Goal: Transaction & Acquisition: Book appointment/travel/reservation

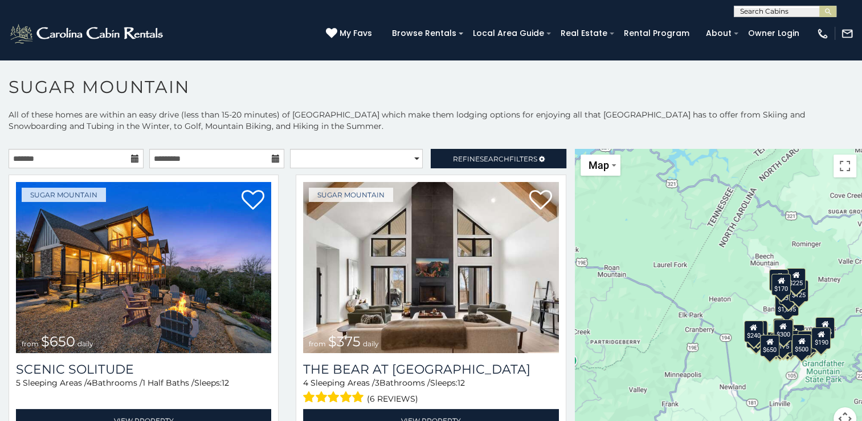
click at [131, 159] on icon at bounding box center [135, 158] width 8 height 8
click at [114, 159] on input "text" at bounding box center [76, 158] width 135 height 19
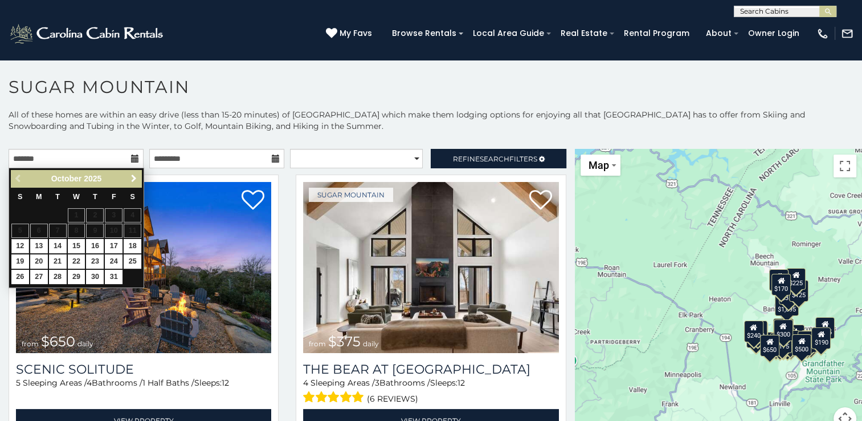
click at [135, 178] on span "Next" at bounding box center [133, 178] width 9 height 9
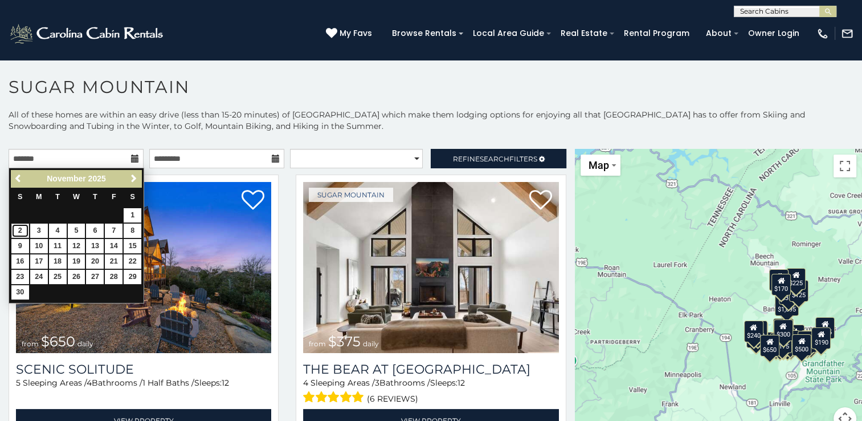
click at [21, 226] on link "2" at bounding box center [20, 230] width 18 height 14
type input "**********"
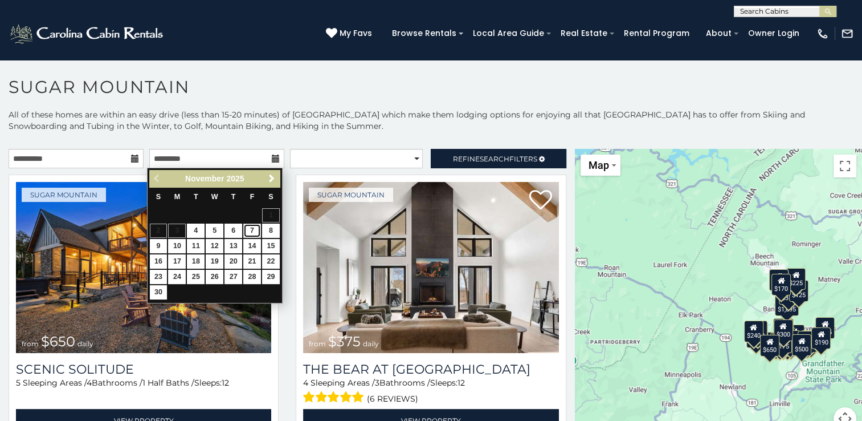
click at [250, 232] on link "7" at bounding box center [252, 230] width 18 height 14
type input "**********"
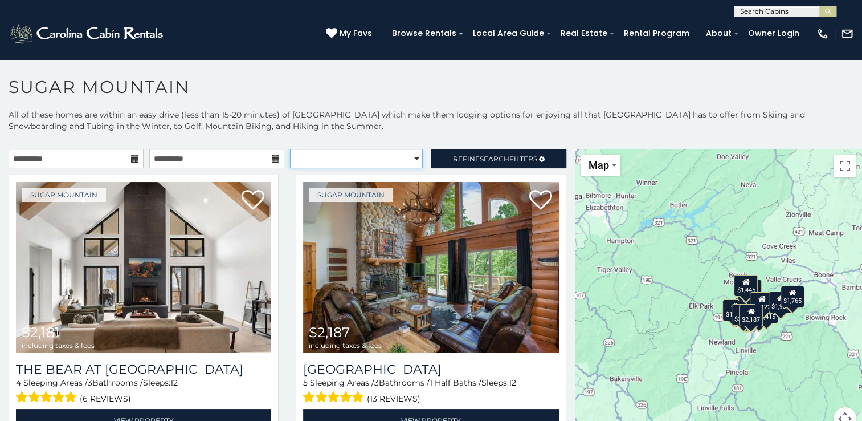
click at [412, 158] on select "**********" at bounding box center [356, 158] width 133 height 19
select select "**********"
click at [290, 149] on select "**********" at bounding box center [356, 158] width 133 height 19
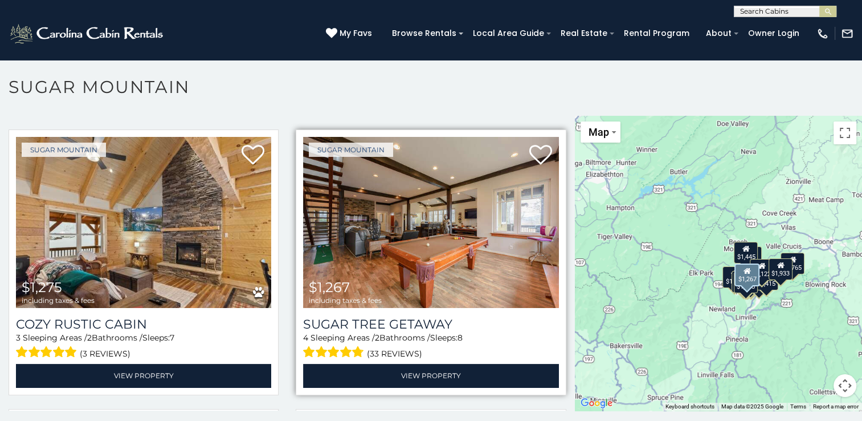
scroll to position [627, 0]
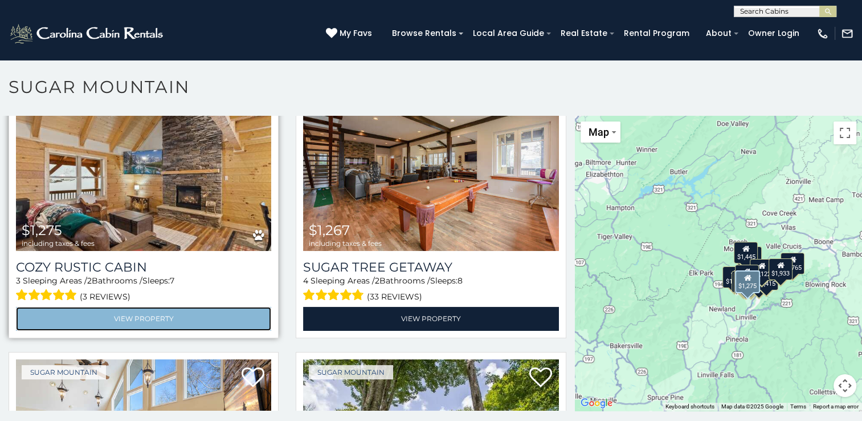
click at [195, 307] on link "View Property" at bounding box center [143, 318] width 255 height 23
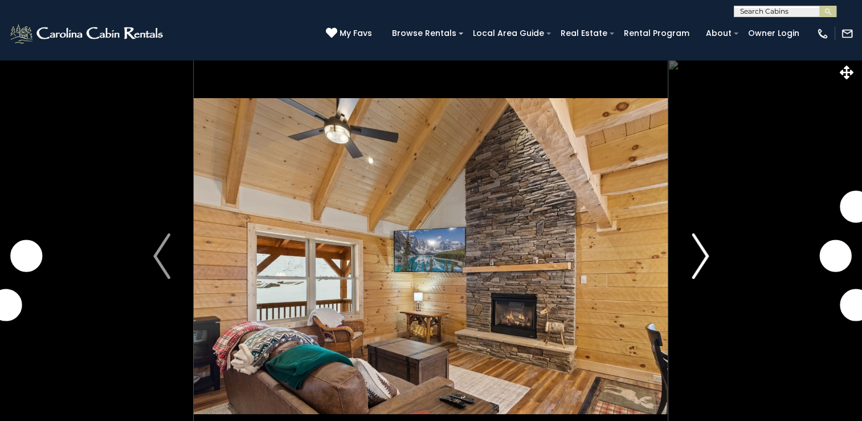
click at [707, 254] on img "Next" at bounding box center [700, 256] width 17 height 46
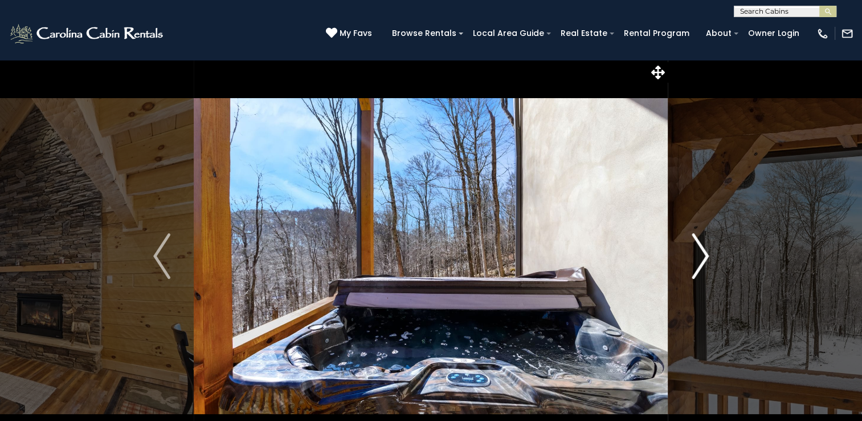
click at [707, 254] on img "Next" at bounding box center [700, 256] width 17 height 46
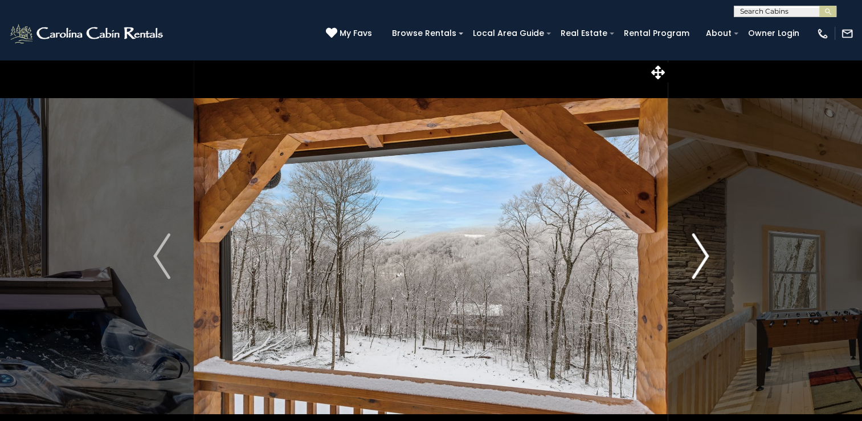
click at [707, 254] on img "Next" at bounding box center [700, 256] width 17 height 46
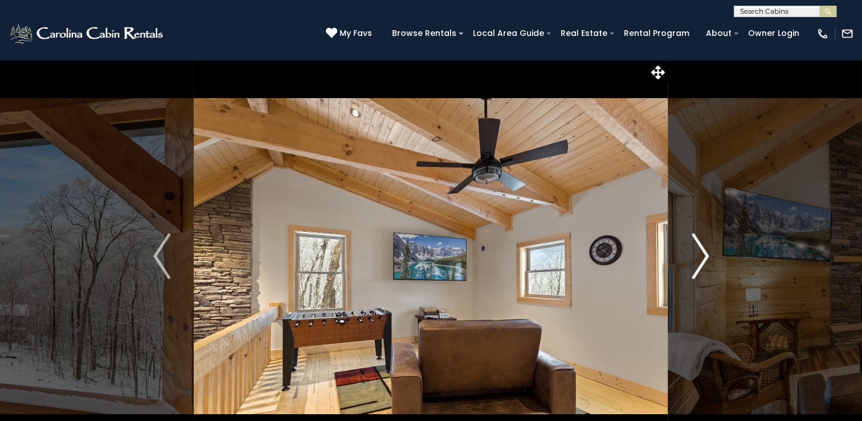
click at [707, 254] on img "Next" at bounding box center [700, 256] width 17 height 46
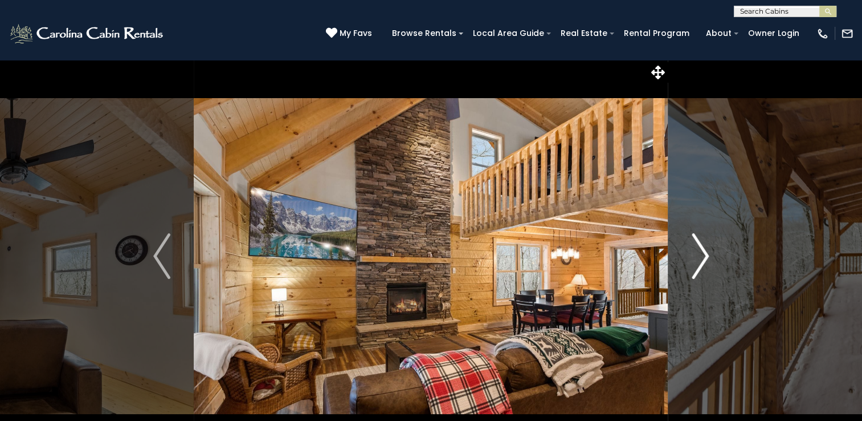
click at [707, 254] on img "Next" at bounding box center [700, 256] width 17 height 46
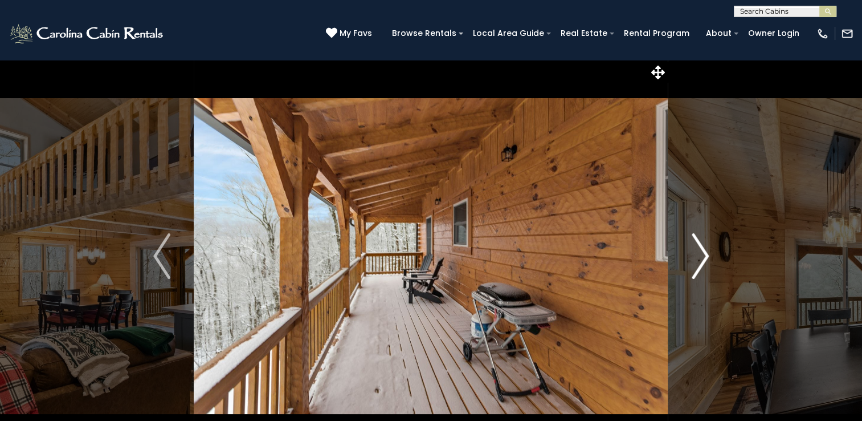
click at [707, 254] on img "Next" at bounding box center [700, 256] width 17 height 46
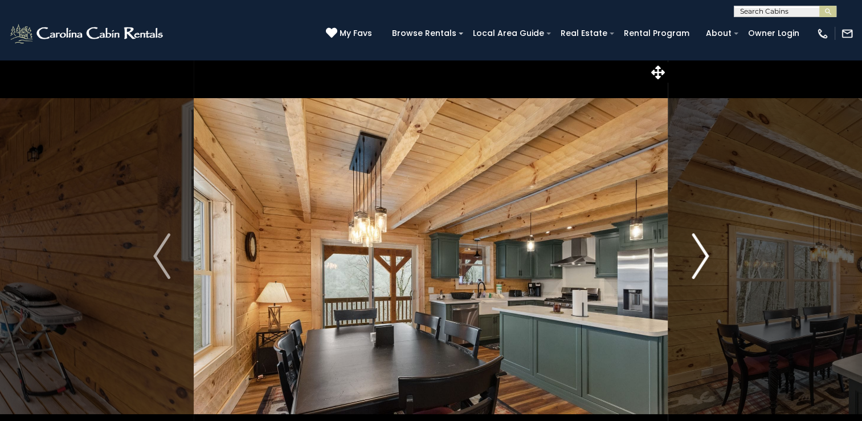
click at [707, 254] on img "Next" at bounding box center [700, 256] width 17 height 46
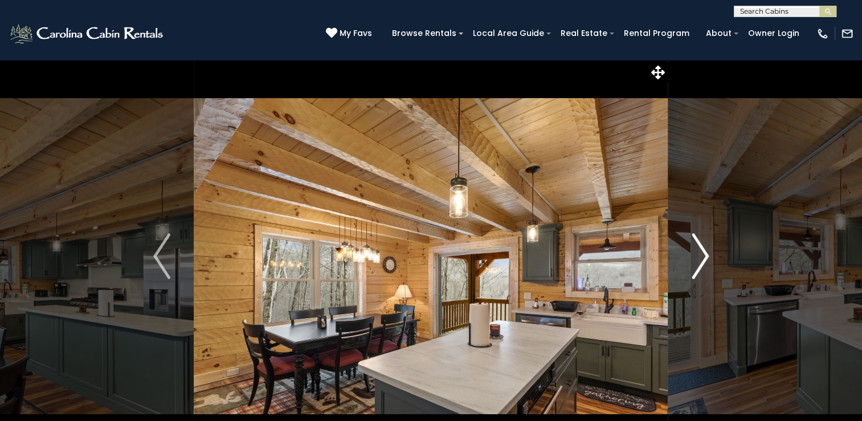
click at [707, 254] on img "Next" at bounding box center [700, 256] width 17 height 46
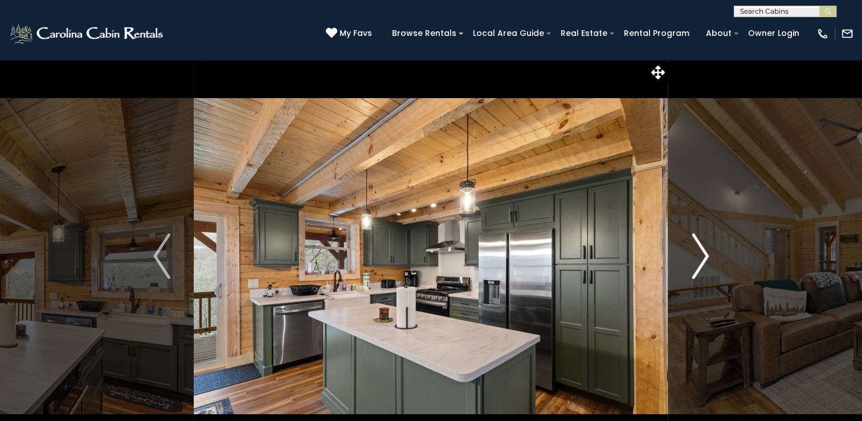
click at [707, 254] on img "Next" at bounding box center [700, 256] width 17 height 46
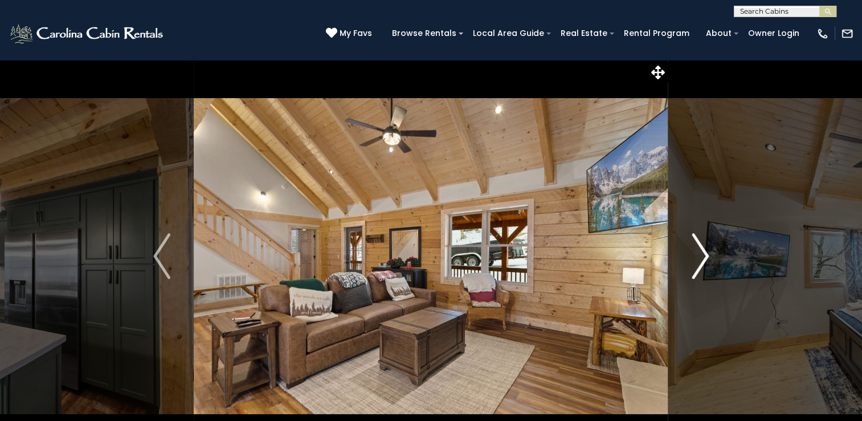
click at [709, 254] on img "Next" at bounding box center [700, 256] width 17 height 46
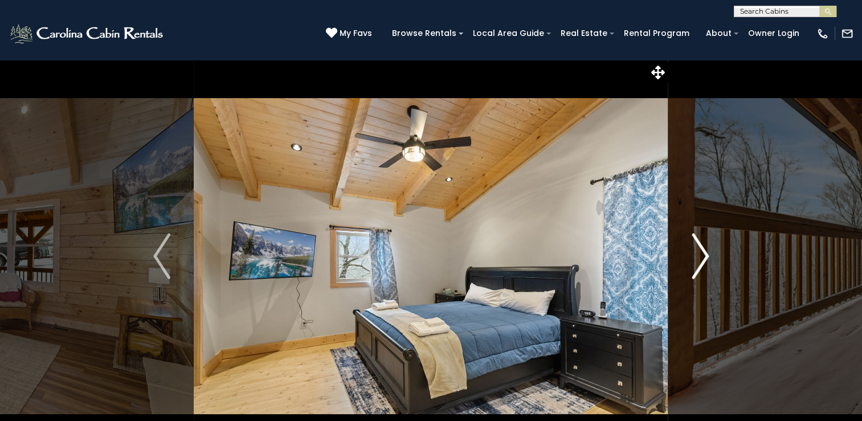
click at [709, 254] on img "Next" at bounding box center [700, 256] width 17 height 46
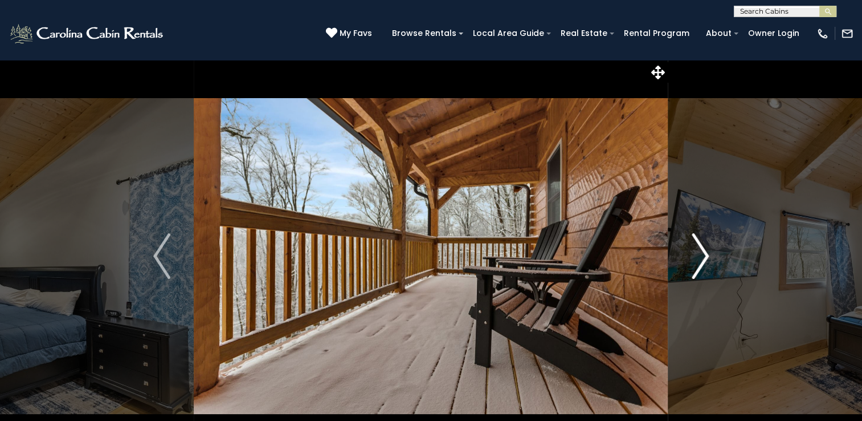
click at [709, 254] on img "Next" at bounding box center [700, 256] width 17 height 46
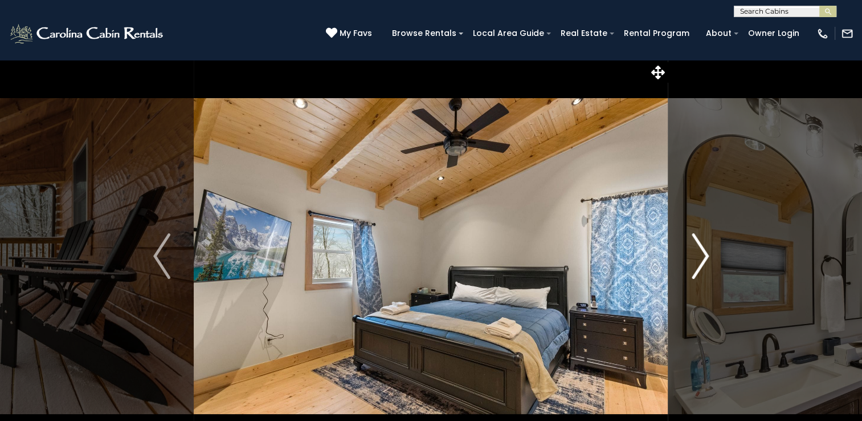
click at [709, 254] on img "Next" at bounding box center [700, 256] width 17 height 46
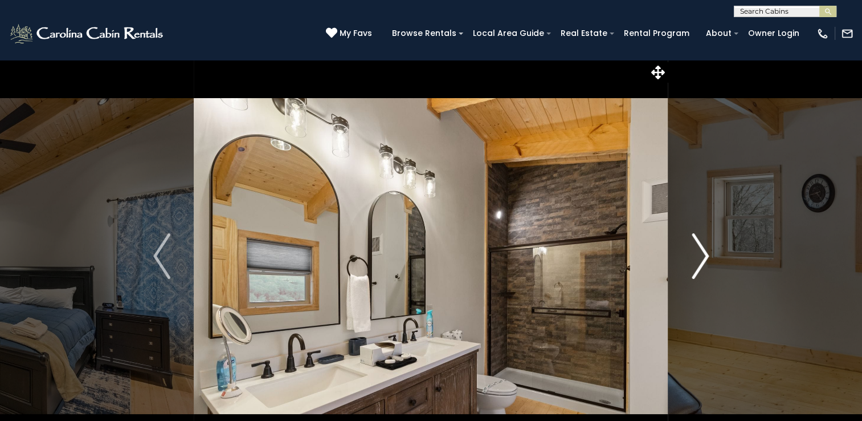
click at [709, 254] on img "Next" at bounding box center [700, 256] width 17 height 46
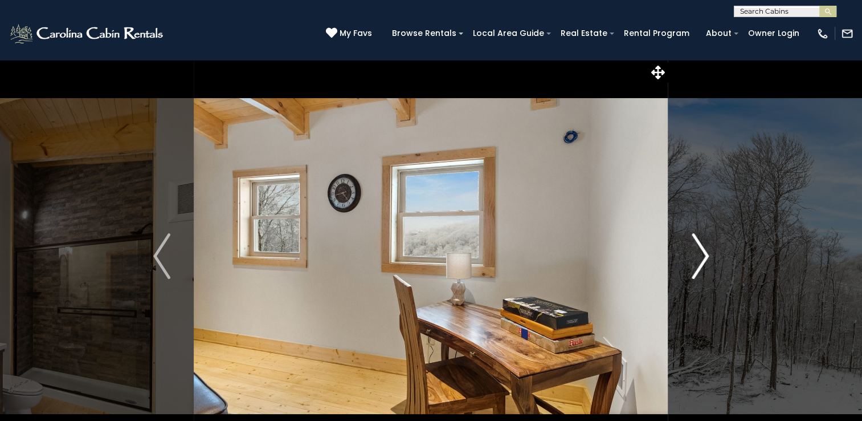
click at [709, 254] on img "Next" at bounding box center [700, 256] width 17 height 46
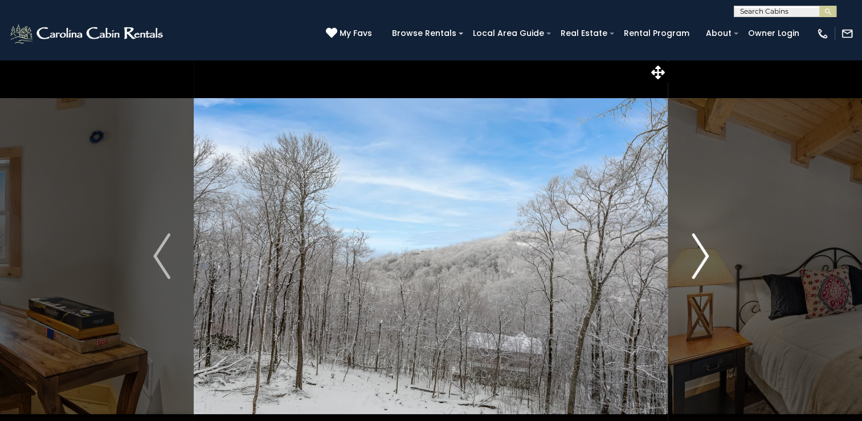
click at [709, 254] on img "Next" at bounding box center [700, 256] width 17 height 46
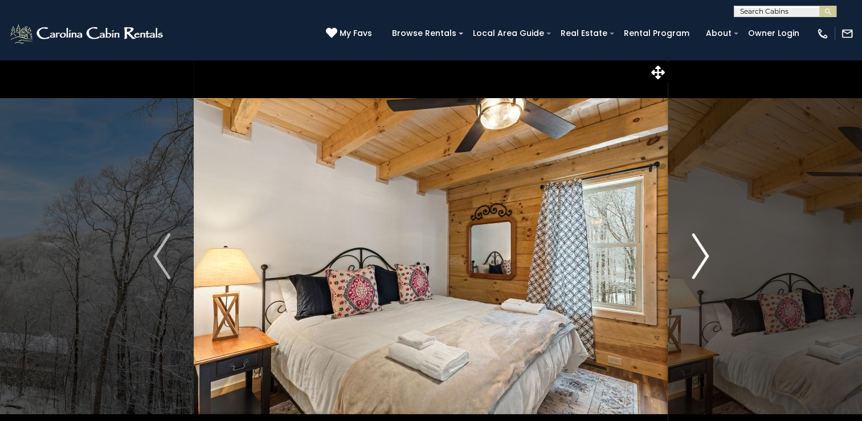
click at [709, 254] on img "Next" at bounding box center [700, 256] width 17 height 46
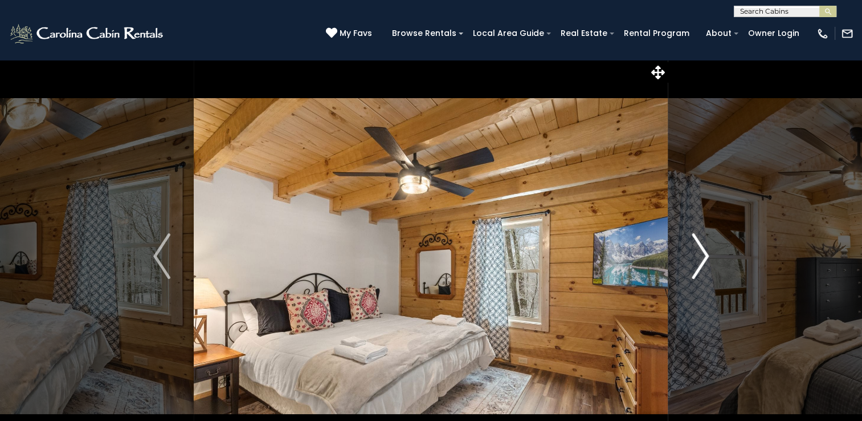
click at [709, 254] on img "Next" at bounding box center [700, 256] width 17 height 46
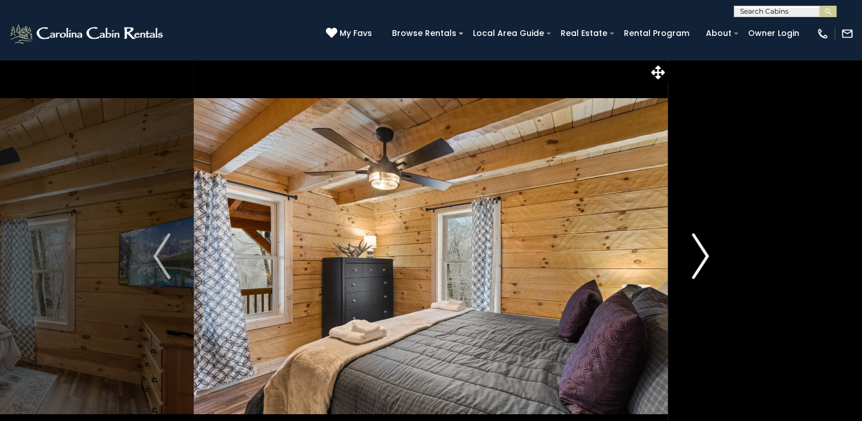
click at [709, 254] on img "Next" at bounding box center [700, 256] width 17 height 46
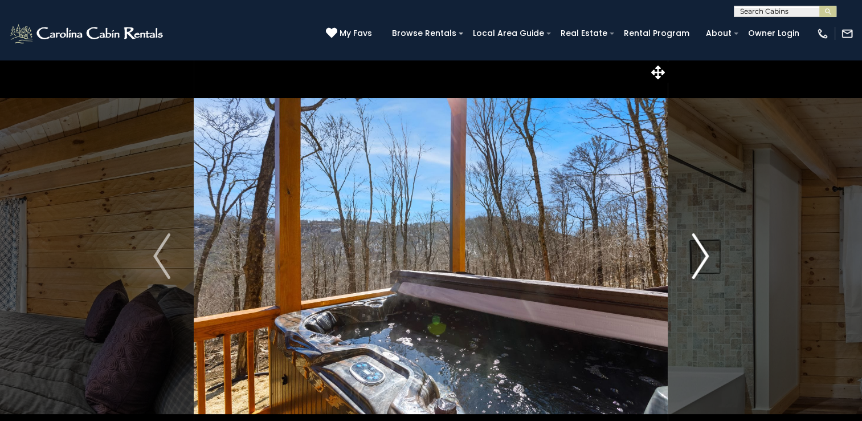
click at [709, 254] on img "Next" at bounding box center [700, 256] width 17 height 46
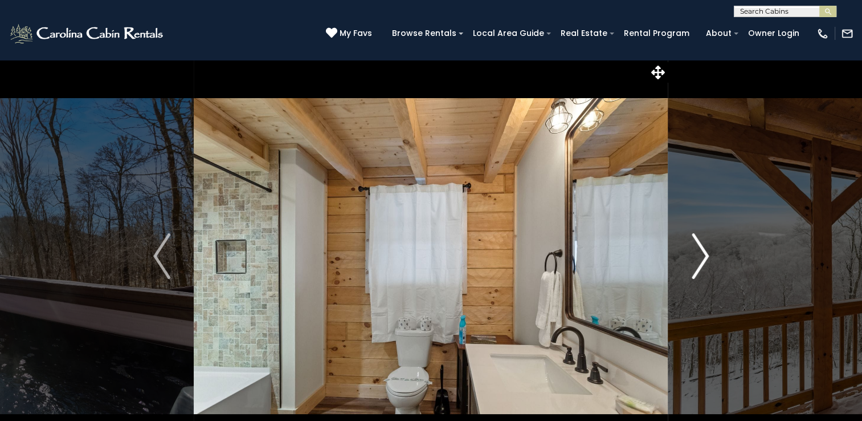
click at [709, 254] on img "Next" at bounding box center [700, 256] width 17 height 46
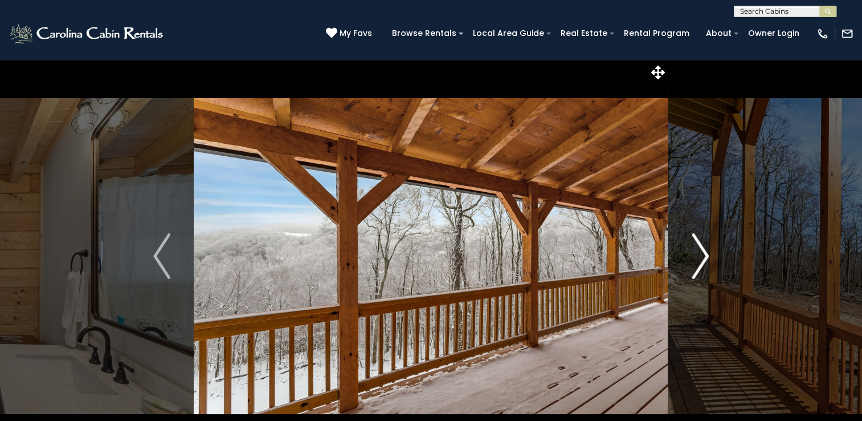
click at [709, 254] on img "Next" at bounding box center [700, 256] width 17 height 46
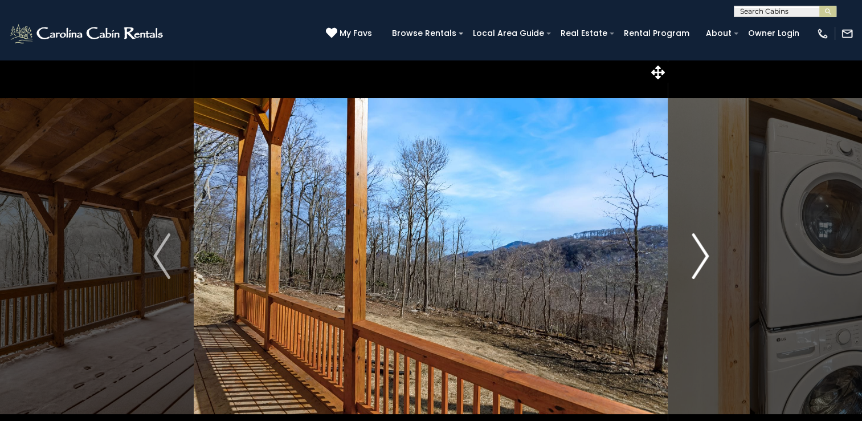
click at [709, 254] on img "Next" at bounding box center [700, 256] width 17 height 46
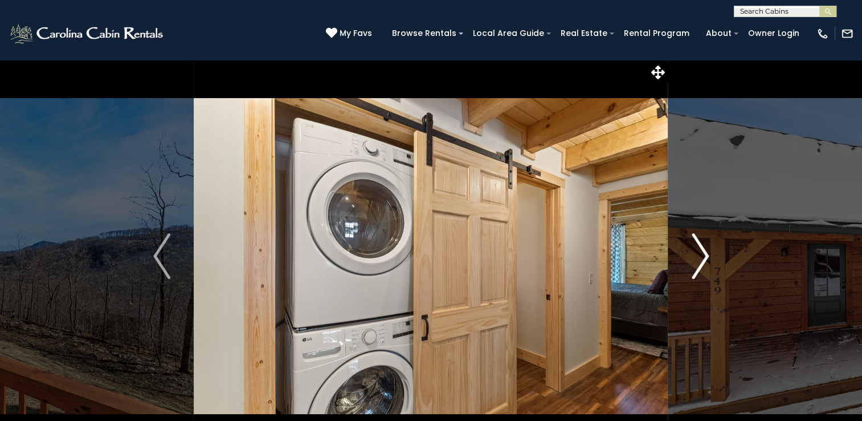
click at [709, 254] on img "Next" at bounding box center [700, 256] width 17 height 46
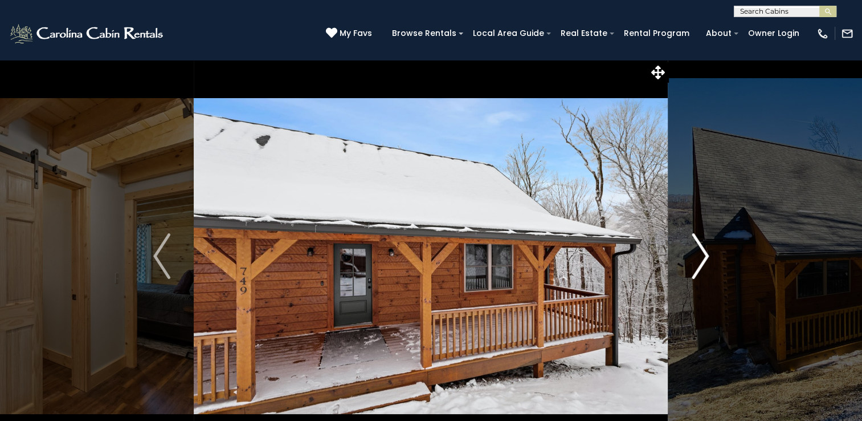
click at [709, 254] on img "Next" at bounding box center [700, 256] width 17 height 46
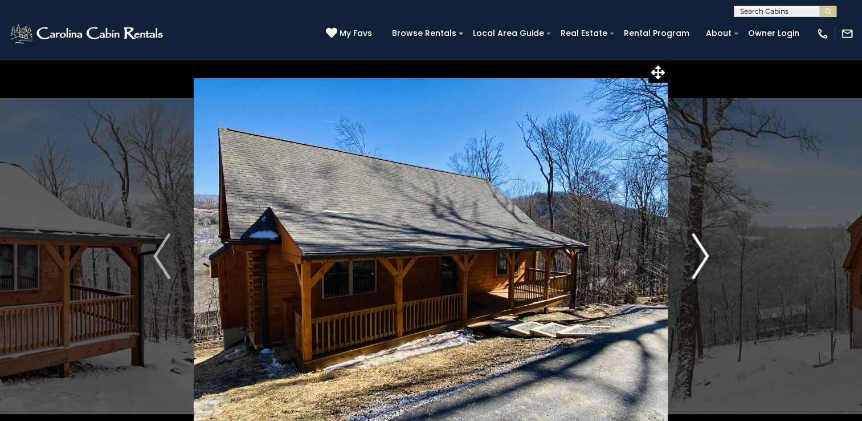
click at [709, 254] on img "Next" at bounding box center [700, 256] width 17 height 46
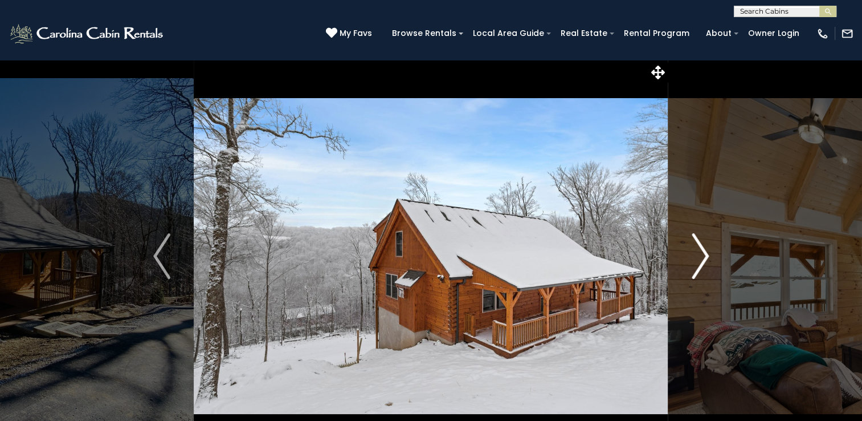
click at [709, 254] on img "Next" at bounding box center [700, 256] width 17 height 46
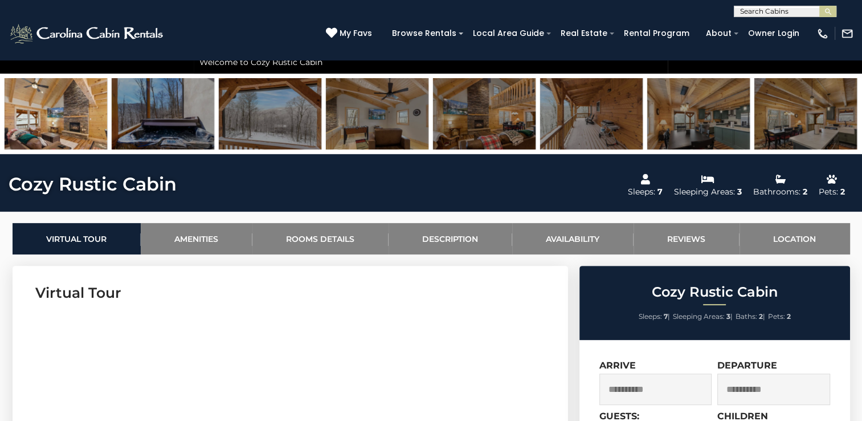
scroll to position [399, 0]
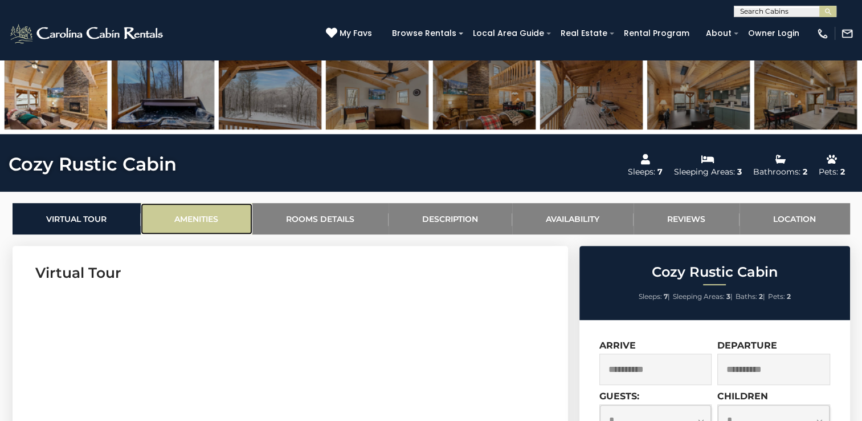
click at [190, 220] on link "Amenities" at bounding box center [197, 218] width 112 height 31
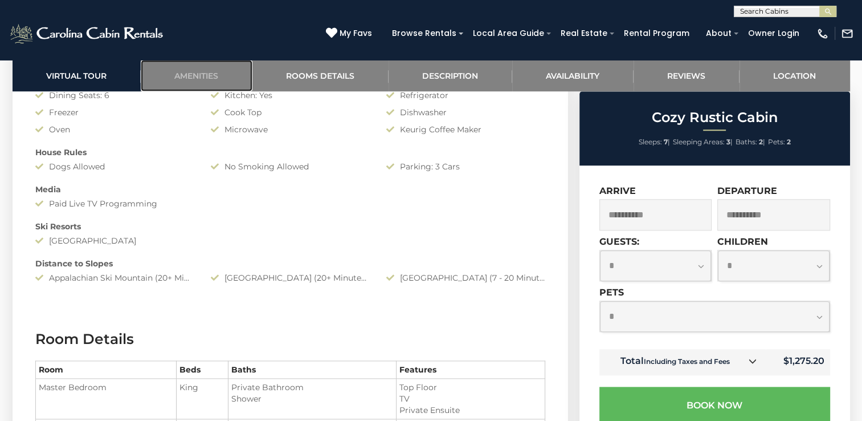
scroll to position [1077, 0]
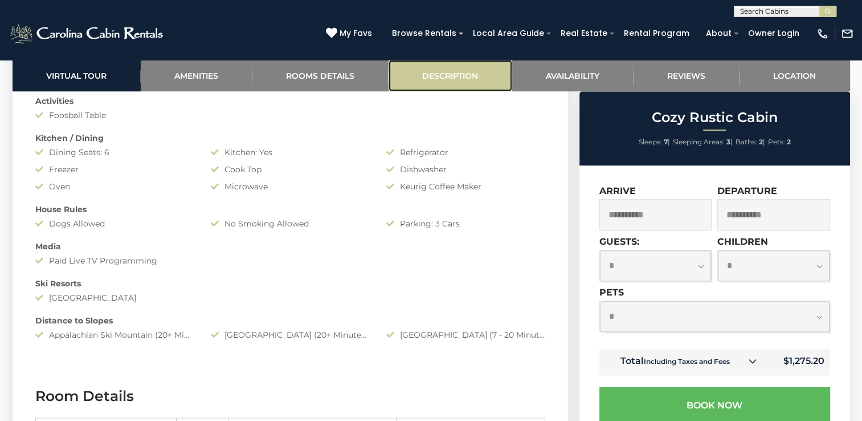
click at [451, 74] on link "Description" at bounding box center [451, 75] width 124 height 31
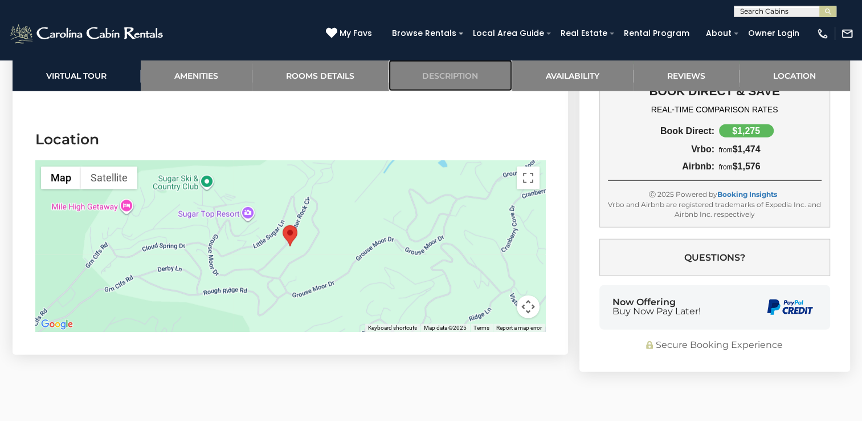
scroll to position [2938, 0]
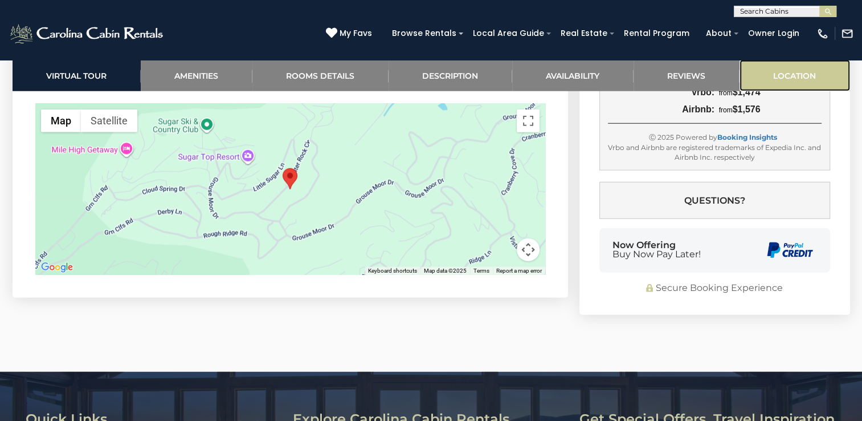
click at [812, 72] on link "Location" at bounding box center [795, 75] width 111 height 31
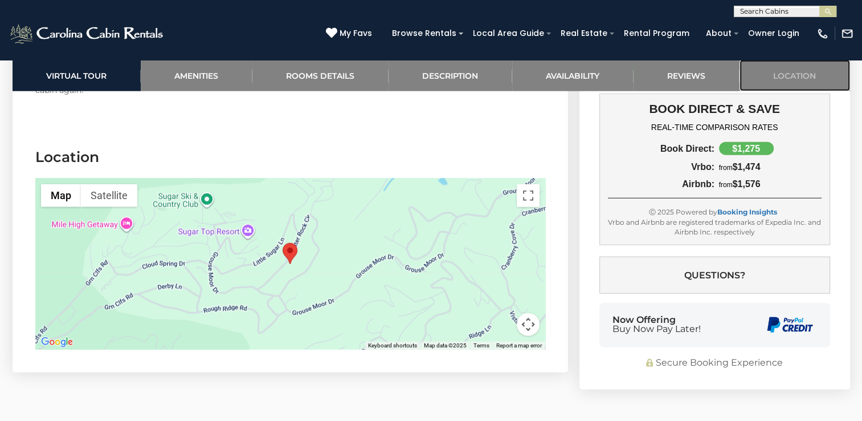
scroll to position [2906, 0]
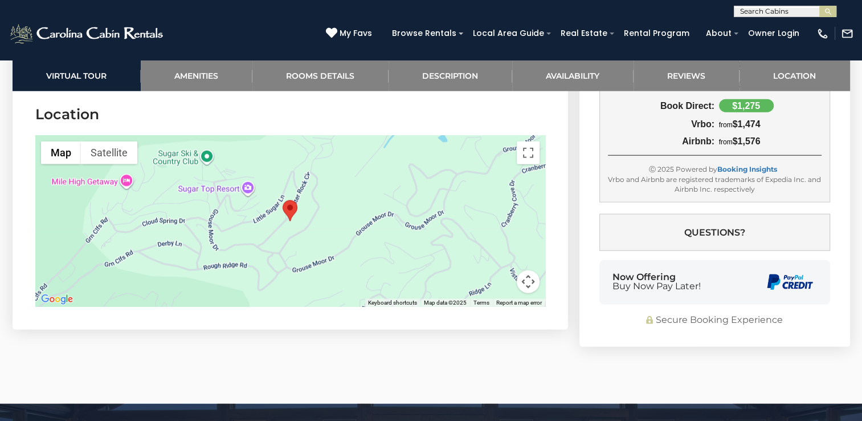
click at [299, 216] on div at bounding box center [290, 221] width 510 height 171
click at [289, 214] on img "Cozy Rustic Cabin" at bounding box center [290, 210] width 15 height 21
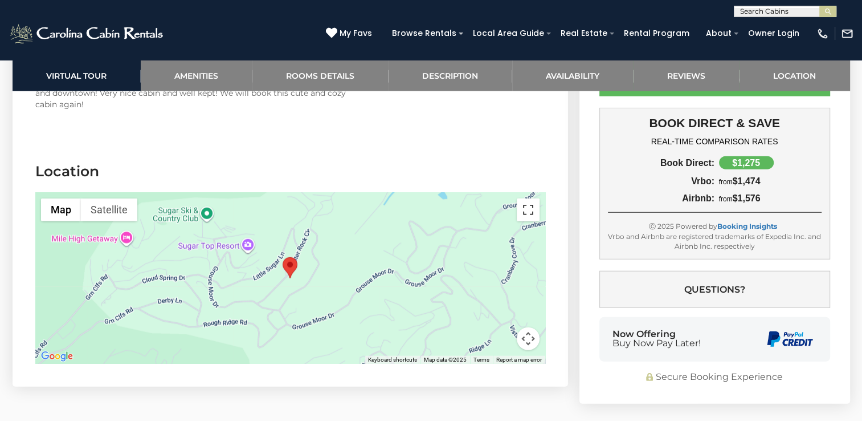
click at [530, 215] on button "Toggle fullscreen view" at bounding box center [528, 209] width 23 height 23
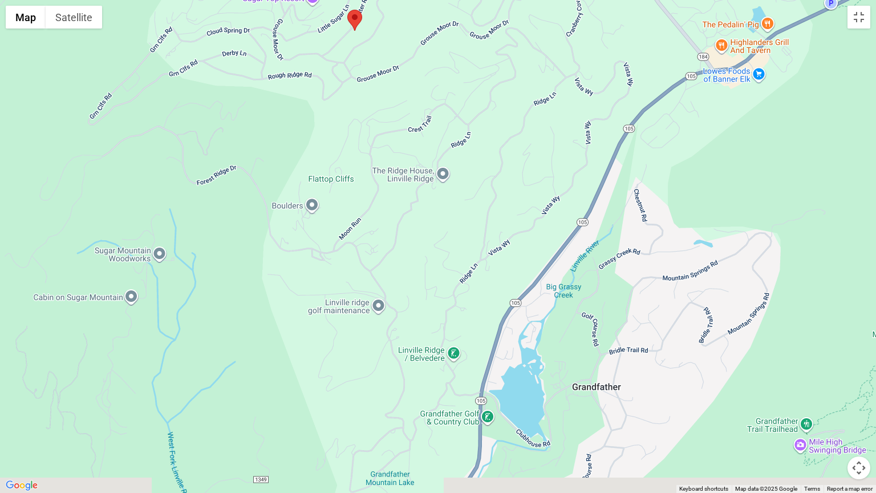
drag, startPoint x: 580, startPoint y: 372, endPoint x: 498, endPoint y: 156, distance: 230.6
click at [498, 156] on div at bounding box center [438, 246] width 876 height 493
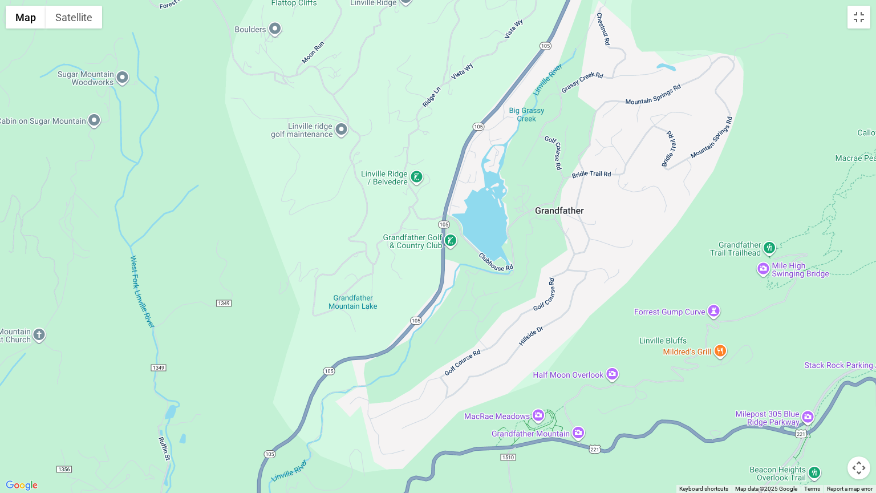
drag, startPoint x: 479, startPoint y: 298, endPoint x: 444, endPoint y: 121, distance: 180.3
click at [444, 121] on div at bounding box center [438, 246] width 876 height 493
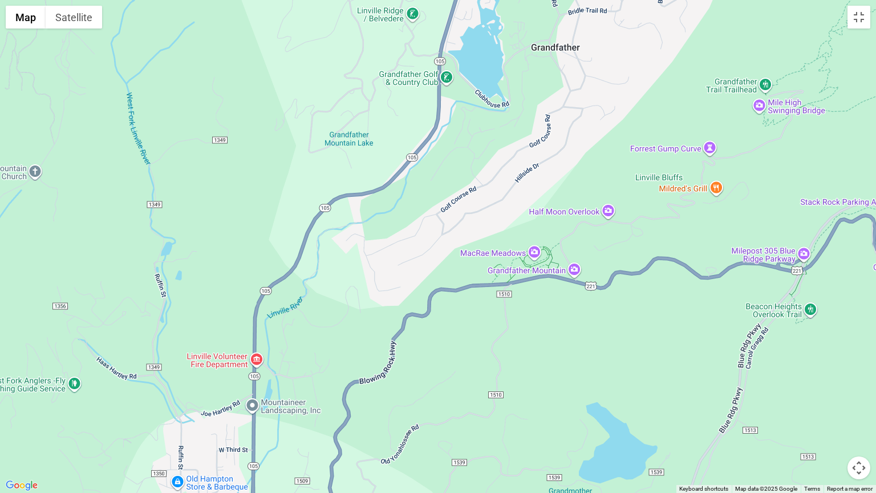
drag, startPoint x: 563, startPoint y: 295, endPoint x: 559, endPoint y: 129, distance: 165.9
click at [559, 129] on div at bounding box center [438, 246] width 876 height 493
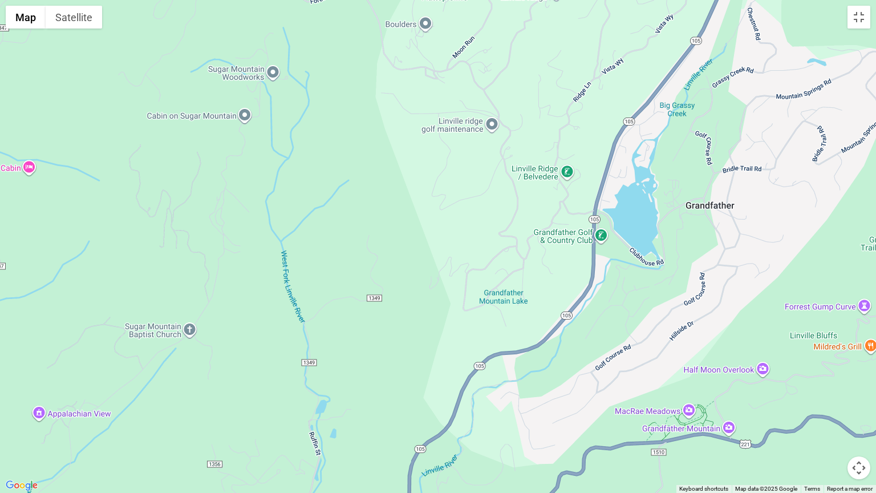
drag, startPoint x: 292, startPoint y: 338, endPoint x: 448, endPoint y: 487, distance: 216.1
click at [450, 420] on div at bounding box center [438, 246] width 876 height 493
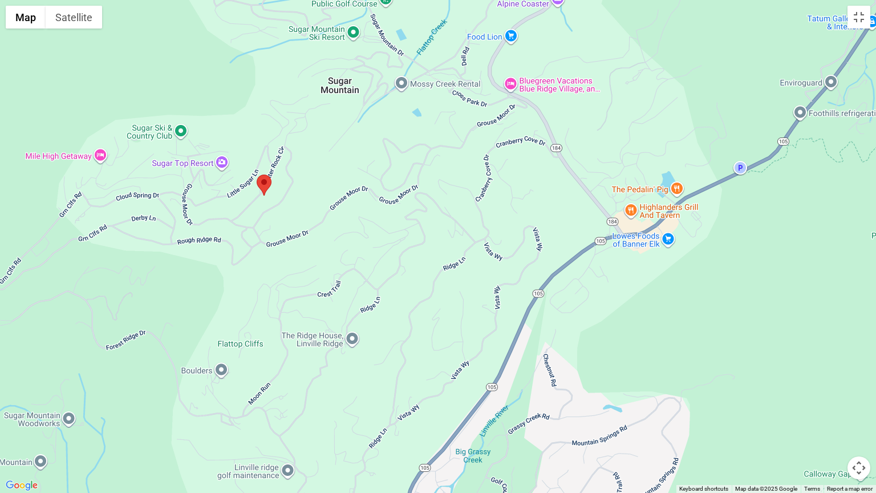
drag, startPoint x: 625, startPoint y: 82, endPoint x: 424, endPoint y: 431, distance: 402.7
click at [424, 420] on div at bounding box center [438, 246] width 876 height 493
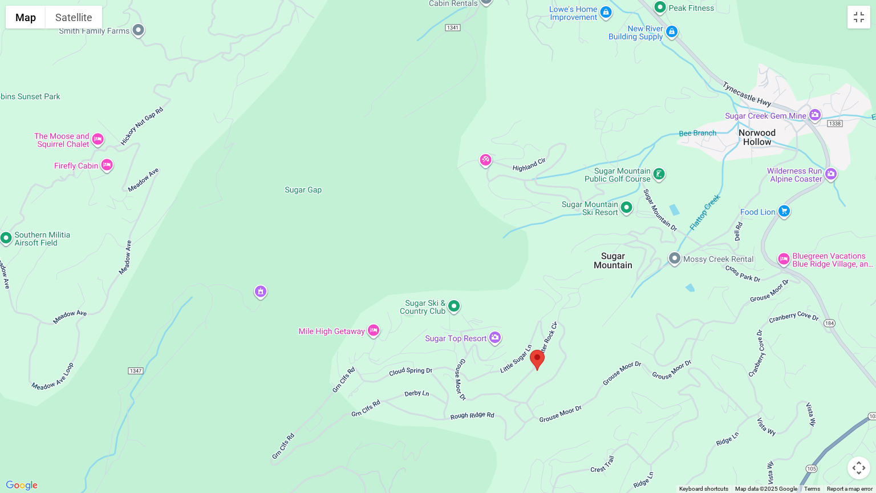
drag, startPoint x: 332, startPoint y: 129, endPoint x: 607, endPoint y: 305, distance: 326.4
click at [607, 305] on div at bounding box center [438, 246] width 876 height 493
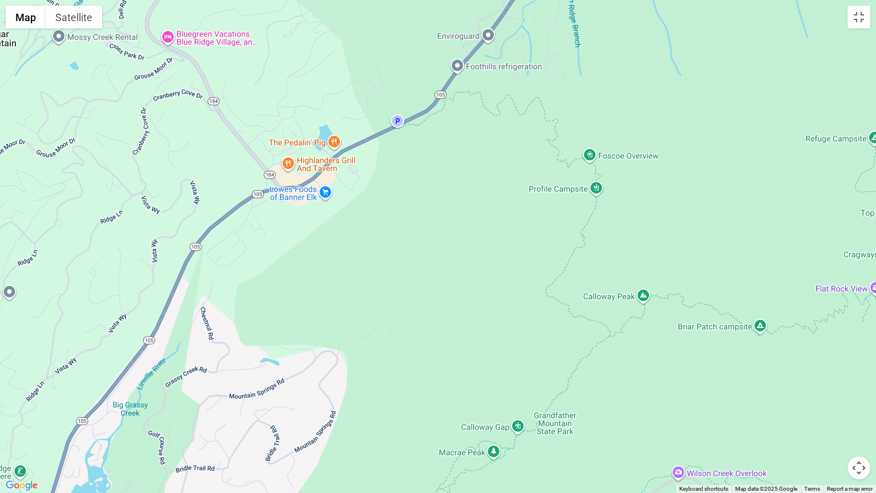
drag, startPoint x: 654, startPoint y: 276, endPoint x: 41, endPoint y: 60, distance: 650.1
click at [37, 57] on div at bounding box center [438, 246] width 876 height 493
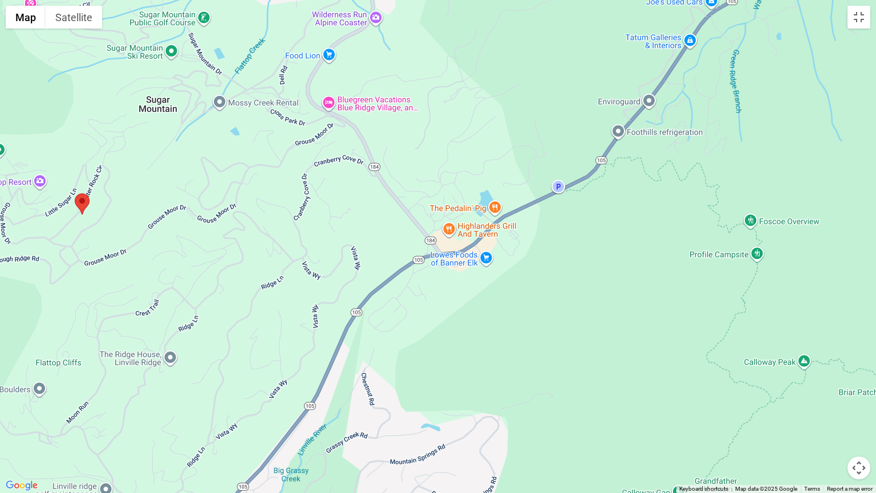
drag, startPoint x: 618, startPoint y: 93, endPoint x: 776, endPoint y: 161, distance: 172.4
click at [776, 161] on div at bounding box center [438, 246] width 876 height 493
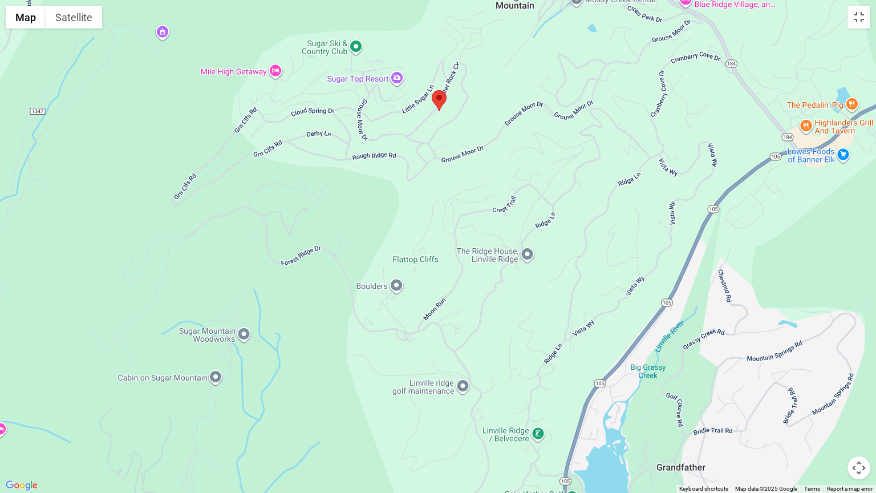
drag, startPoint x: 194, startPoint y: 360, endPoint x: 555, endPoint y: 257, distance: 375.3
click at [555, 257] on div at bounding box center [438, 246] width 876 height 493
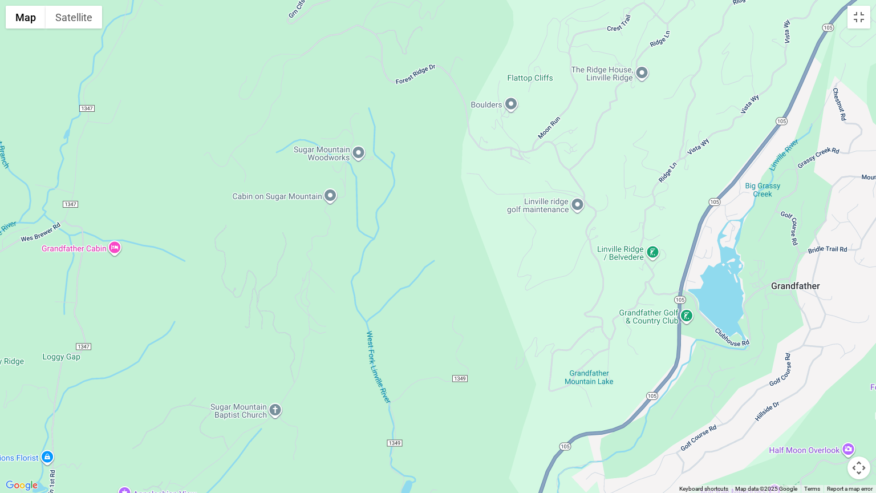
drag, startPoint x: 402, startPoint y: 440, endPoint x: 518, endPoint y: 258, distance: 216.0
click at [518, 258] on div at bounding box center [438, 246] width 876 height 493
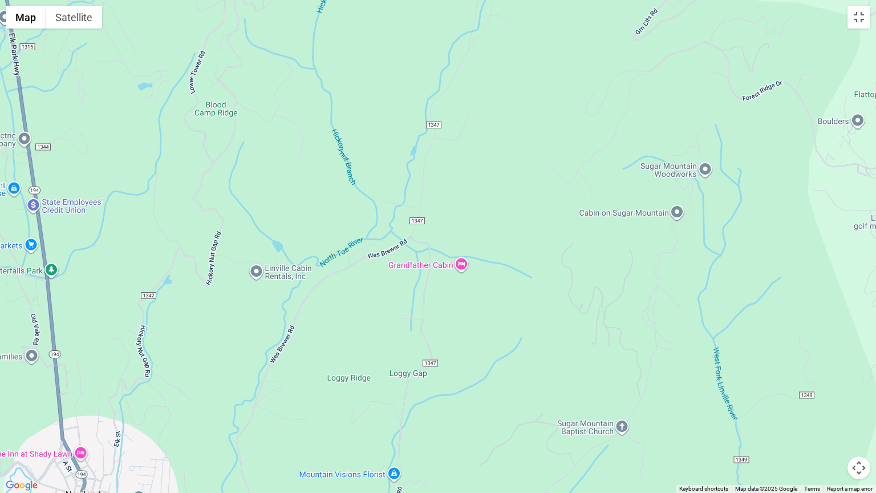
drag, startPoint x: 308, startPoint y: 337, endPoint x: 618, endPoint y: 359, distance: 310.9
click at [618, 359] on div at bounding box center [438, 246] width 876 height 493
click at [860, 23] on button "Toggle fullscreen view" at bounding box center [858, 17] width 23 height 23
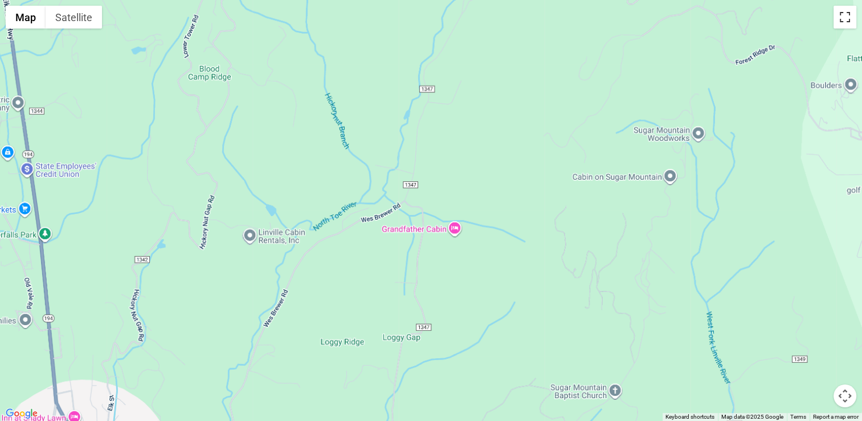
scroll to position [342, 0]
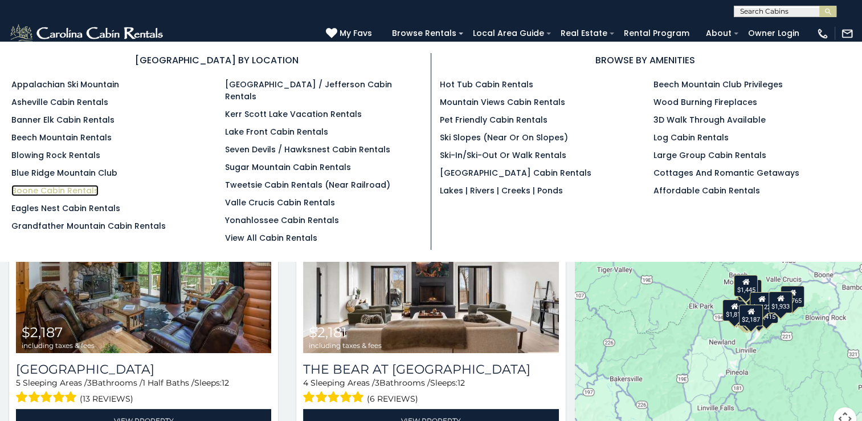
click at [50, 192] on link "Boone Cabin Rentals" at bounding box center [54, 190] width 87 height 11
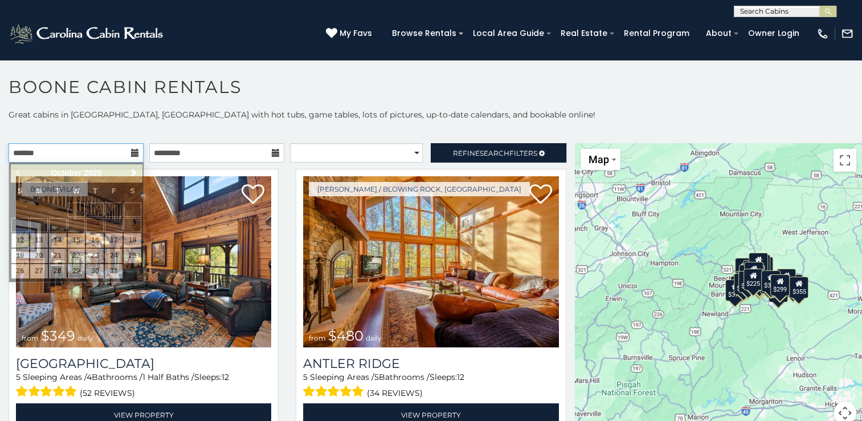
click at [96, 157] on input "text" at bounding box center [76, 152] width 135 height 19
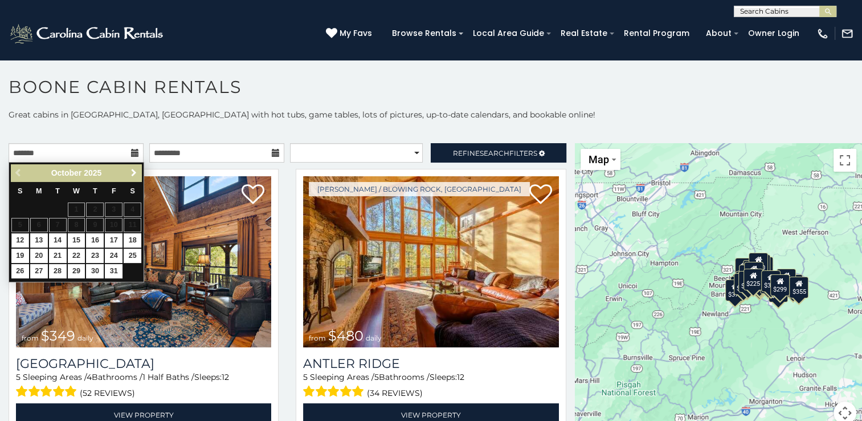
click at [135, 171] on span "Next" at bounding box center [133, 172] width 9 height 9
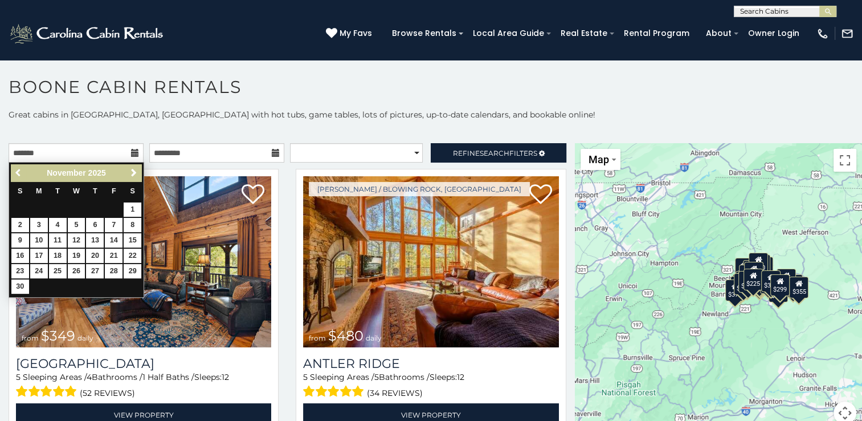
click at [19, 173] on span "Previous" at bounding box center [18, 172] width 9 height 9
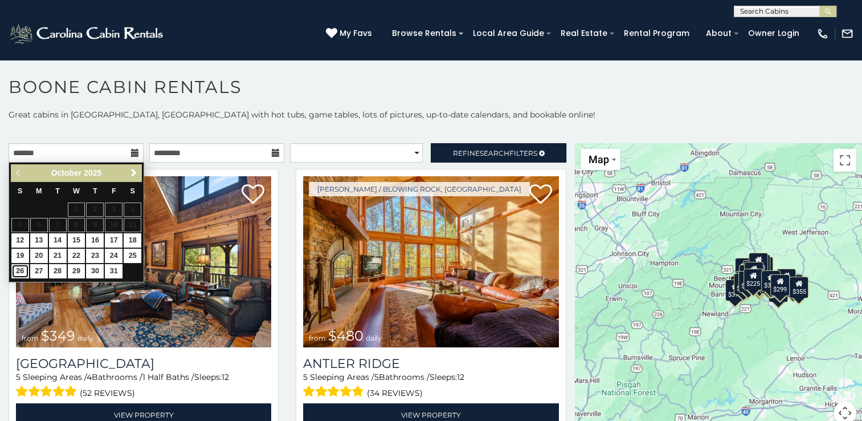
click at [23, 270] on link "26" at bounding box center [20, 271] width 18 height 14
type input "**********"
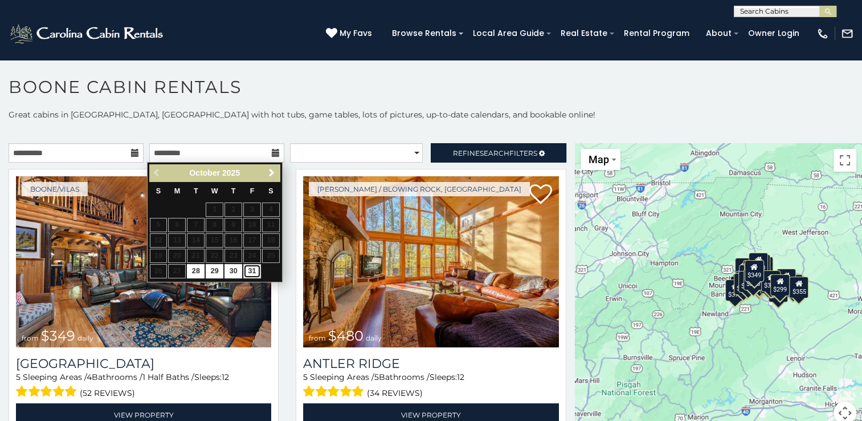
click at [252, 267] on link "31" at bounding box center [252, 271] width 18 height 14
type input "**********"
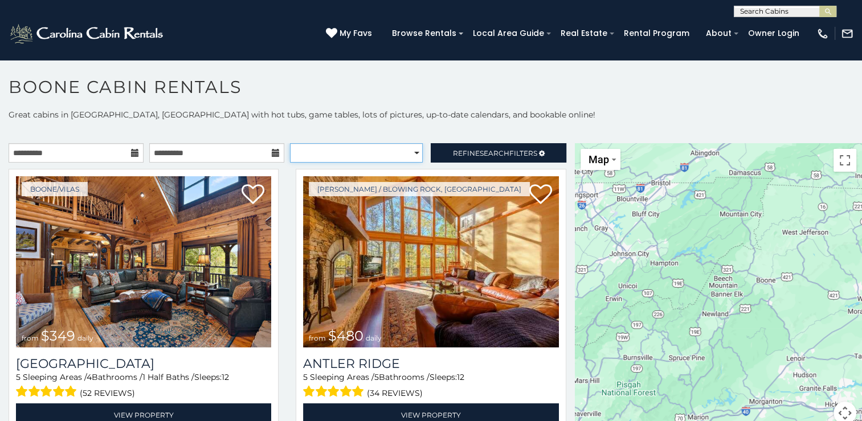
click at [378, 144] on select "**********" at bounding box center [356, 152] width 133 height 19
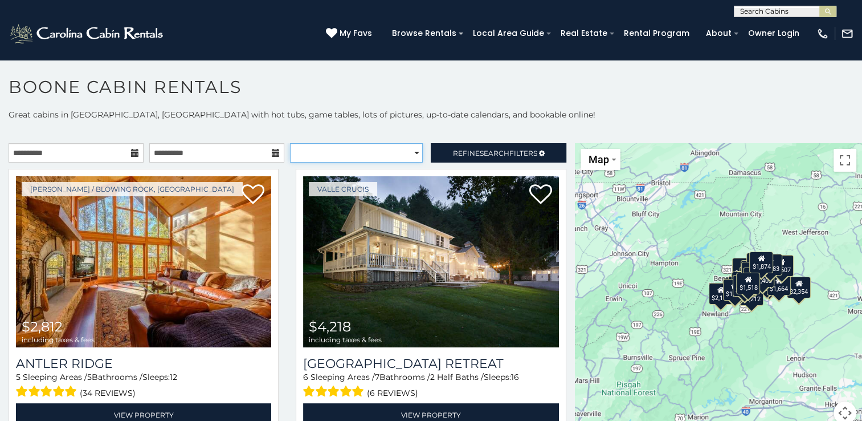
select select "*********"
click at [290, 143] on select "**********" at bounding box center [356, 152] width 133 height 19
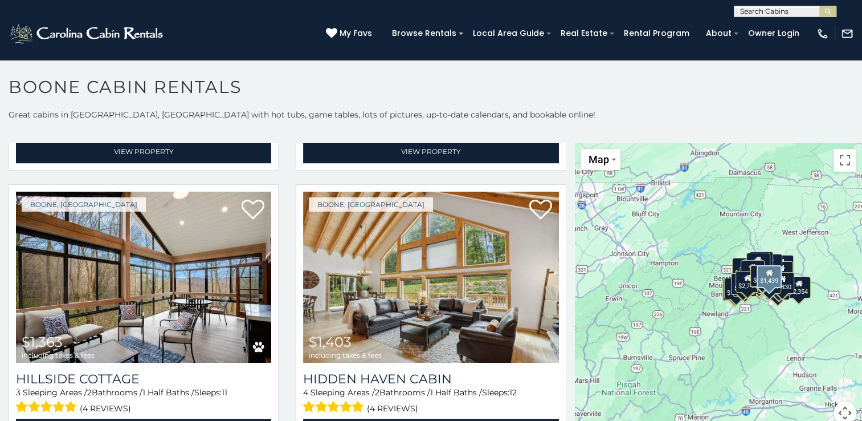
scroll to position [1653, 0]
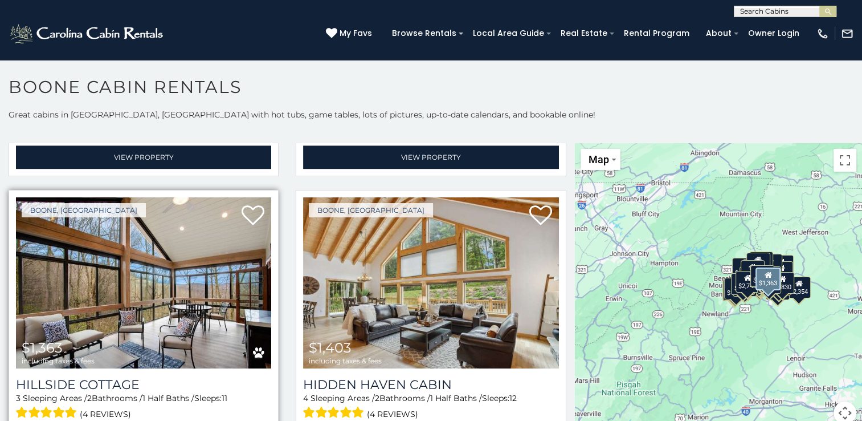
click at [180, 231] on img at bounding box center [143, 282] width 255 height 171
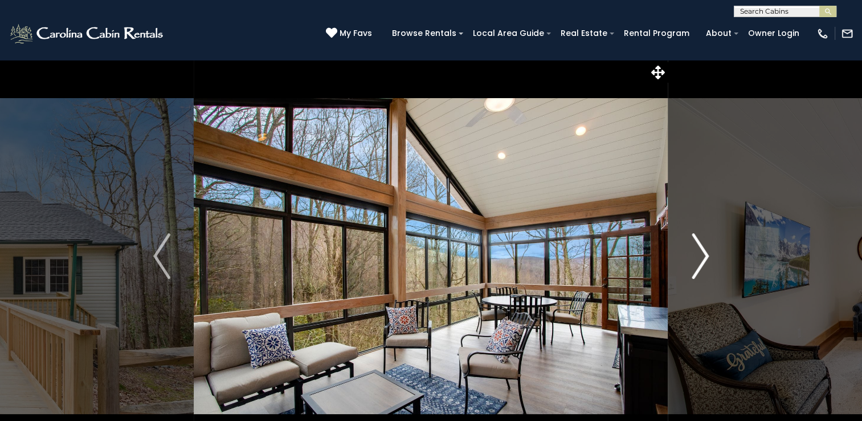
click at [705, 258] on img "Next" at bounding box center [700, 256] width 17 height 46
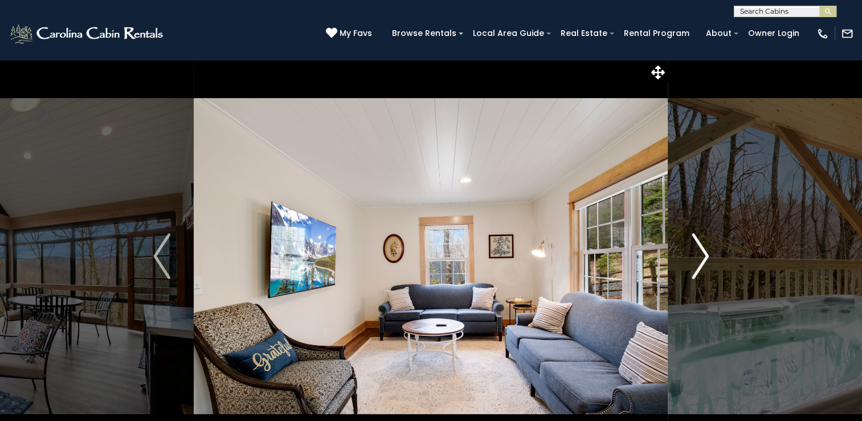
click at [705, 258] on img "Next" at bounding box center [700, 256] width 17 height 46
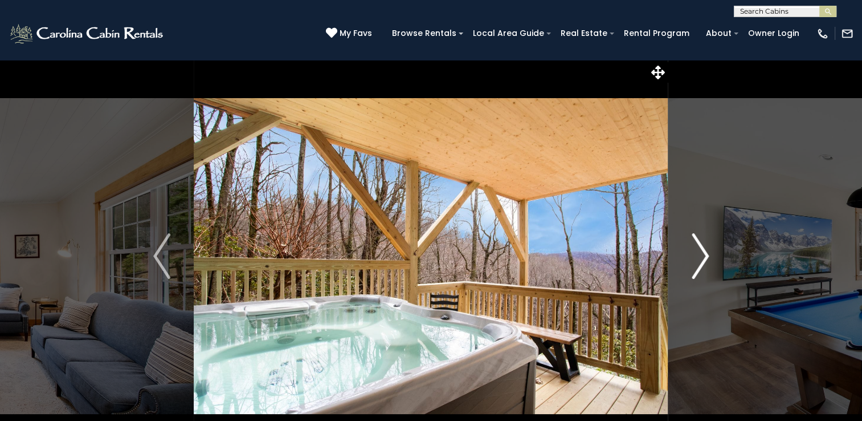
click at [705, 258] on img "Next" at bounding box center [700, 256] width 17 height 46
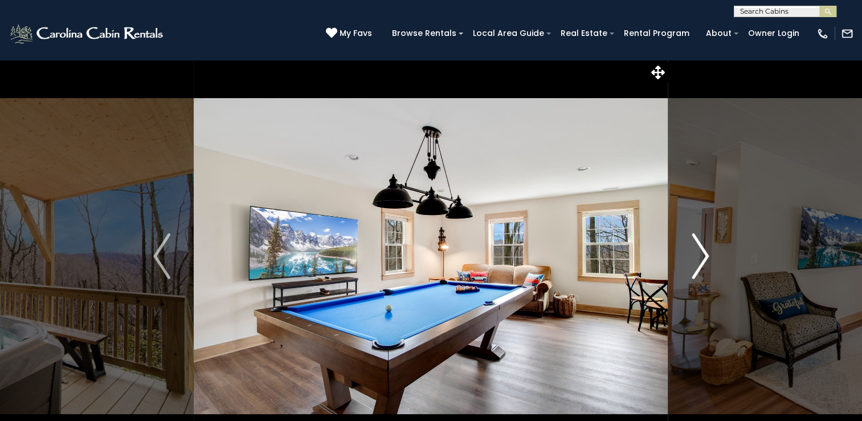
click at [705, 258] on img "Next" at bounding box center [700, 256] width 17 height 46
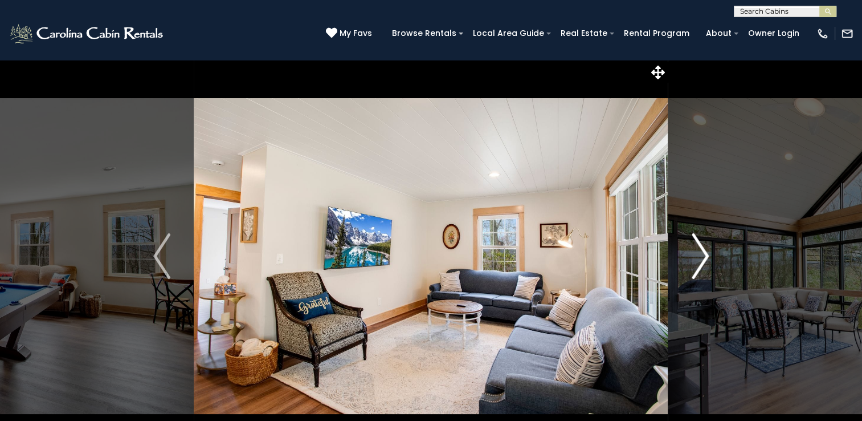
click at [705, 258] on img "Next" at bounding box center [700, 256] width 17 height 46
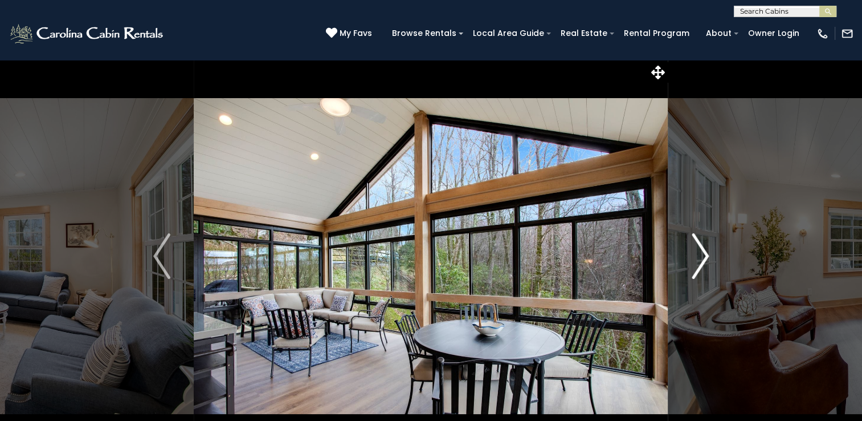
click at [705, 258] on img "Next" at bounding box center [700, 256] width 17 height 46
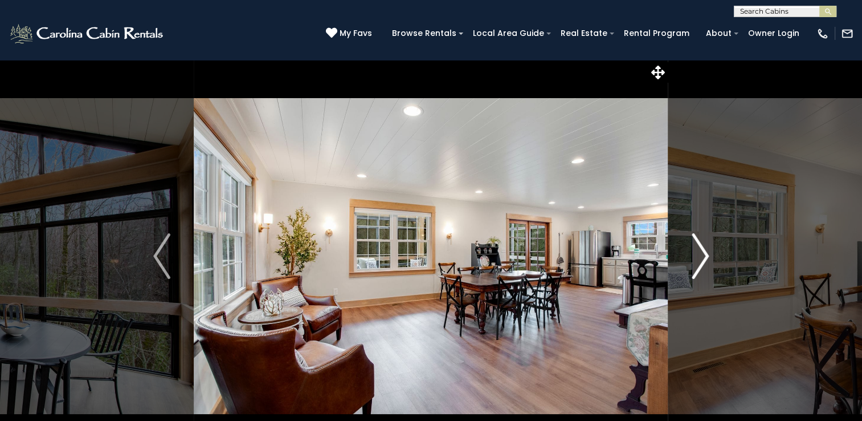
click at [705, 258] on img "Next" at bounding box center [700, 256] width 17 height 46
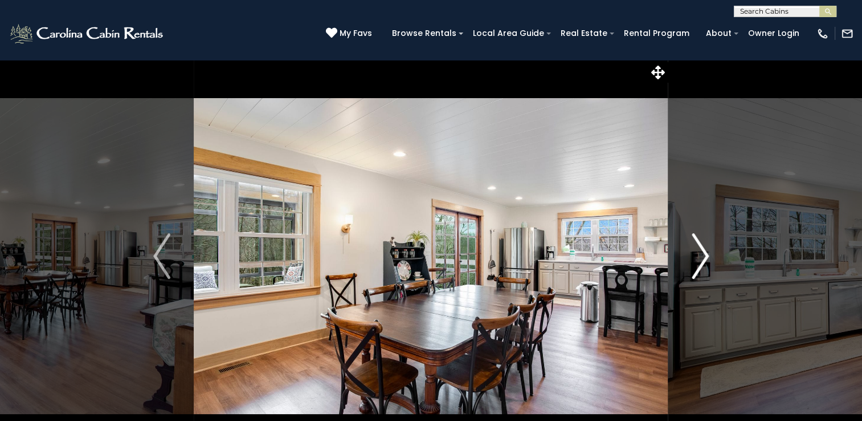
click at [705, 258] on img "Next" at bounding box center [700, 256] width 17 height 46
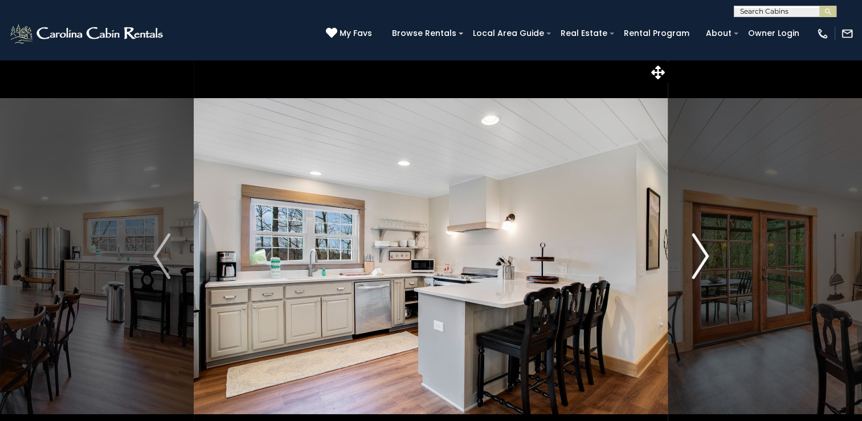
click at [705, 258] on img "Next" at bounding box center [700, 256] width 17 height 46
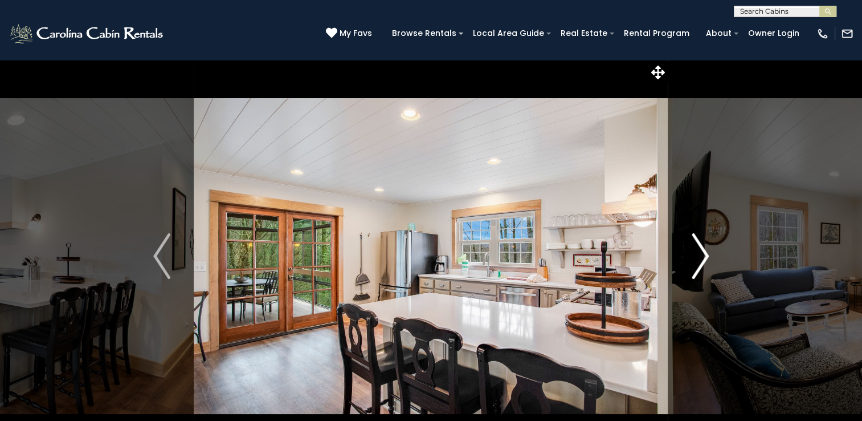
click at [705, 258] on img "Next" at bounding box center [700, 256] width 17 height 46
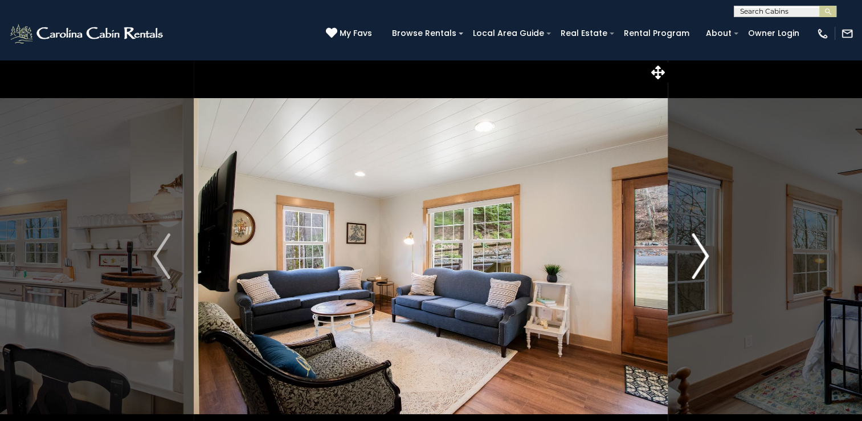
click at [705, 258] on img "Next" at bounding box center [700, 256] width 17 height 46
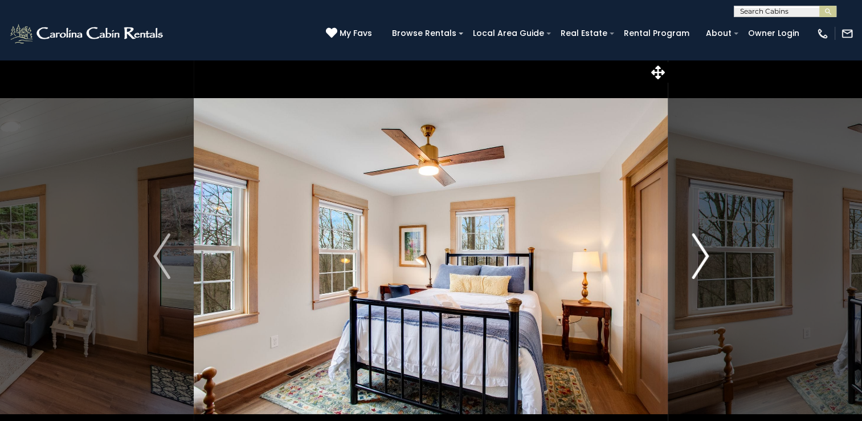
click at [705, 258] on img "Next" at bounding box center [700, 256] width 17 height 46
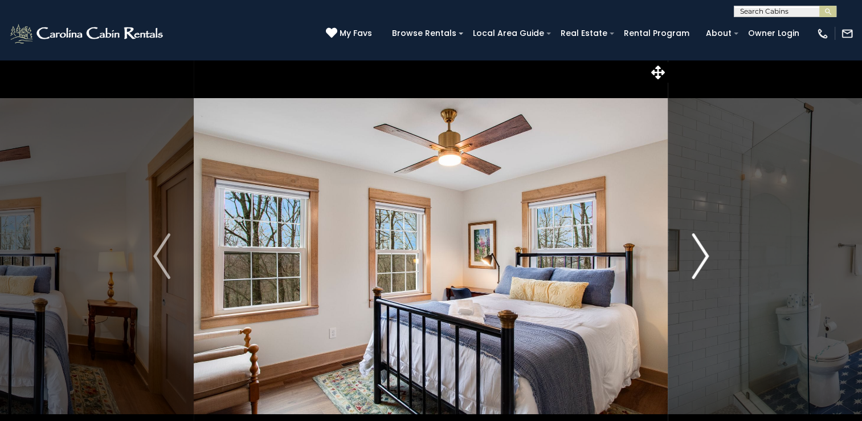
click at [705, 258] on img "Next" at bounding box center [700, 256] width 17 height 46
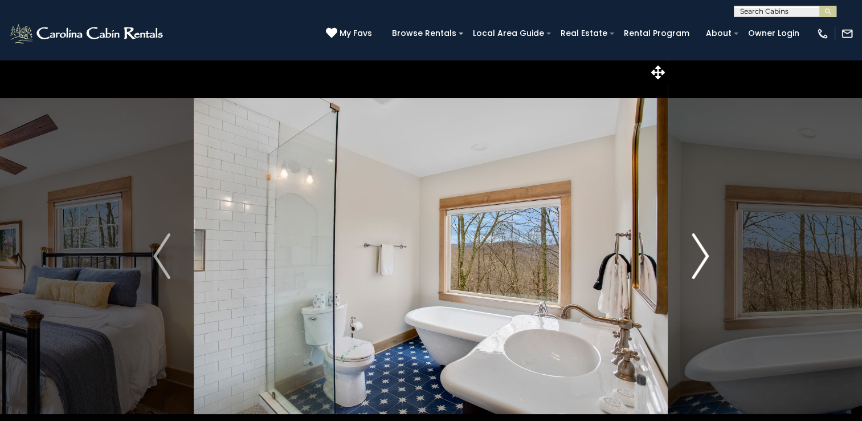
click at [705, 258] on img "Next" at bounding box center [700, 256] width 17 height 46
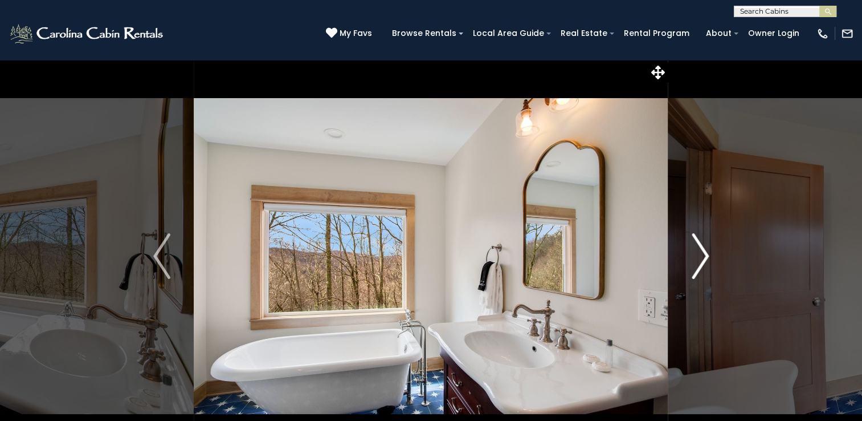
click at [705, 258] on img "Next" at bounding box center [700, 256] width 17 height 46
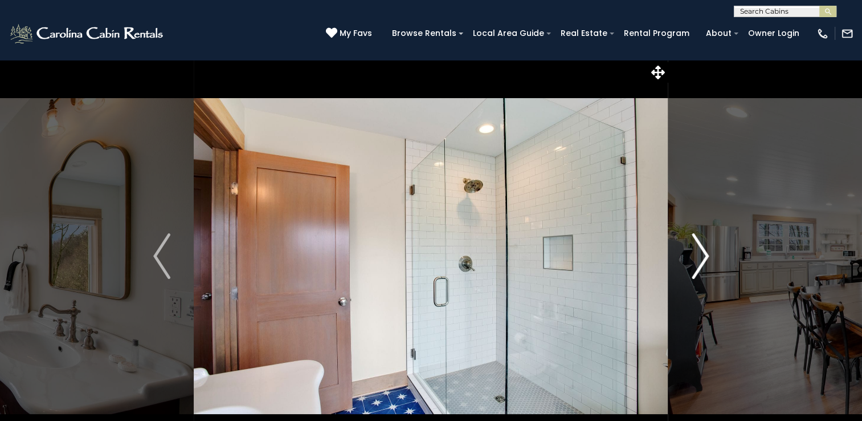
click at [705, 258] on img "Next" at bounding box center [700, 256] width 17 height 46
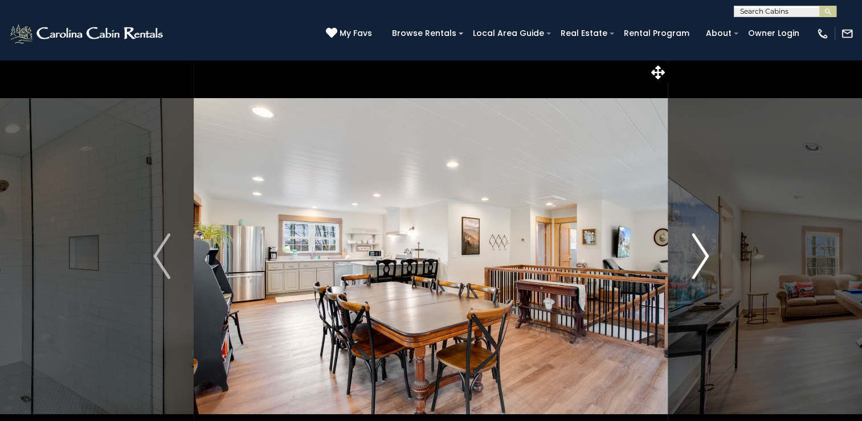
click at [705, 258] on img "Next" at bounding box center [700, 256] width 17 height 46
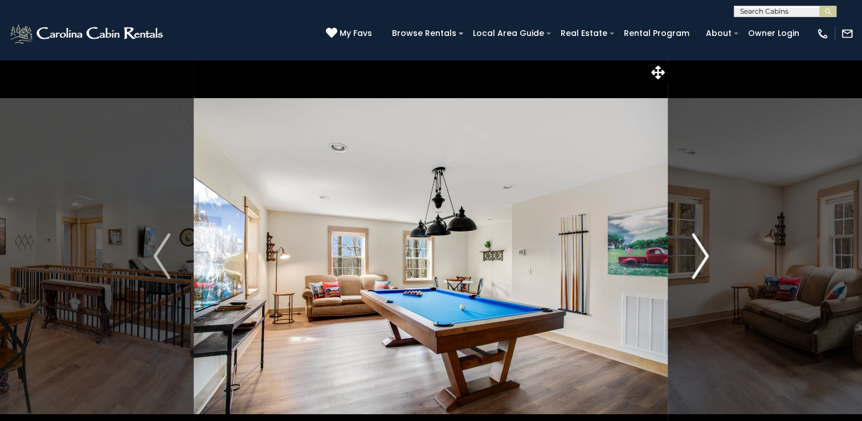
click at [705, 258] on img "Next" at bounding box center [700, 256] width 17 height 46
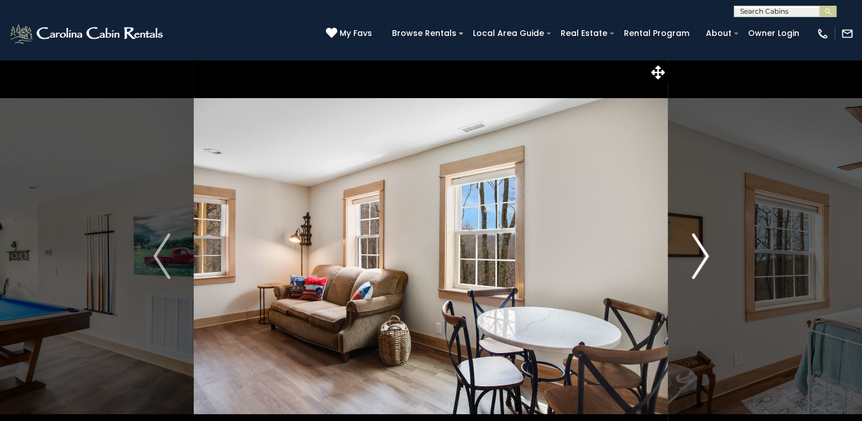
click at [705, 258] on img "Next" at bounding box center [700, 256] width 17 height 46
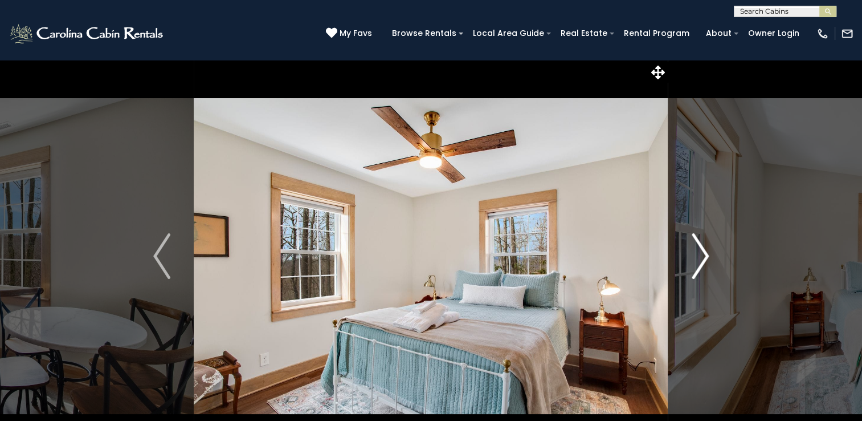
click at [705, 258] on img "Next" at bounding box center [700, 256] width 17 height 46
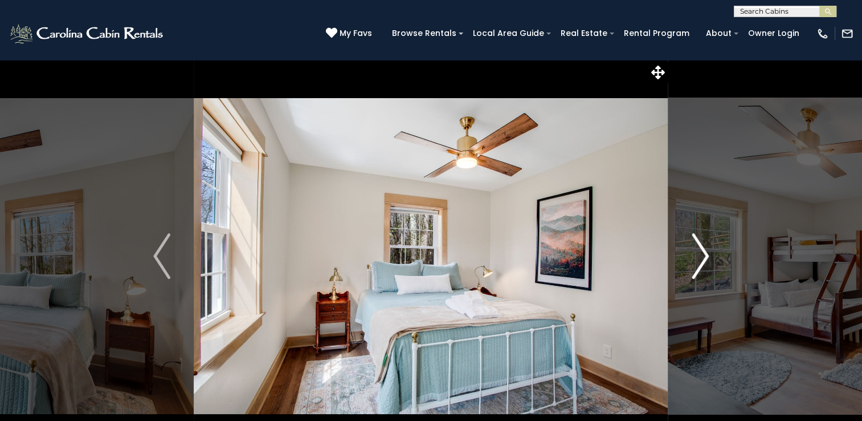
click at [705, 258] on img "Next" at bounding box center [700, 256] width 17 height 46
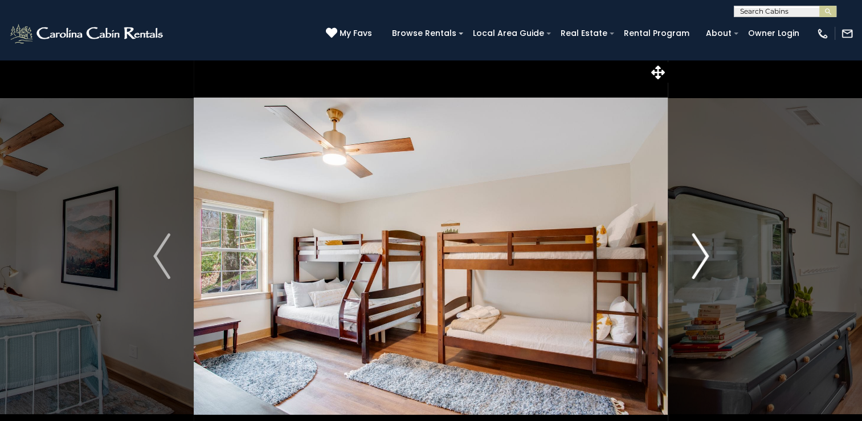
click at [705, 258] on img "Next" at bounding box center [700, 256] width 17 height 46
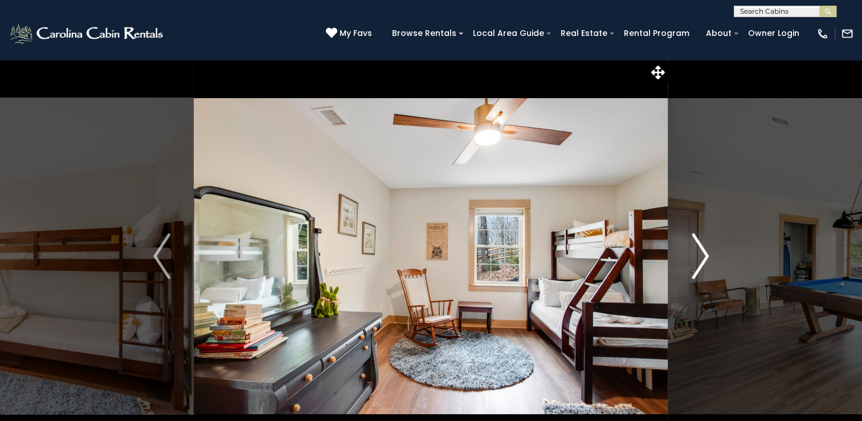
click at [705, 258] on img "Next" at bounding box center [700, 256] width 17 height 46
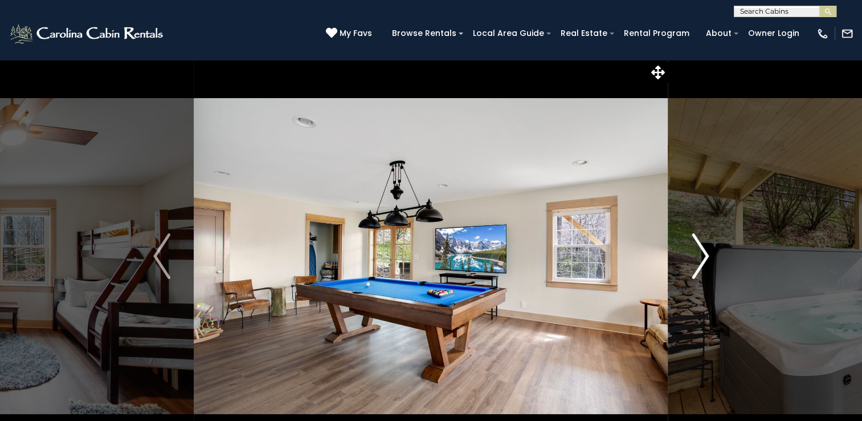
click at [705, 258] on img "Next" at bounding box center [700, 256] width 17 height 46
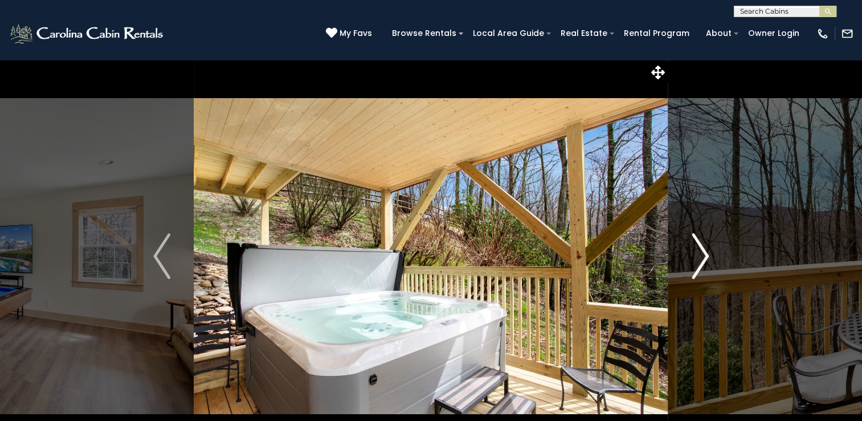
click at [705, 258] on img "Next" at bounding box center [700, 256] width 17 height 46
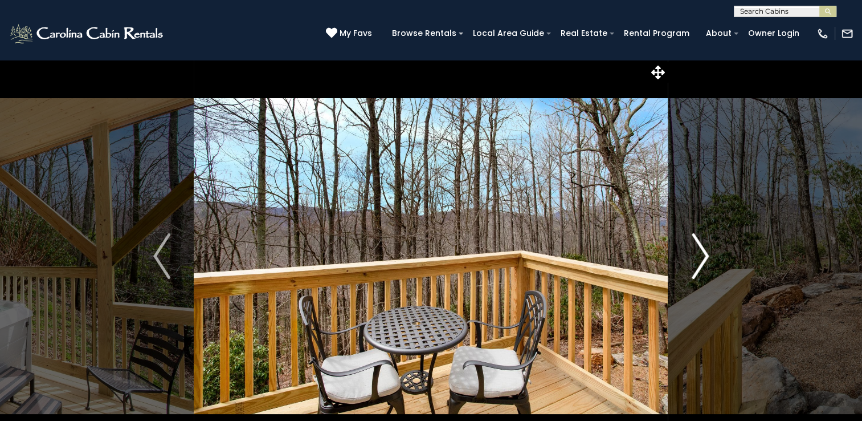
click at [705, 258] on img "Next" at bounding box center [700, 256] width 17 height 46
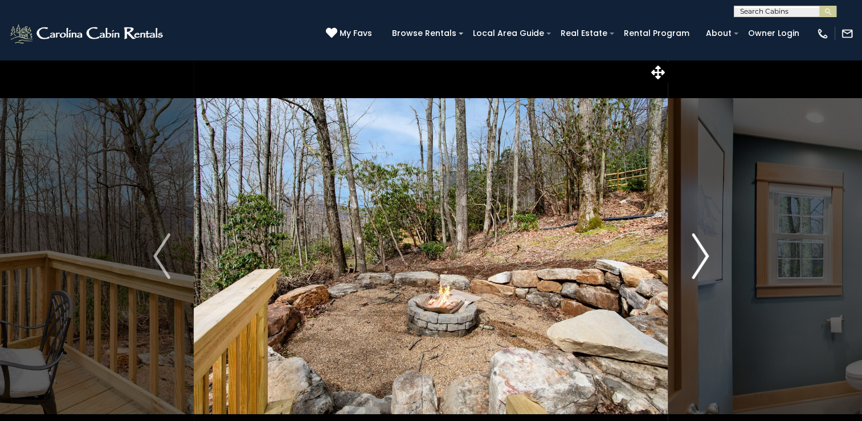
click at [705, 258] on img "Next" at bounding box center [700, 256] width 17 height 46
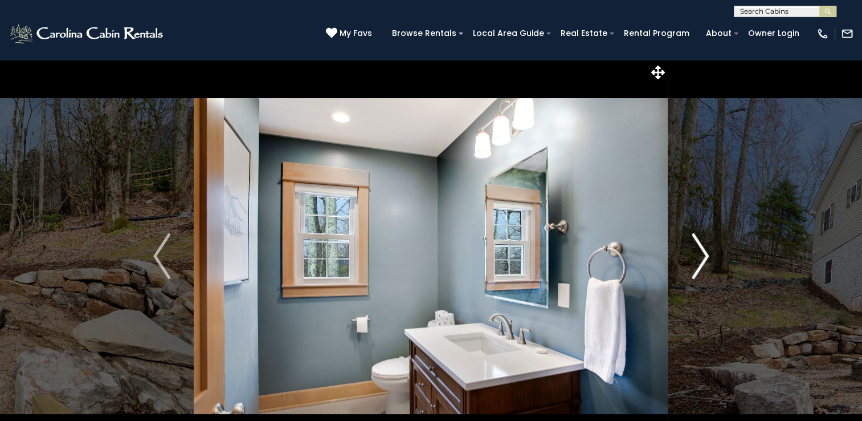
click at [705, 258] on img "Next" at bounding box center [700, 256] width 17 height 46
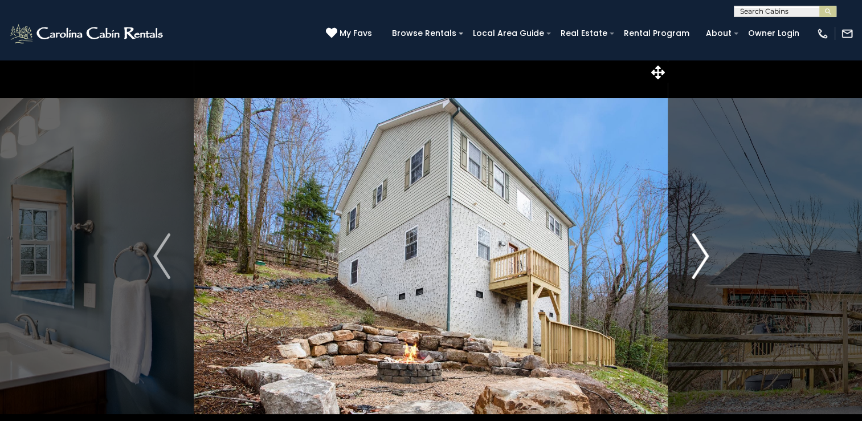
click at [703, 256] on img "Next" at bounding box center [700, 256] width 17 height 46
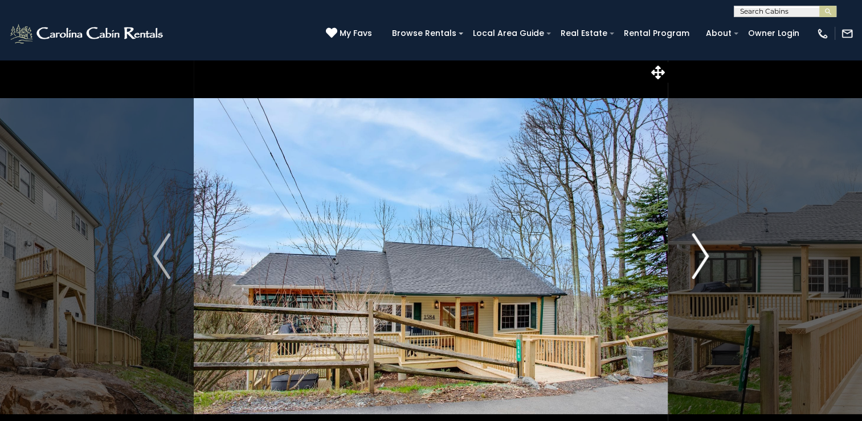
click at [703, 256] on img "Next" at bounding box center [700, 256] width 17 height 46
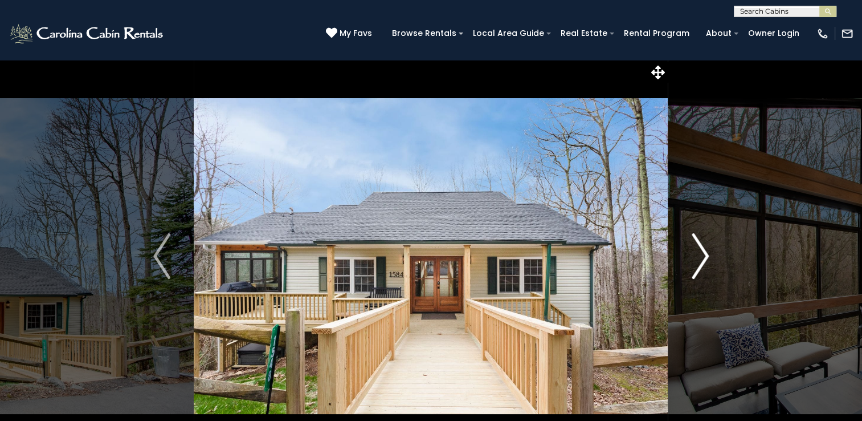
click at [703, 256] on img "Next" at bounding box center [700, 256] width 17 height 46
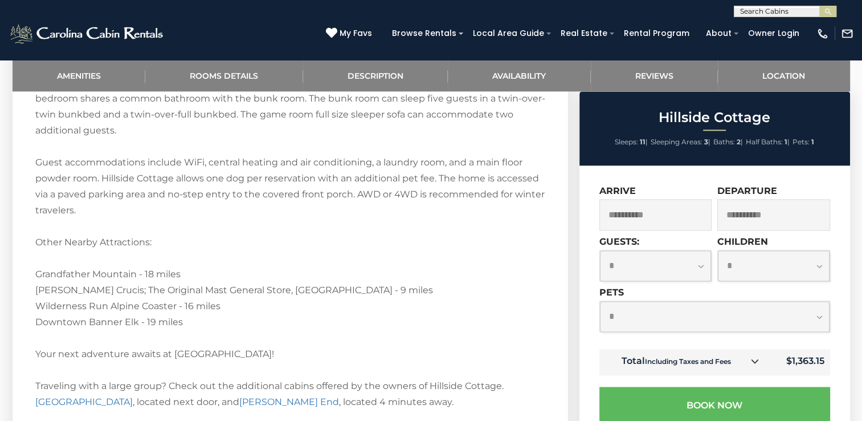
scroll to position [1482, 0]
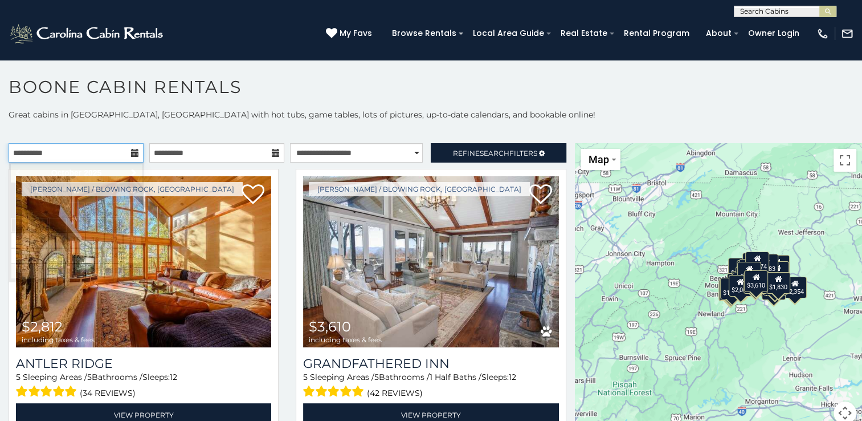
click at [111, 153] on input "**********" at bounding box center [76, 152] width 135 height 19
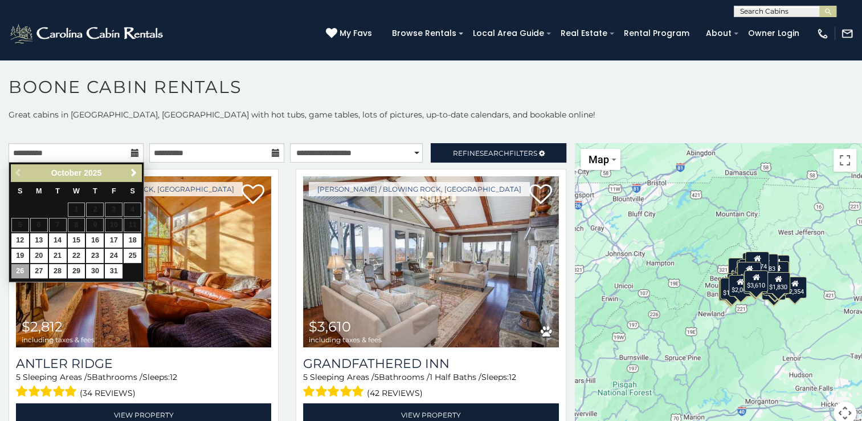
click at [751, 10] on input "text" at bounding box center [785, 13] width 100 height 11
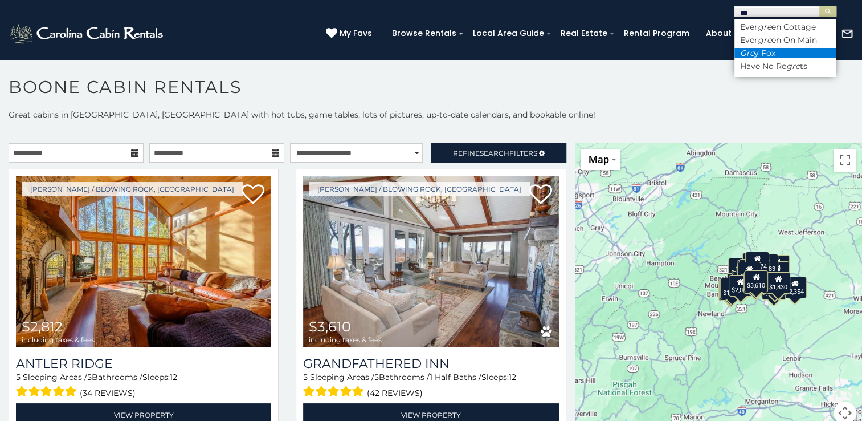
type input "***"
click at [767, 54] on li "Gre y Fox" at bounding box center [785, 53] width 101 height 10
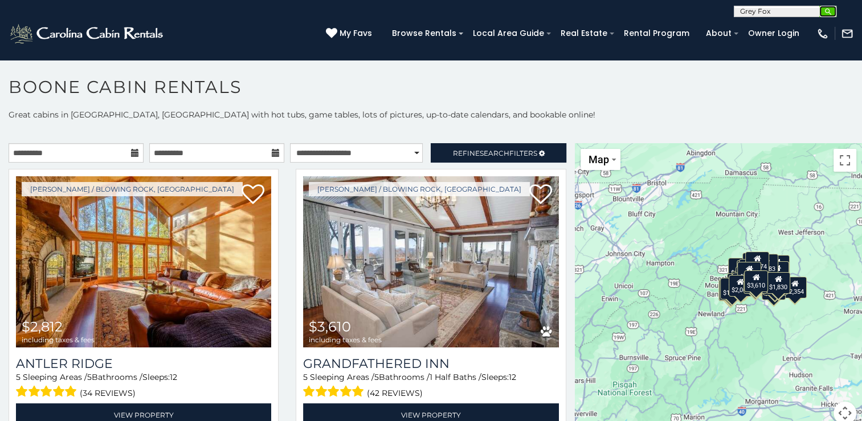
click at [828, 9] on img "submit" at bounding box center [828, 11] width 9 height 9
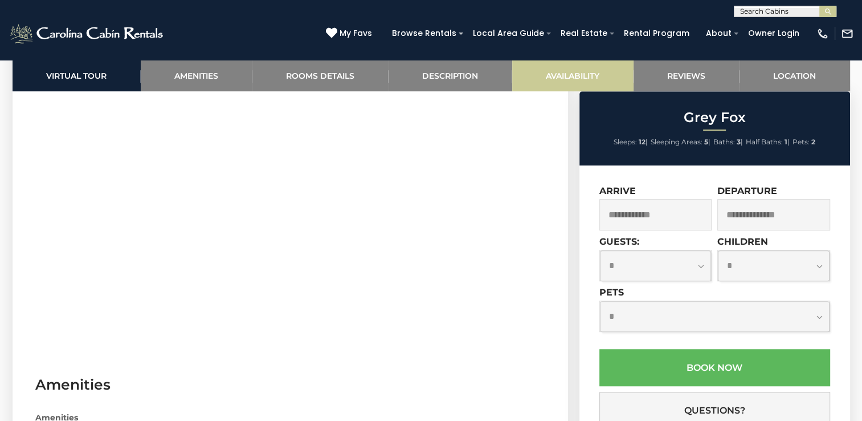
scroll to position [684, 0]
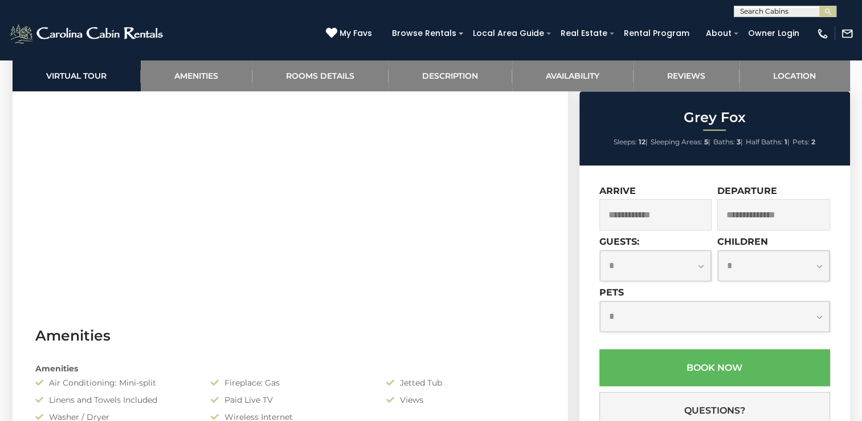
click at [642, 218] on input "text" at bounding box center [656, 214] width 113 height 31
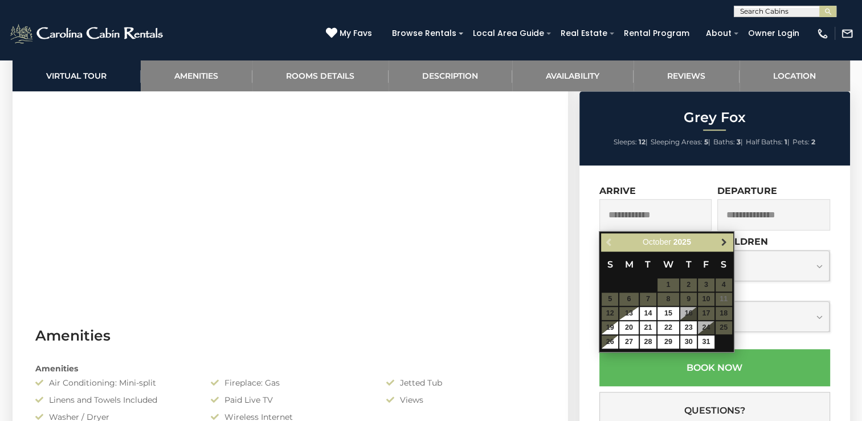
click at [726, 242] on span "Next" at bounding box center [724, 242] width 9 height 9
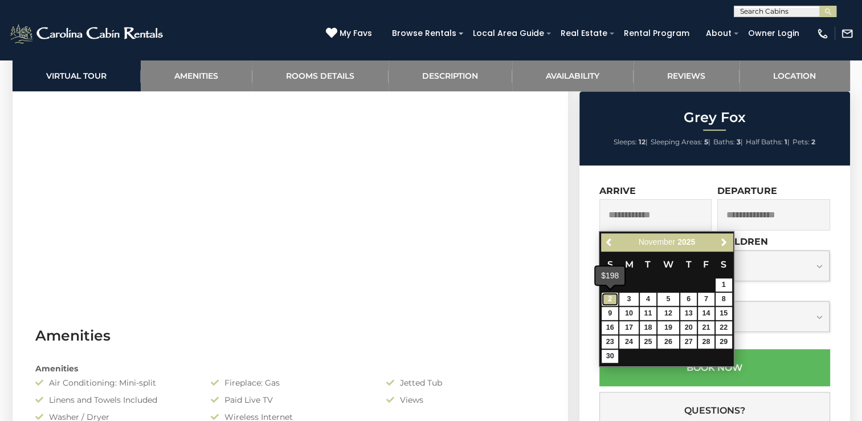
click at [613, 295] on link "2" at bounding box center [610, 298] width 17 height 13
type input "**********"
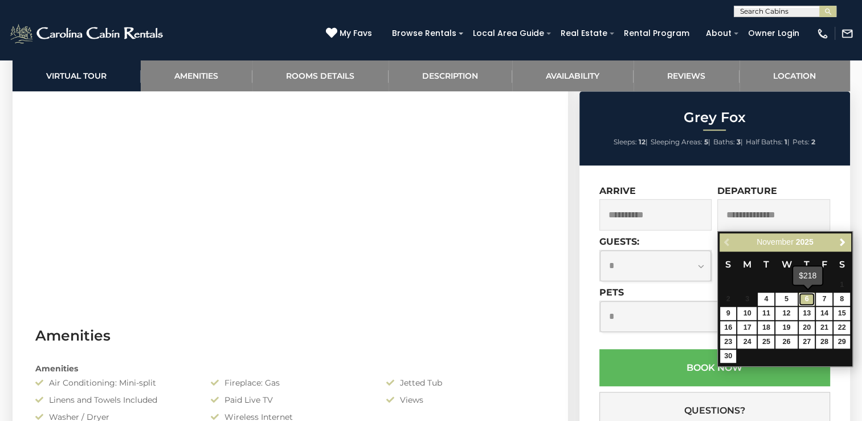
click at [807, 297] on link "6" at bounding box center [807, 298] width 17 height 13
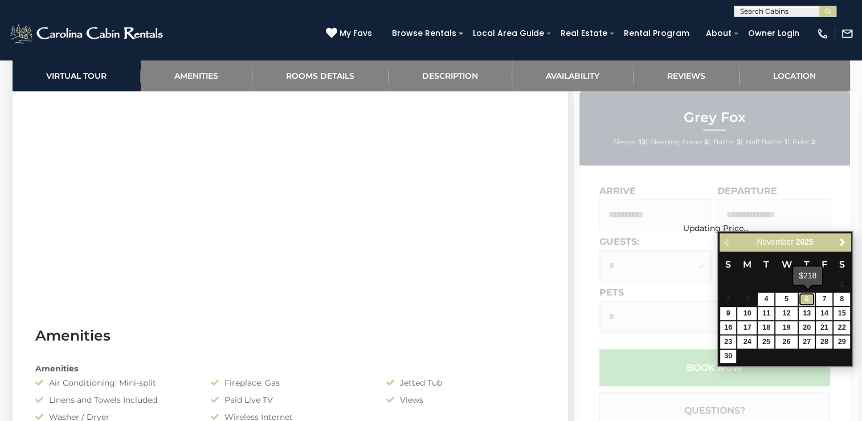
type input "**********"
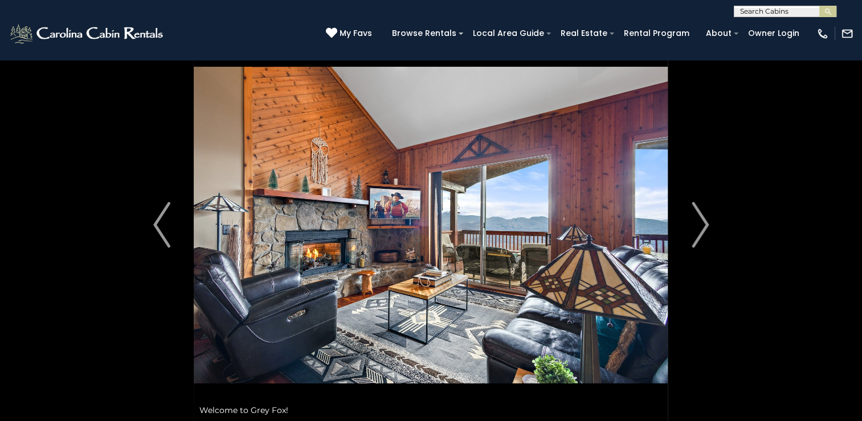
scroll to position [0, 0]
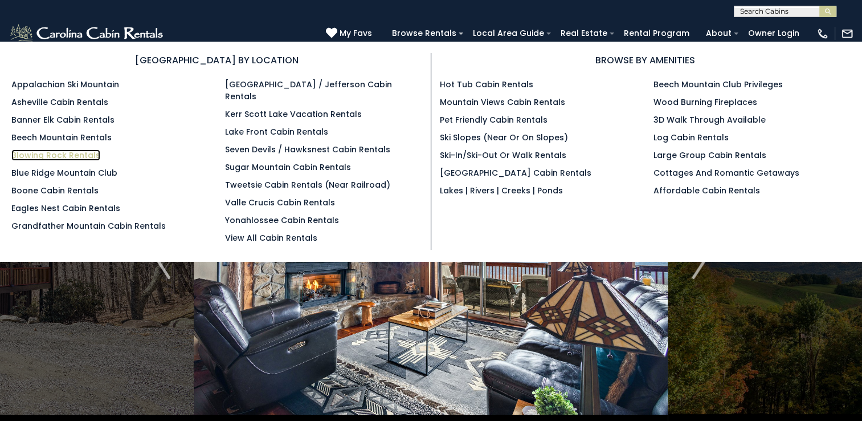
click at [89, 154] on link "Blowing Rock Rentals" at bounding box center [55, 154] width 89 height 11
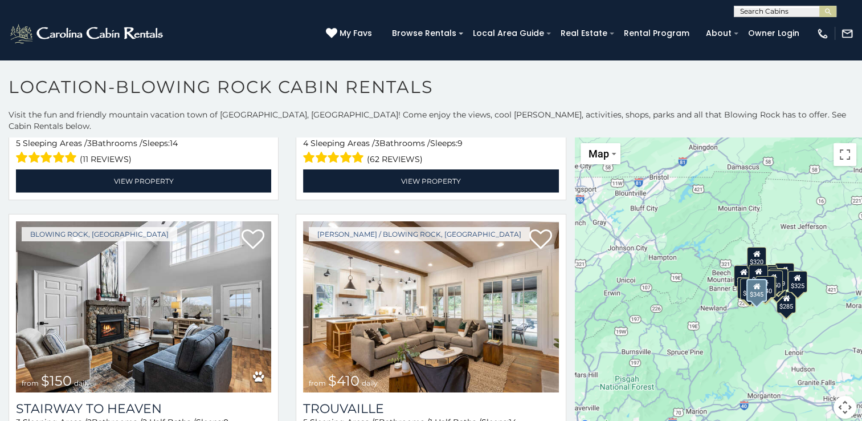
scroll to position [3021, 0]
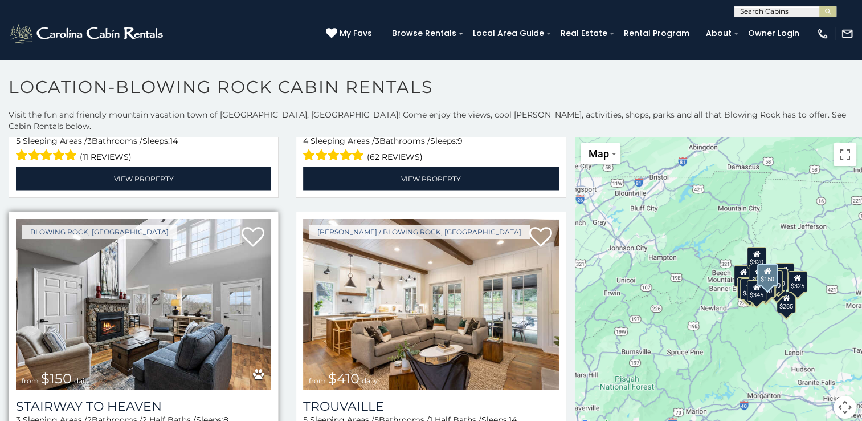
click at [124, 279] on img at bounding box center [143, 304] width 255 height 171
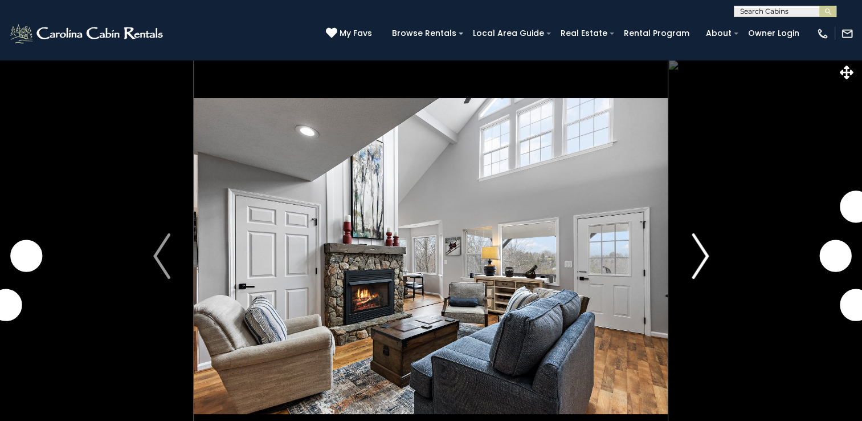
click at [703, 257] on img "Next" at bounding box center [700, 256] width 17 height 46
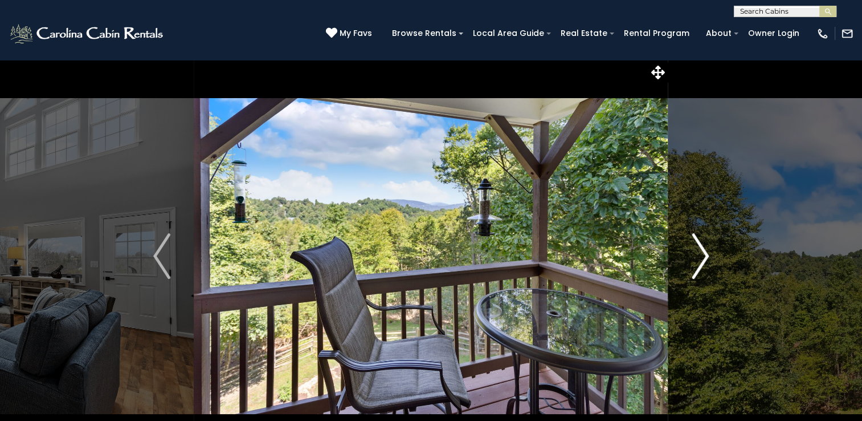
click at [703, 257] on img "Next" at bounding box center [700, 256] width 17 height 46
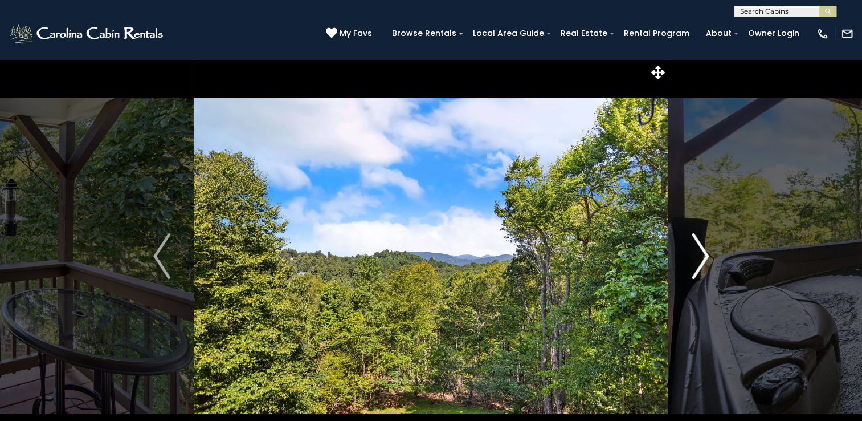
click at [703, 257] on img "Next" at bounding box center [700, 256] width 17 height 46
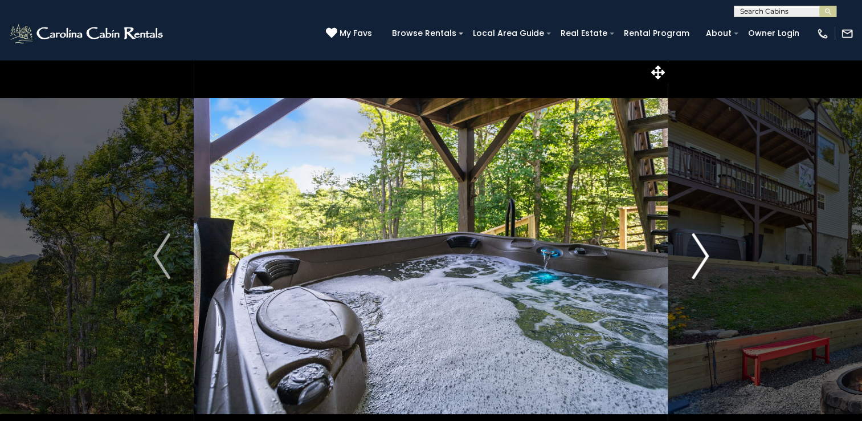
click at [703, 257] on img "Next" at bounding box center [700, 256] width 17 height 46
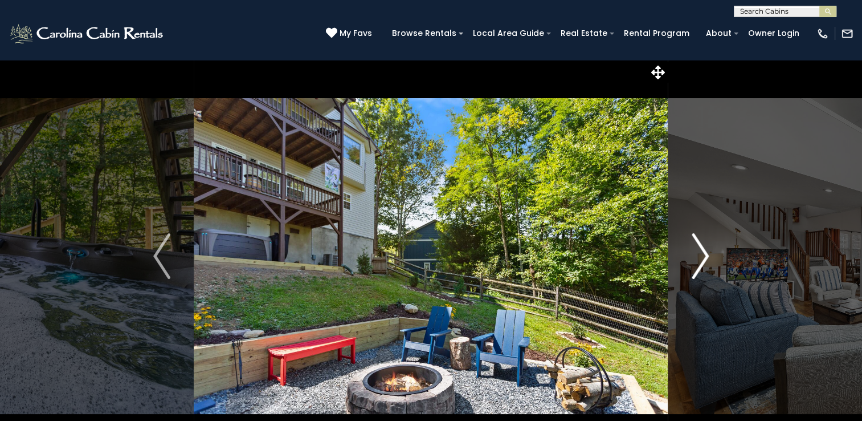
click at [703, 257] on img "Next" at bounding box center [700, 256] width 17 height 46
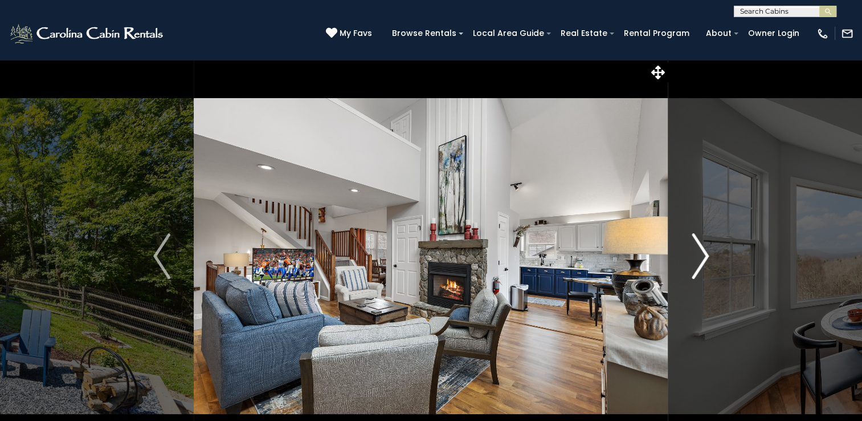
click at [703, 257] on img "Next" at bounding box center [700, 256] width 17 height 46
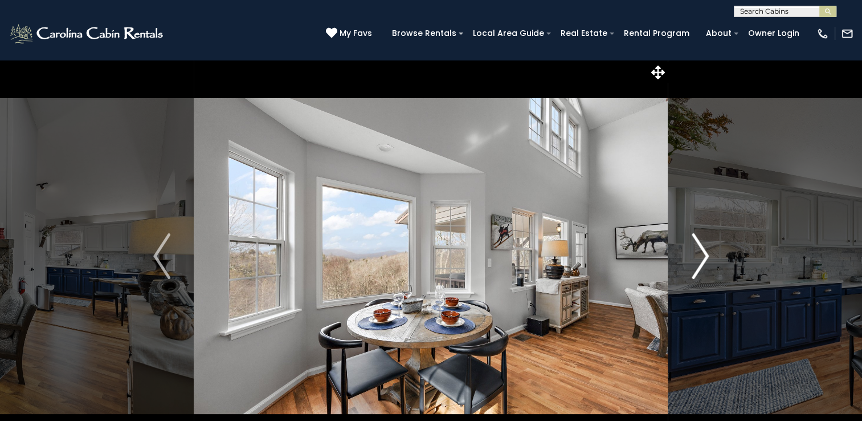
click at [703, 257] on img "Next" at bounding box center [700, 256] width 17 height 46
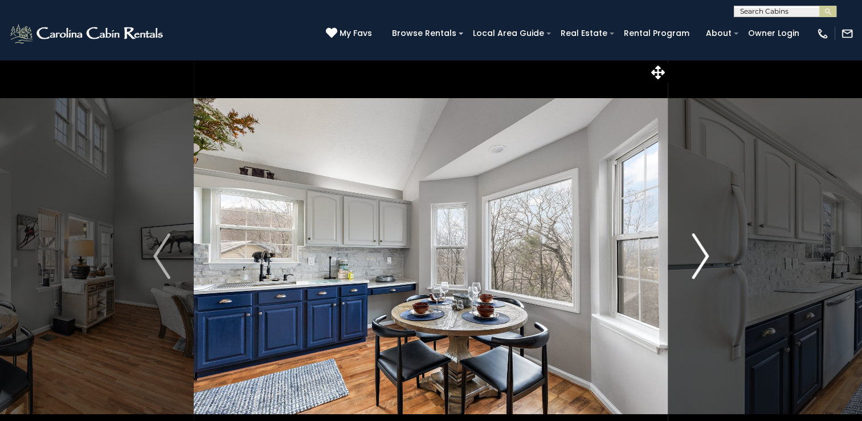
click at [703, 257] on img "Next" at bounding box center [700, 256] width 17 height 46
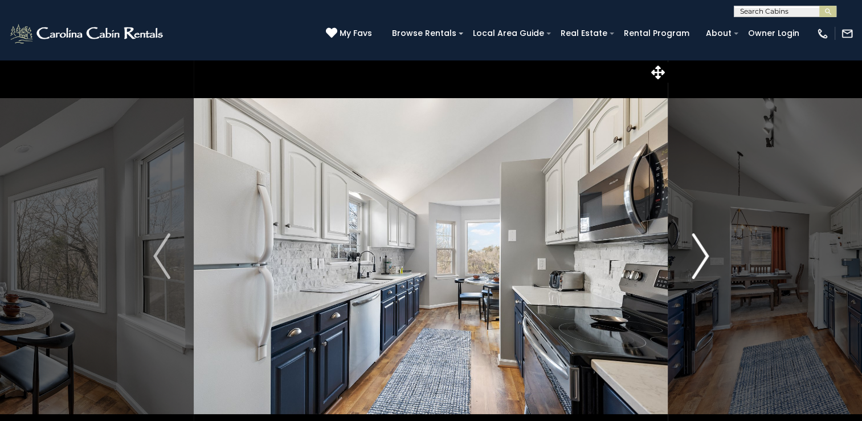
click at [703, 257] on img "Next" at bounding box center [700, 256] width 17 height 46
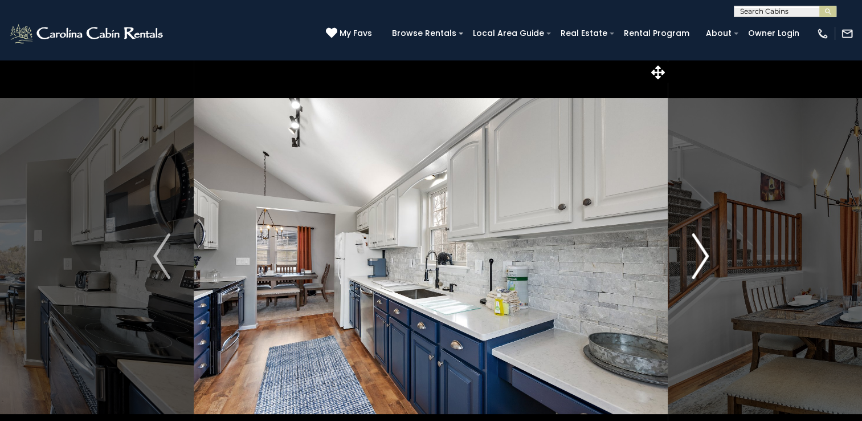
click at [703, 257] on img "Next" at bounding box center [700, 256] width 17 height 46
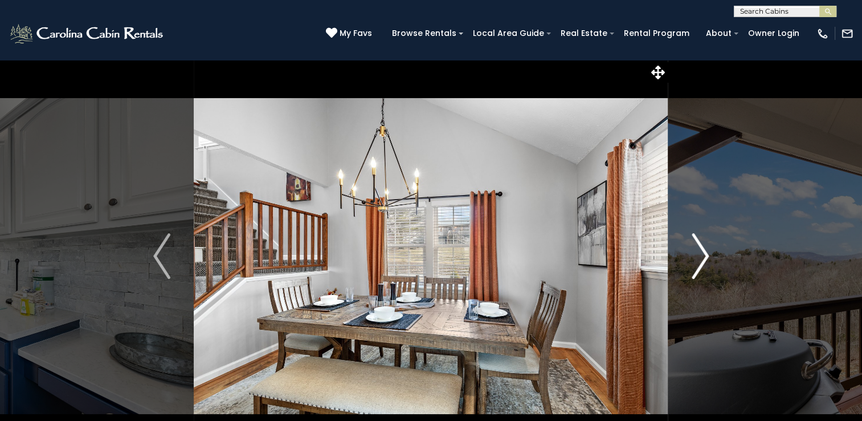
click at [703, 257] on img "Next" at bounding box center [700, 256] width 17 height 46
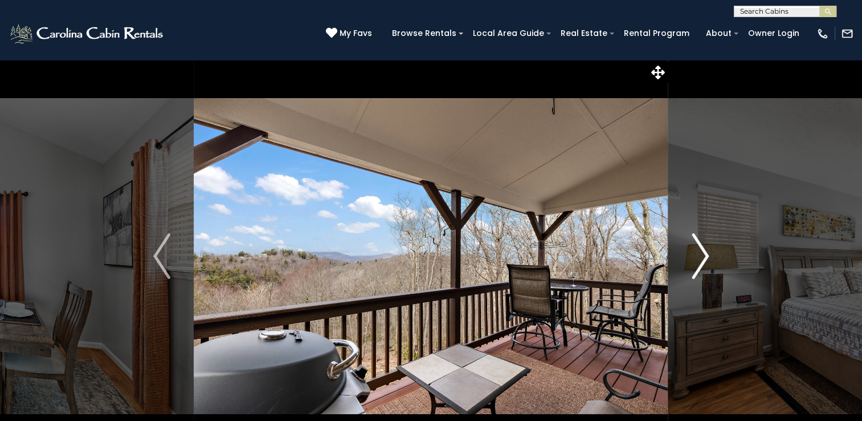
click at [703, 257] on img "Next" at bounding box center [700, 256] width 17 height 46
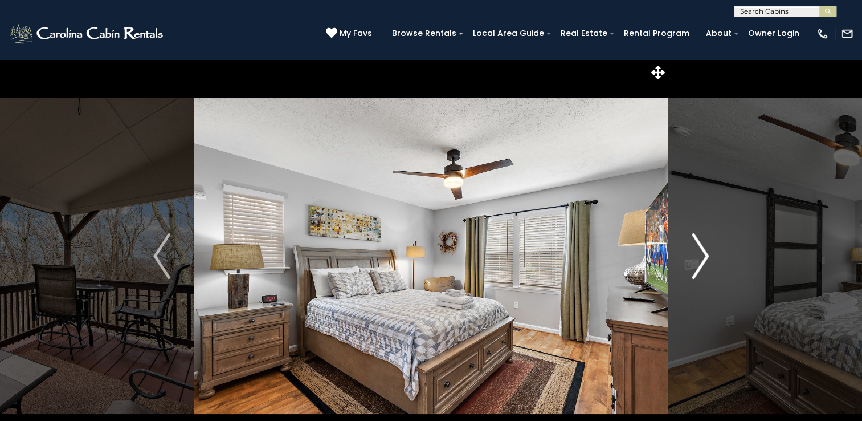
click at [703, 257] on img "Next" at bounding box center [700, 256] width 17 height 46
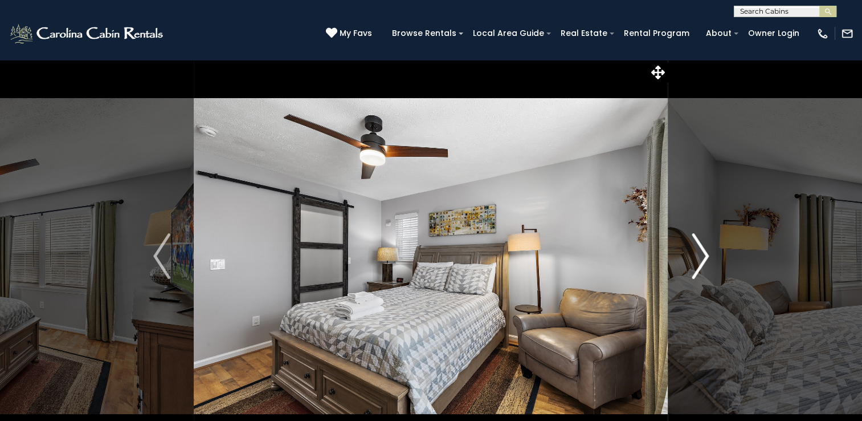
click at [703, 257] on img "Next" at bounding box center [700, 256] width 17 height 46
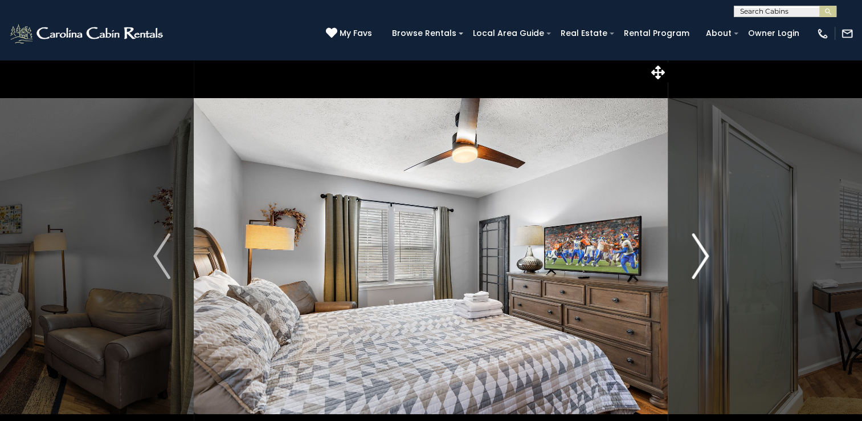
click at [703, 257] on img "Next" at bounding box center [700, 256] width 17 height 46
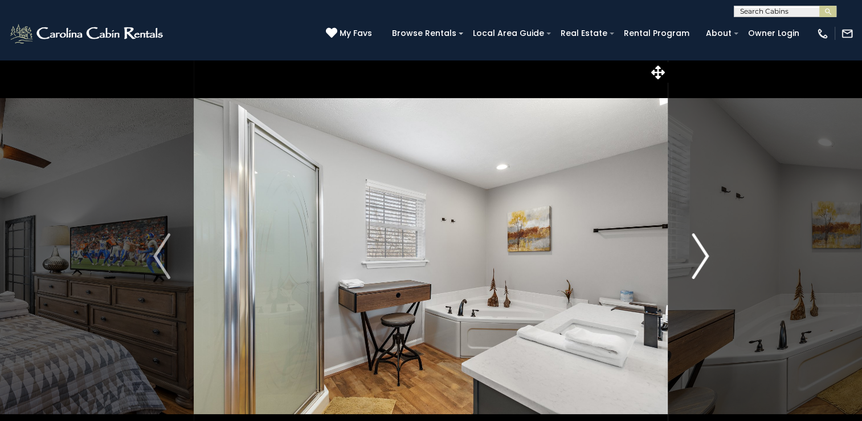
click at [703, 257] on img "Next" at bounding box center [700, 256] width 17 height 46
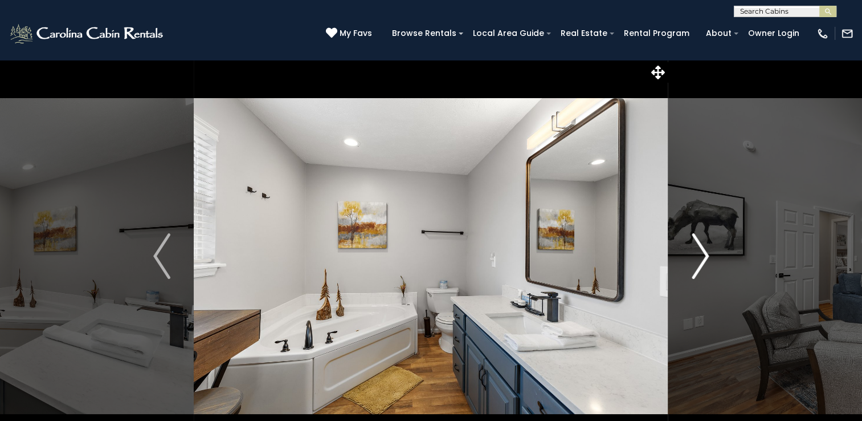
click at [703, 257] on img "Next" at bounding box center [700, 256] width 17 height 46
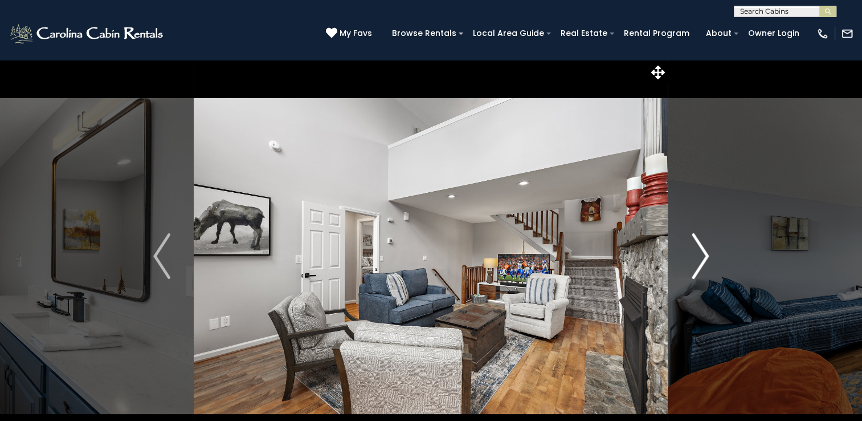
click at [703, 257] on img "Next" at bounding box center [700, 256] width 17 height 46
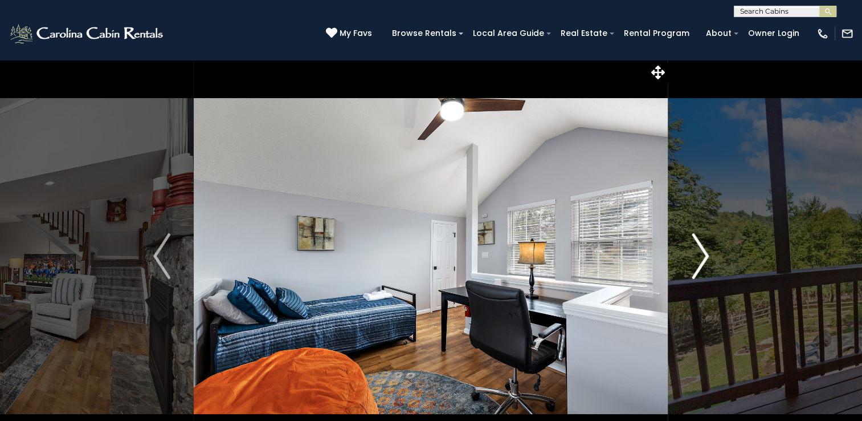
click at [703, 257] on img "Next" at bounding box center [700, 256] width 17 height 46
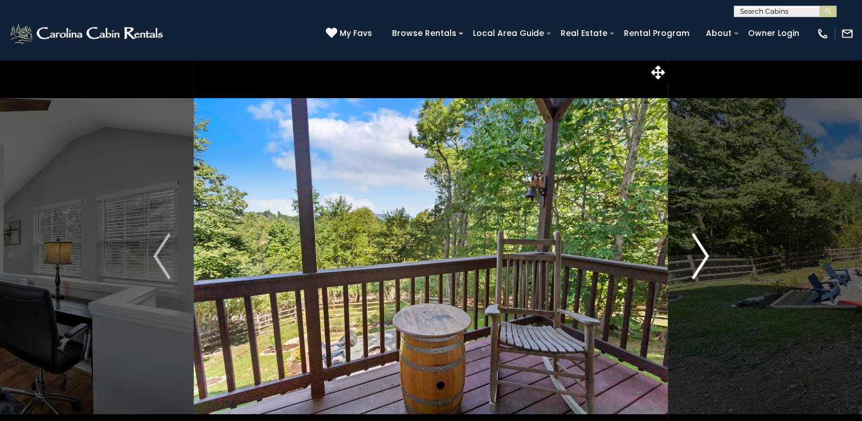
click at [703, 257] on img "Next" at bounding box center [700, 256] width 17 height 46
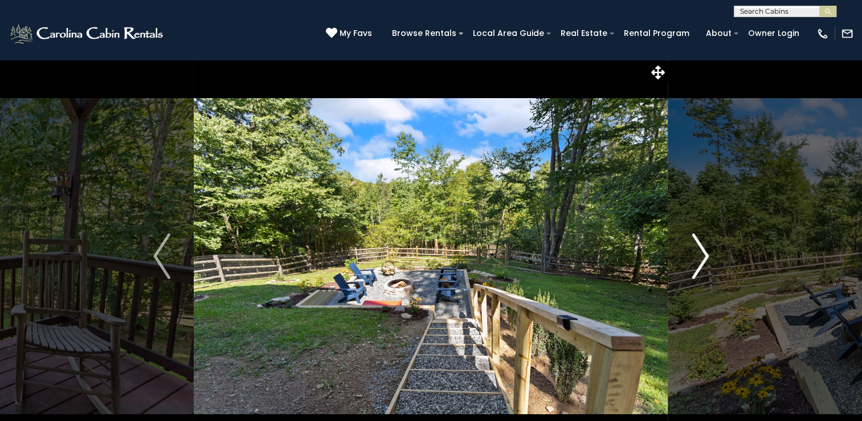
click at [703, 257] on img "Next" at bounding box center [700, 256] width 17 height 46
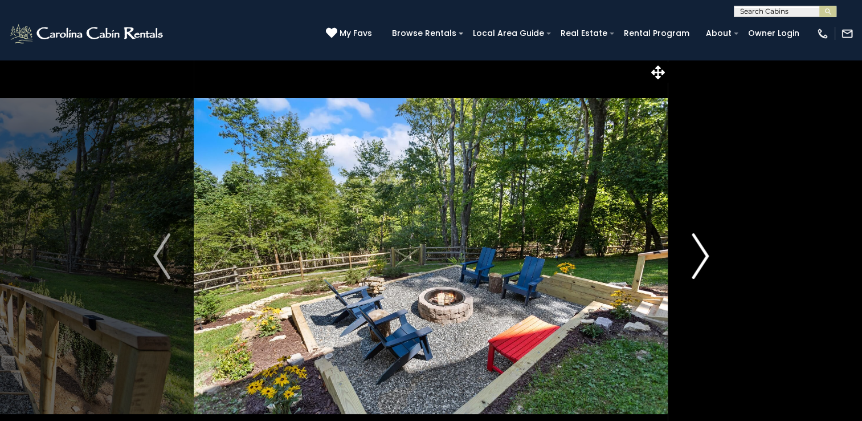
click at [703, 257] on img "Next" at bounding box center [700, 256] width 17 height 46
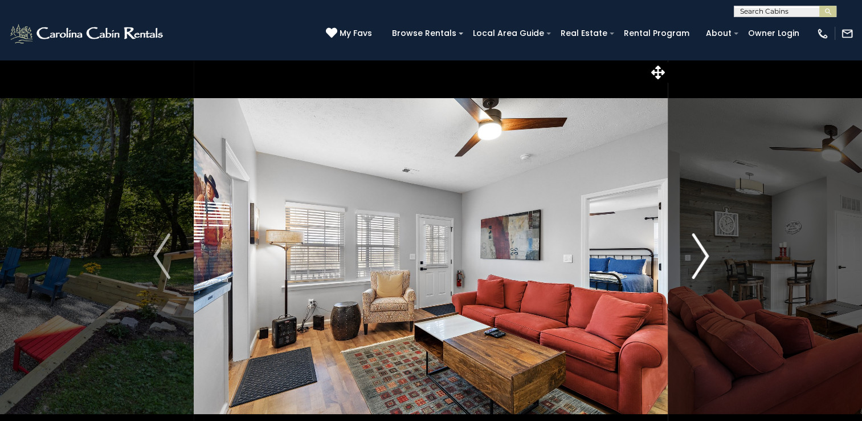
click at [703, 257] on img "Next" at bounding box center [700, 256] width 17 height 46
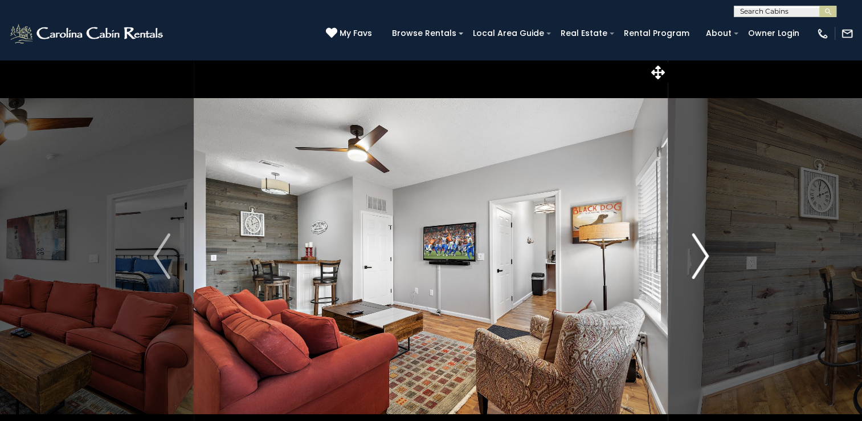
click at [703, 257] on img "Next" at bounding box center [700, 256] width 17 height 46
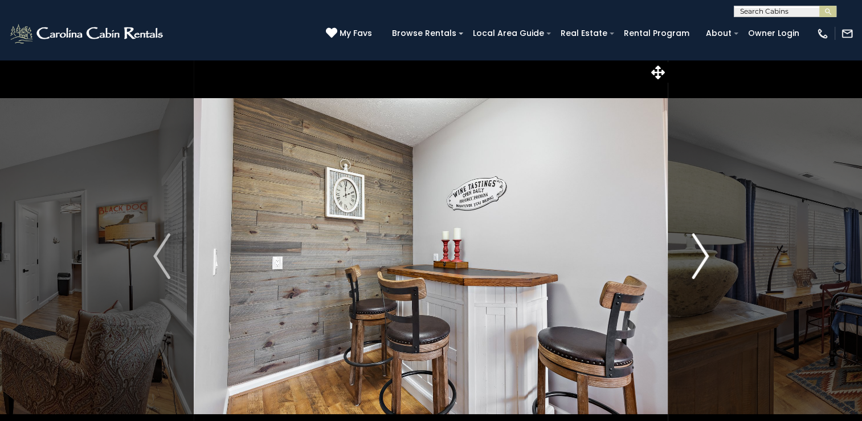
click at [703, 257] on img "Next" at bounding box center [700, 256] width 17 height 46
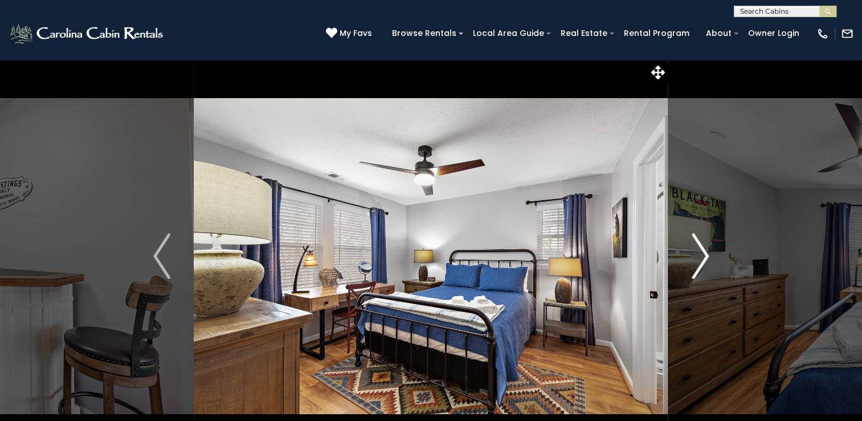
click at [703, 257] on img "Next" at bounding box center [700, 256] width 17 height 46
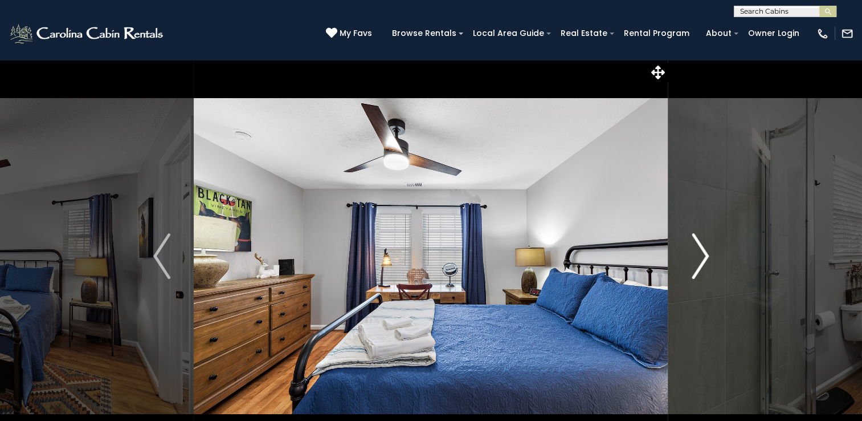
click at [703, 257] on img "Next" at bounding box center [700, 256] width 17 height 46
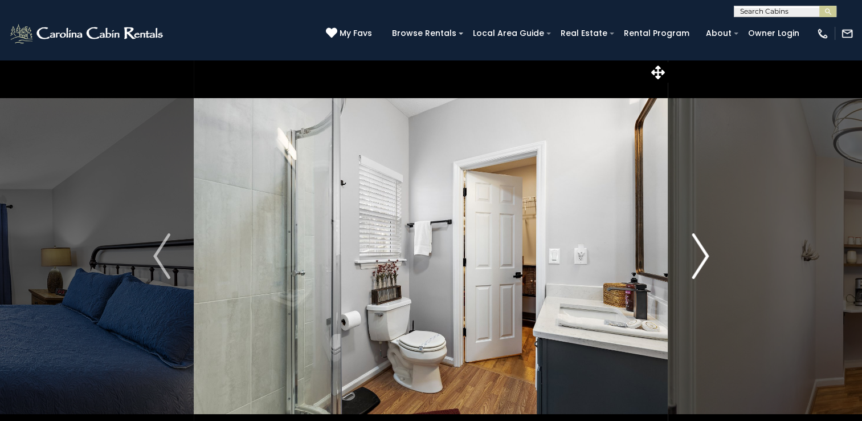
click at [703, 257] on img "Next" at bounding box center [700, 256] width 17 height 46
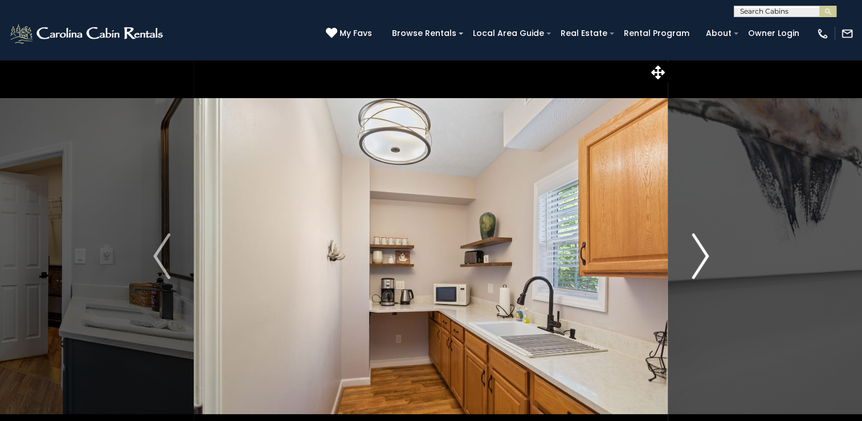
click at [703, 257] on img "Next" at bounding box center [700, 256] width 17 height 46
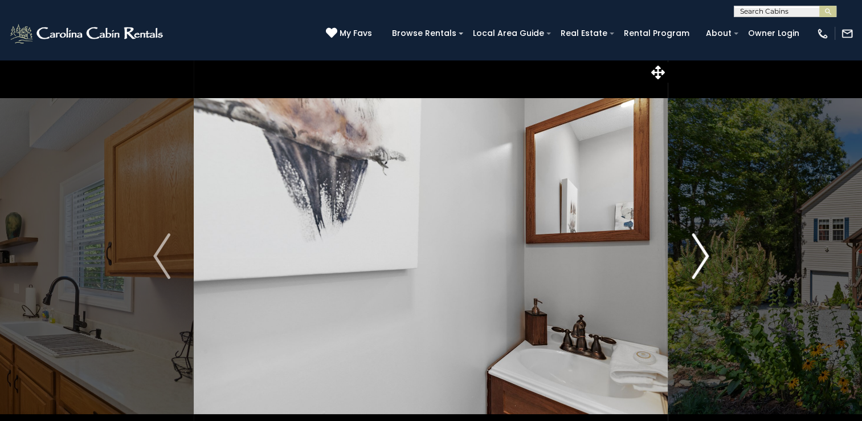
click at [703, 257] on img "Next" at bounding box center [700, 256] width 17 height 46
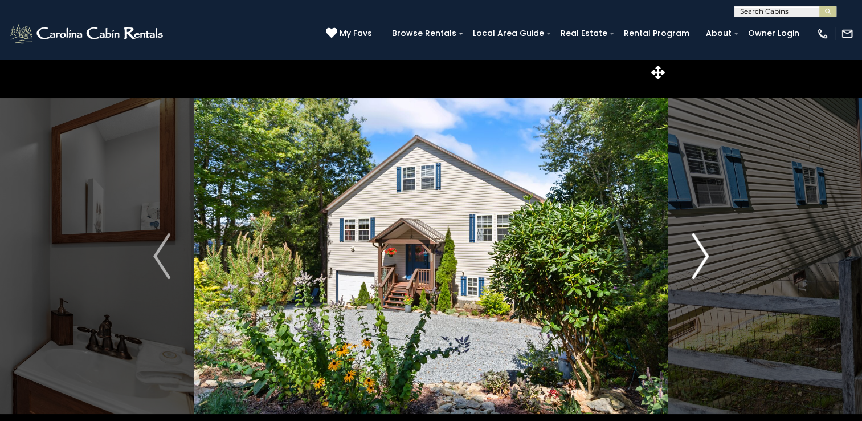
click at [703, 257] on img "Next" at bounding box center [700, 256] width 17 height 46
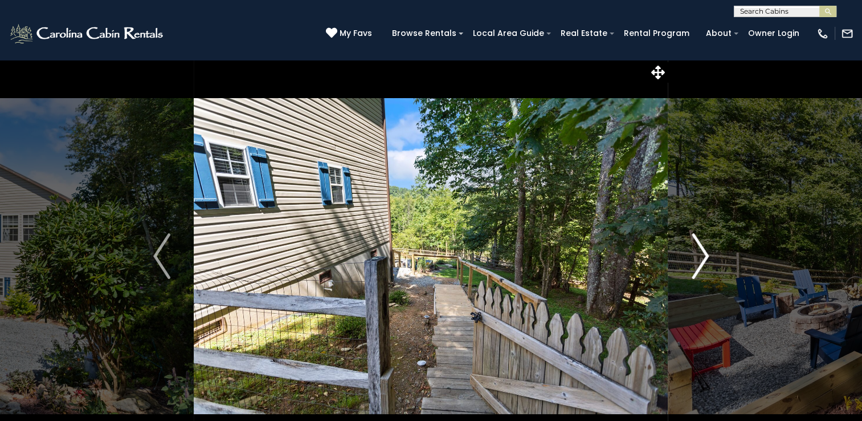
click at [703, 257] on img "Next" at bounding box center [700, 256] width 17 height 46
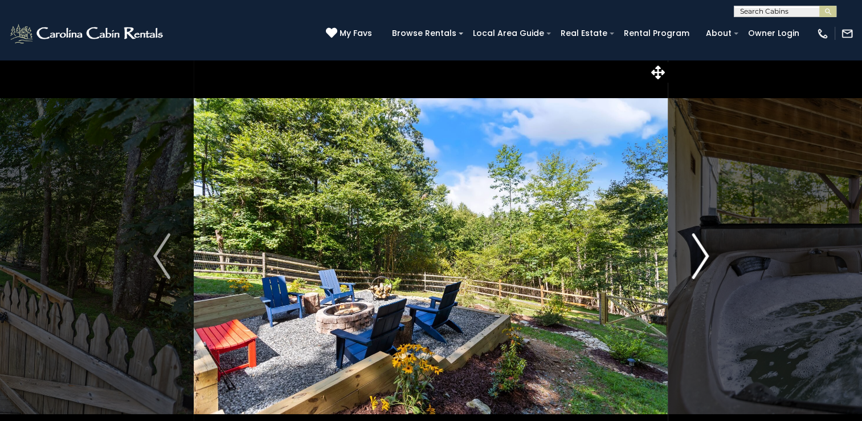
click at [703, 257] on img "Next" at bounding box center [700, 256] width 17 height 46
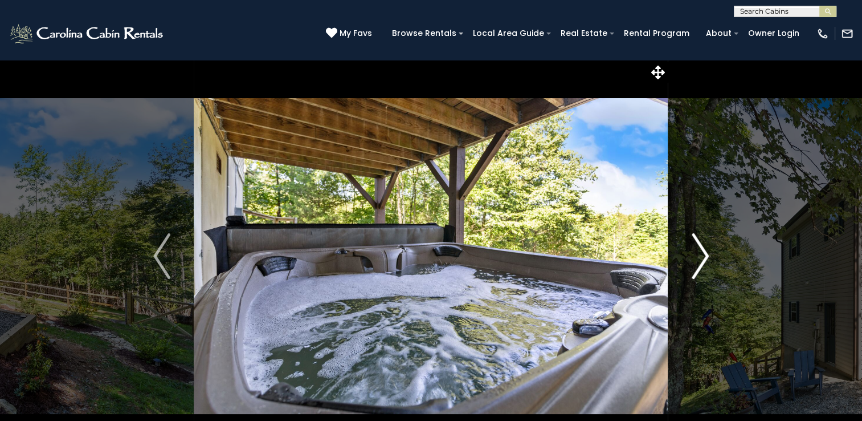
click at [703, 257] on img "Next" at bounding box center [700, 256] width 17 height 46
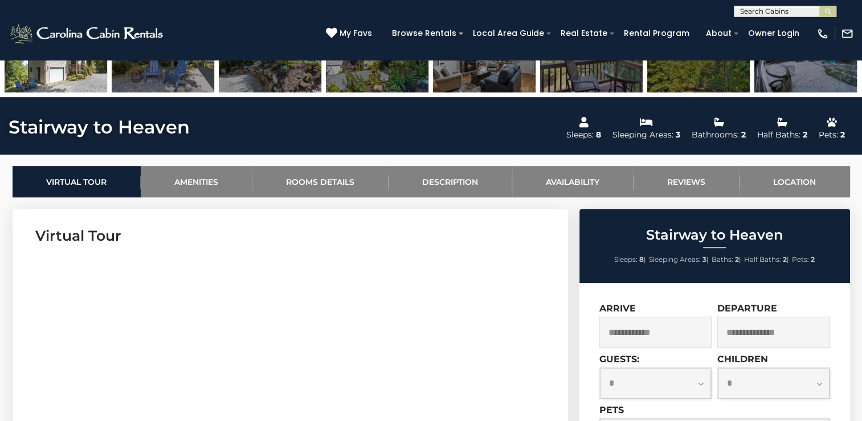
scroll to position [456, 0]
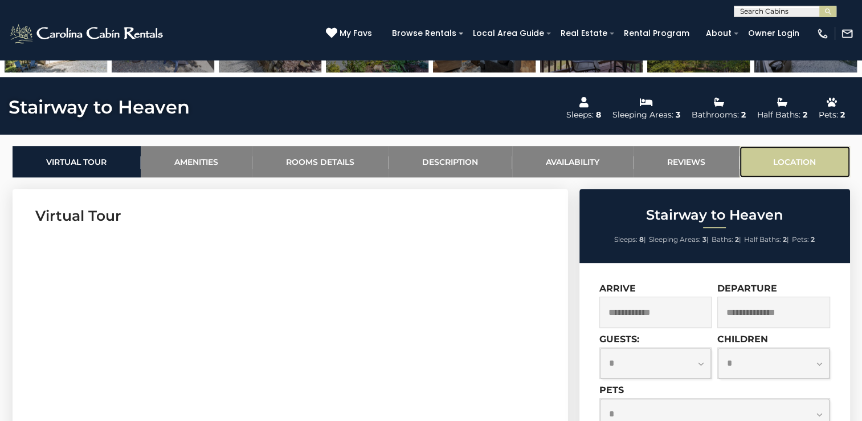
click at [794, 155] on link "Location" at bounding box center [795, 161] width 111 height 31
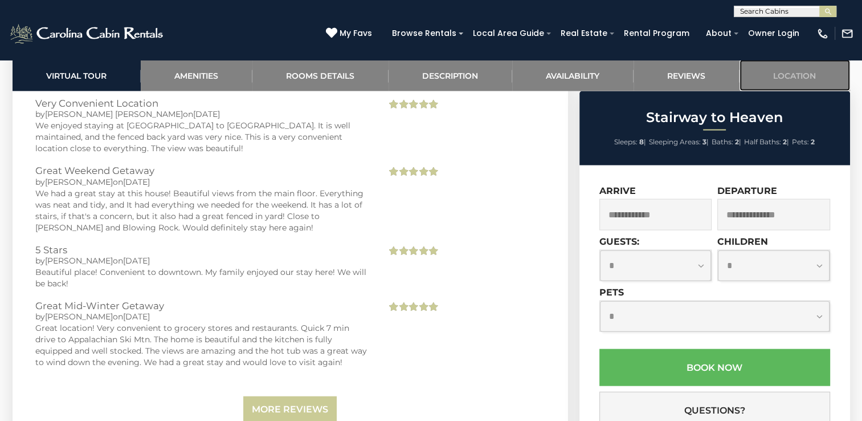
scroll to position [2796, 0]
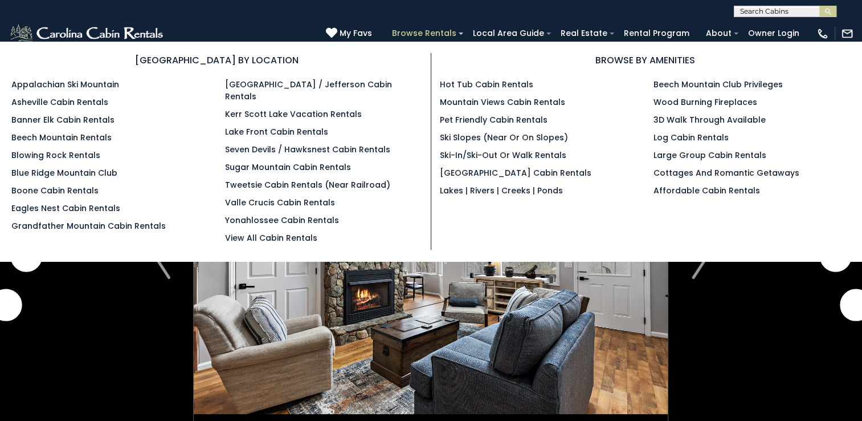
scroll to position [2679, 0]
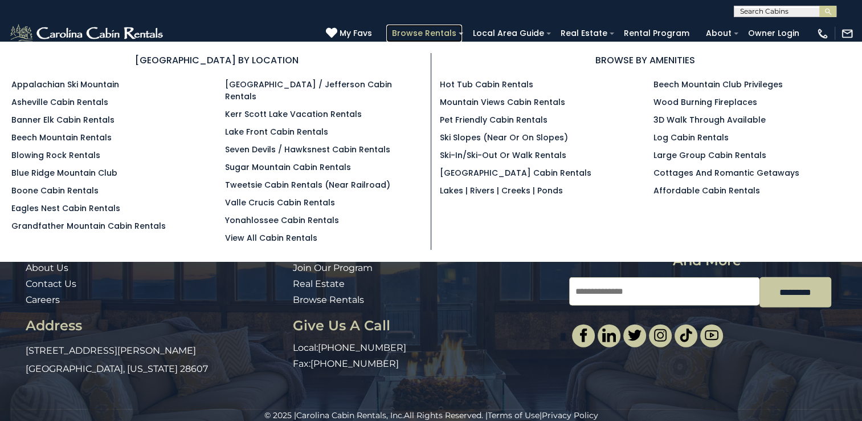
click at [462, 34] on link "Browse Rentals" at bounding box center [424, 34] width 76 height 18
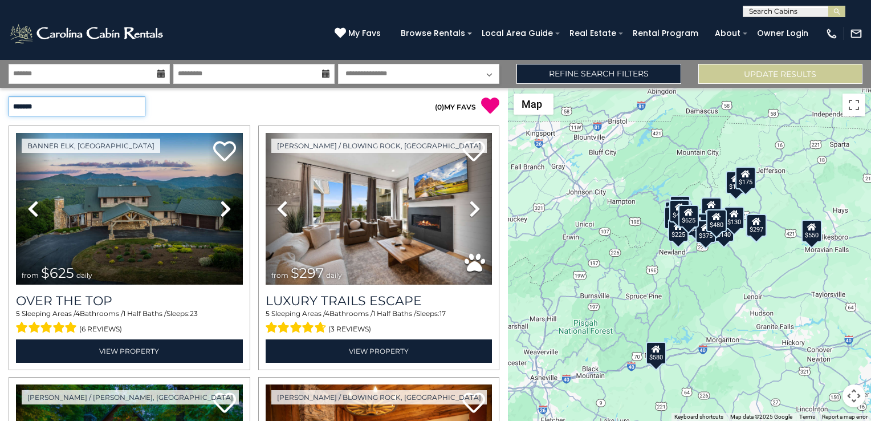
click at [131, 103] on select "**********" at bounding box center [77, 106] width 137 height 20
click at [75, 108] on select "**********" at bounding box center [77, 106] width 137 height 20
select select "*********"
click at [9, 96] on select "**********" at bounding box center [77, 106] width 137 height 20
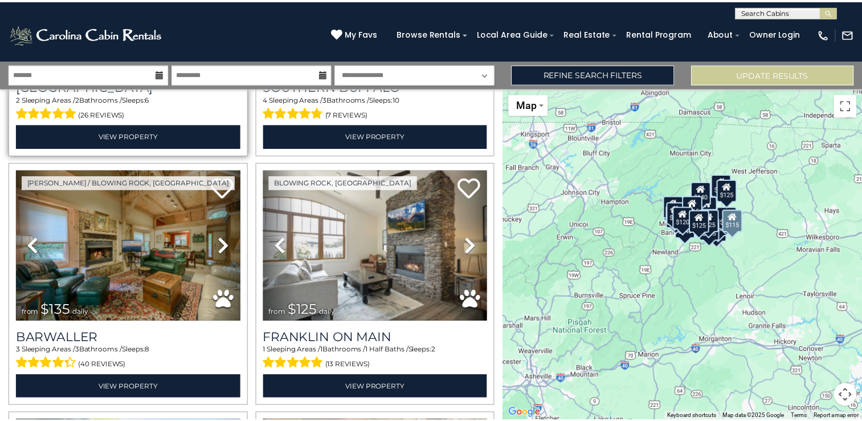
scroll to position [1995, 0]
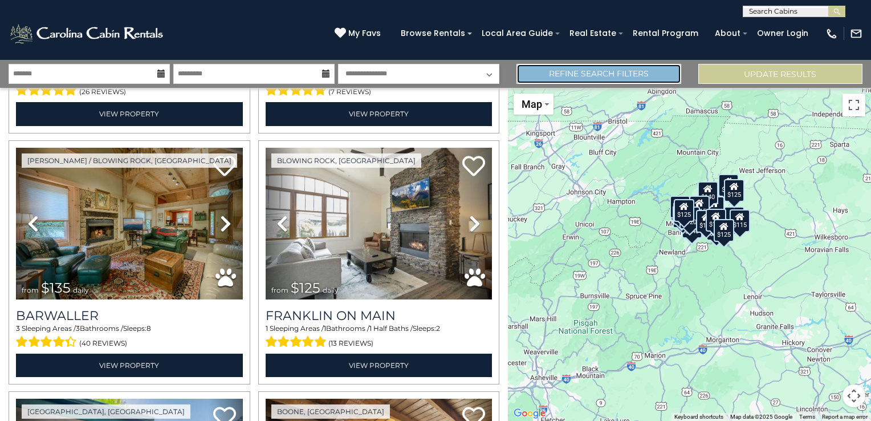
click at [560, 80] on link "Refine Search Filters" at bounding box center [598, 74] width 164 height 20
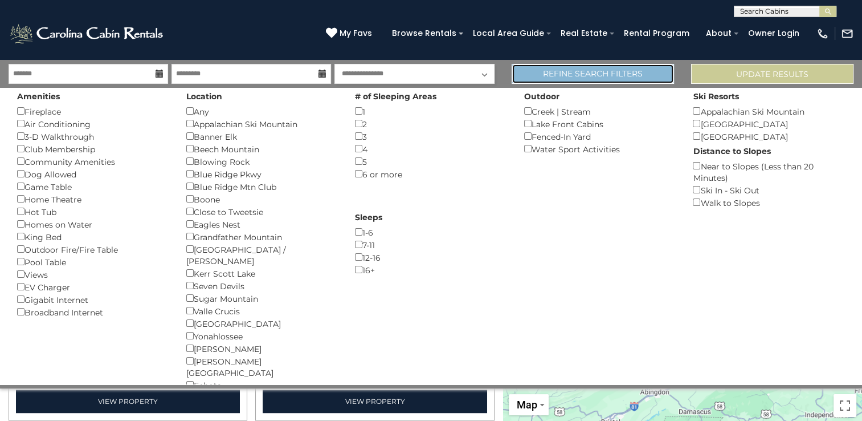
scroll to position [1982, 0]
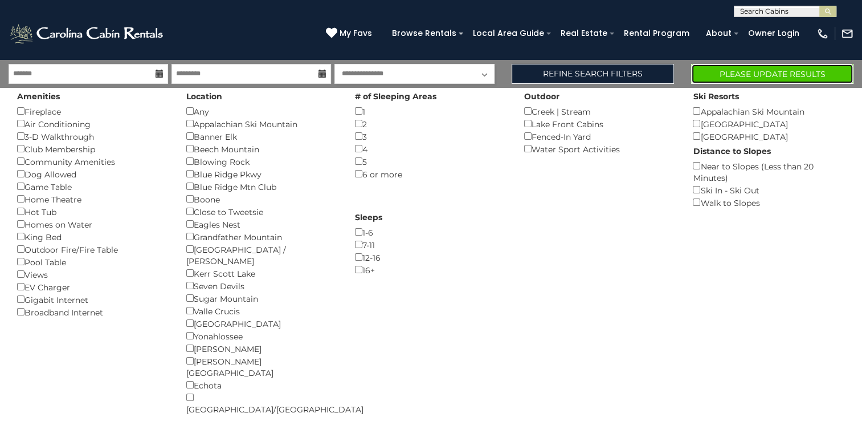
click at [741, 70] on button "Please Update Results" at bounding box center [772, 74] width 162 height 20
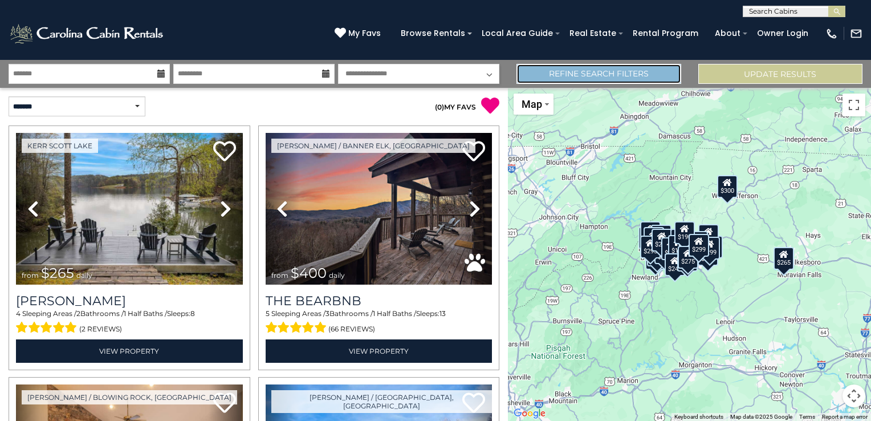
click at [654, 76] on link "Refine Search Filters" at bounding box center [598, 74] width 164 height 20
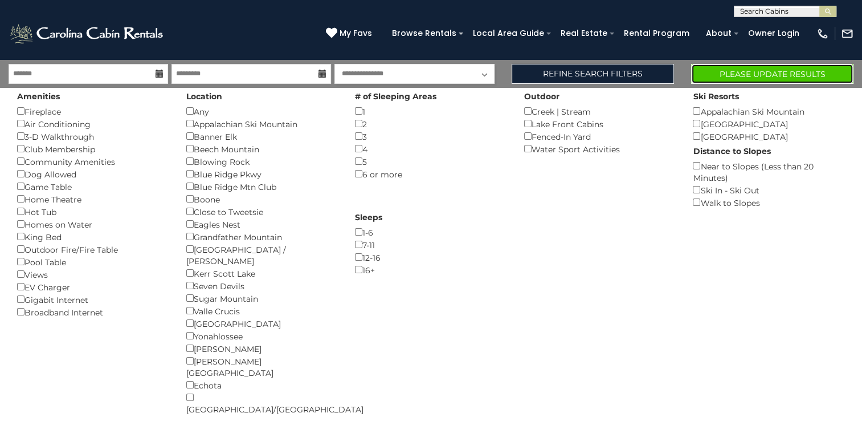
click at [765, 71] on button "Please Update Results" at bounding box center [772, 74] width 162 height 20
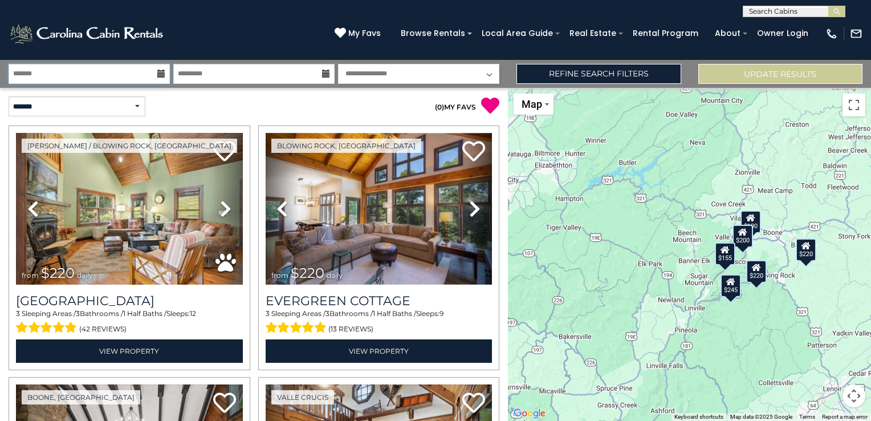
click at [135, 74] on input "text" at bounding box center [89, 74] width 161 height 20
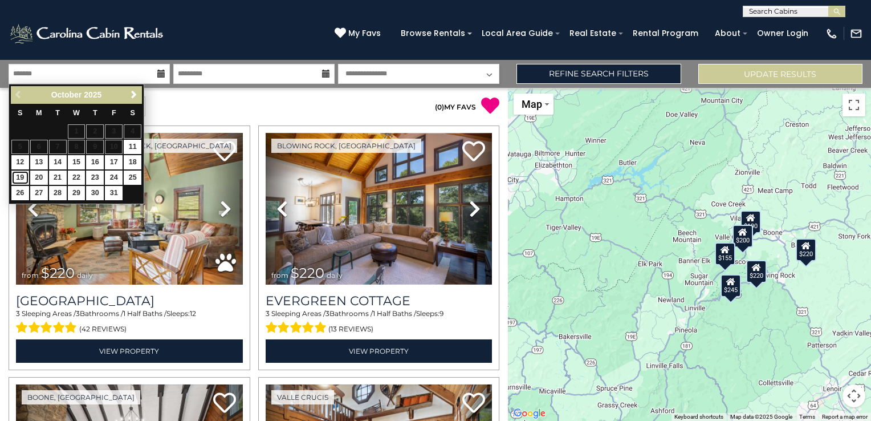
click at [22, 176] on link "19" at bounding box center [20, 177] width 18 height 14
type input "********"
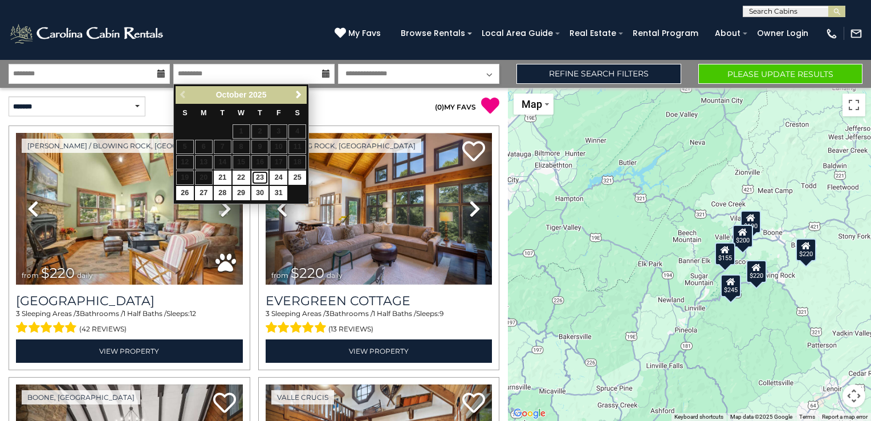
click at [265, 176] on link "23" at bounding box center [260, 177] width 18 height 14
type input "********"
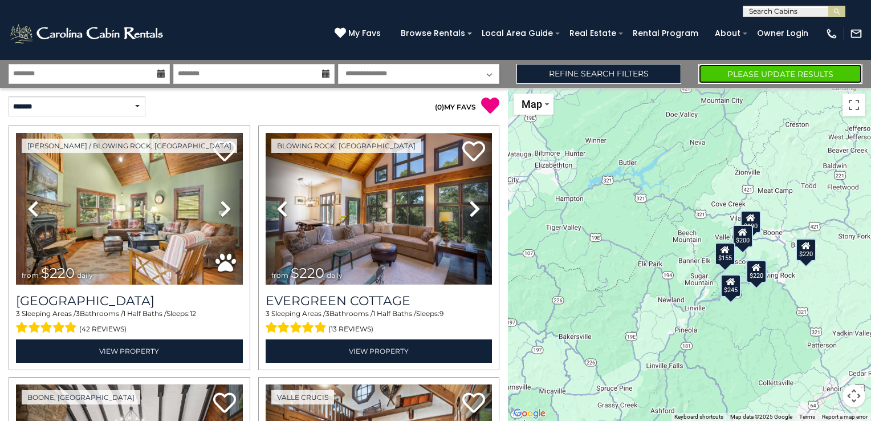
click at [738, 70] on button "Please Update Results" at bounding box center [780, 74] width 164 height 20
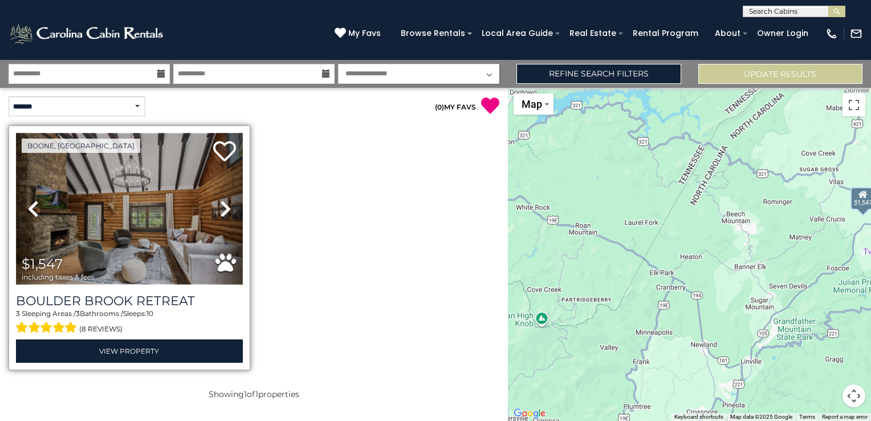
click at [106, 229] on img at bounding box center [129, 209] width 227 height 152
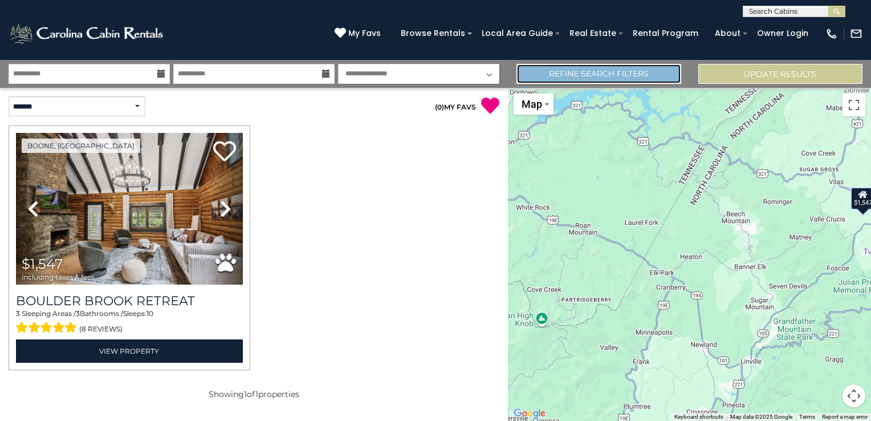
click at [619, 74] on link "Refine Search Filters" at bounding box center [598, 74] width 164 height 20
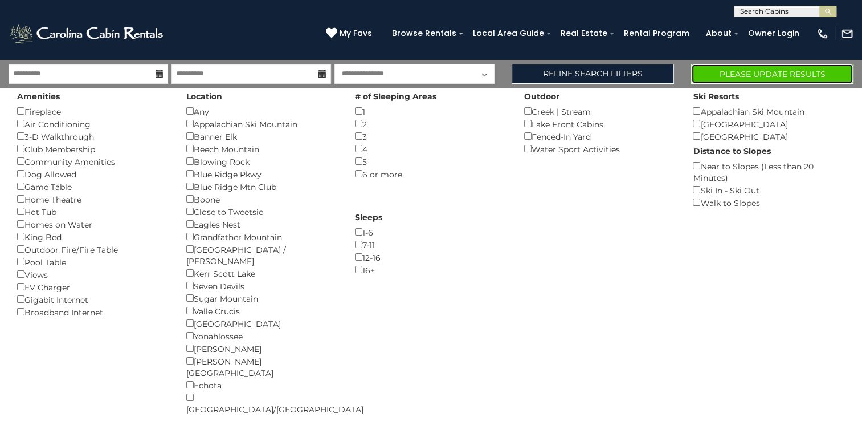
click at [718, 70] on button "Please Update Results" at bounding box center [772, 74] width 162 height 20
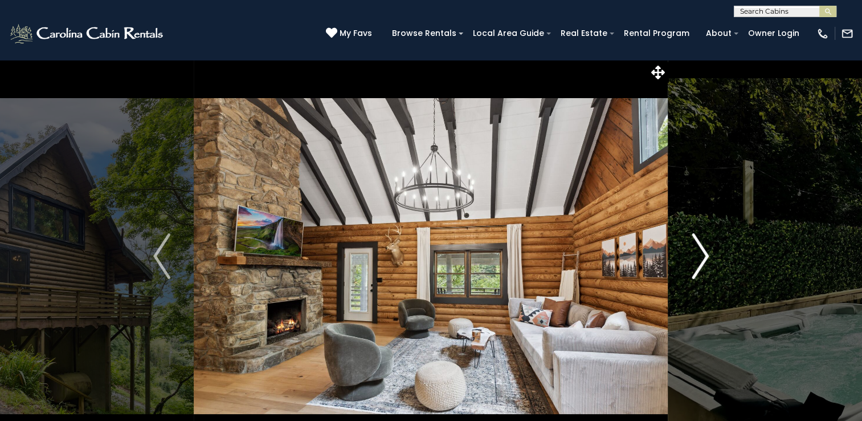
click at [707, 257] on img "Next" at bounding box center [700, 256] width 17 height 46
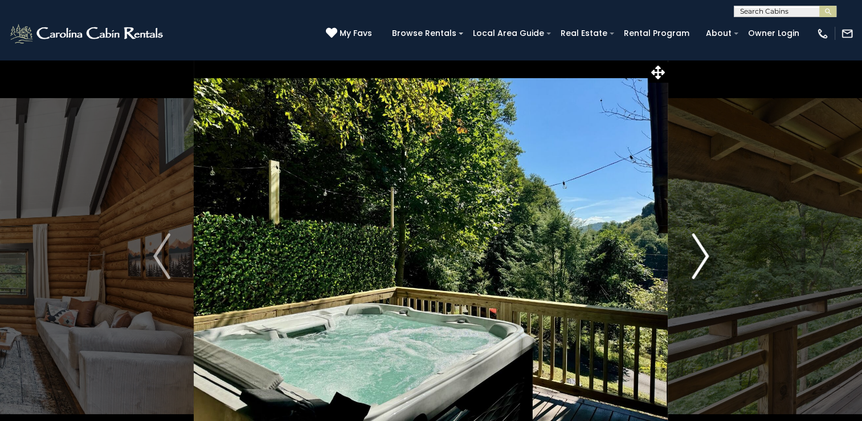
click at [707, 257] on img "Next" at bounding box center [700, 256] width 17 height 46
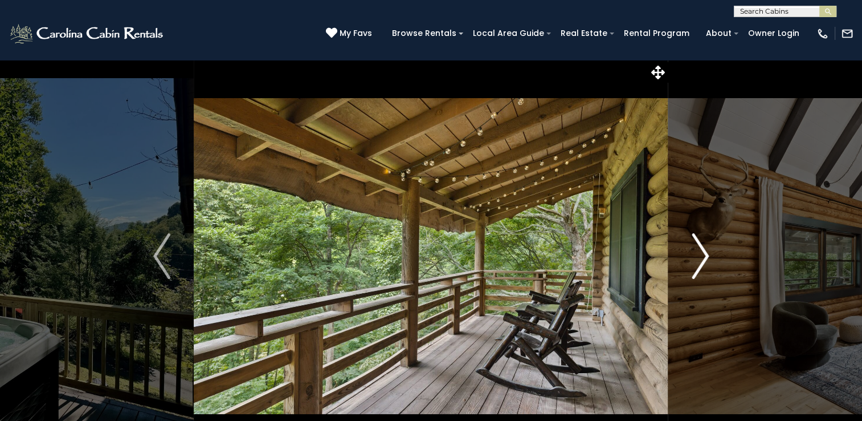
click at [707, 257] on img "Next" at bounding box center [700, 256] width 17 height 46
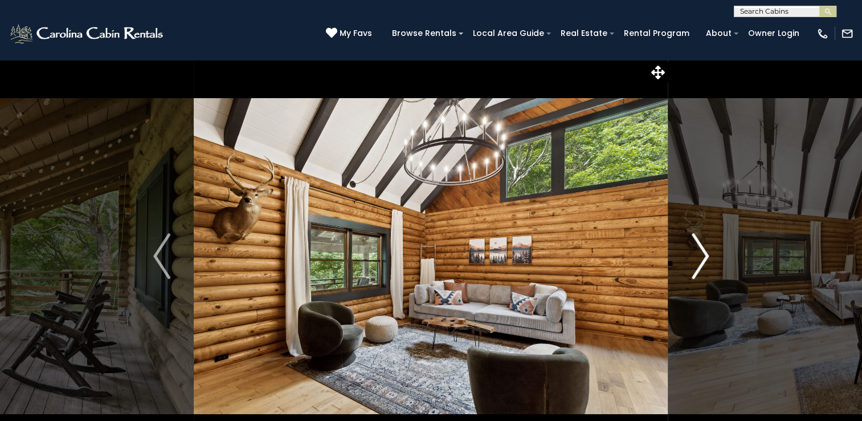
click at [707, 257] on img "Next" at bounding box center [700, 256] width 17 height 46
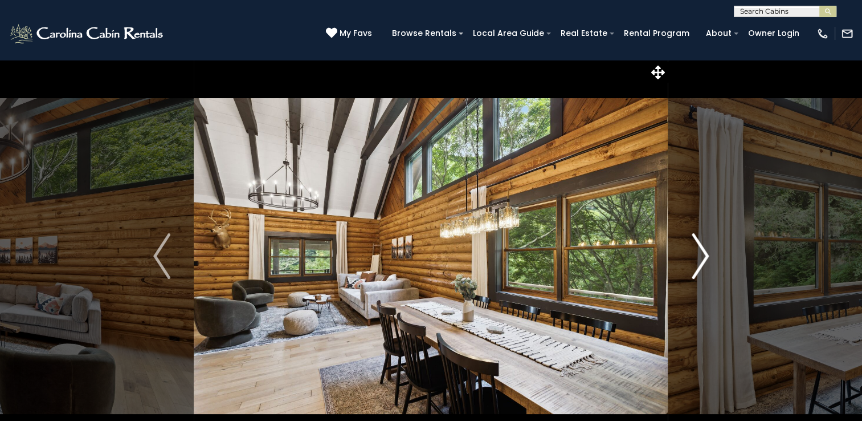
click at [707, 257] on img "Next" at bounding box center [700, 256] width 17 height 46
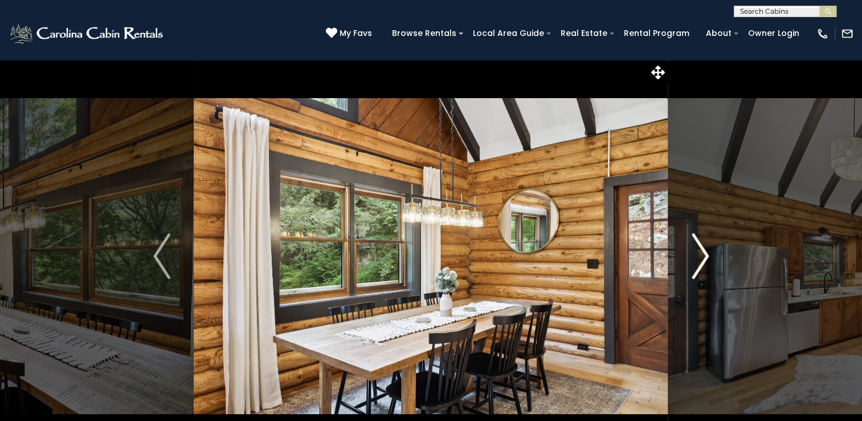
click at [707, 257] on img "Next" at bounding box center [700, 256] width 17 height 46
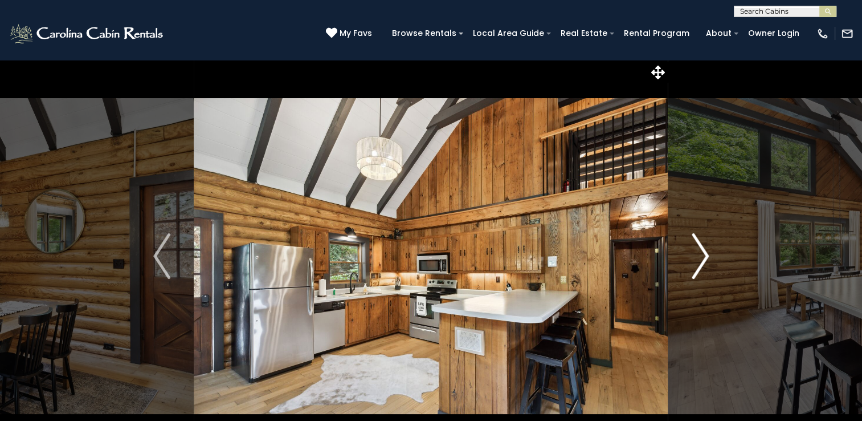
click at [707, 257] on img "Next" at bounding box center [700, 256] width 17 height 46
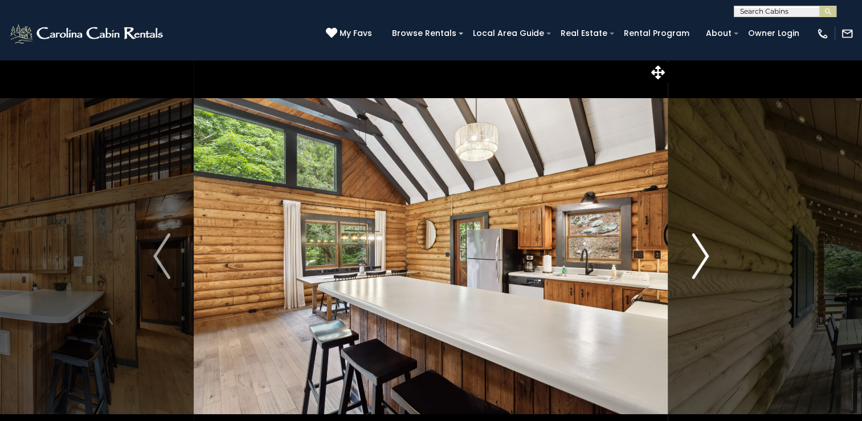
click at [707, 257] on img "Next" at bounding box center [700, 256] width 17 height 46
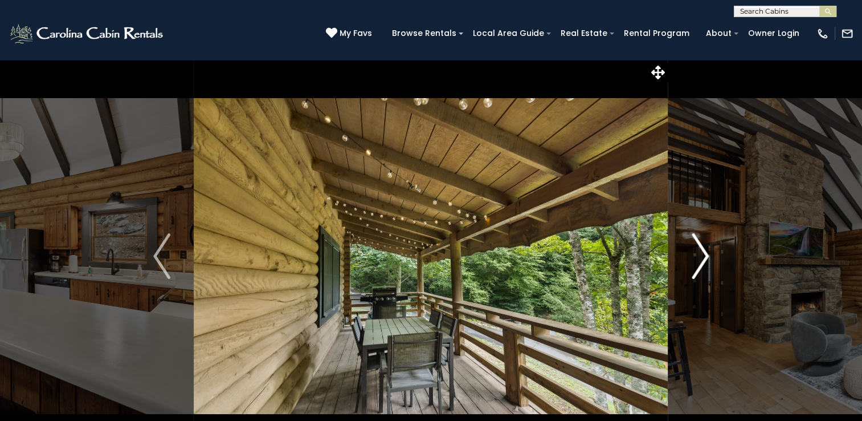
click at [707, 257] on img "Next" at bounding box center [700, 256] width 17 height 46
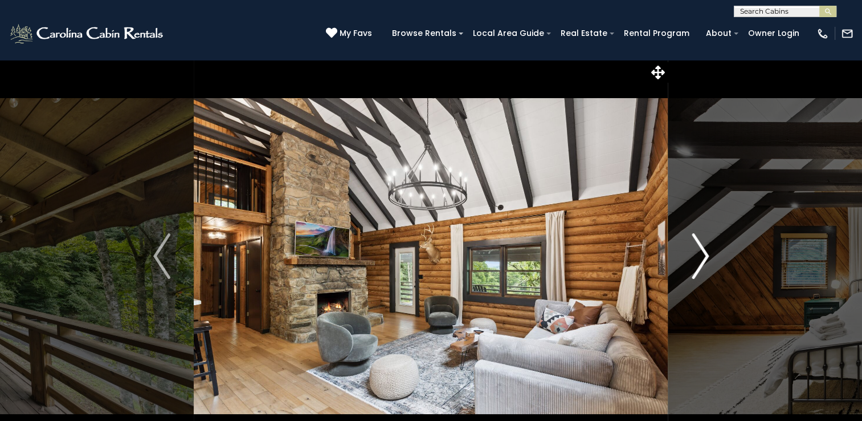
click at [707, 257] on img "Next" at bounding box center [700, 256] width 17 height 46
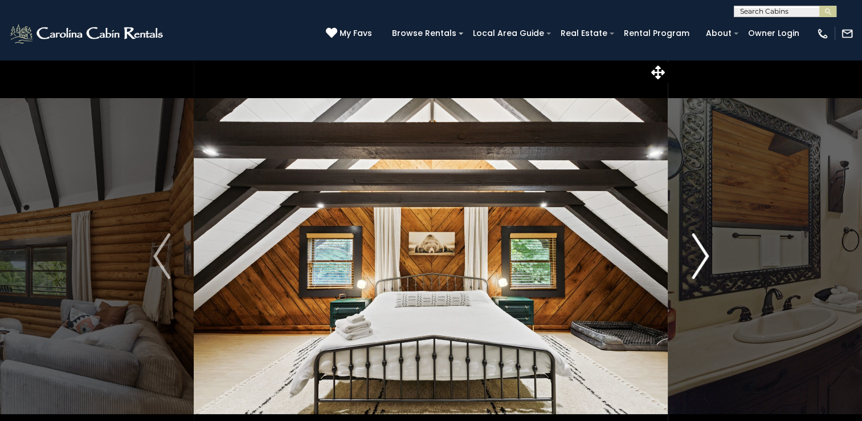
click at [707, 253] on img "Next" at bounding box center [700, 256] width 17 height 46
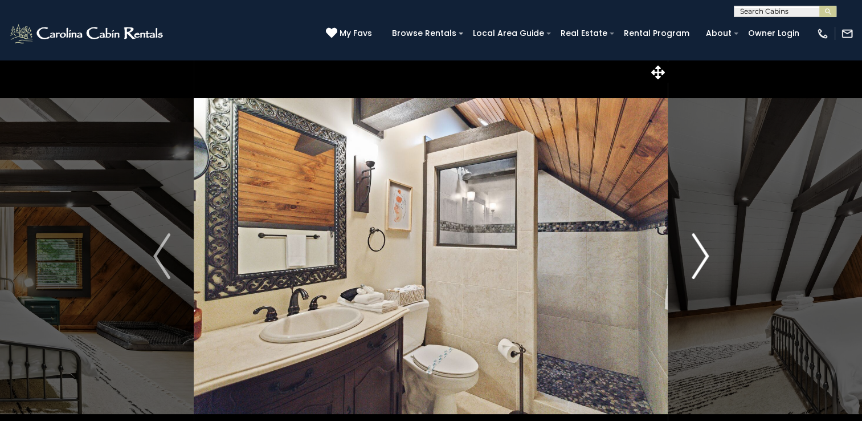
click at [707, 253] on img "Next" at bounding box center [700, 256] width 17 height 46
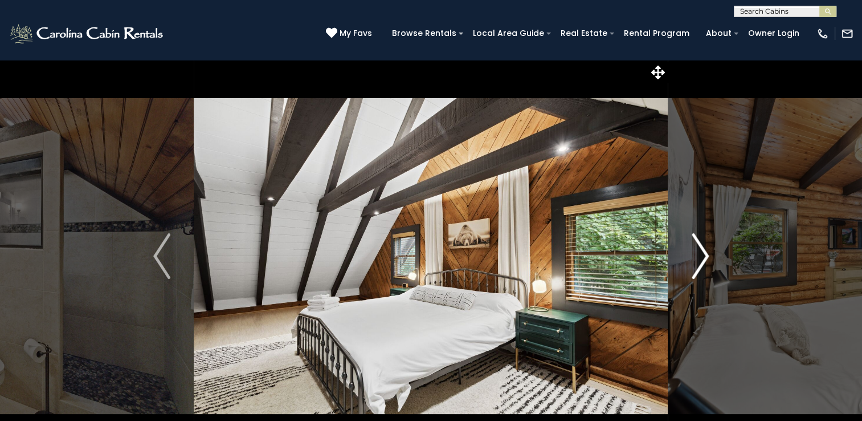
click at [707, 253] on img "Next" at bounding box center [700, 256] width 17 height 46
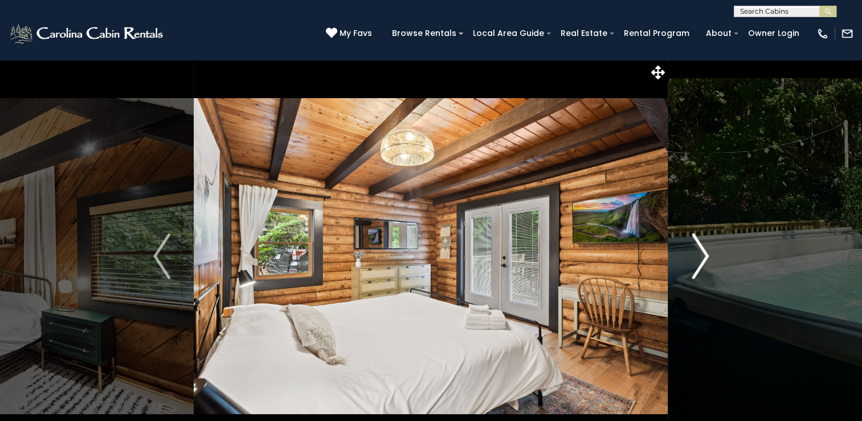
click at [707, 253] on img "Next" at bounding box center [700, 256] width 17 height 46
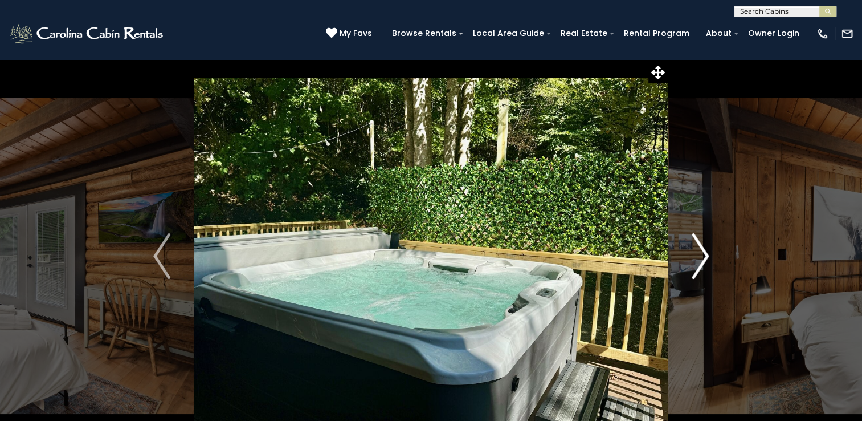
click at [707, 253] on img "Next" at bounding box center [700, 256] width 17 height 46
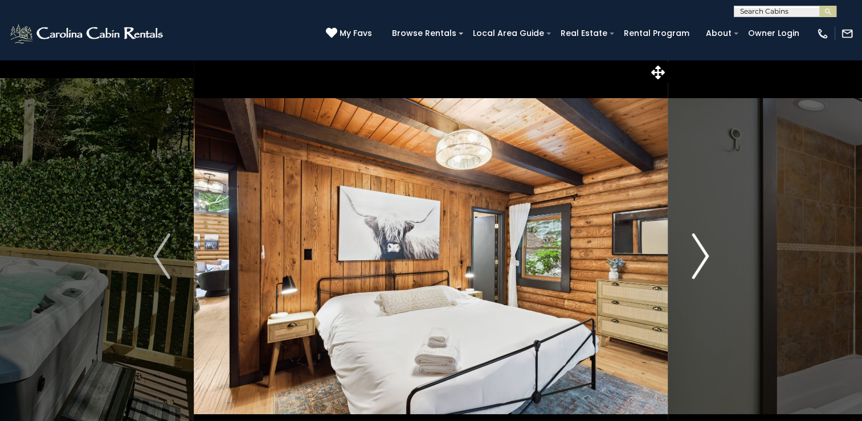
click at [707, 253] on img "Next" at bounding box center [700, 256] width 17 height 46
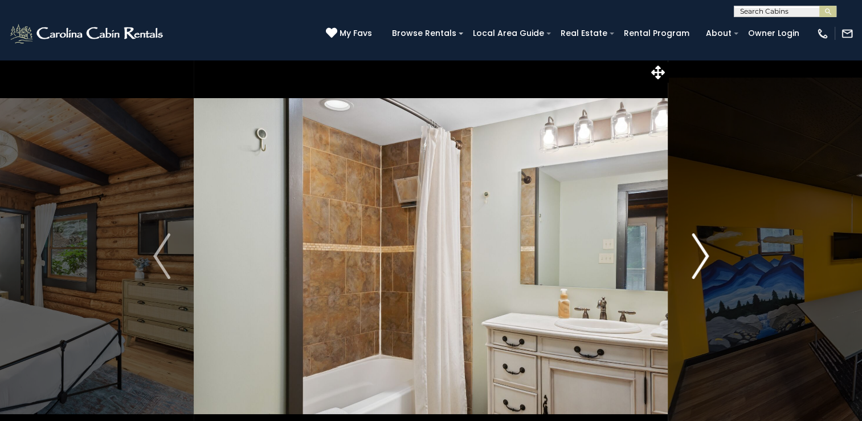
click at [707, 253] on img "Next" at bounding box center [700, 256] width 17 height 46
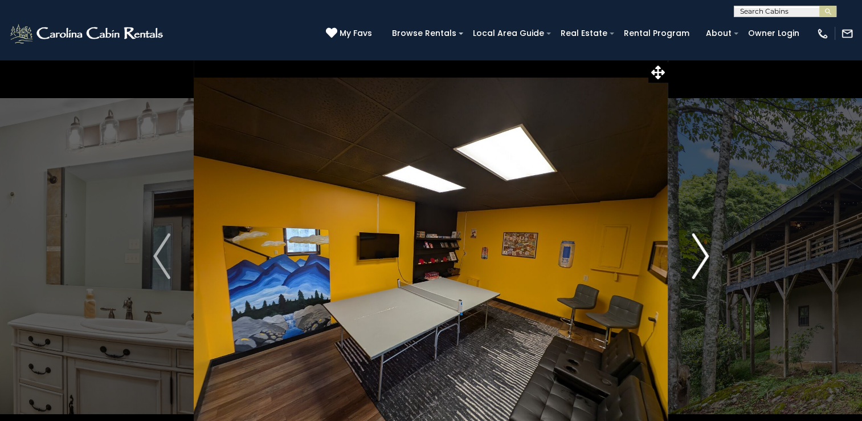
click at [707, 253] on img "Next" at bounding box center [700, 256] width 17 height 46
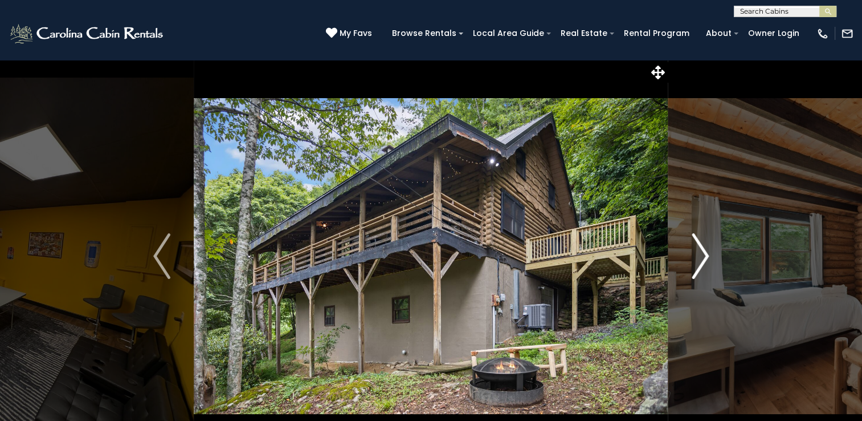
click at [707, 253] on img "Next" at bounding box center [700, 256] width 17 height 46
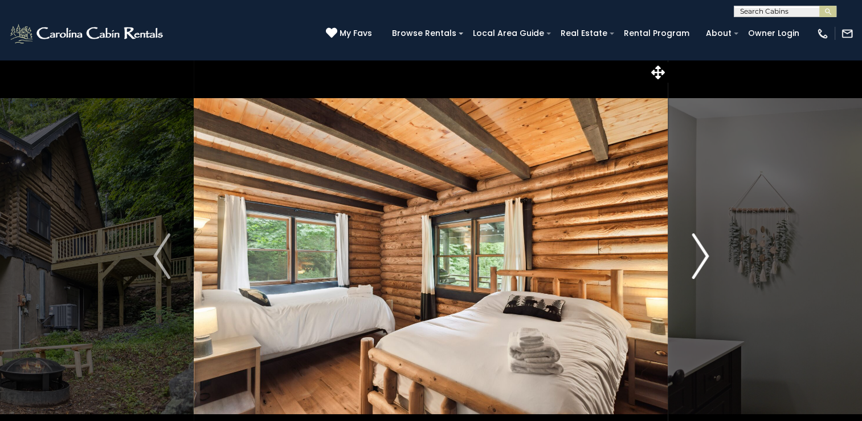
click at [707, 253] on img "Next" at bounding box center [700, 256] width 17 height 46
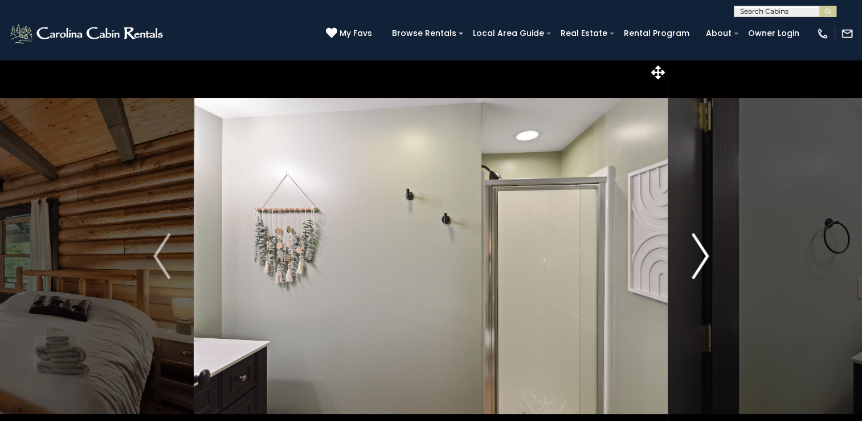
click at [707, 253] on img "Next" at bounding box center [700, 256] width 17 height 46
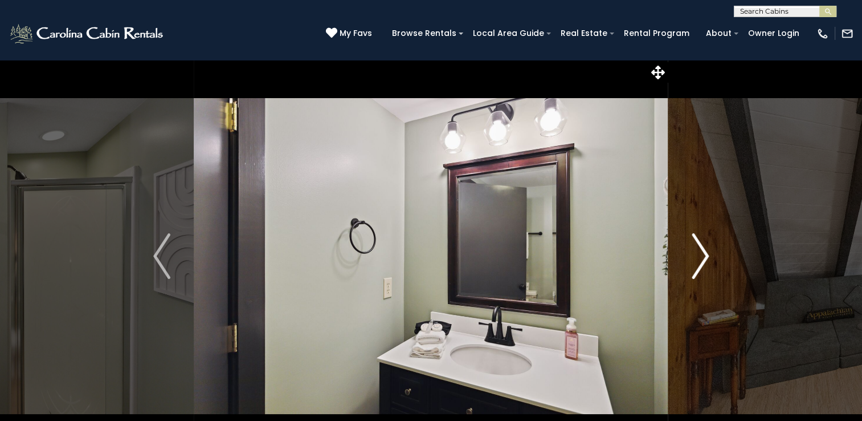
click at [707, 253] on img "Next" at bounding box center [700, 256] width 17 height 46
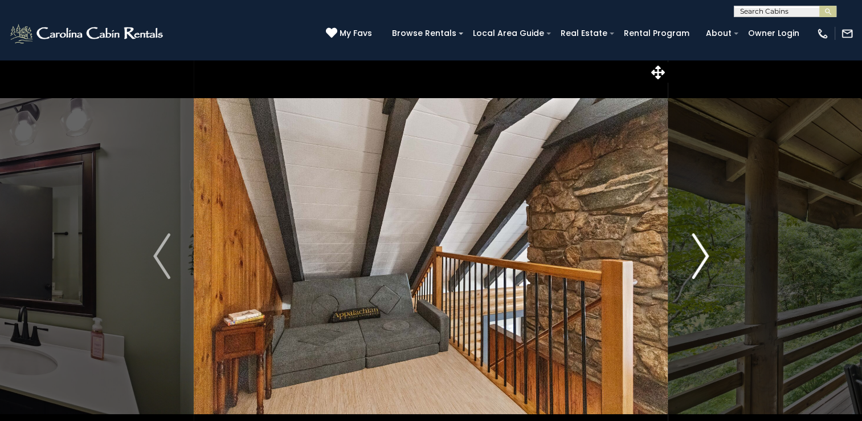
click at [707, 253] on img "Next" at bounding box center [700, 256] width 17 height 46
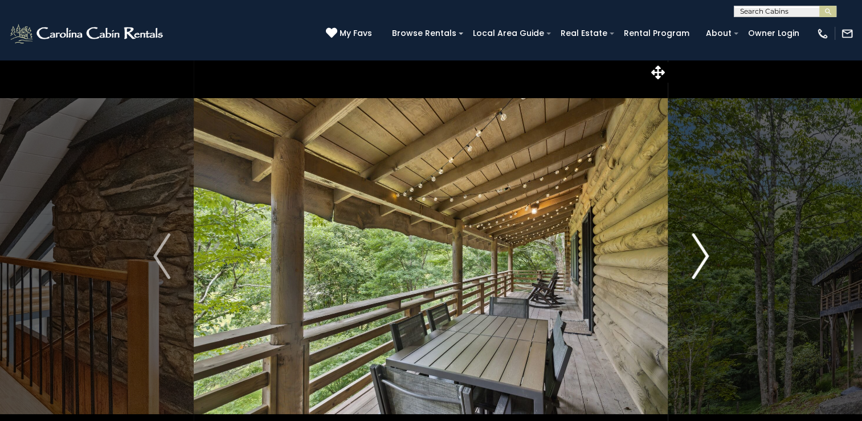
click at [707, 253] on img "Next" at bounding box center [700, 256] width 17 height 46
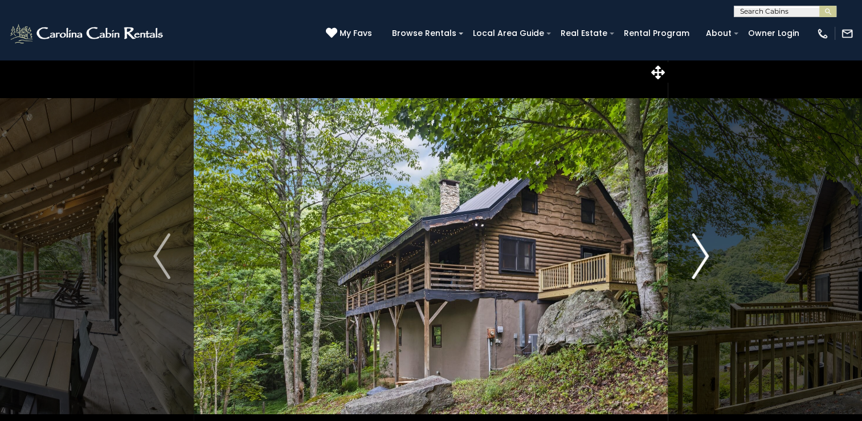
click at [707, 253] on img "Next" at bounding box center [700, 256] width 17 height 46
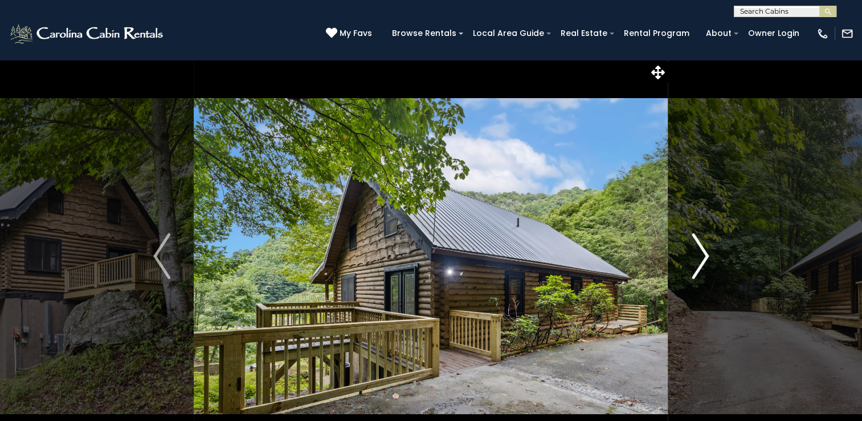
click at [707, 253] on img "Next" at bounding box center [700, 256] width 17 height 46
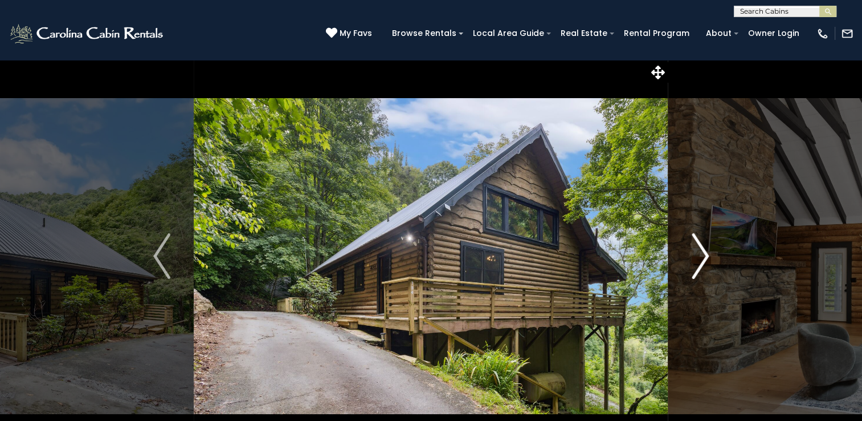
click at [707, 253] on img "Next" at bounding box center [700, 256] width 17 height 46
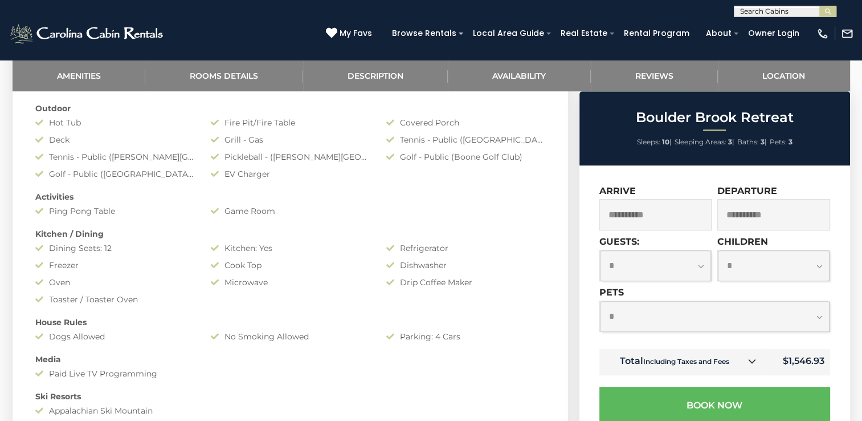
scroll to position [741, 0]
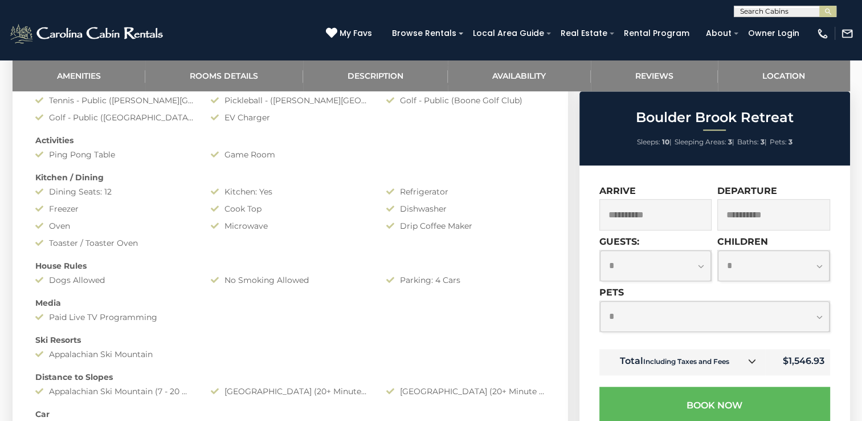
click at [755, 364] on icon at bounding box center [752, 361] width 8 height 8
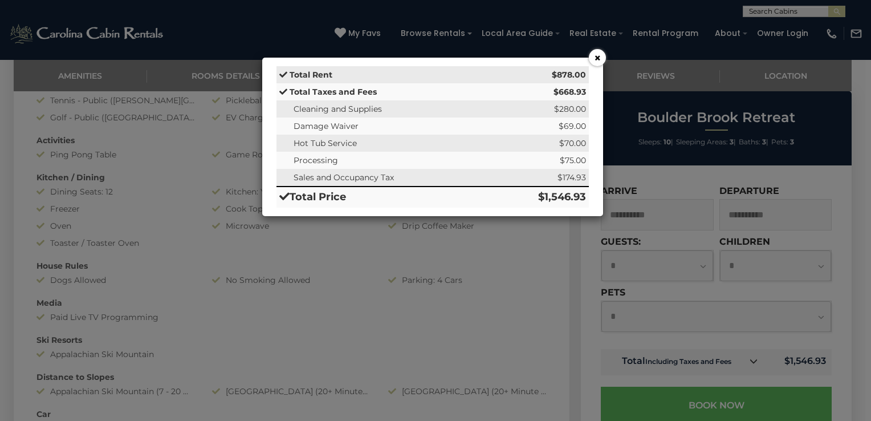
click at [603, 56] on button "×" at bounding box center [597, 57] width 17 height 17
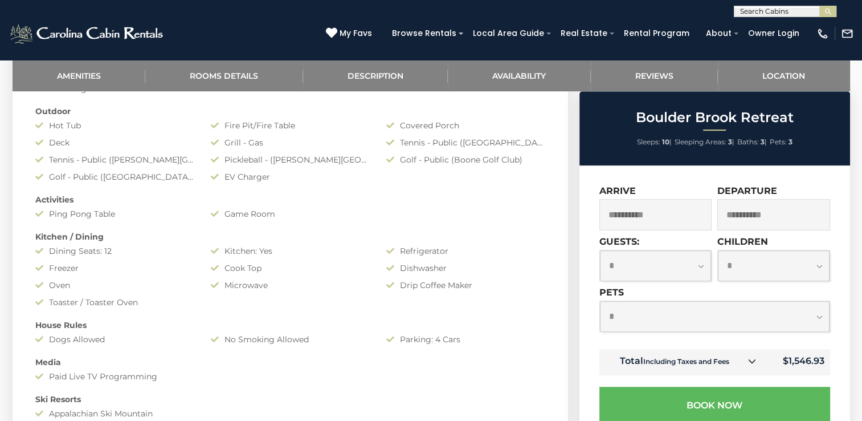
scroll to position [684, 0]
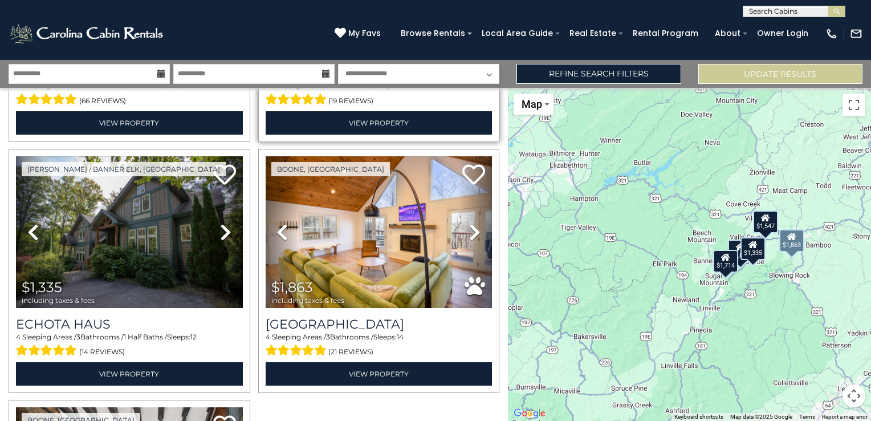
scroll to position [285, 0]
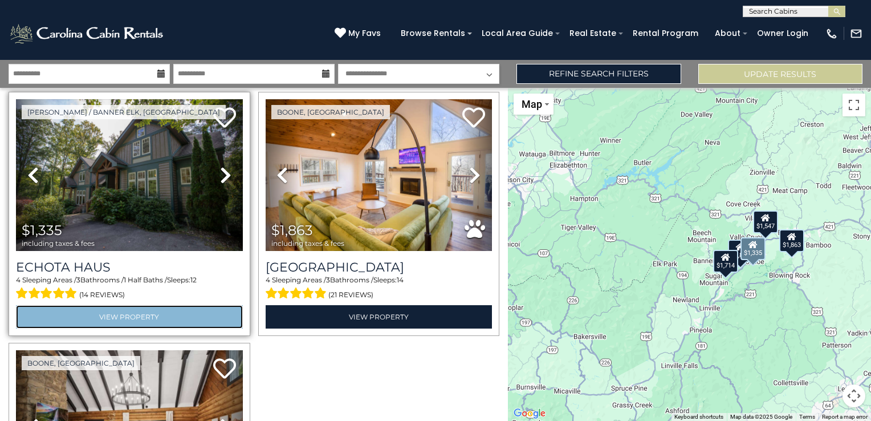
click at [164, 312] on link "View Property" at bounding box center [129, 316] width 227 height 23
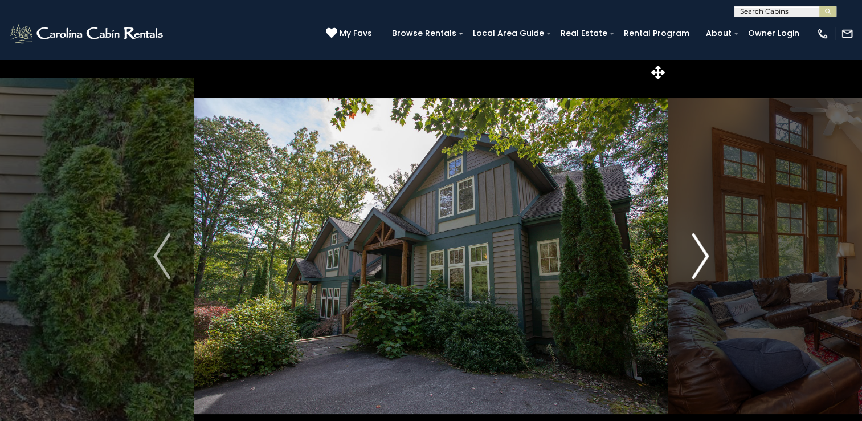
click at [706, 258] on img "Next" at bounding box center [700, 256] width 17 height 46
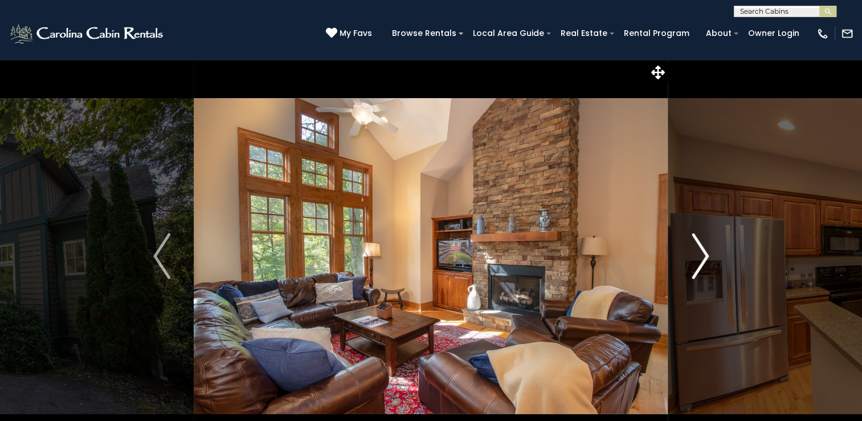
click at [706, 258] on img "Next" at bounding box center [700, 256] width 17 height 46
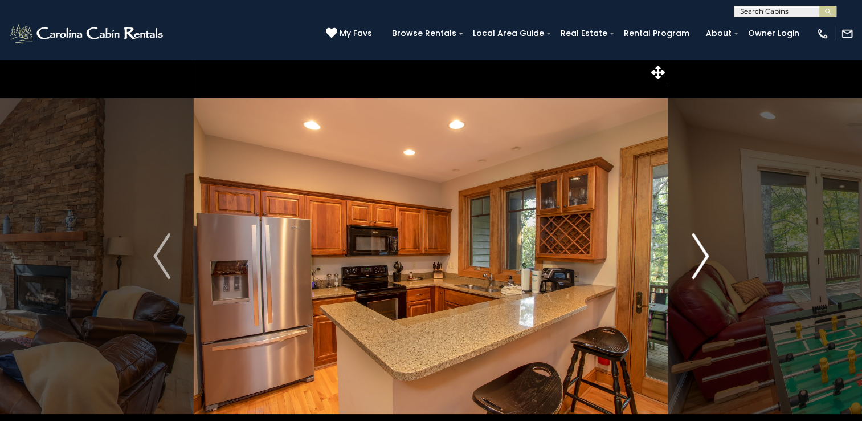
click at [706, 258] on img "Next" at bounding box center [700, 256] width 17 height 46
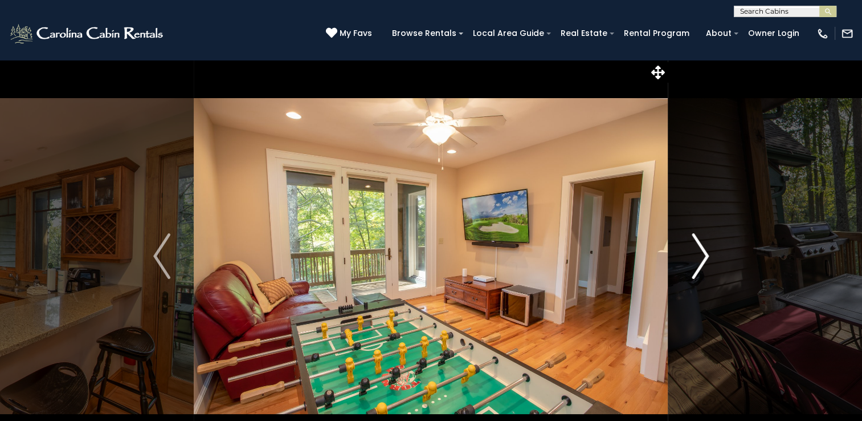
click at [706, 258] on img "Next" at bounding box center [700, 256] width 17 height 46
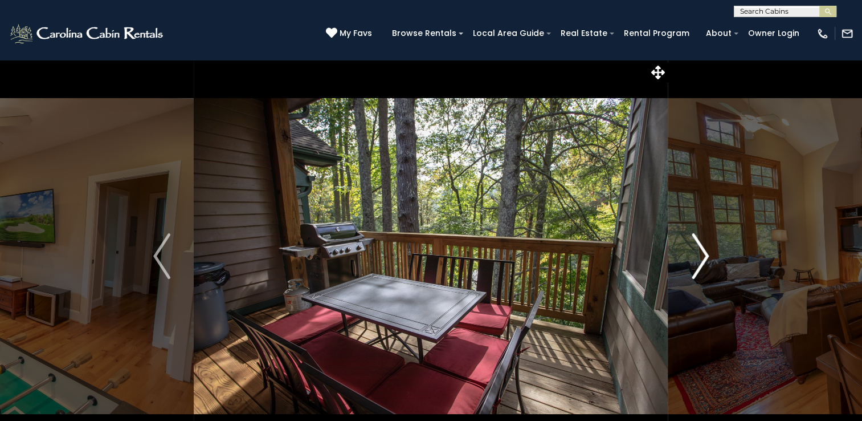
click at [706, 258] on img "Next" at bounding box center [700, 256] width 17 height 46
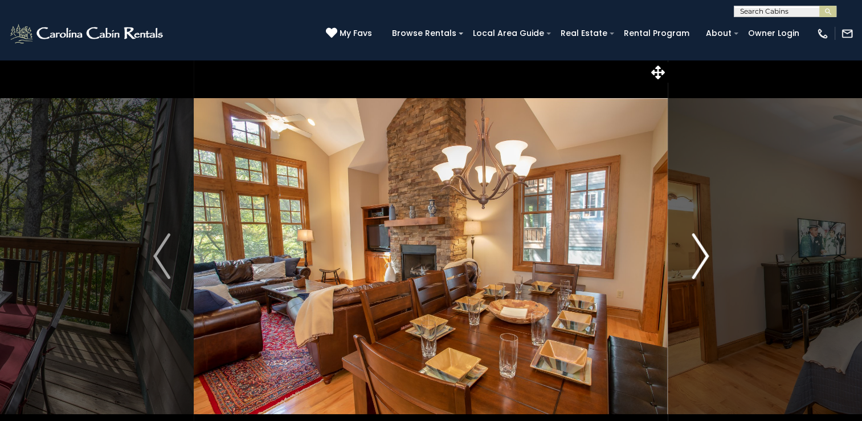
click at [706, 258] on img "Next" at bounding box center [700, 256] width 17 height 46
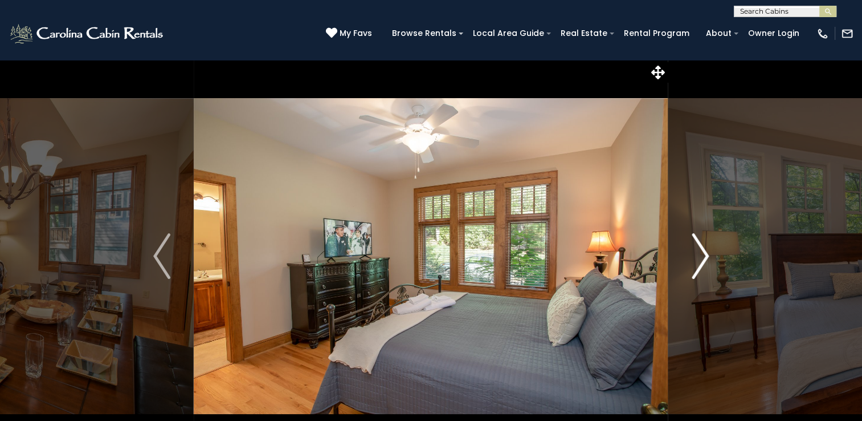
click at [706, 258] on img "Next" at bounding box center [700, 256] width 17 height 46
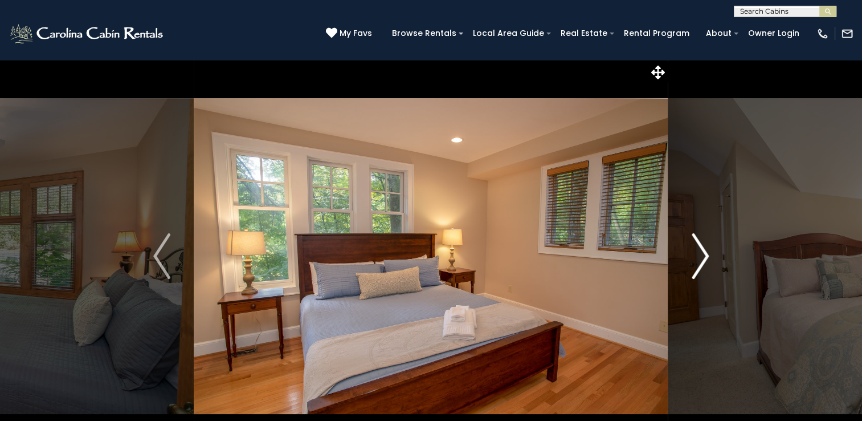
click at [706, 258] on img "Next" at bounding box center [700, 256] width 17 height 46
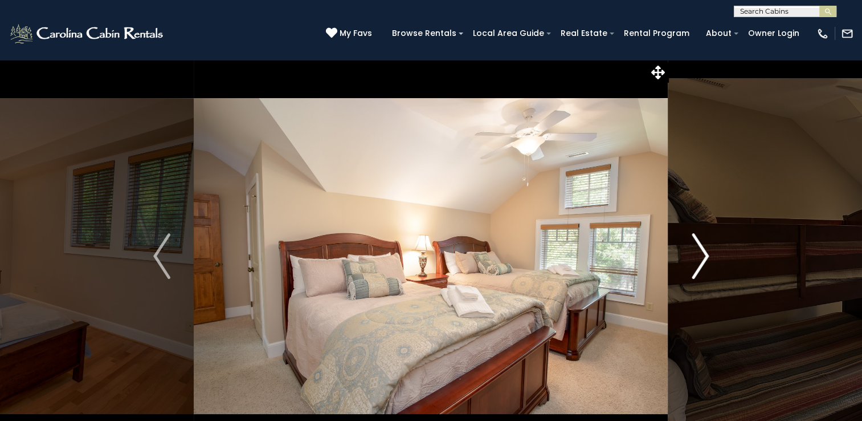
click at [706, 258] on img "Next" at bounding box center [700, 256] width 17 height 46
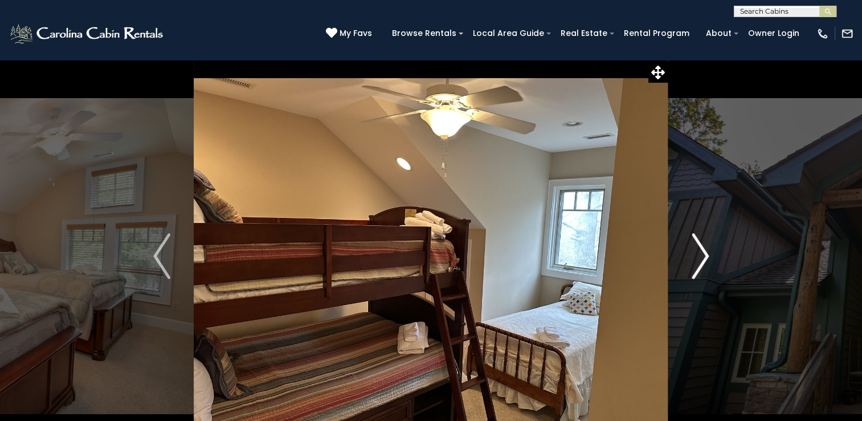
click at [706, 258] on img "Next" at bounding box center [700, 256] width 17 height 46
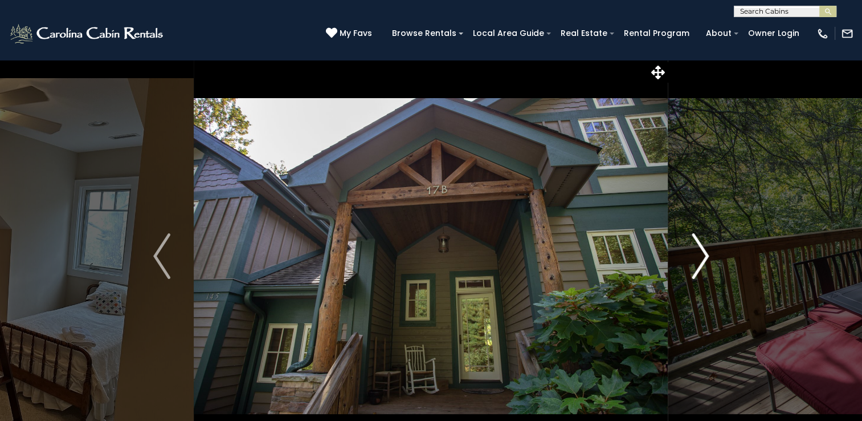
click at [706, 258] on img "Next" at bounding box center [700, 256] width 17 height 46
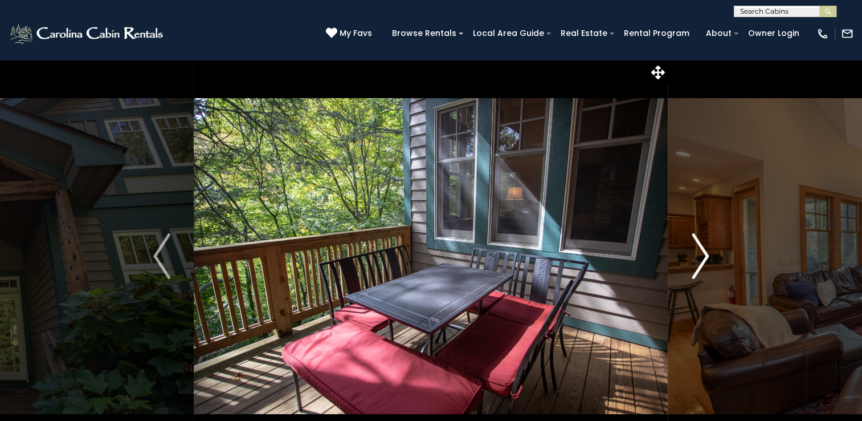
click at [706, 258] on img "Next" at bounding box center [700, 256] width 17 height 46
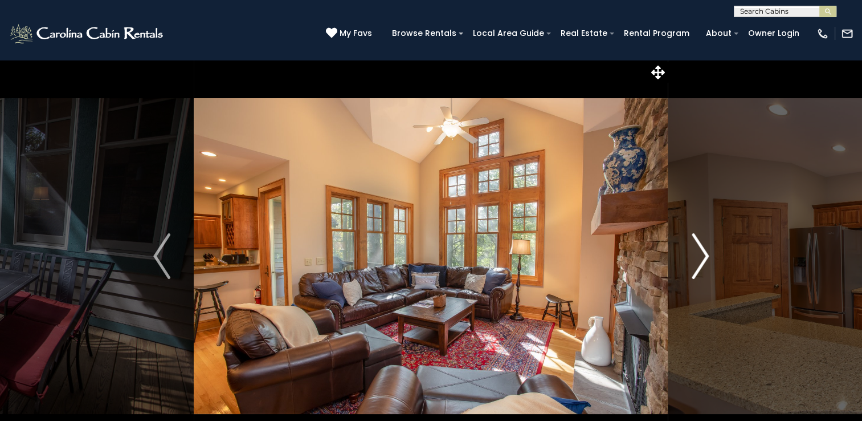
click at [706, 258] on img "Next" at bounding box center [700, 256] width 17 height 46
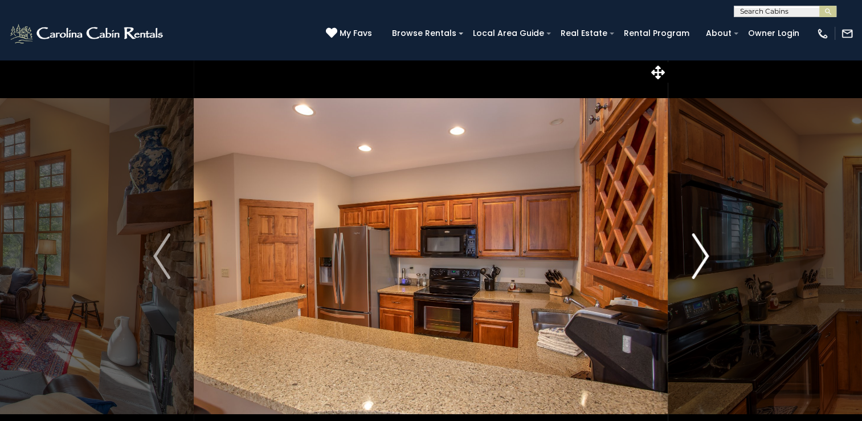
click at [706, 258] on img "Next" at bounding box center [700, 256] width 17 height 46
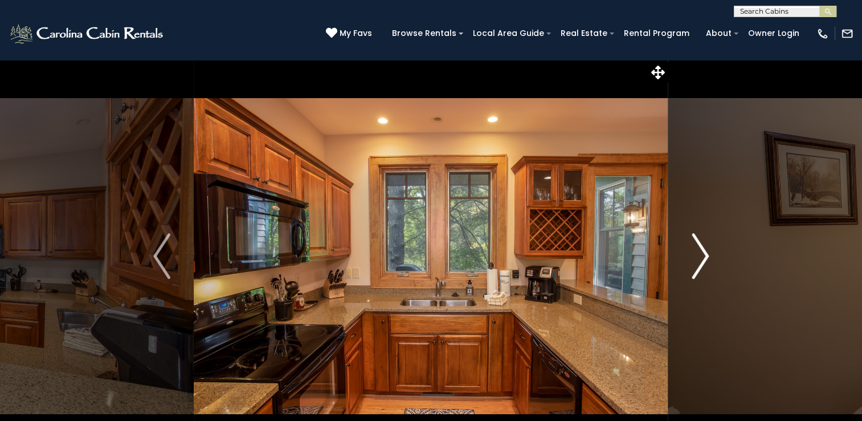
click at [706, 258] on img "Next" at bounding box center [700, 256] width 17 height 46
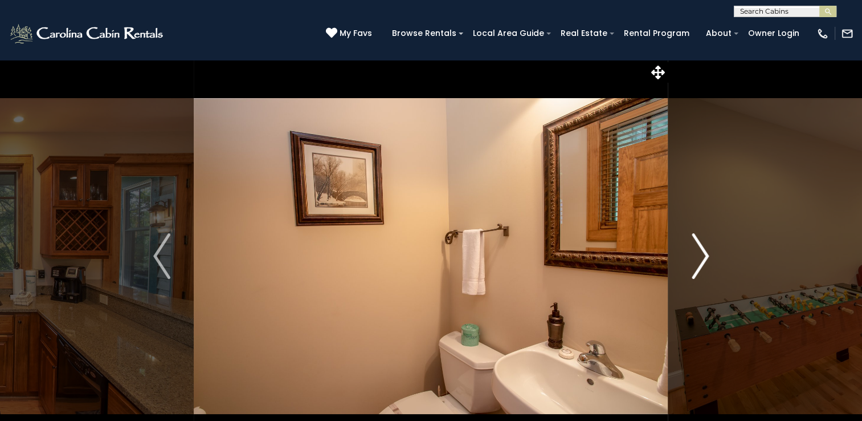
click at [706, 258] on img "Next" at bounding box center [700, 256] width 17 height 46
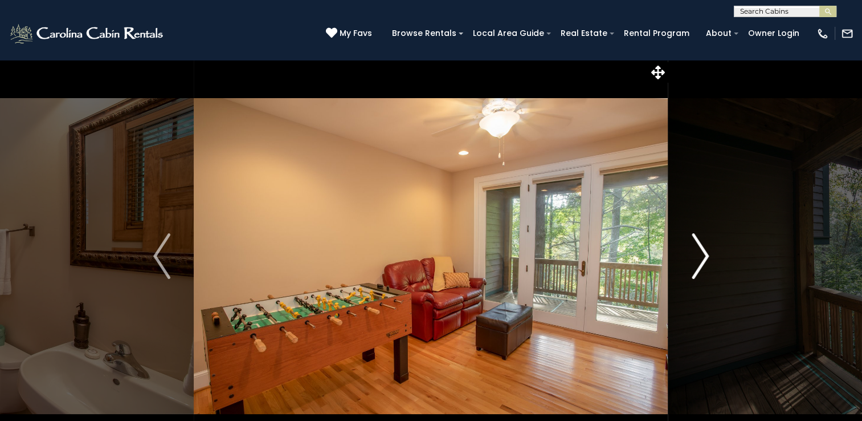
click at [706, 258] on img "Next" at bounding box center [700, 256] width 17 height 46
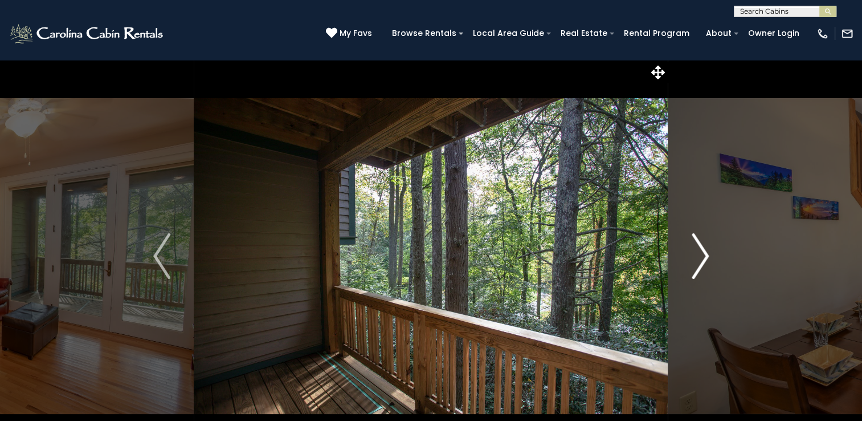
click at [706, 258] on img "Next" at bounding box center [700, 256] width 17 height 46
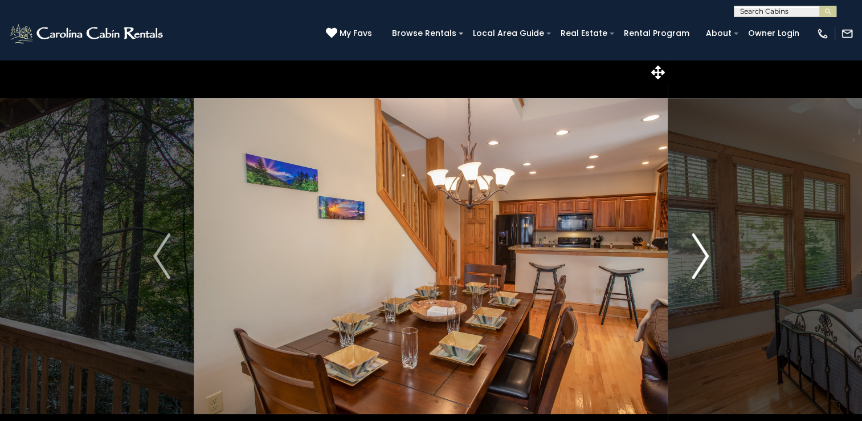
click at [706, 258] on img "Next" at bounding box center [700, 256] width 17 height 46
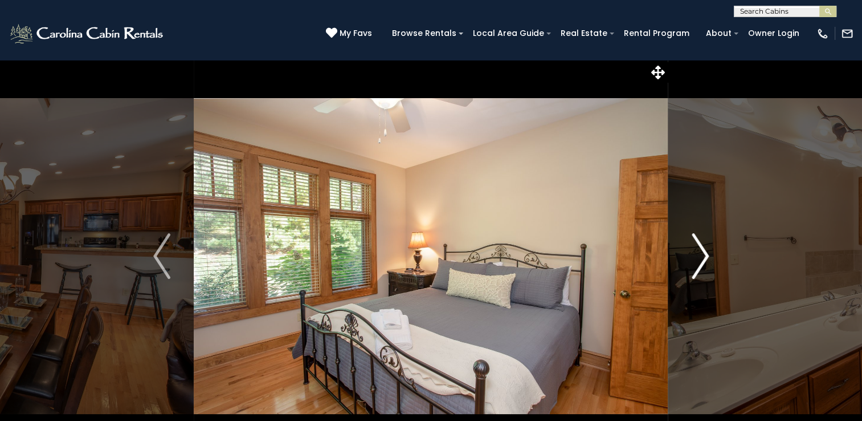
click at [706, 258] on img "Next" at bounding box center [700, 256] width 17 height 46
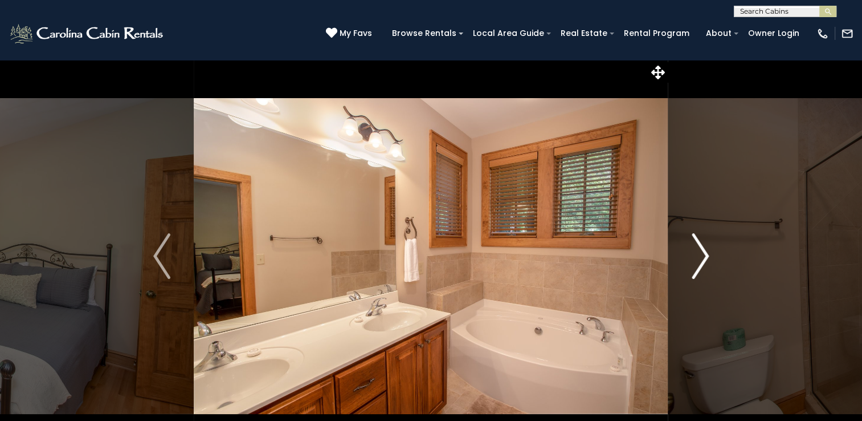
click at [706, 258] on img "Next" at bounding box center [700, 256] width 17 height 46
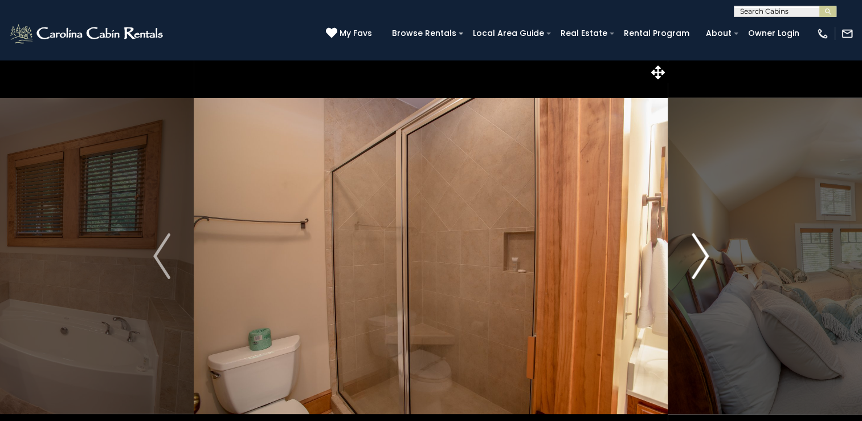
click at [706, 258] on img "Next" at bounding box center [700, 256] width 17 height 46
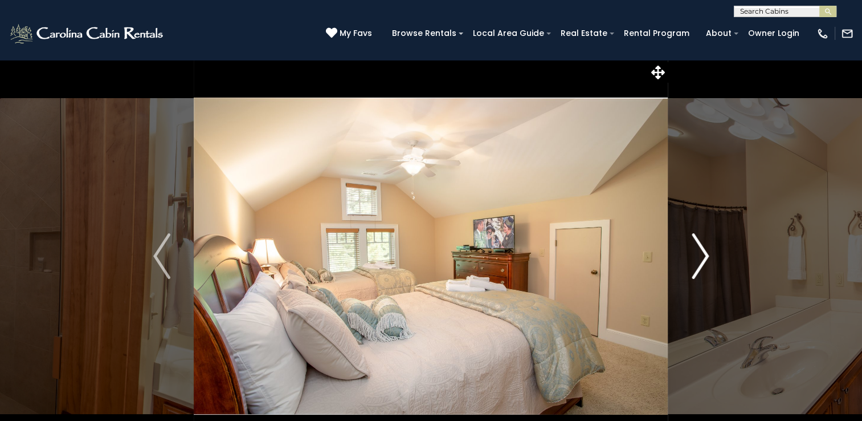
click at [706, 258] on img "Next" at bounding box center [700, 256] width 17 height 46
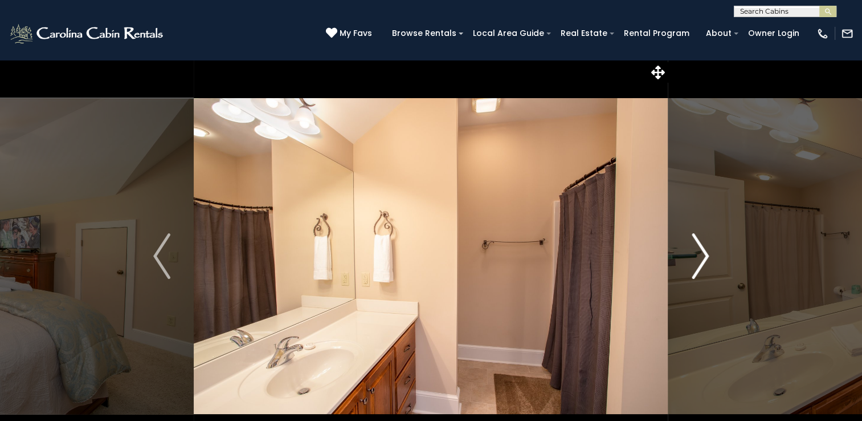
click at [706, 258] on img "Next" at bounding box center [700, 256] width 17 height 46
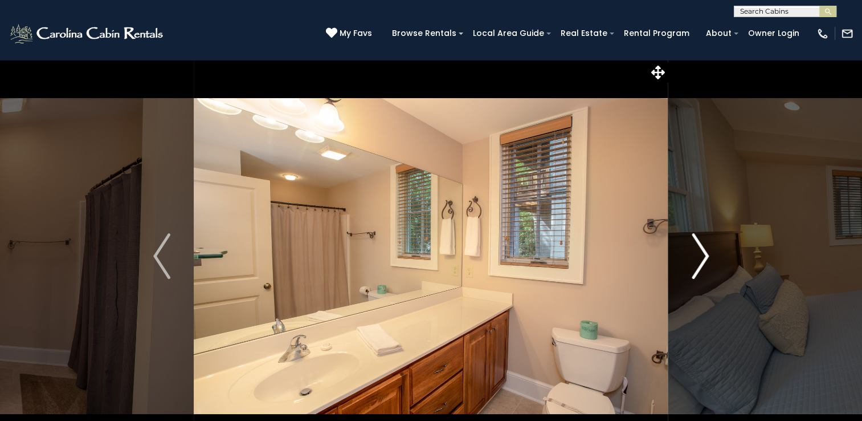
click at [706, 258] on img "Next" at bounding box center [700, 256] width 17 height 46
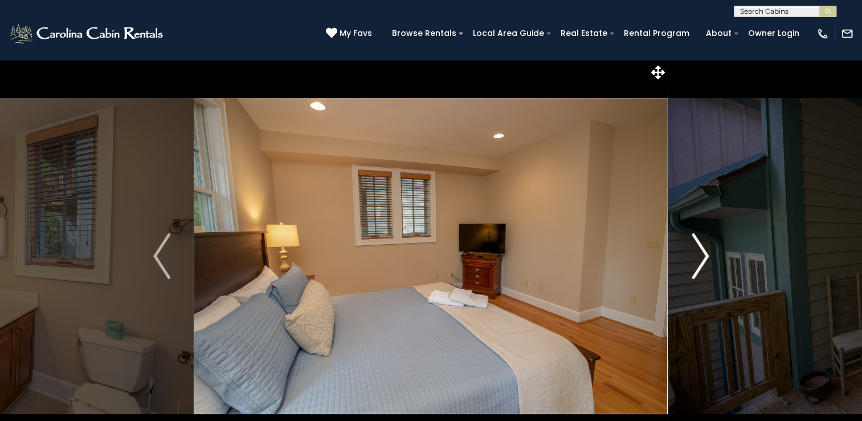
click at [706, 258] on img "Next" at bounding box center [700, 256] width 17 height 46
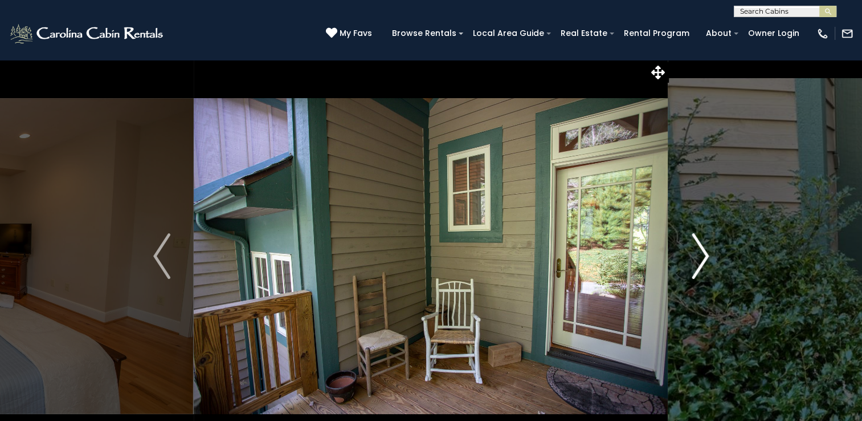
click at [706, 258] on img "Next" at bounding box center [700, 256] width 17 height 46
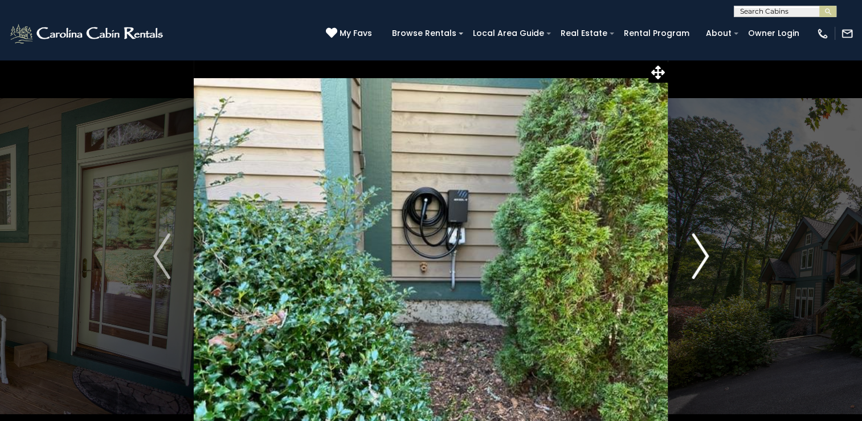
click at [706, 258] on img "Next" at bounding box center [700, 256] width 17 height 46
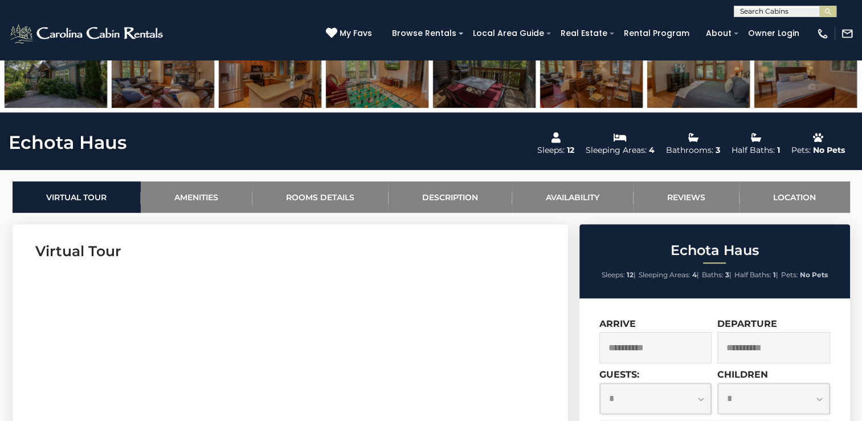
scroll to position [456, 0]
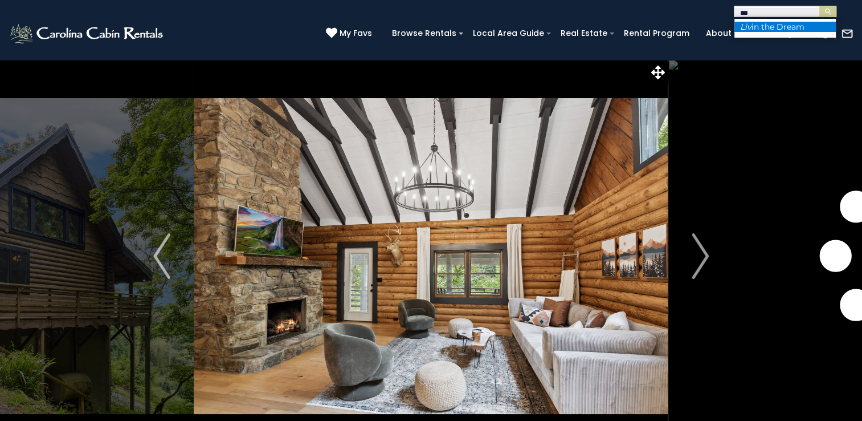
type input "***"
click at [776, 28] on li "Liv in the Dream" at bounding box center [785, 27] width 101 height 10
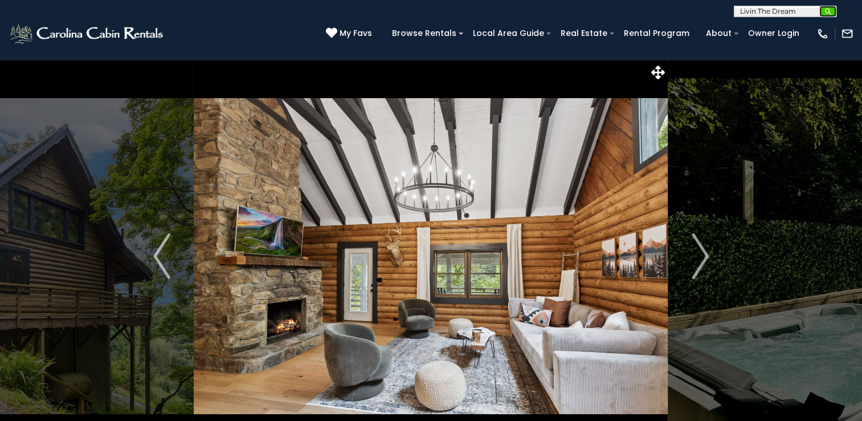
click at [829, 9] on img "submit" at bounding box center [828, 11] width 9 height 9
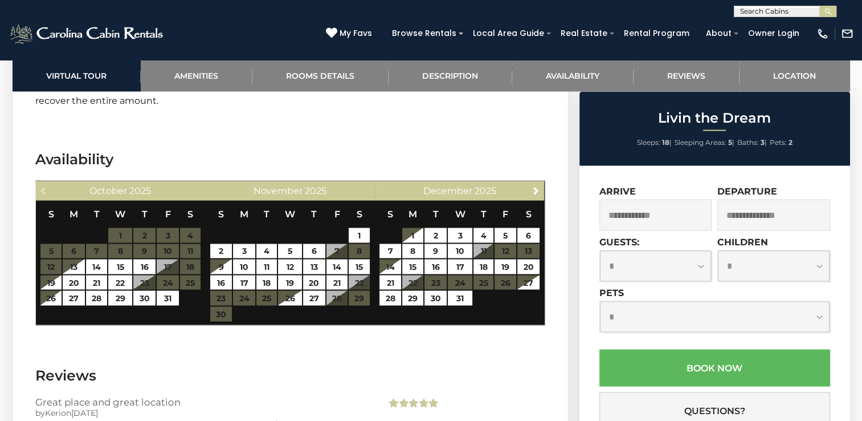
scroll to position [2052, 0]
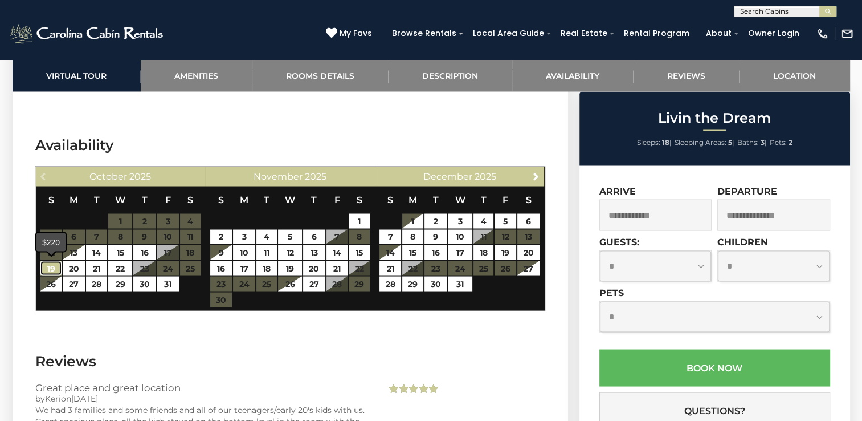
click at [51, 268] on link "19" at bounding box center [50, 268] width 21 height 15
type input "**********"
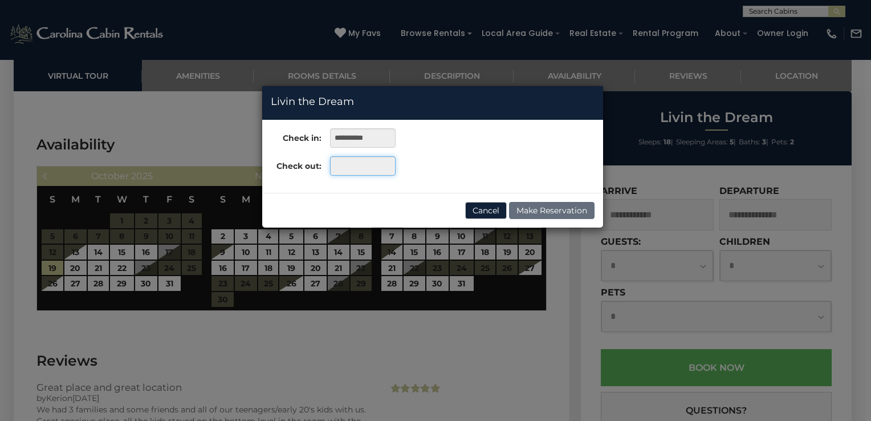
click at [368, 161] on input "text" at bounding box center [363, 165] width 66 height 19
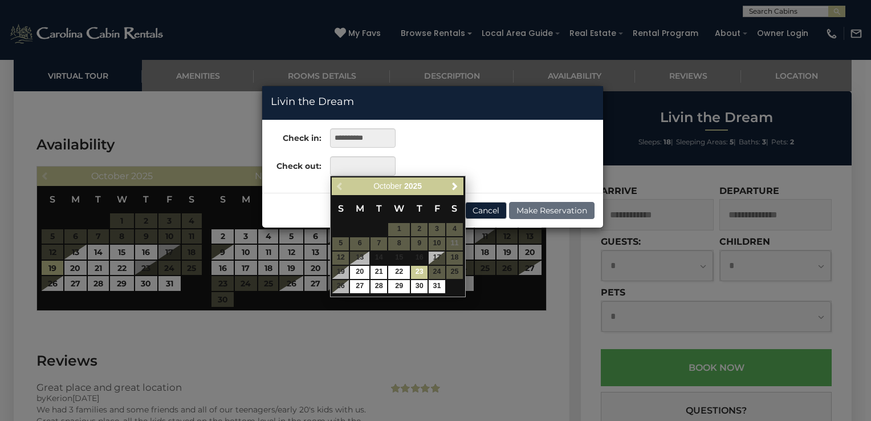
click at [421, 273] on link "23" at bounding box center [419, 272] width 17 height 13
type input "**********"
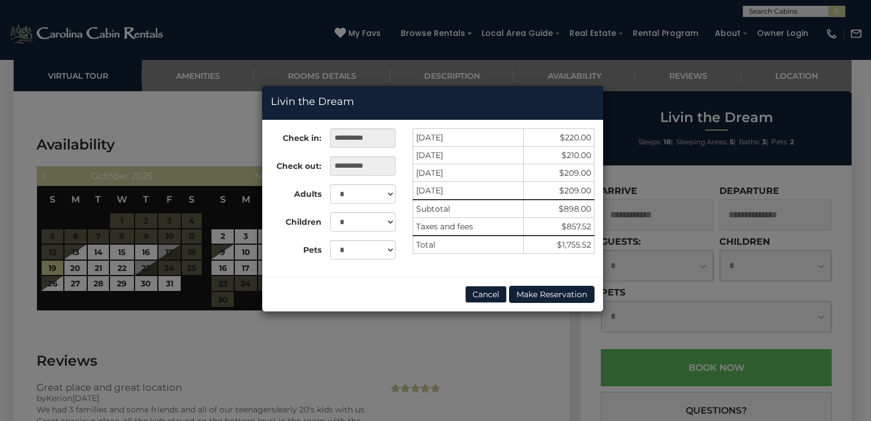
click at [339, 343] on div "**********" at bounding box center [435, 210] width 871 height 421
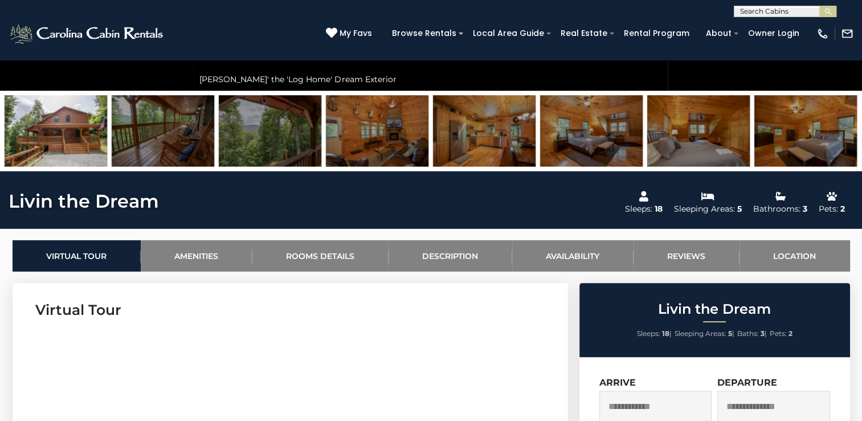
scroll to position [399, 0]
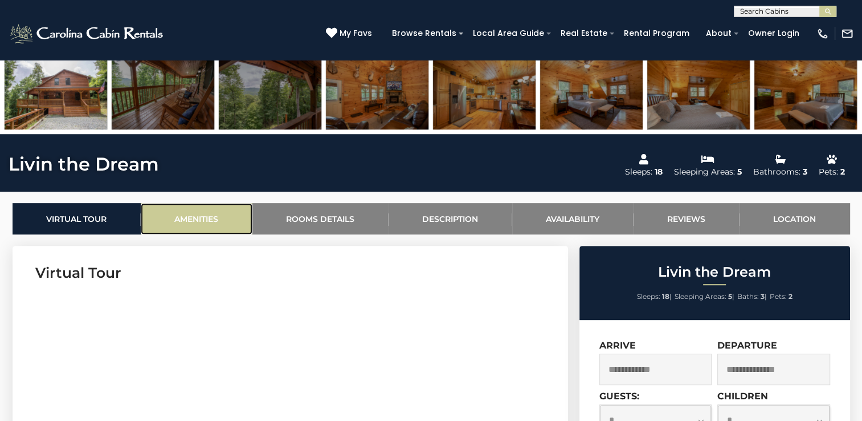
click at [231, 222] on link "Amenities" at bounding box center [197, 218] width 112 height 31
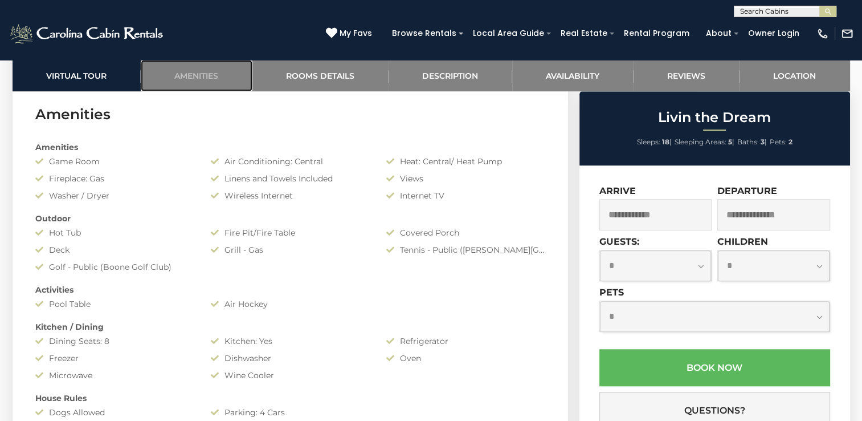
scroll to position [906, 0]
click at [538, 79] on link "Availability" at bounding box center [572, 75] width 121 height 31
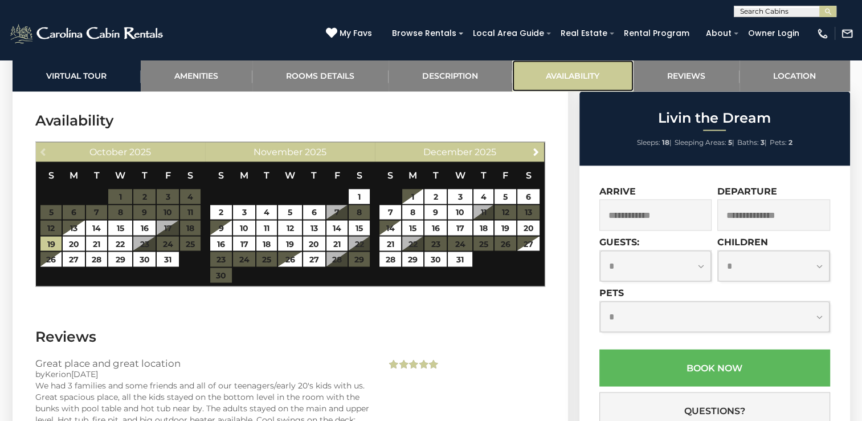
scroll to position [2082, 0]
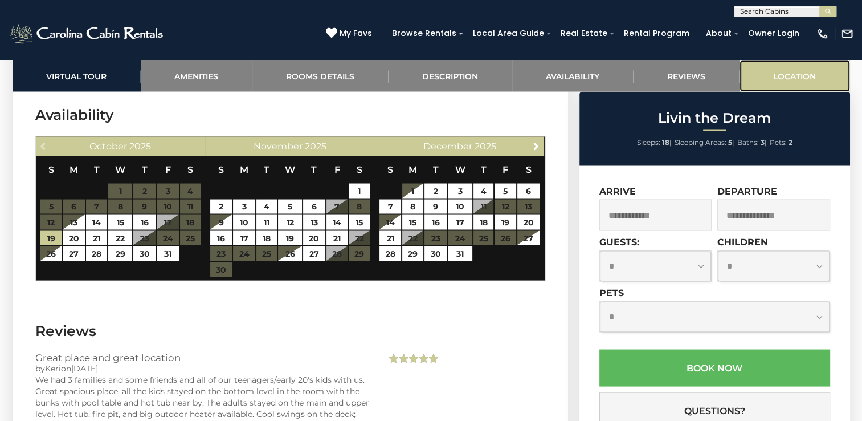
click at [763, 82] on link "Location" at bounding box center [795, 75] width 111 height 31
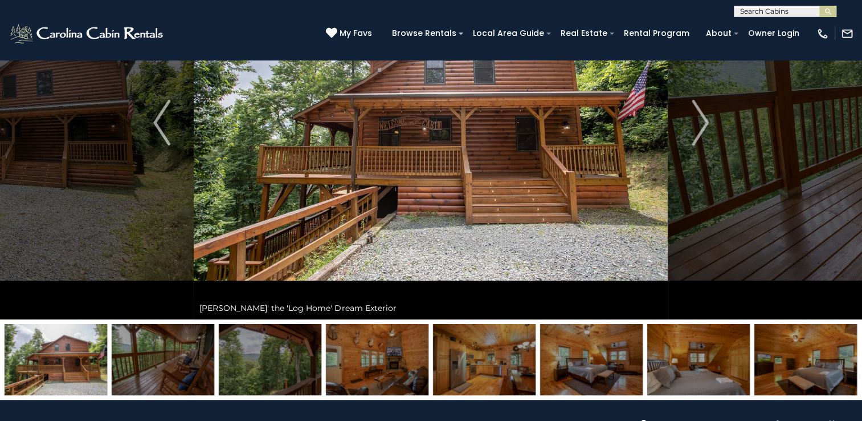
scroll to position [0, 0]
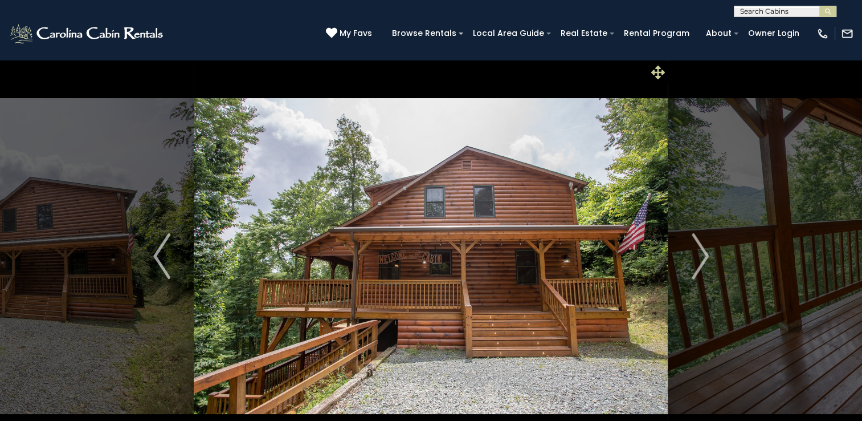
click at [661, 73] on icon at bounding box center [659, 73] width 14 height 14
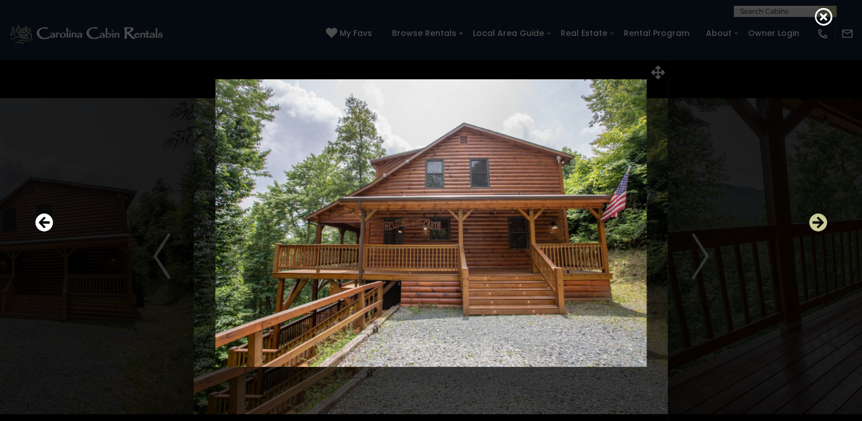
click at [823, 226] on icon "Next" at bounding box center [818, 222] width 18 height 18
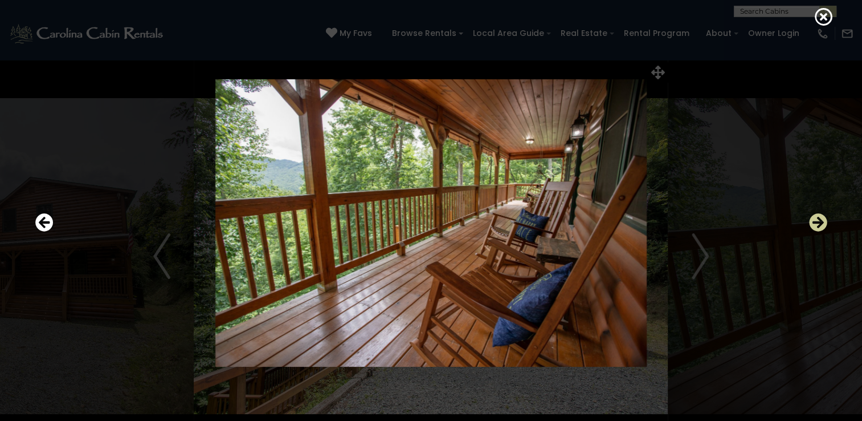
click at [823, 226] on icon "Next" at bounding box center [818, 222] width 18 height 18
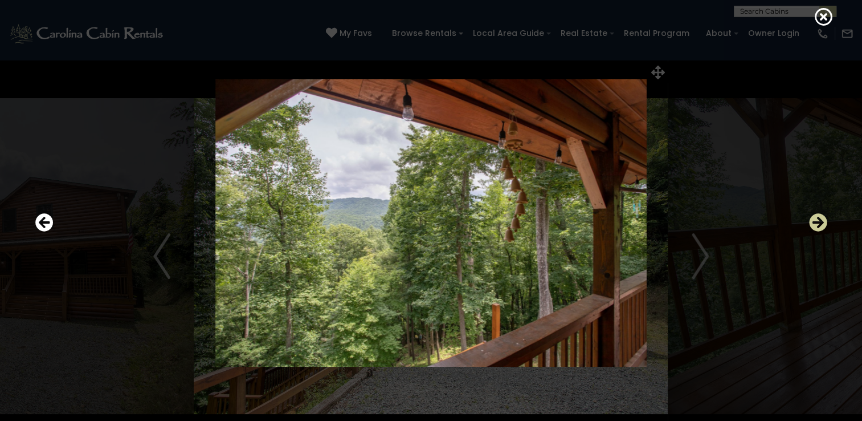
click at [823, 226] on icon "Next" at bounding box center [818, 222] width 18 height 18
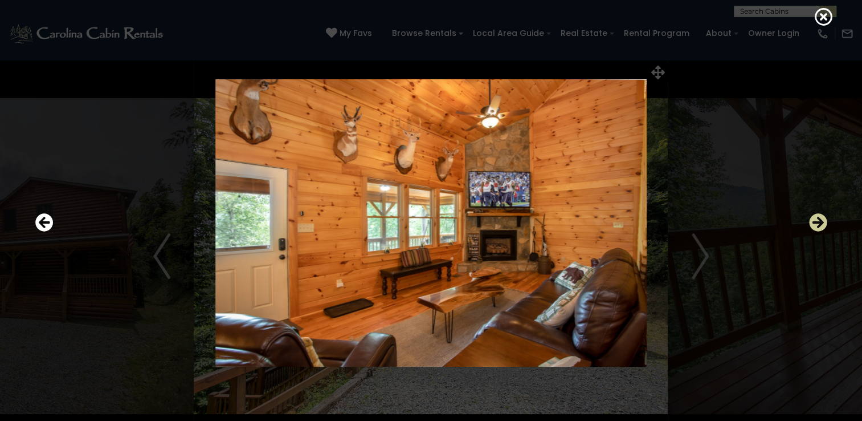
click at [823, 226] on icon "Next" at bounding box center [818, 222] width 18 height 18
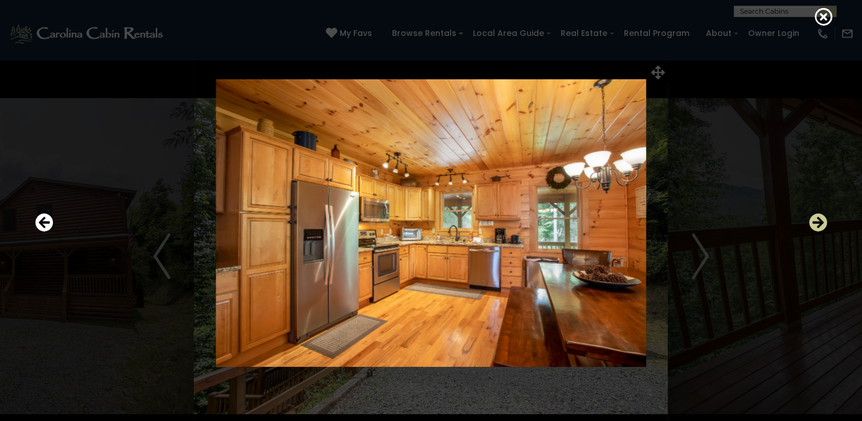
click at [823, 226] on icon "Next" at bounding box center [818, 222] width 18 height 18
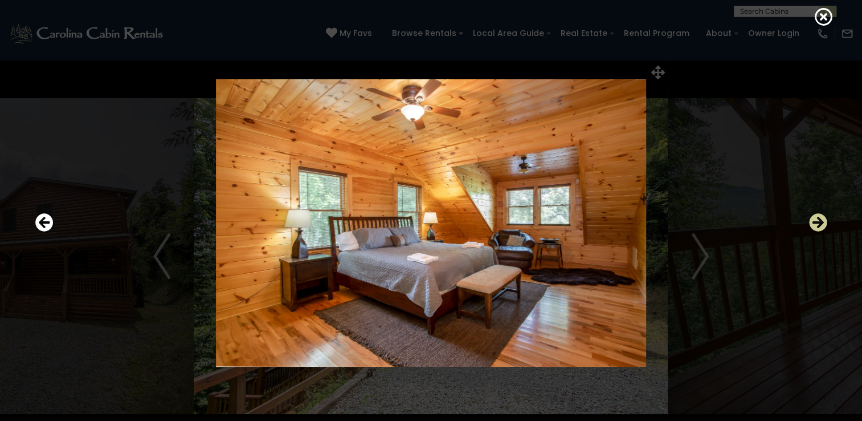
click at [823, 226] on icon "Next" at bounding box center [818, 222] width 18 height 18
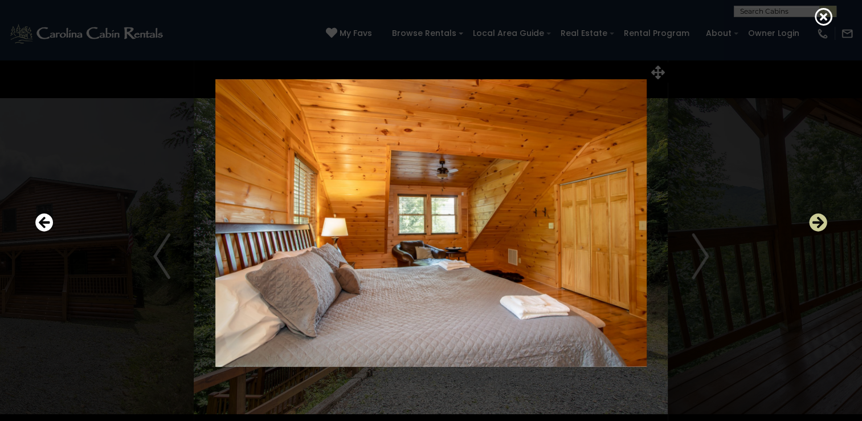
click at [823, 226] on icon "Next" at bounding box center [818, 222] width 18 height 18
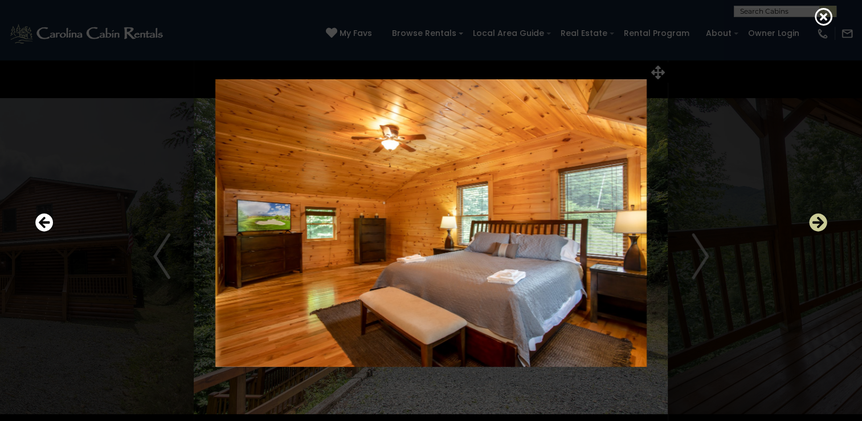
click at [823, 226] on icon "Next" at bounding box center [818, 222] width 18 height 18
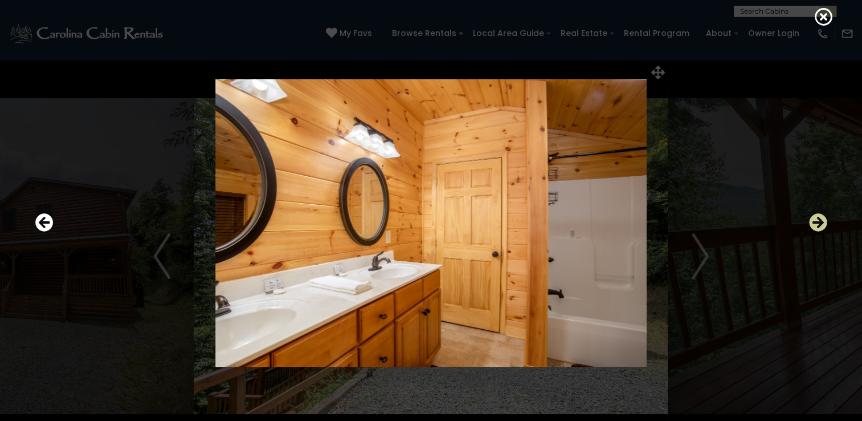
click at [823, 226] on icon "Next" at bounding box center [818, 222] width 18 height 18
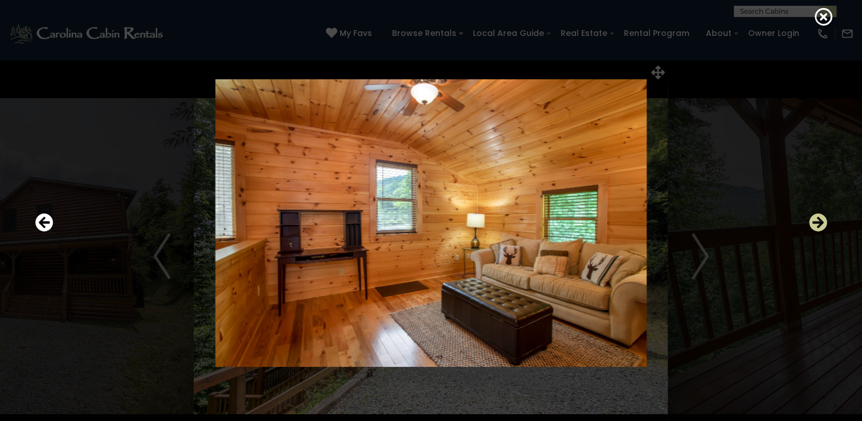
click at [823, 226] on icon "Next" at bounding box center [818, 222] width 18 height 18
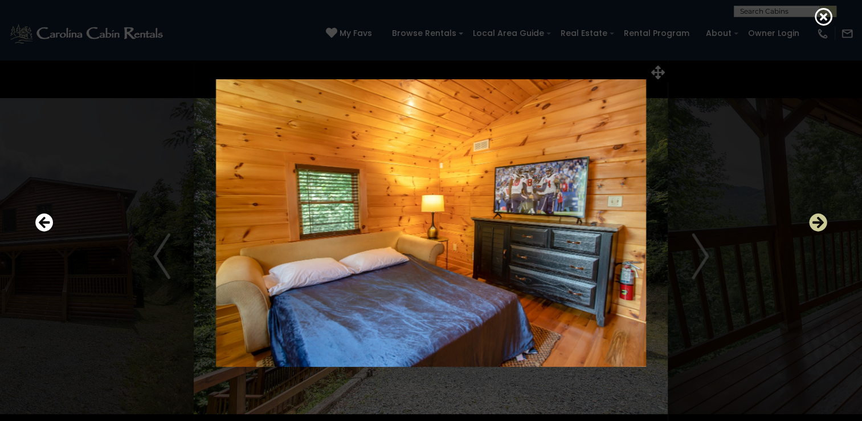
click at [823, 226] on icon "Next" at bounding box center [818, 222] width 18 height 18
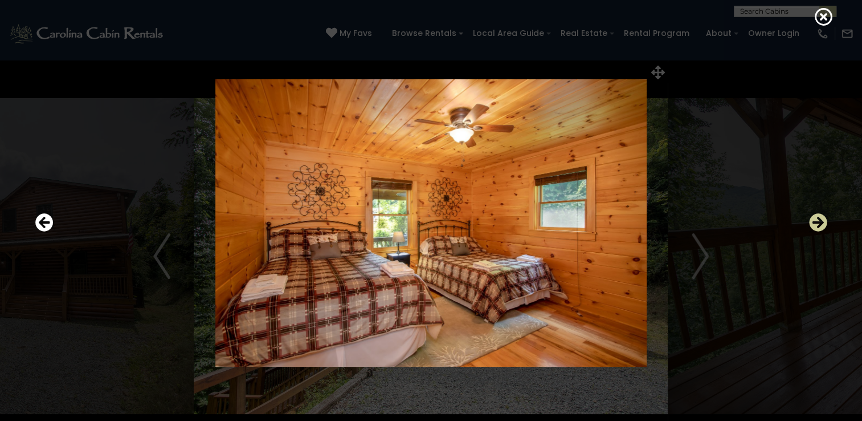
click at [823, 226] on icon "Next" at bounding box center [818, 222] width 18 height 18
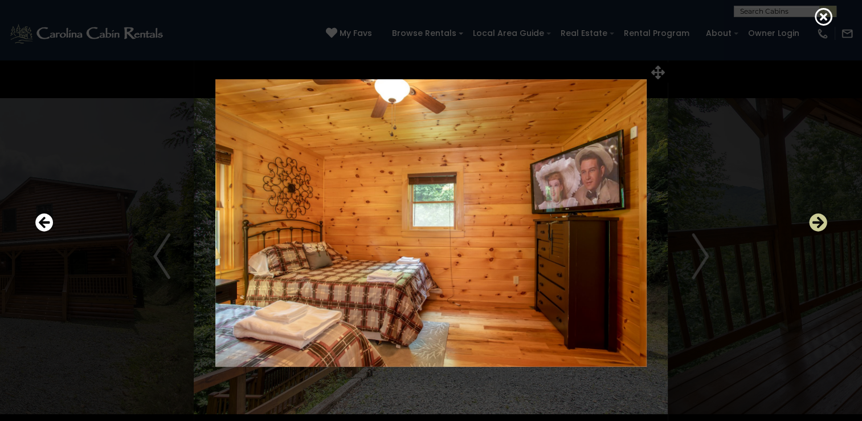
click at [823, 226] on icon "Next" at bounding box center [818, 222] width 18 height 18
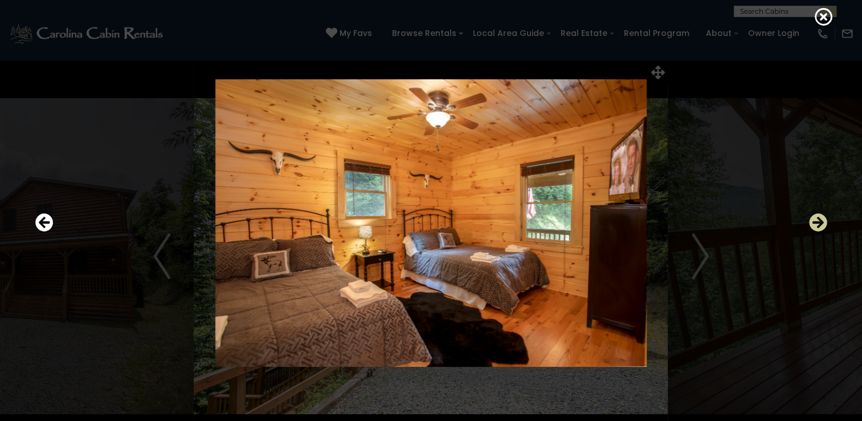
click at [823, 226] on icon "Next" at bounding box center [818, 222] width 18 height 18
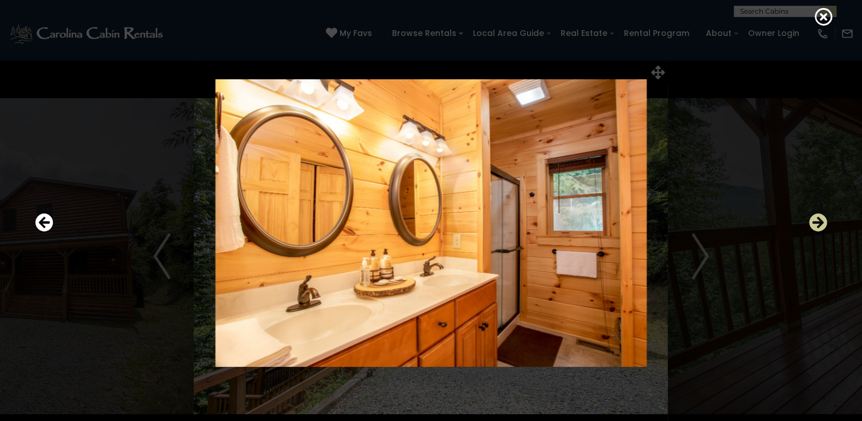
click at [823, 226] on icon "Next" at bounding box center [818, 222] width 18 height 18
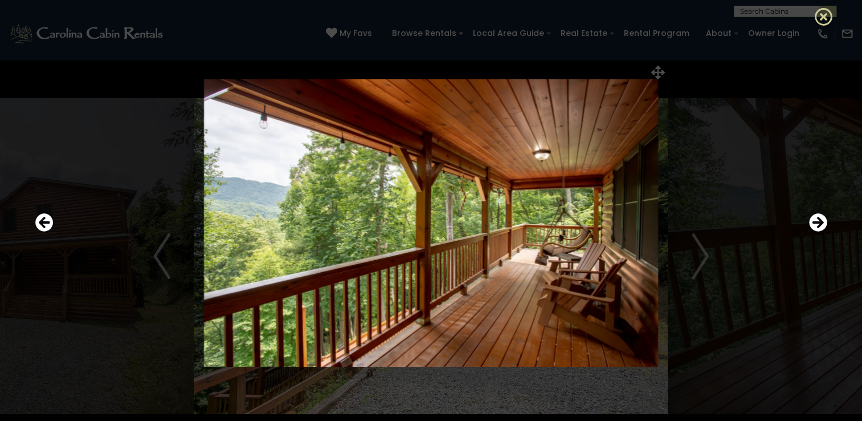
click at [821, 17] on icon at bounding box center [824, 16] width 18 height 18
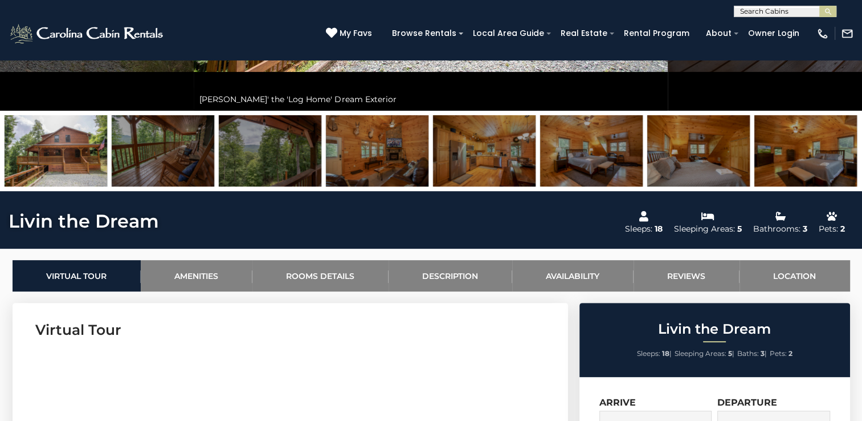
scroll to position [57, 0]
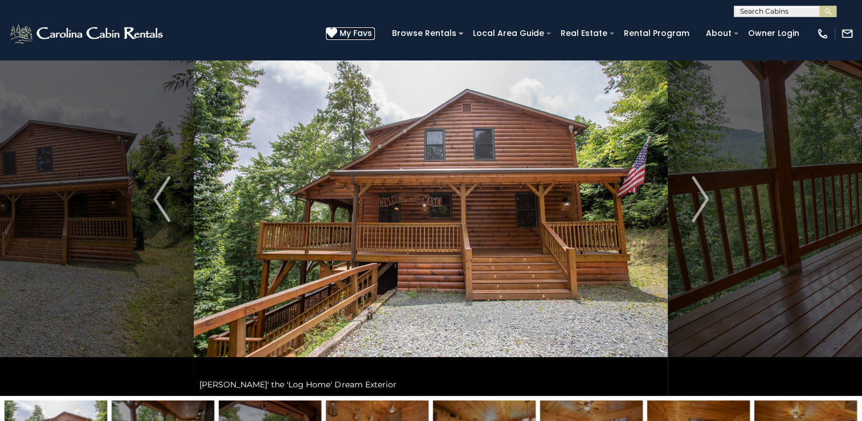
click at [337, 34] on icon at bounding box center [331, 32] width 11 height 11
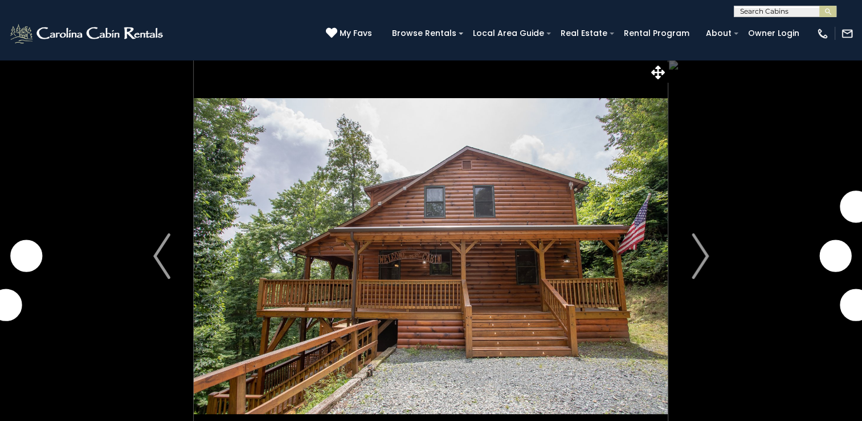
scroll to position [57, 0]
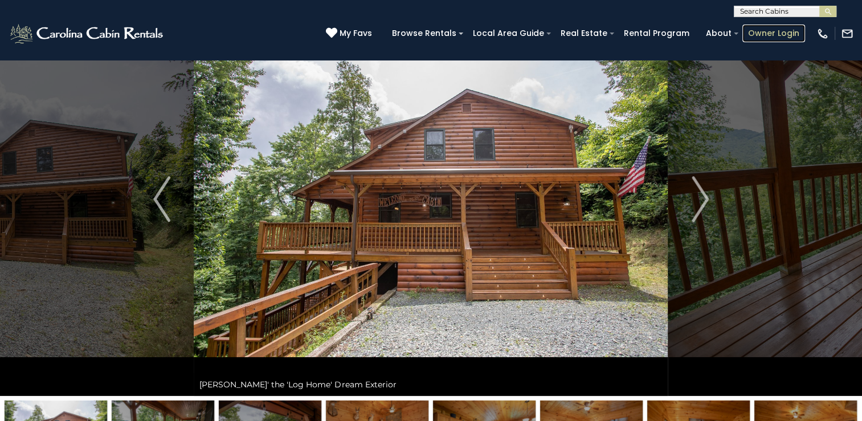
click at [777, 35] on link "Owner Login" at bounding box center [774, 34] width 63 height 18
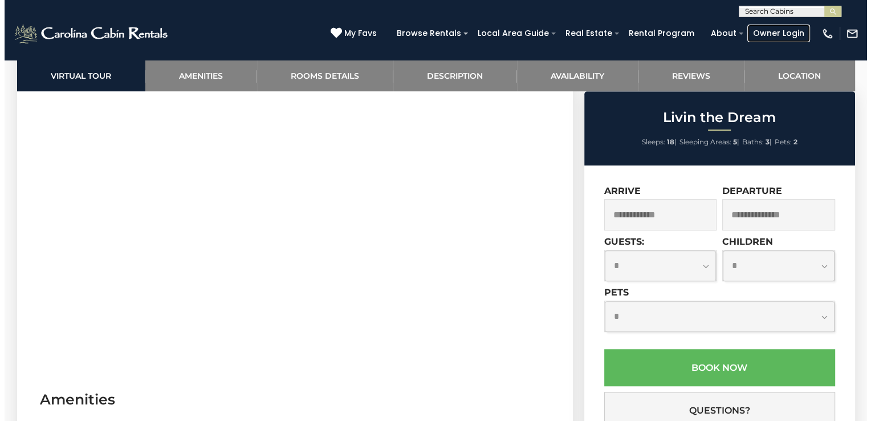
scroll to position [627, 0]
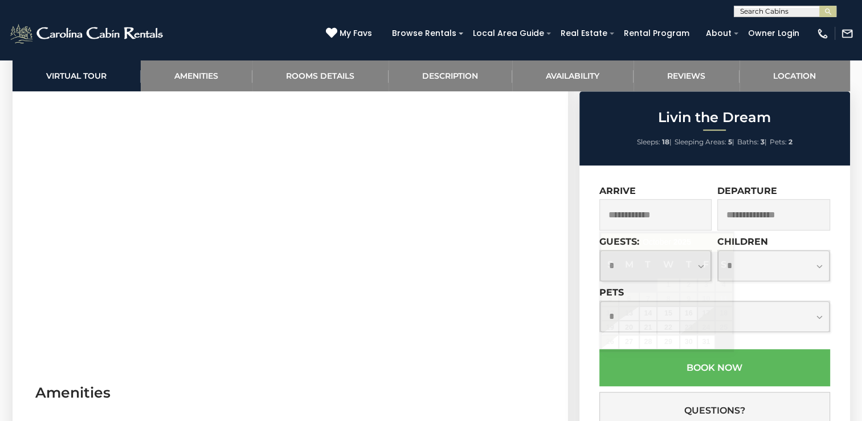
click at [668, 206] on input "text" at bounding box center [656, 214] width 113 height 31
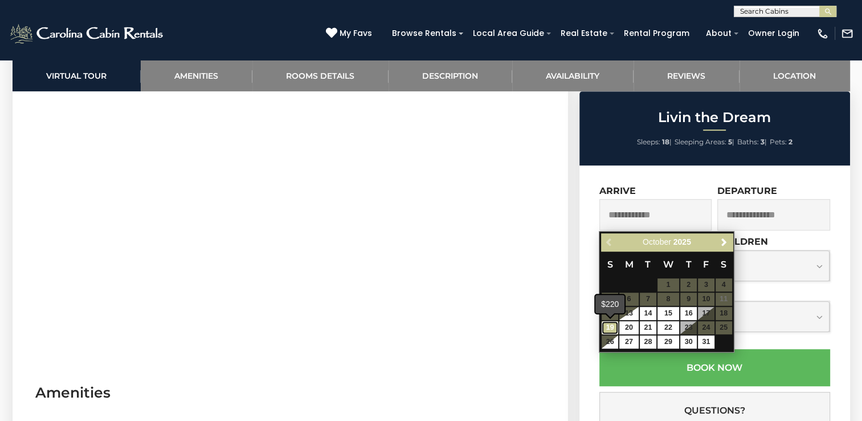
click at [611, 328] on link "19" at bounding box center [610, 327] width 17 height 13
type input "**********"
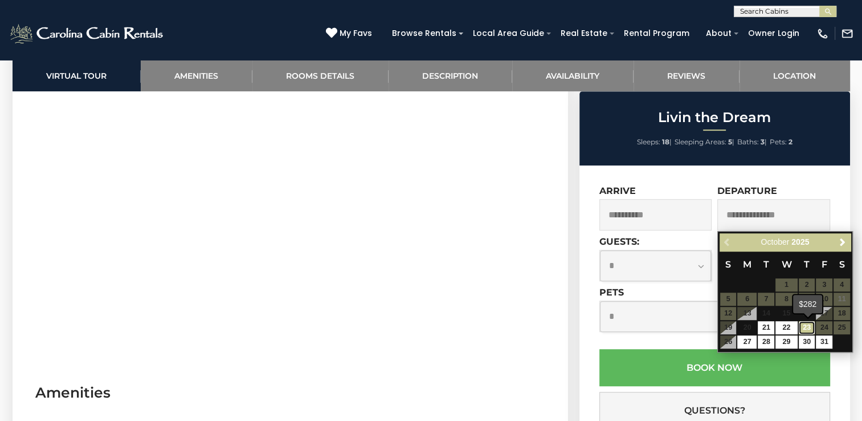
click at [811, 325] on link "23" at bounding box center [807, 327] width 17 height 13
type input "**********"
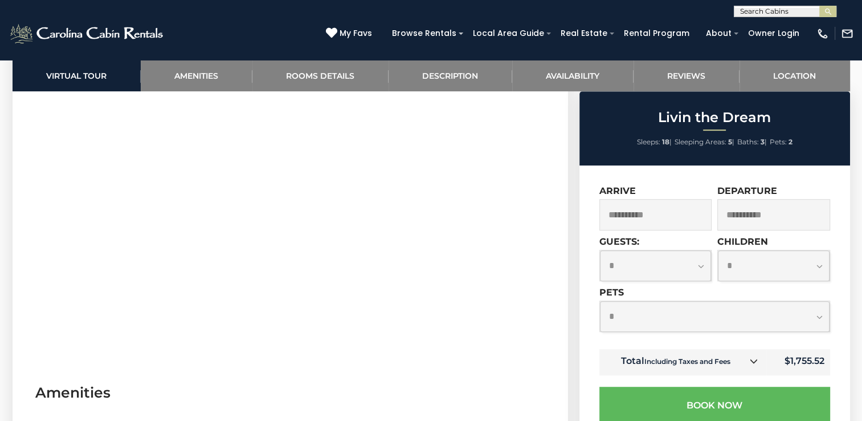
click at [750, 365] on link at bounding box center [753, 361] width 15 height 15
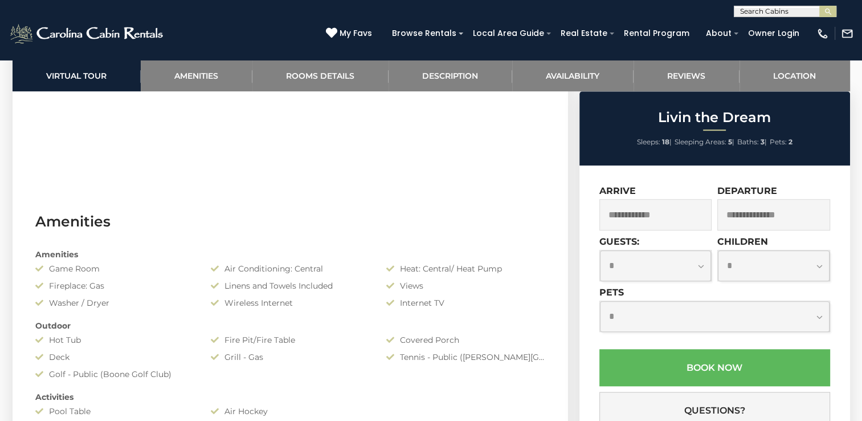
scroll to position [798, 0]
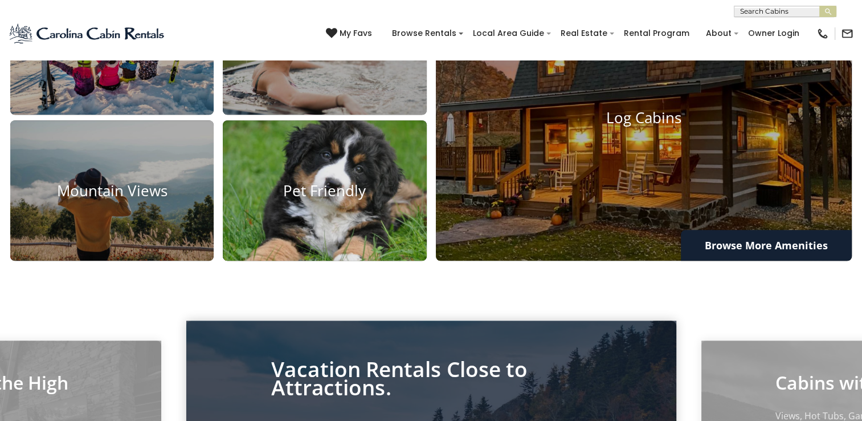
scroll to position [912, 0]
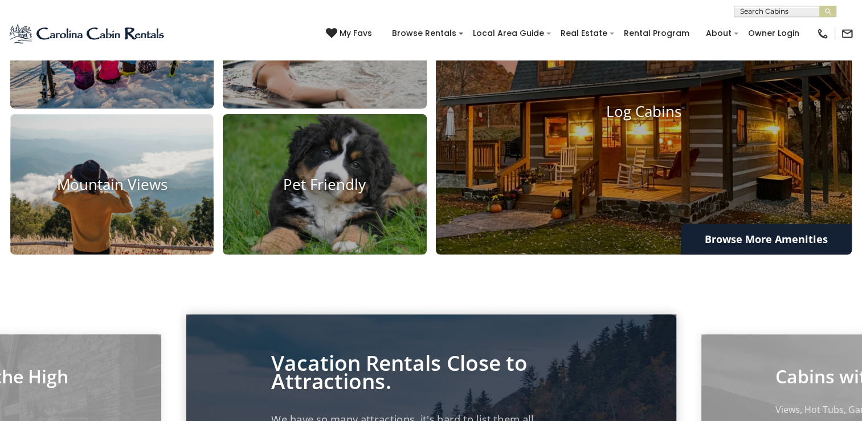
click at [141, 221] on img at bounding box center [112, 184] width 224 height 155
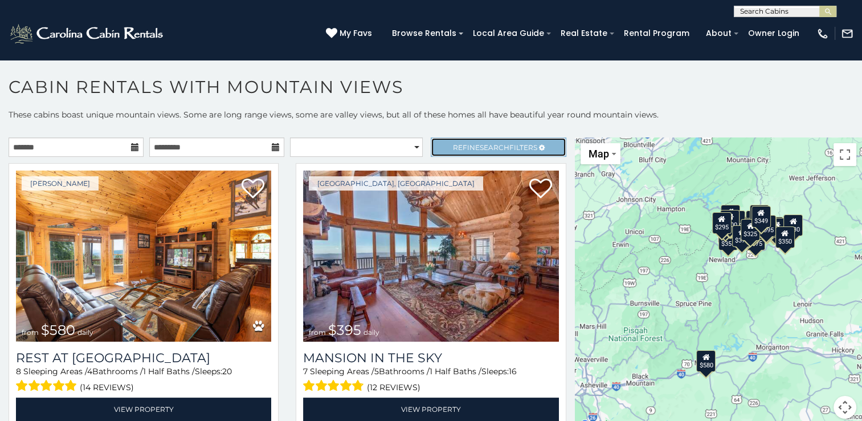
click at [453, 149] on span "Refine Search Filters" at bounding box center [495, 147] width 84 height 9
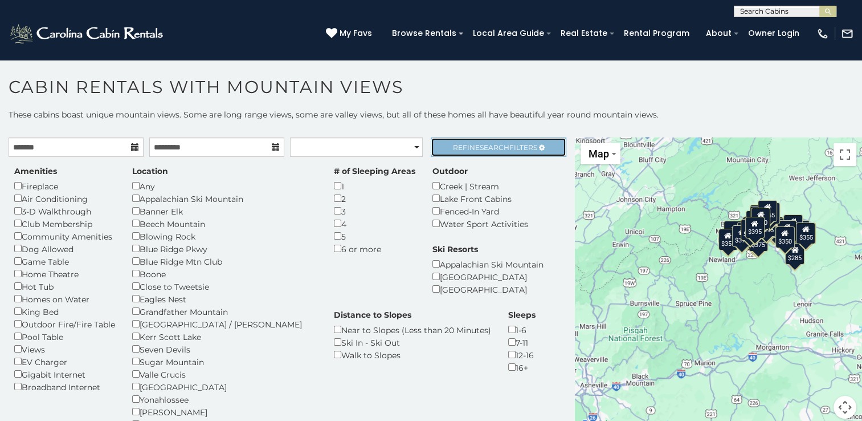
click at [515, 143] on span "Refine Search Filters" at bounding box center [495, 147] width 84 height 9
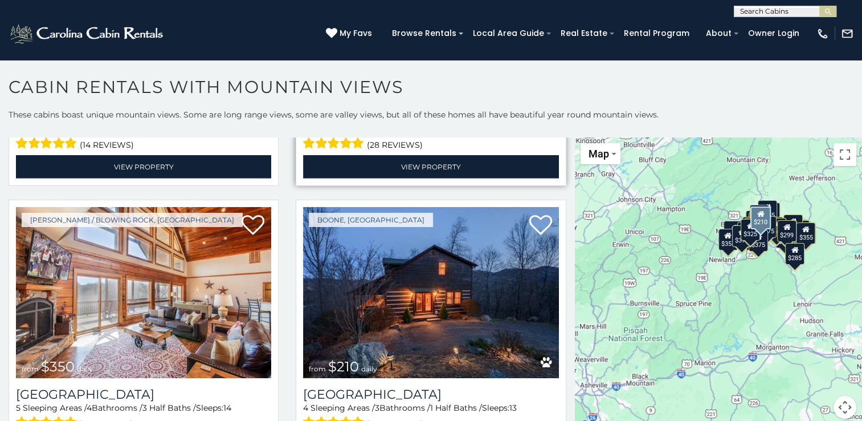
scroll to position [3648, 0]
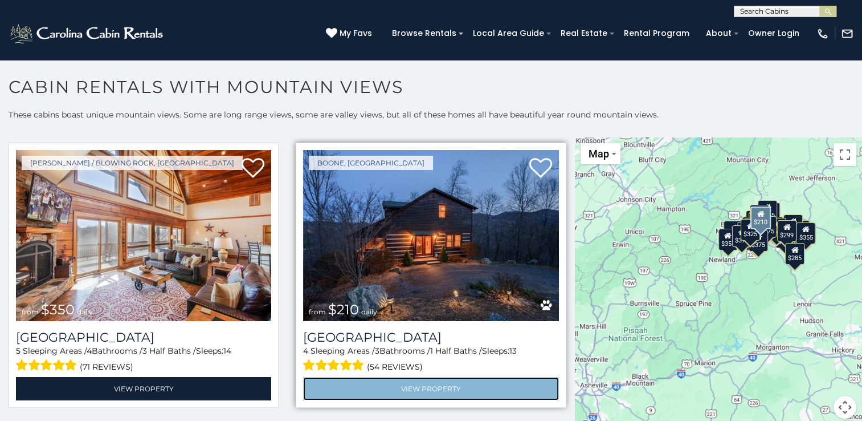
click at [425, 377] on link "View Property" at bounding box center [430, 388] width 255 height 23
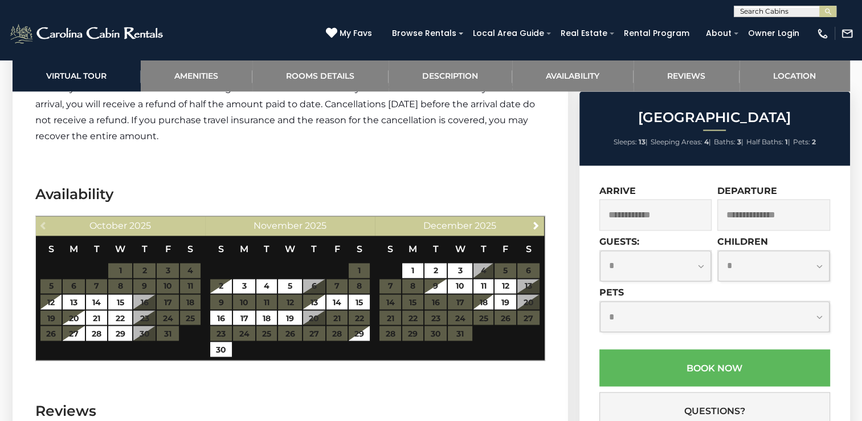
scroll to position [1881, 0]
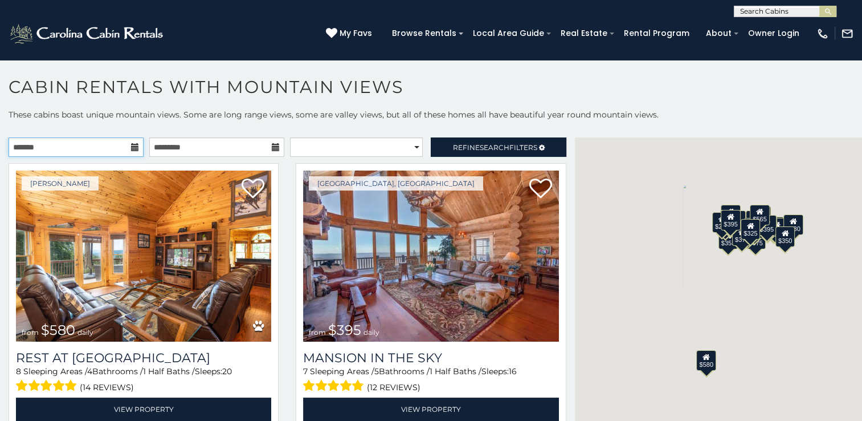
click at [117, 147] on input "text" at bounding box center [76, 146] width 135 height 19
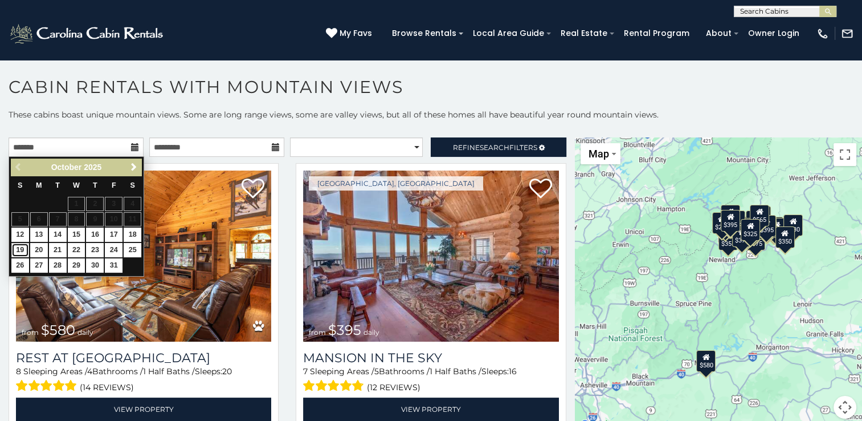
click at [21, 248] on link "19" at bounding box center [20, 250] width 18 height 14
type input "**********"
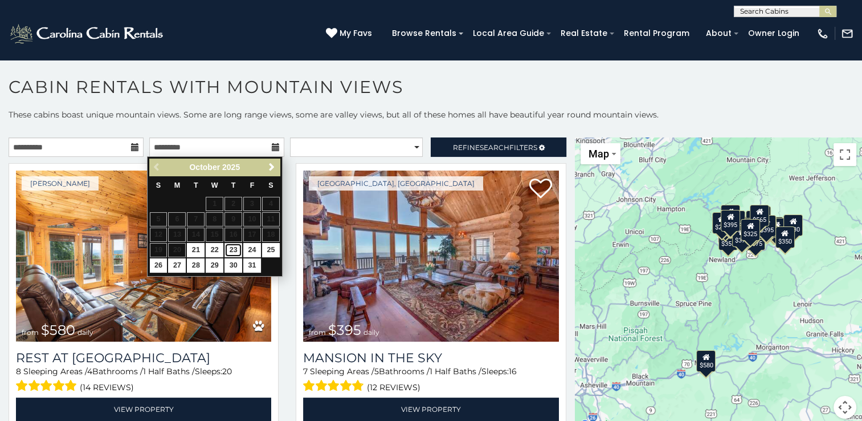
click at [236, 250] on link "23" at bounding box center [234, 250] width 18 height 14
type input "**********"
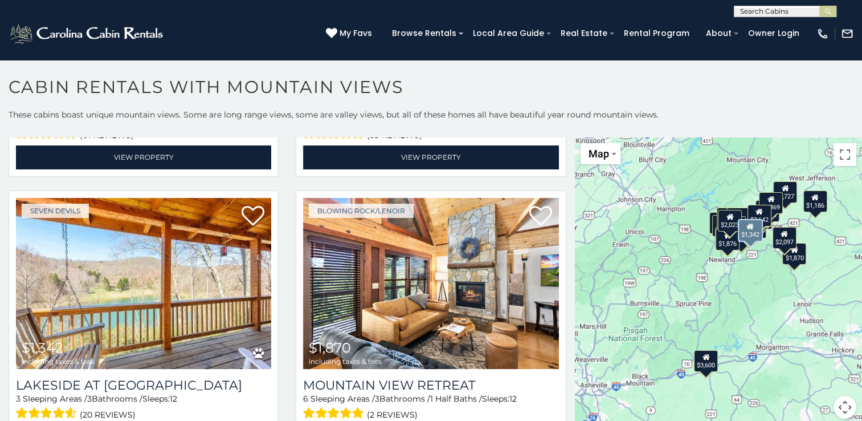
scroll to position [1425, 0]
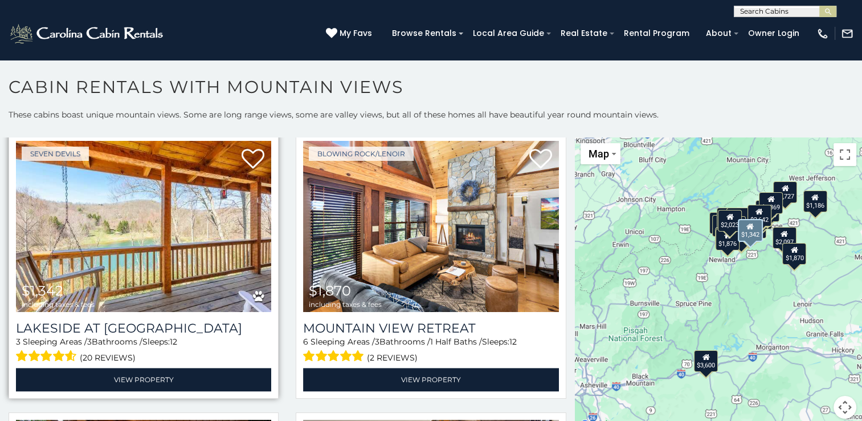
click at [179, 277] on img at bounding box center [143, 226] width 255 height 171
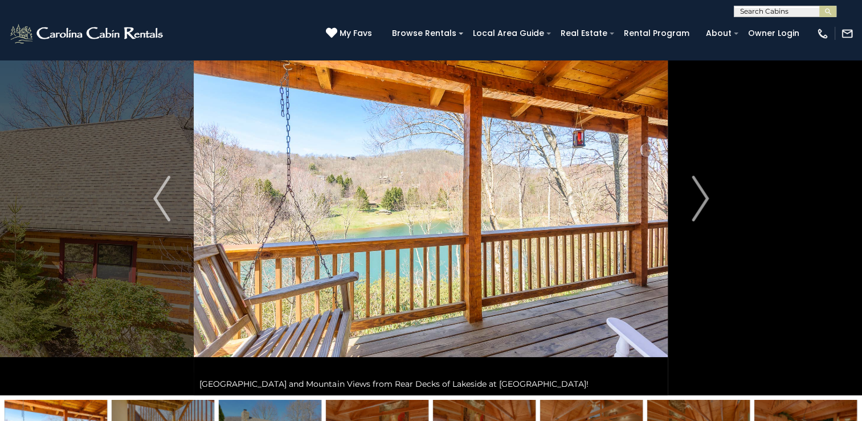
scroll to position [57, 0]
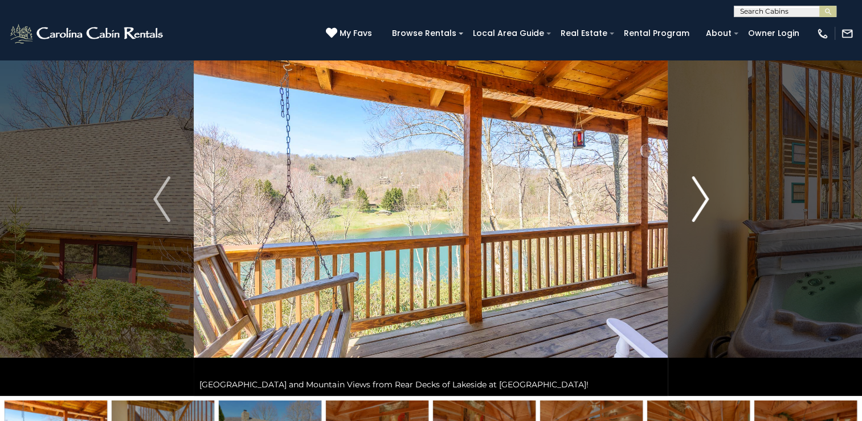
click at [705, 196] on img "Next" at bounding box center [700, 199] width 17 height 46
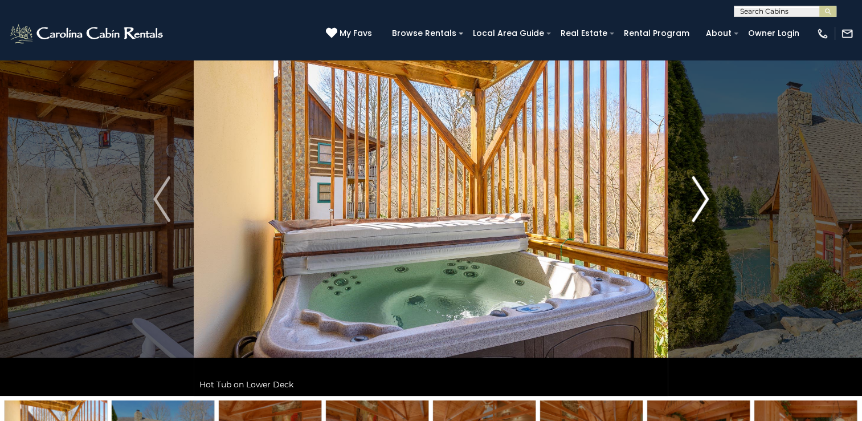
click at [705, 196] on img "Next" at bounding box center [700, 199] width 17 height 46
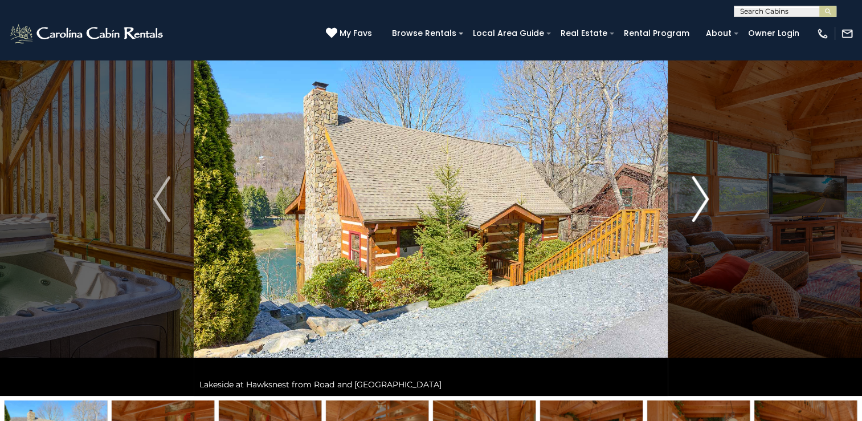
click at [705, 197] on img "Next" at bounding box center [700, 199] width 17 height 46
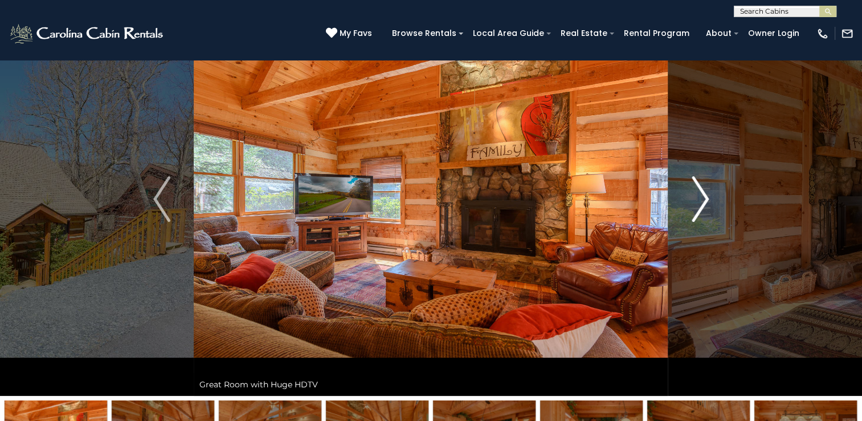
click at [705, 197] on img "Next" at bounding box center [700, 199] width 17 height 46
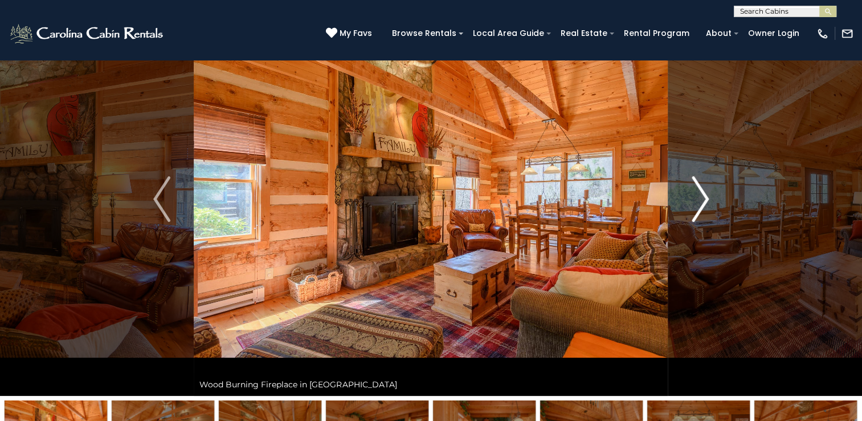
click at [705, 197] on img "Next" at bounding box center [700, 199] width 17 height 46
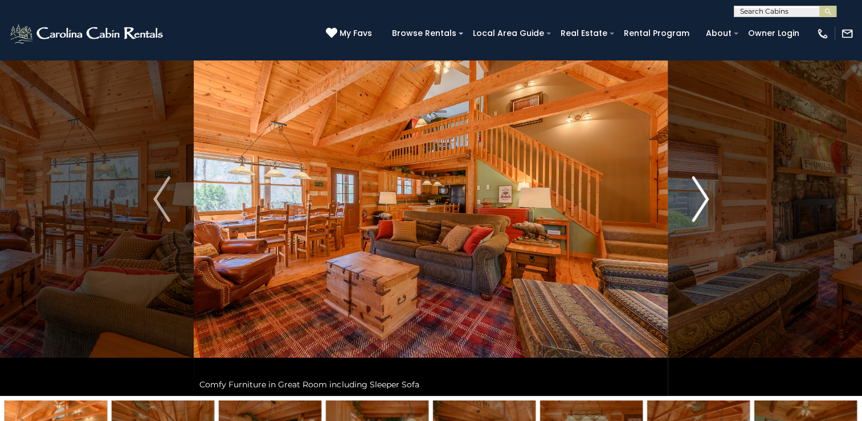
click at [705, 197] on img "Next" at bounding box center [700, 199] width 17 height 46
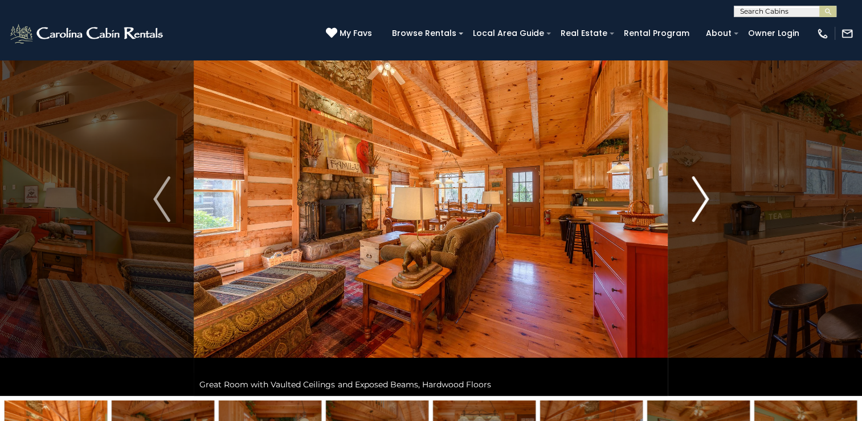
click at [705, 197] on img "Next" at bounding box center [700, 199] width 17 height 46
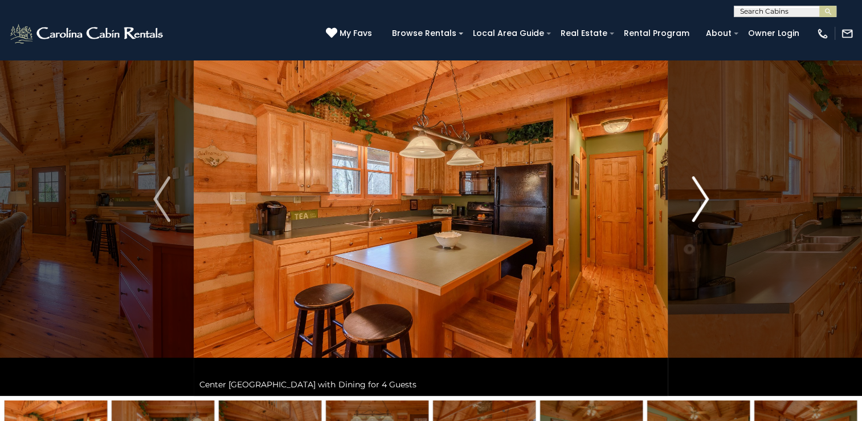
click at [705, 197] on img "Next" at bounding box center [700, 199] width 17 height 46
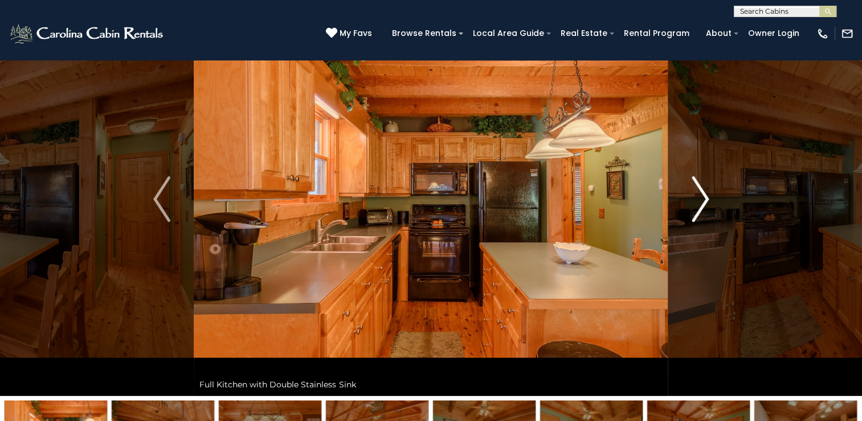
click at [705, 197] on img "Next" at bounding box center [700, 199] width 17 height 46
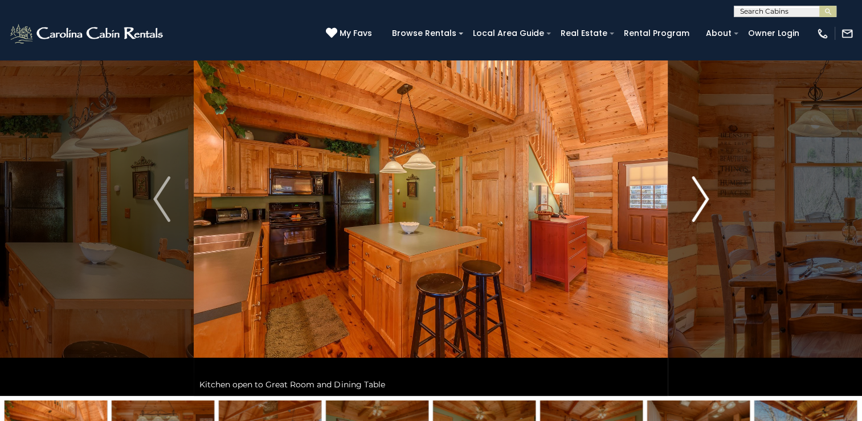
click at [705, 197] on img "Next" at bounding box center [700, 199] width 17 height 46
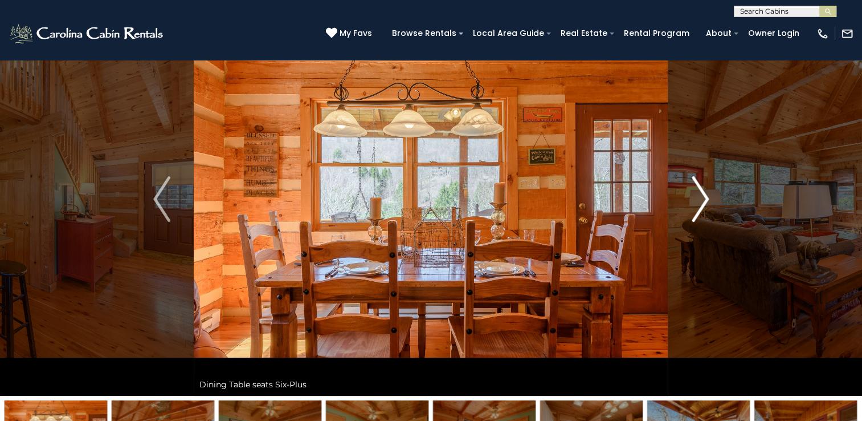
click at [705, 197] on img "Next" at bounding box center [700, 199] width 17 height 46
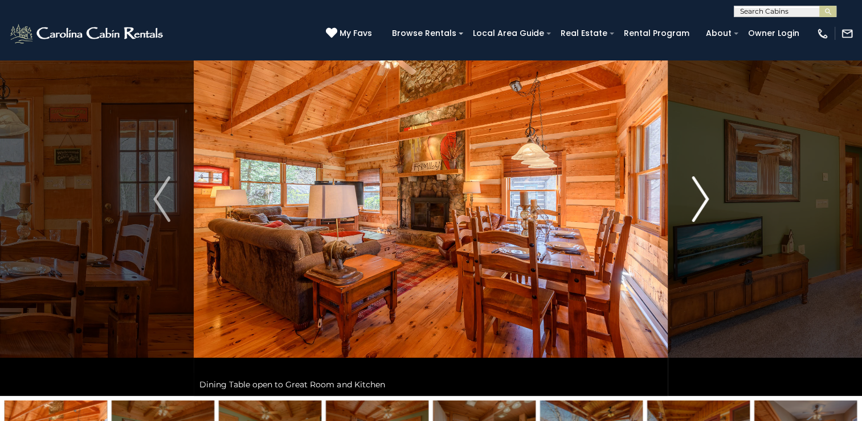
click at [705, 197] on img "Next" at bounding box center [700, 199] width 17 height 46
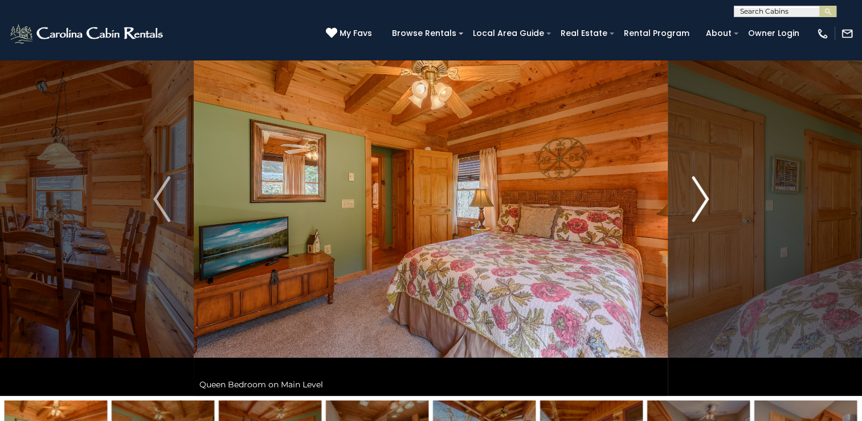
click at [705, 197] on img "Next" at bounding box center [700, 199] width 17 height 46
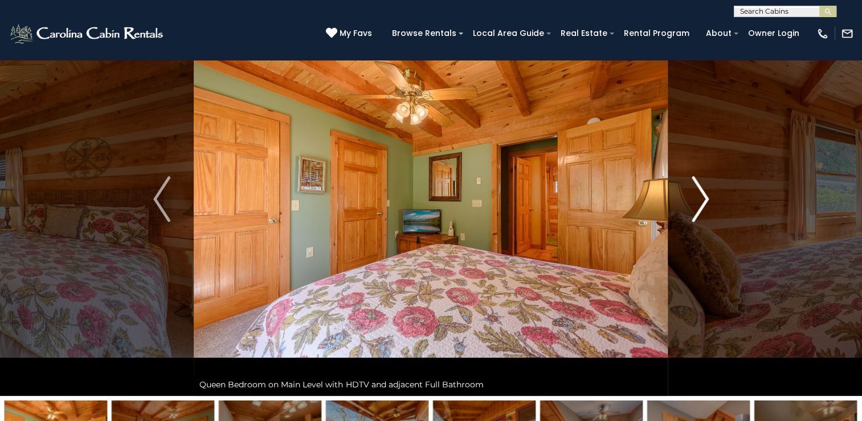
click at [705, 197] on img "Next" at bounding box center [700, 199] width 17 height 46
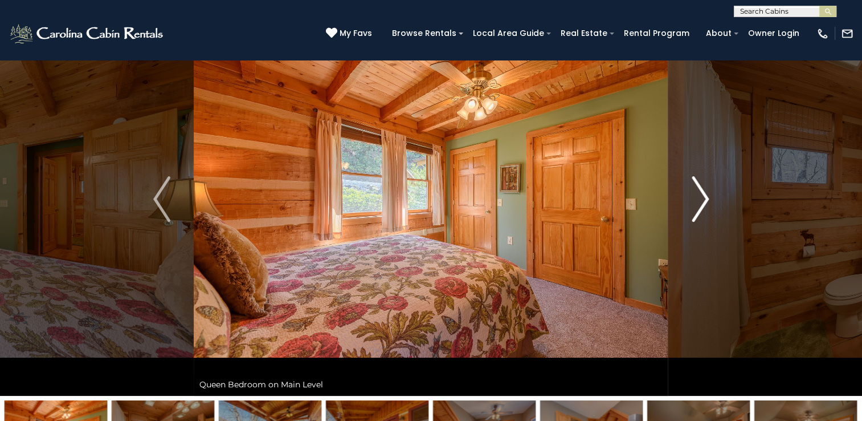
click at [705, 197] on img "Next" at bounding box center [700, 199] width 17 height 46
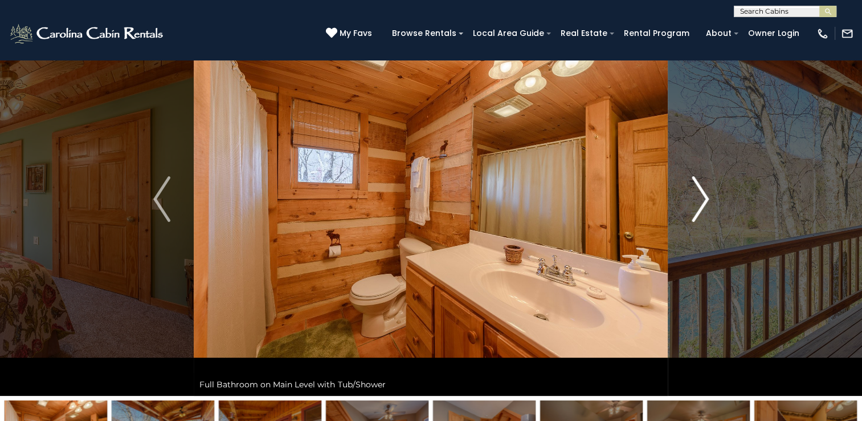
click at [705, 197] on img "Next" at bounding box center [700, 199] width 17 height 46
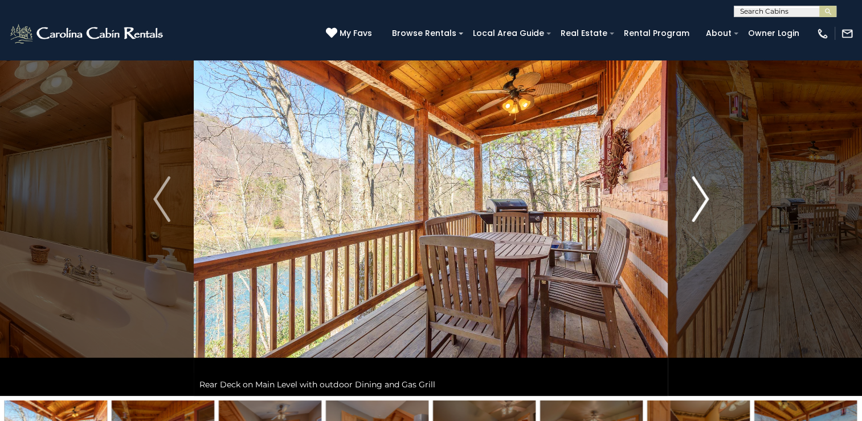
click at [705, 197] on img "Next" at bounding box center [700, 199] width 17 height 46
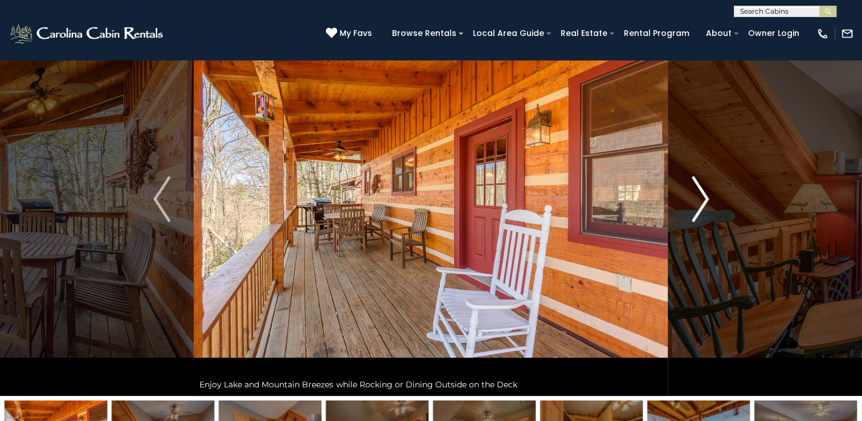
click at [705, 197] on img "Next" at bounding box center [700, 199] width 17 height 46
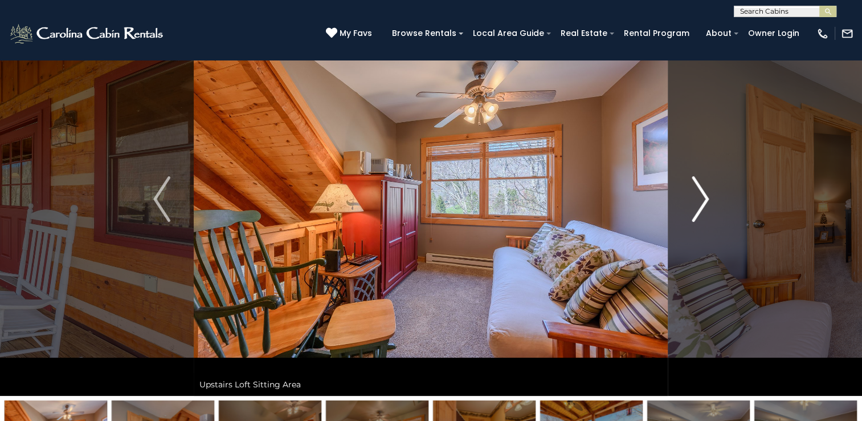
click at [705, 197] on img "Next" at bounding box center [700, 199] width 17 height 46
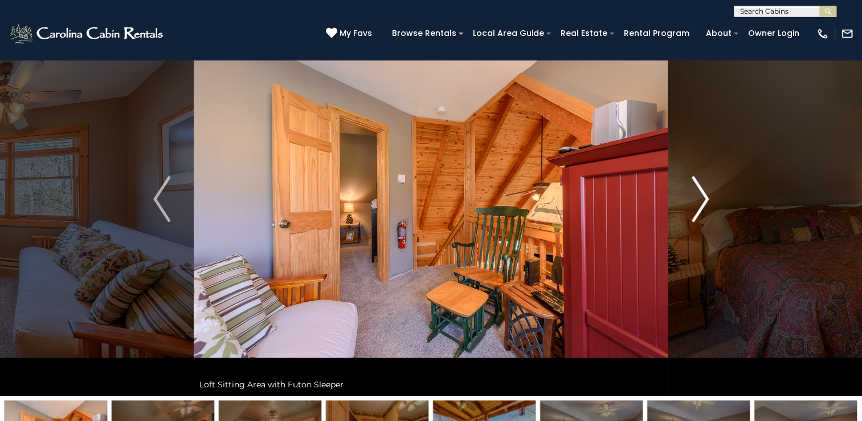
click at [705, 197] on img "Next" at bounding box center [700, 199] width 17 height 46
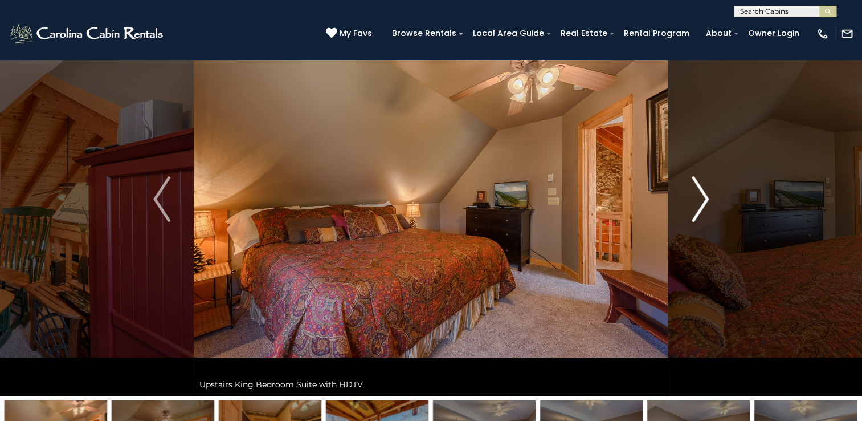
click at [705, 197] on img "Next" at bounding box center [700, 199] width 17 height 46
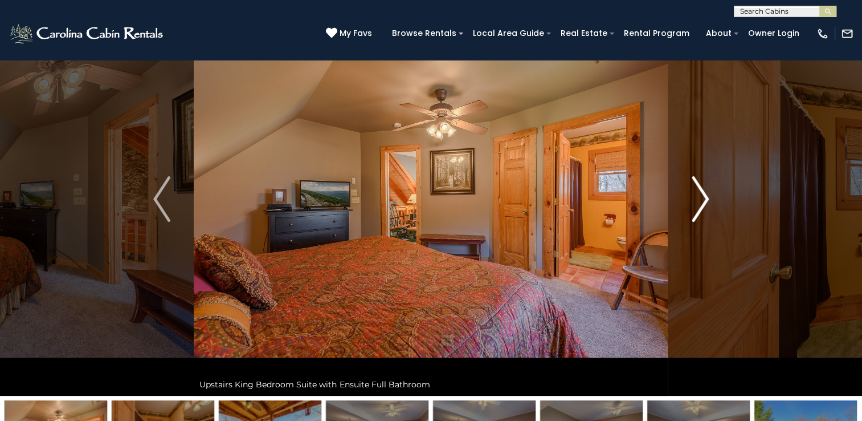
click at [705, 197] on img "Next" at bounding box center [700, 199] width 17 height 46
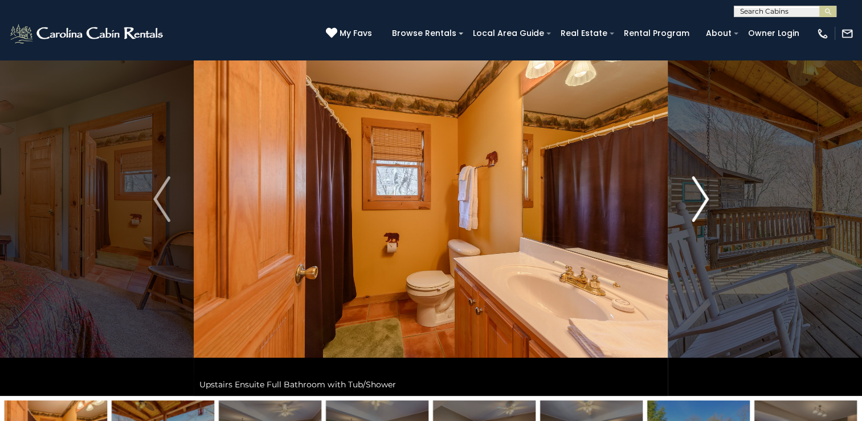
click at [705, 197] on img "Next" at bounding box center [700, 199] width 17 height 46
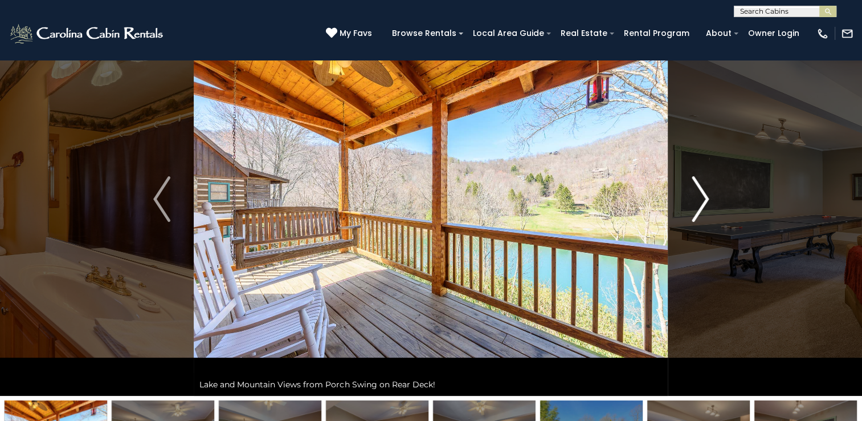
click at [705, 197] on img "Next" at bounding box center [700, 199] width 17 height 46
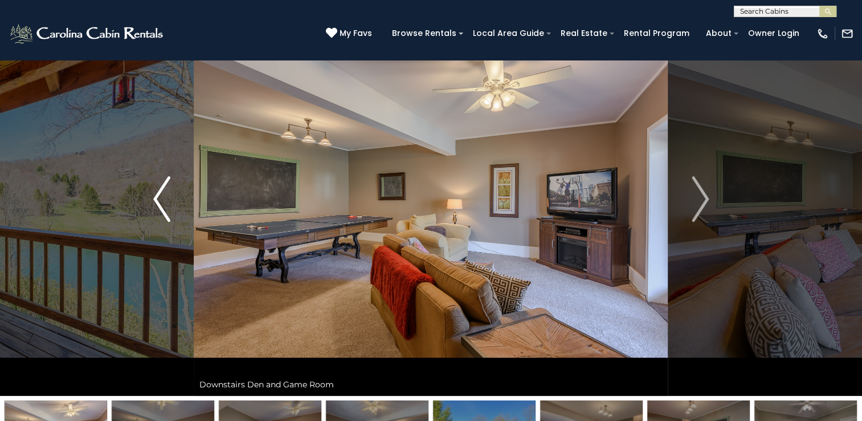
click at [155, 200] on img "Previous" at bounding box center [161, 199] width 17 height 46
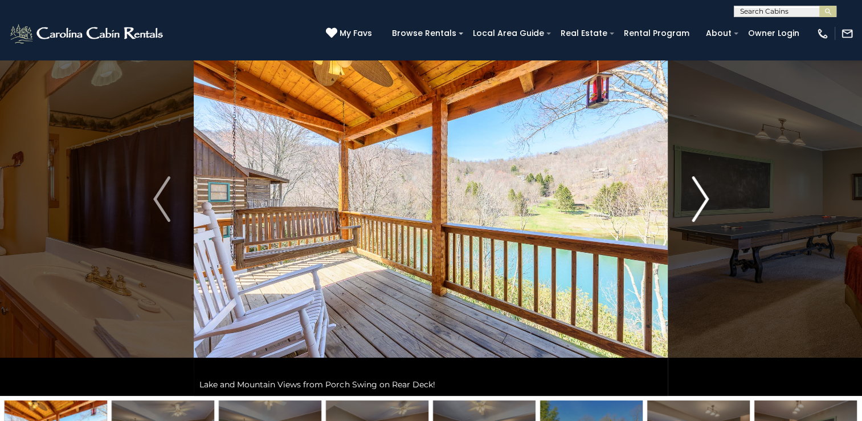
click at [706, 196] on img "Next" at bounding box center [700, 199] width 17 height 46
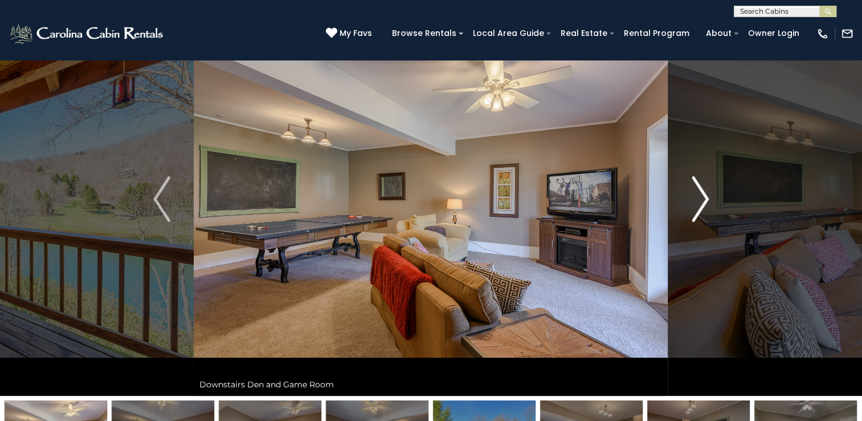
click at [706, 196] on img "Next" at bounding box center [700, 199] width 17 height 46
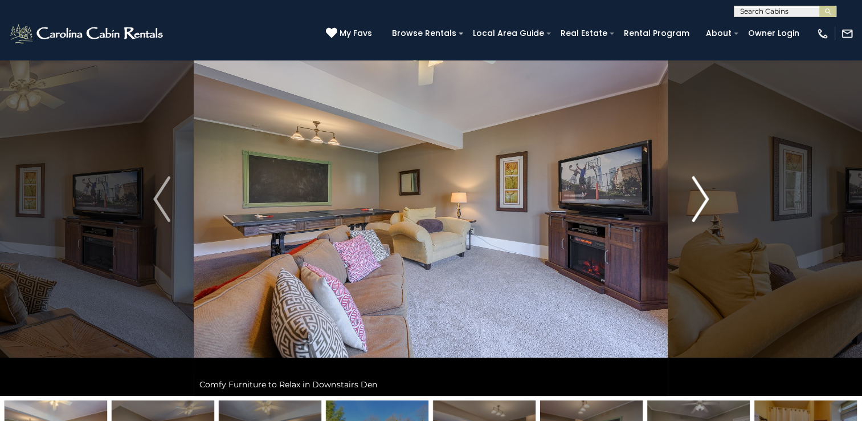
click at [706, 196] on img "Next" at bounding box center [700, 199] width 17 height 46
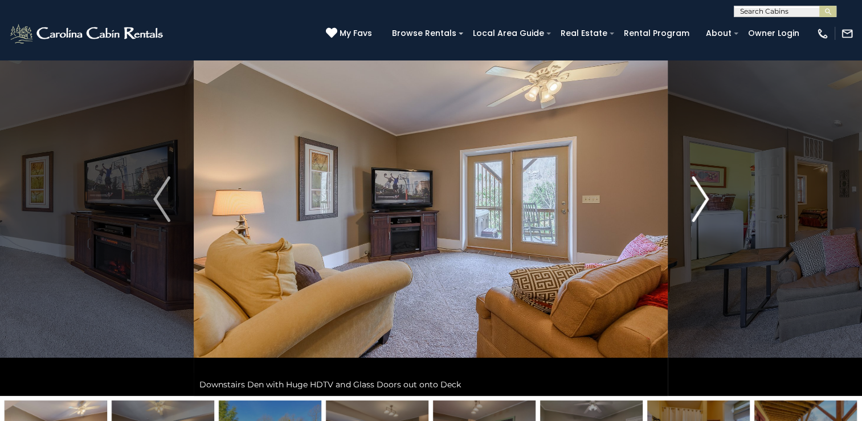
click at [706, 196] on img "Next" at bounding box center [700, 199] width 17 height 46
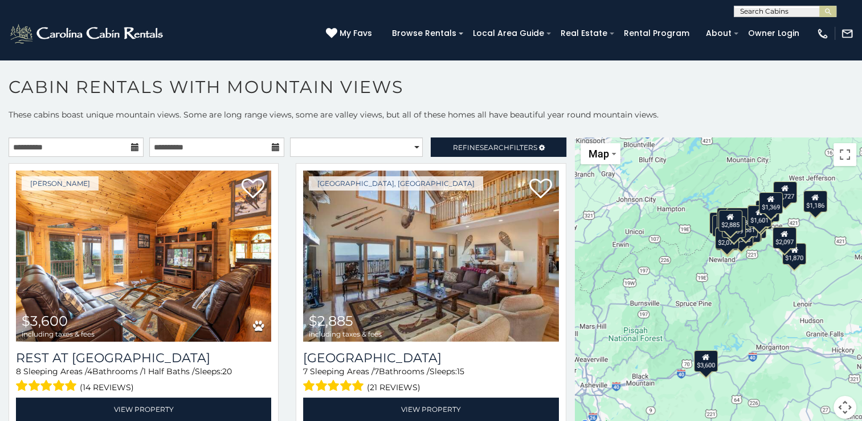
click at [750, 280] on div "$3,600 $2,885 $2,837 $2,423 $1,876 $2,248 $2,023 $2,073 $2,642 $2,344 $1,342 $1…" at bounding box center [718, 284] width 287 height 295
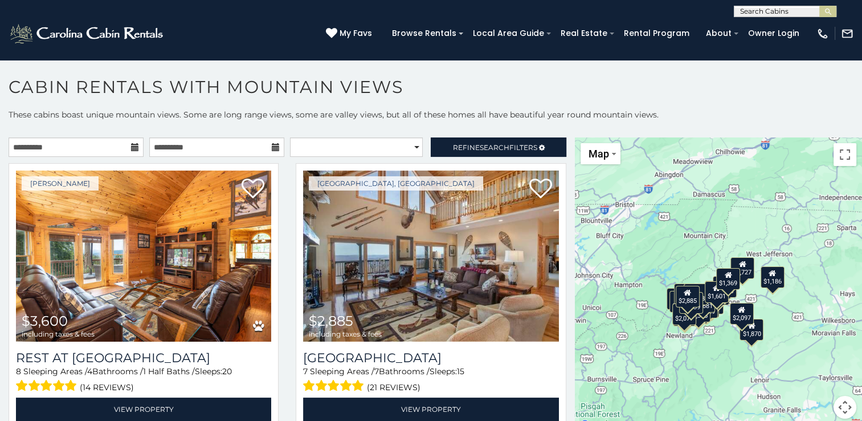
drag, startPoint x: 803, startPoint y: 333, endPoint x: 750, endPoint y: 361, distance: 60.4
click at [759, 394] on div "$3,600 $2,885 $2,837 $2,423 $1,876 $2,248 $2,023 $2,073 $2,642 $2,344 $1,342 $1…" at bounding box center [718, 284] width 287 height 295
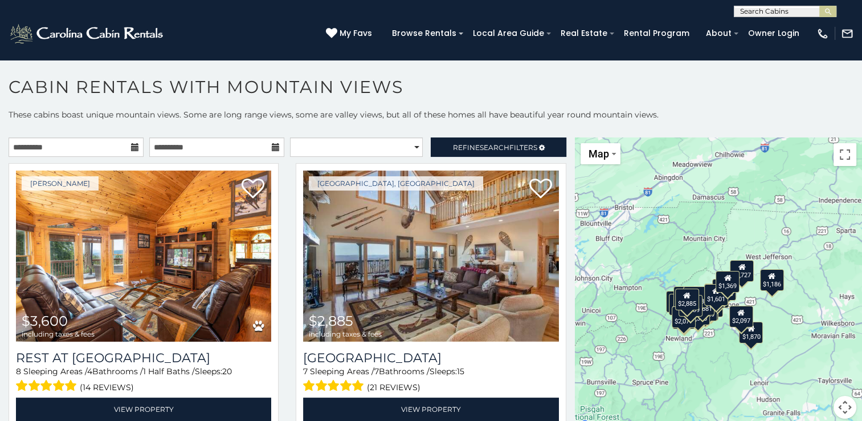
drag, startPoint x: 713, startPoint y: 262, endPoint x: 721, endPoint y: 319, distance: 57.6
click at [721, 319] on div "$3,600 $2,885 $2,837 $2,423 $1,876 $2,248 $2,023 $2,073 $2,642 $2,344 $1,342 $1…" at bounding box center [718, 284] width 287 height 295
click at [837, 154] on button "Toggle fullscreen view" at bounding box center [845, 154] width 23 height 23
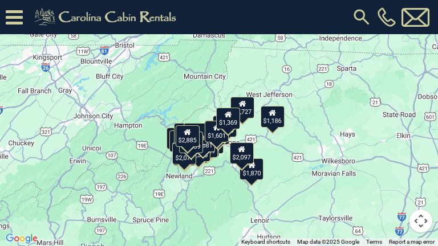
click at [424, 20] on button "Toggle fullscreen view" at bounding box center [420, 17] width 23 height 23
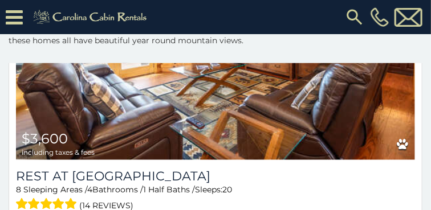
scroll to position [285, 0]
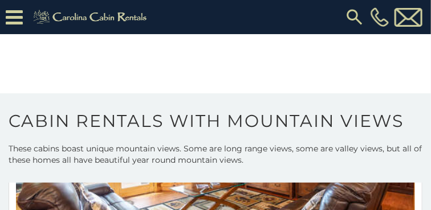
click at [18, 18] on icon at bounding box center [14, 17] width 17 height 20
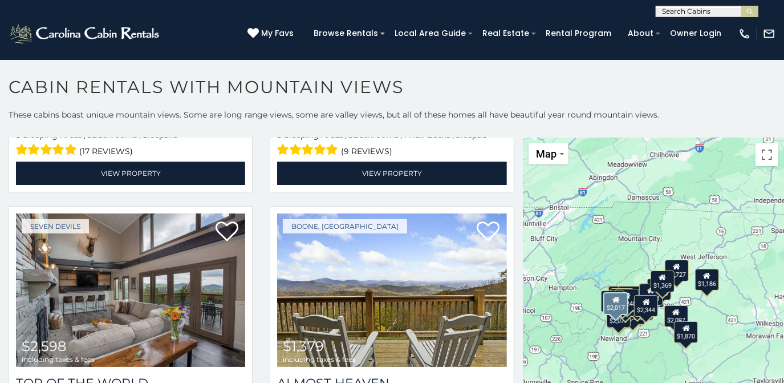
scroll to position [1840, 0]
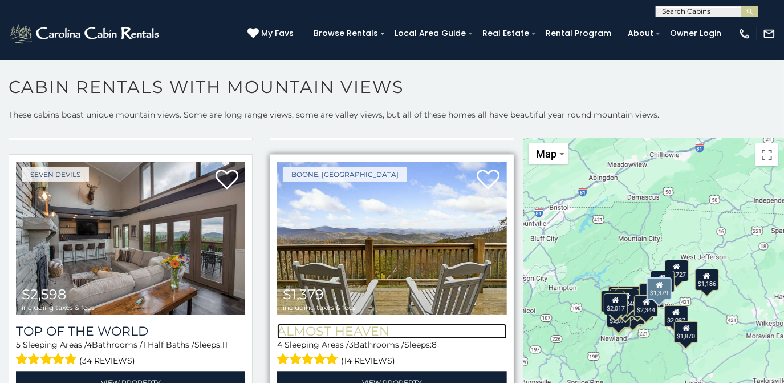
click at [362, 323] on h3 "Almost Heaven" at bounding box center [391, 330] width 229 height 15
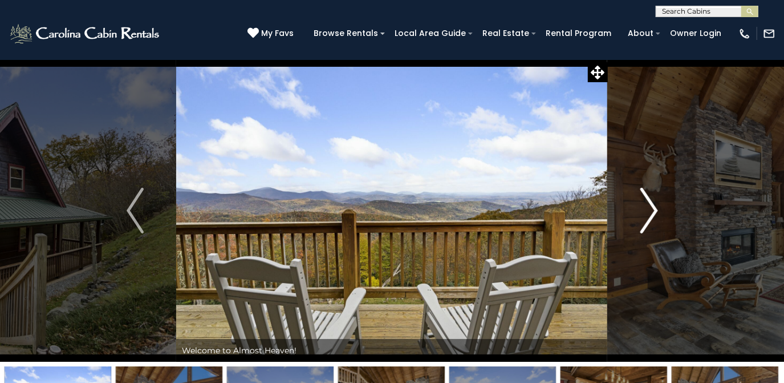
click at [655, 211] on img "Next" at bounding box center [648, 211] width 17 height 46
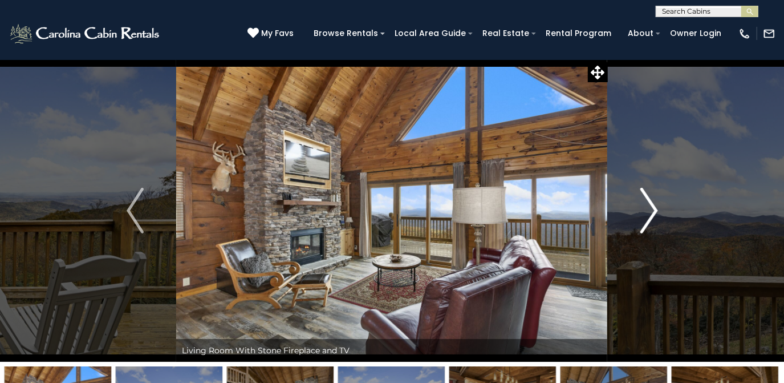
click at [655, 211] on img "Next" at bounding box center [648, 211] width 17 height 46
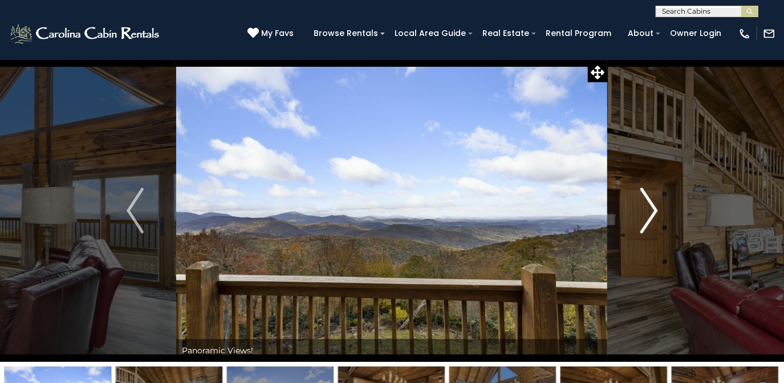
click at [655, 211] on img "Next" at bounding box center [648, 211] width 17 height 46
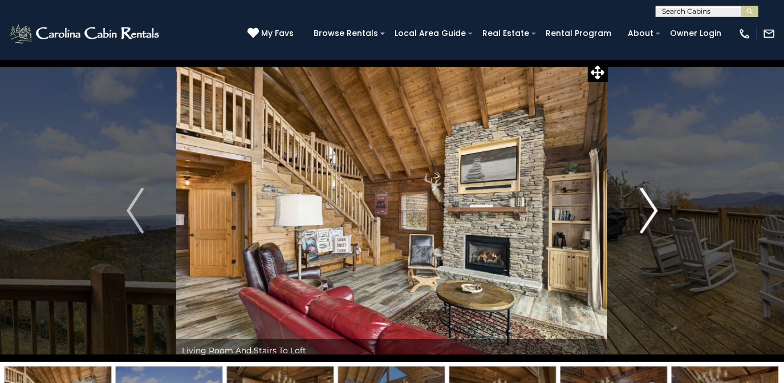
click at [655, 211] on img "Next" at bounding box center [648, 211] width 17 height 46
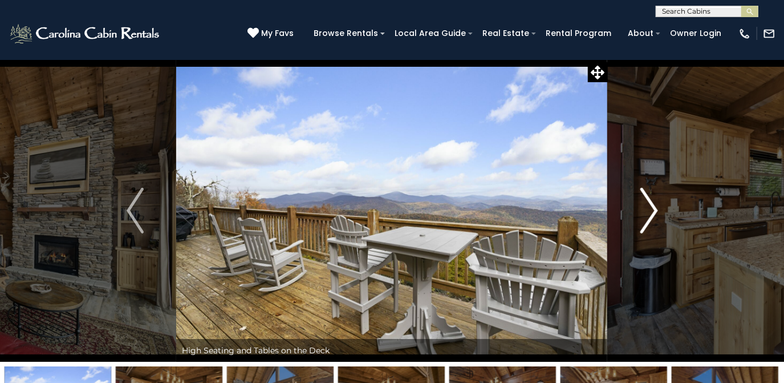
click at [655, 211] on img "Next" at bounding box center [648, 211] width 17 height 46
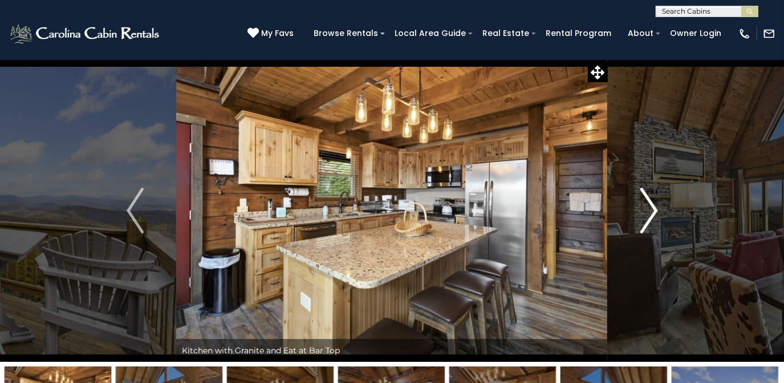
click at [655, 211] on img "Next" at bounding box center [648, 211] width 17 height 46
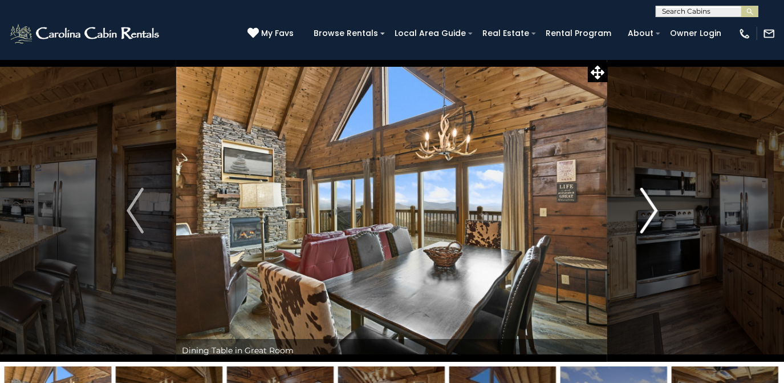
click at [655, 211] on img "Next" at bounding box center [648, 211] width 17 height 46
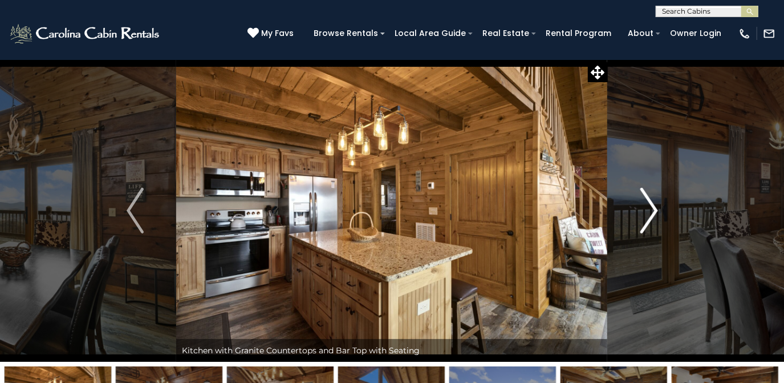
click at [655, 211] on img "Next" at bounding box center [648, 211] width 17 height 46
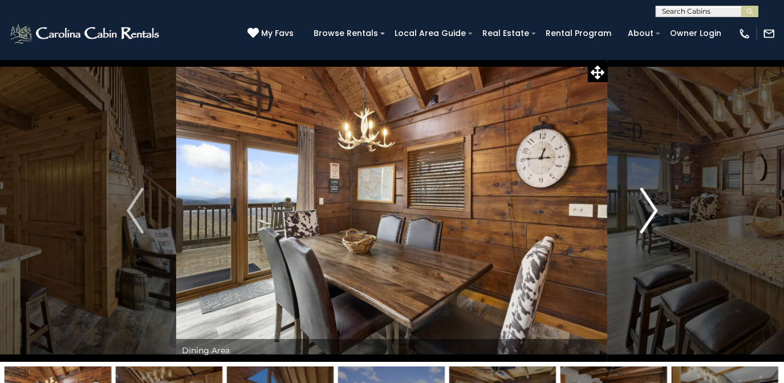
click at [655, 211] on img "Next" at bounding box center [648, 211] width 17 height 46
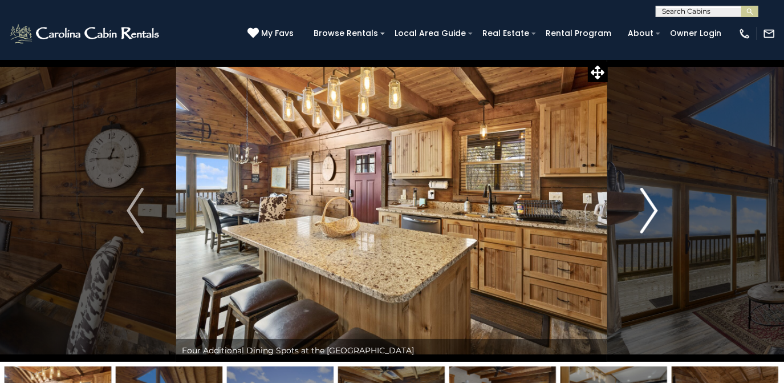
click at [655, 211] on img "Next" at bounding box center [648, 211] width 17 height 46
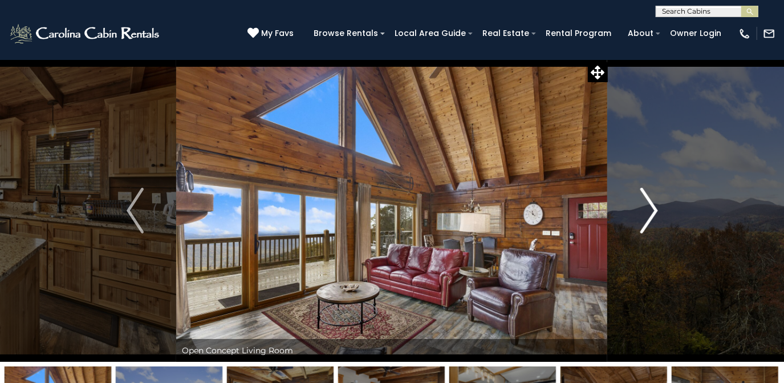
click at [655, 211] on img "Next" at bounding box center [648, 211] width 17 height 46
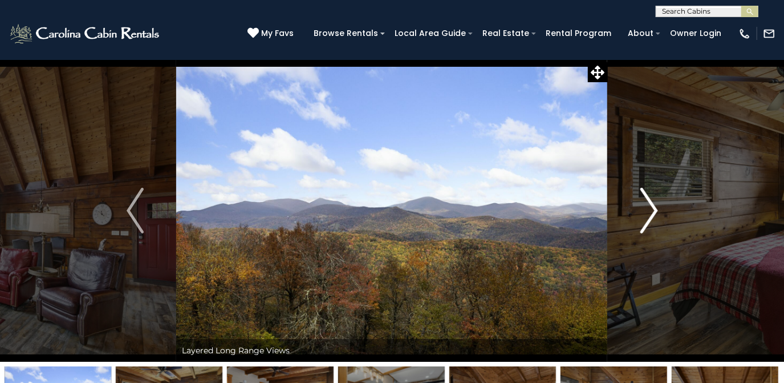
click at [655, 211] on img "Next" at bounding box center [648, 211] width 17 height 46
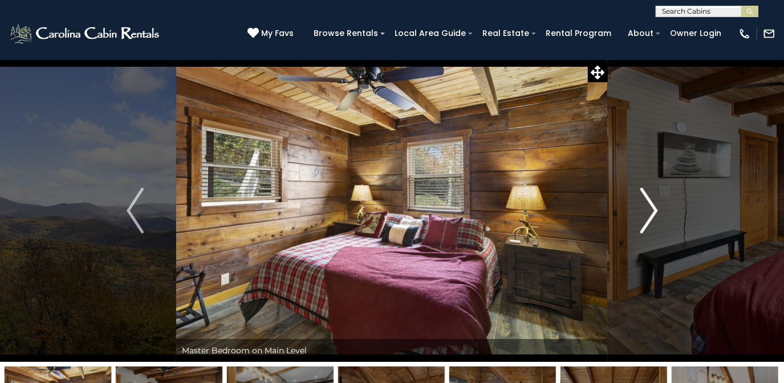
click at [655, 212] on img "Next" at bounding box center [648, 211] width 17 height 46
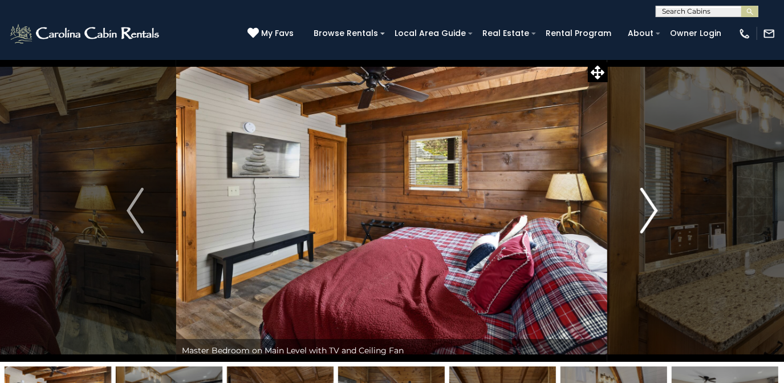
click at [655, 212] on img "Next" at bounding box center [648, 211] width 17 height 46
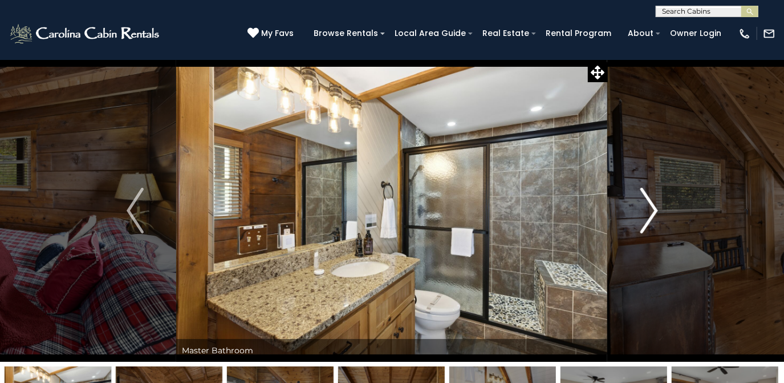
click at [655, 212] on img "Next" at bounding box center [648, 211] width 17 height 46
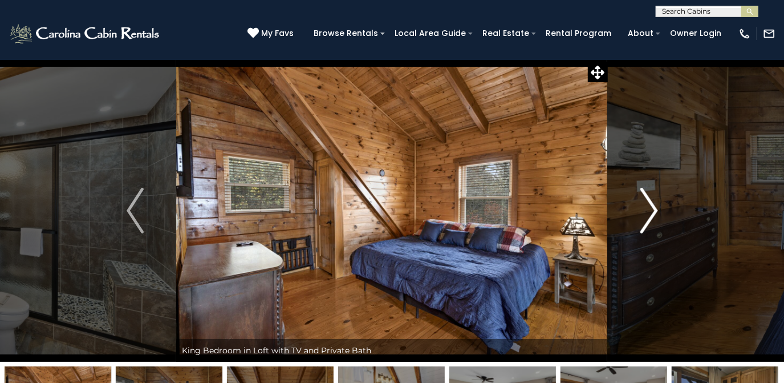
click at [655, 212] on img "Next" at bounding box center [648, 211] width 17 height 46
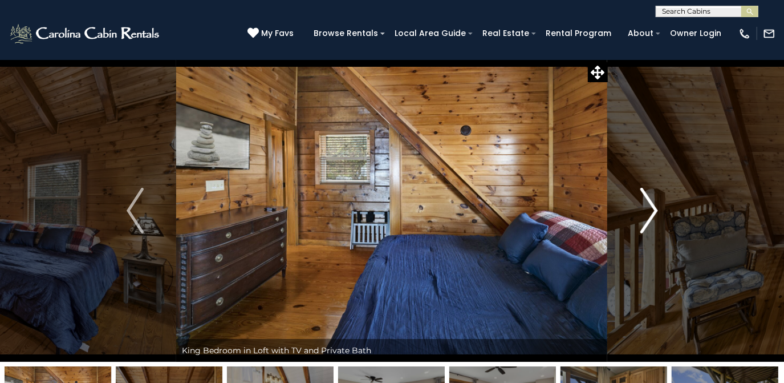
click at [655, 212] on img "Next" at bounding box center [648, 211] width 17 height 46
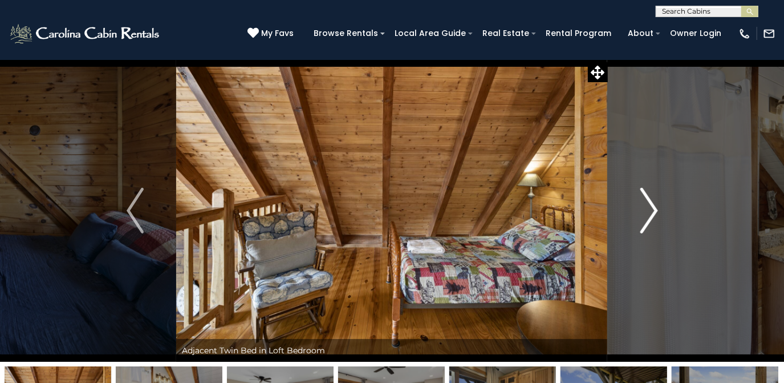
click at [655, 212] on img "Next" at bounding box center [648, 211] width 17 height 46
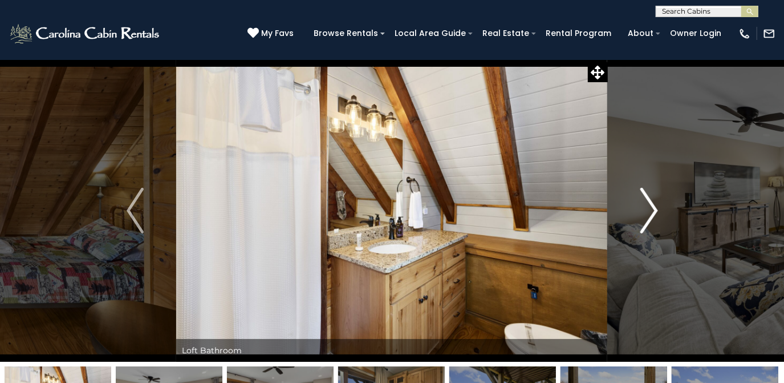
click at [655, 212] on img "Next" at bounding box center [648, 211] width 17 height 46
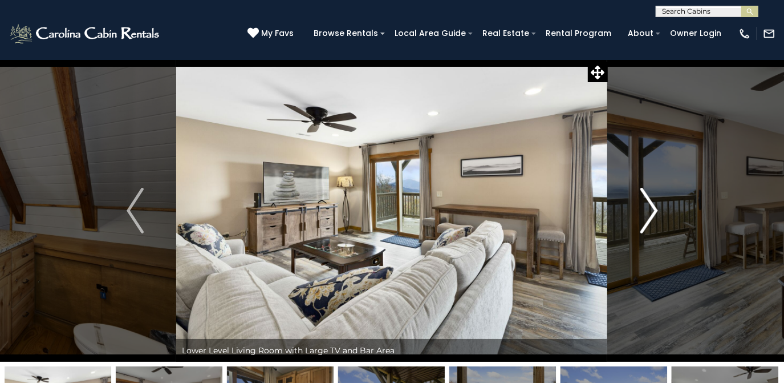
click at [655, 212] on img "Next" at bounding box center [648, 211] width 17 height 46
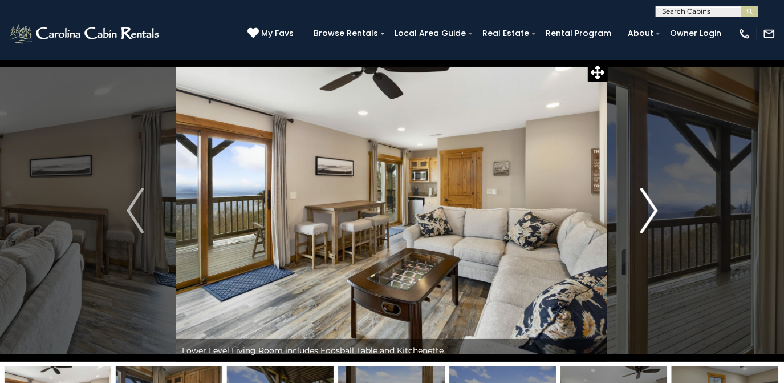
click at [655, 213] on img "Next" at bounding box center [648, 211] width 17 height 46
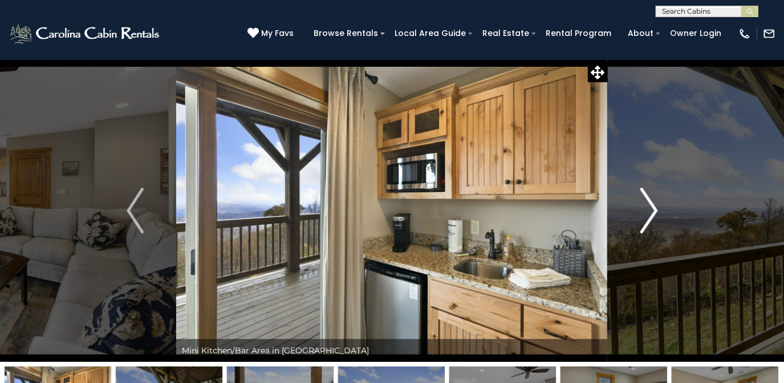
click at [655, 213] on img "Next" at bounding box center [648, 211] width 17 height 46
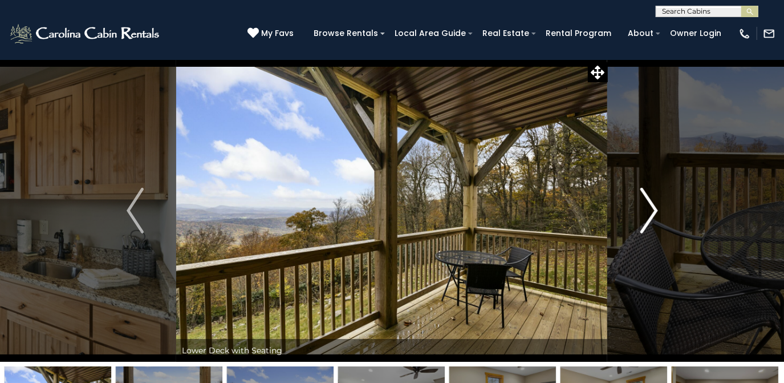
click at [655, 213] on img "Next" at bounding box center [648, 211] width 17 height 46
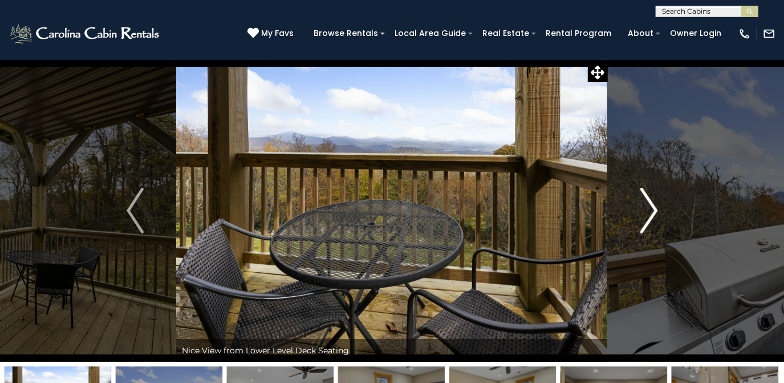
click at [655, 213] on img "Next" at bounding box center [648, 211] width 17 height 46
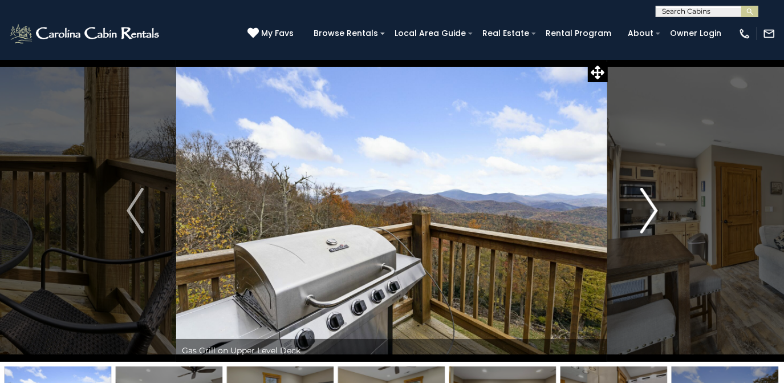
click at [655, 213] on img "Next" at bounding box center [648, 211] width 17 height 46
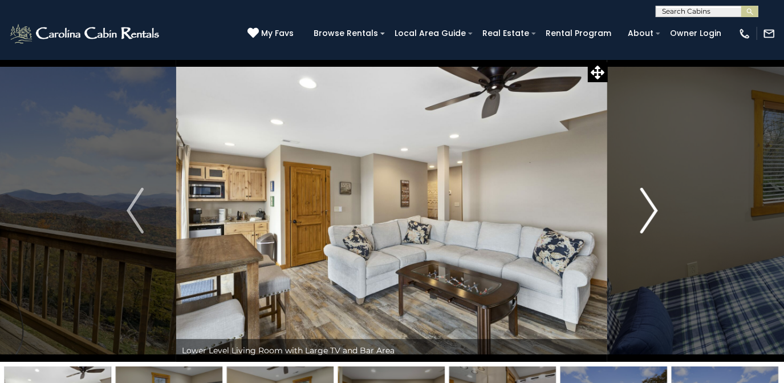
click at [655, 213] on img "Next" at bounding box center [648, 211] width 17 height 46
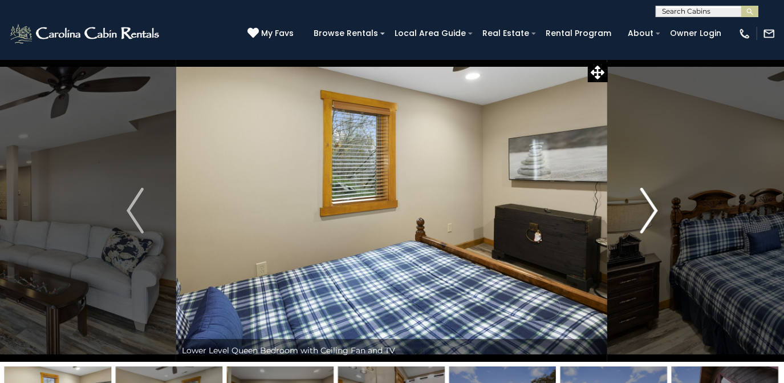
click at [655, 213] on img "Next" at bounding box center [648, 211] width 17 height 46
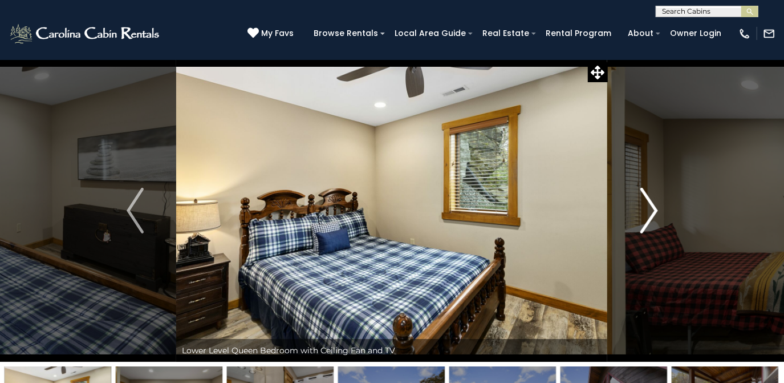
click at [655, 213] on img "Next" at bounding box center [648, 211] width 17 height 46
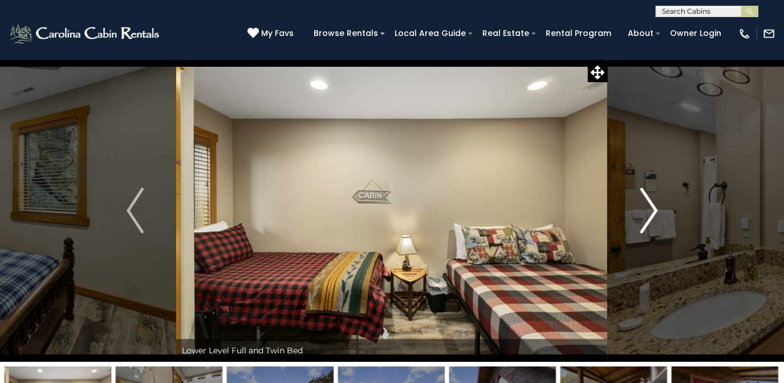
click at [655, 213] on img "Next" at bounding box center [648, 211] width 17 height 46
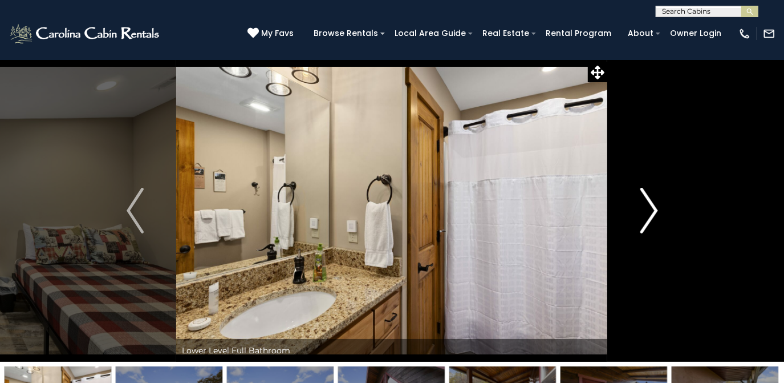
click at [655, 213] on img "Next" at bounding box center [648, 211] width 17 height 46
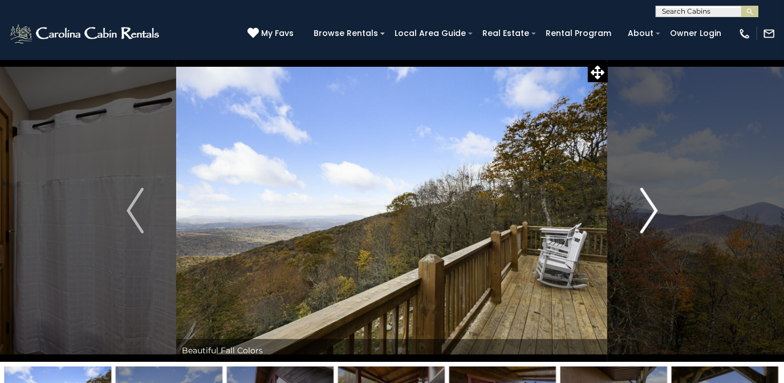
click at [655, 213] on img "Next" at bounding box center [648, 211] width 17 height 46
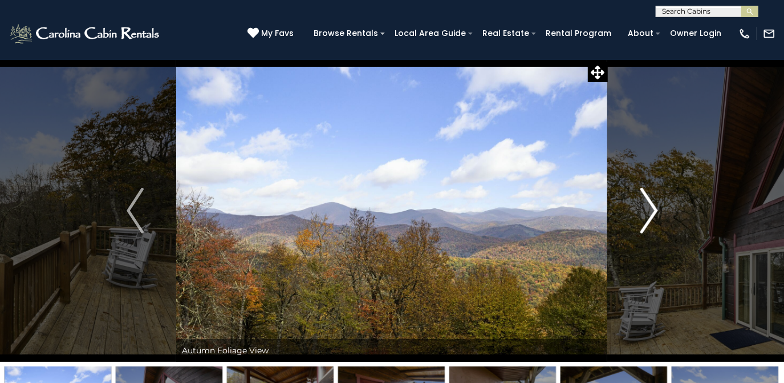
click at [655, 213] on img "Next" at bounding box center [648, 211] width 17 height 46
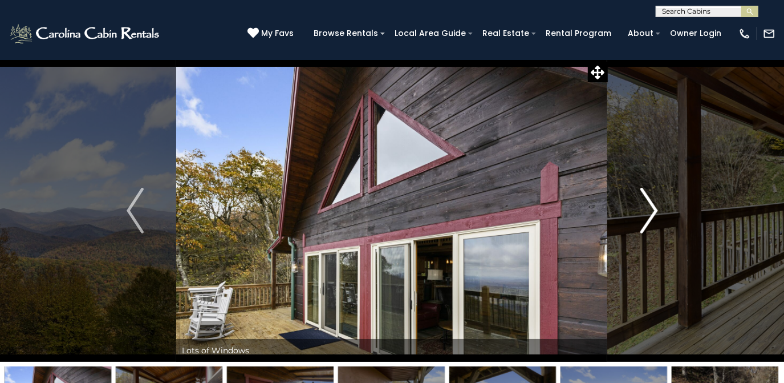
click at [655, 213] on img "Next" at bounding box center [648, 211] width 17 height 46
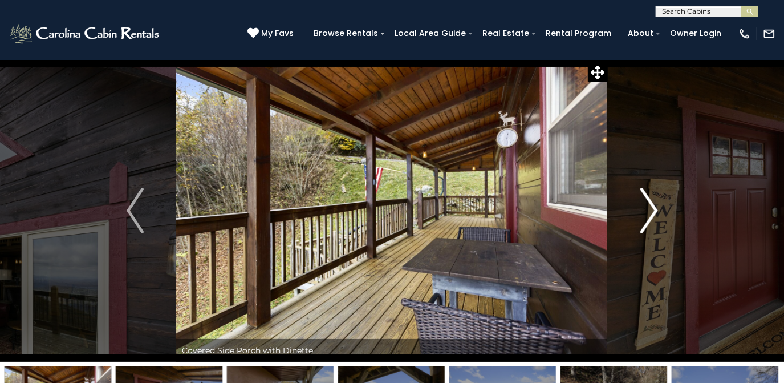
click at [655, 213] on img "Next" at bounding box center [648, 211] width 17 height 46
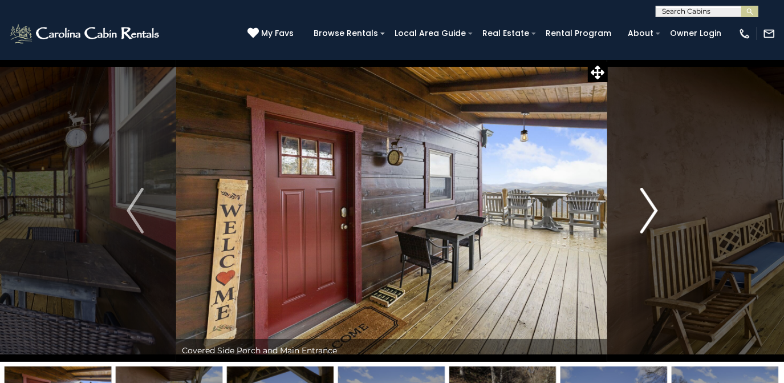
click at [655, 213] on img "Next" at bounding box center [648, 211] width 17 height 46
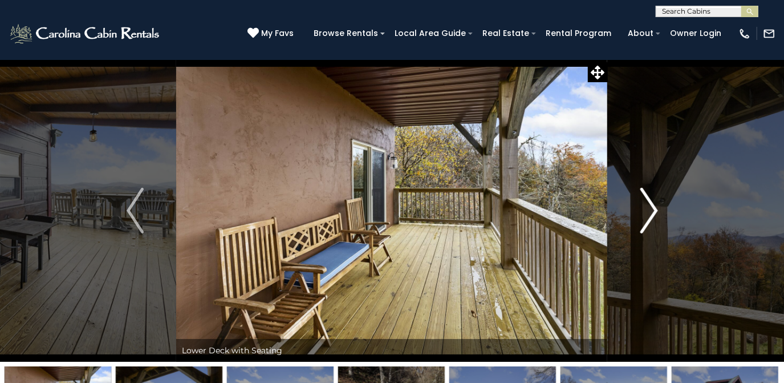
click at [655, 213] on img "Next" at bounding box center [648, 211] width 17 height 46
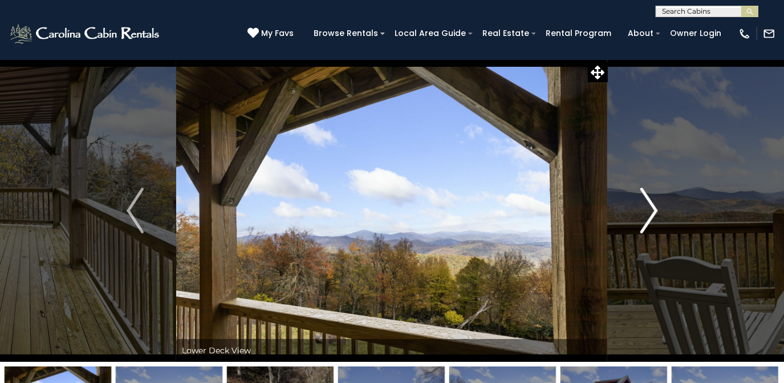
click at [655, 213] on img "Next" at bounding box center [648, 211] width 17 height 46
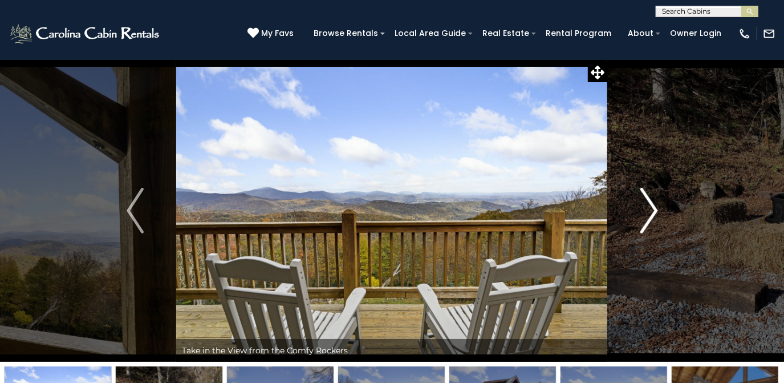
click at [655, 213] on img "Next" at bounding box center [648, 211] width 17 height 46
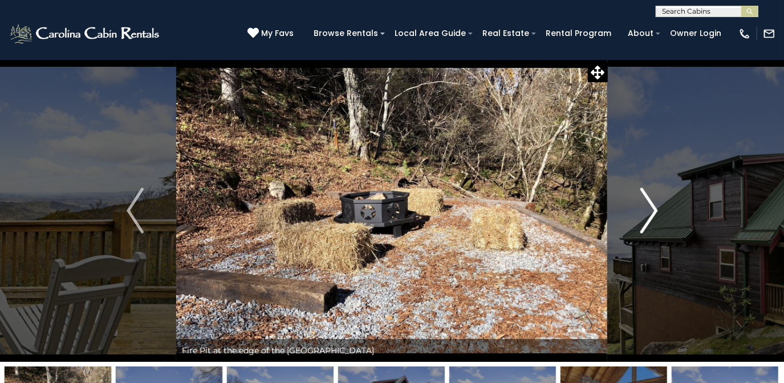
click at [655, 213] on img "Next" at bounding box center [648, 211] width 17 height 46
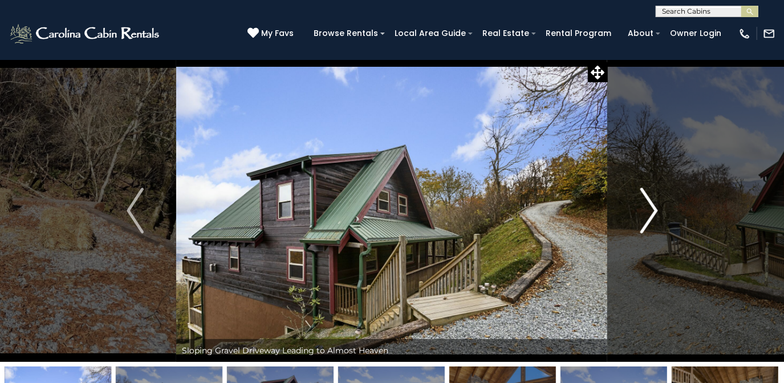
click at [655, 213] on img "Next" at bounding box center [648, 211] width 17 height 46
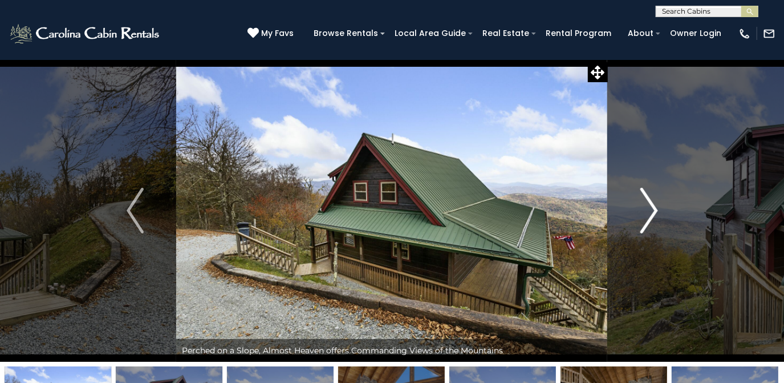
click at [655, 213] on img "Next" at bounding box center [648, 211] width 17 height 46
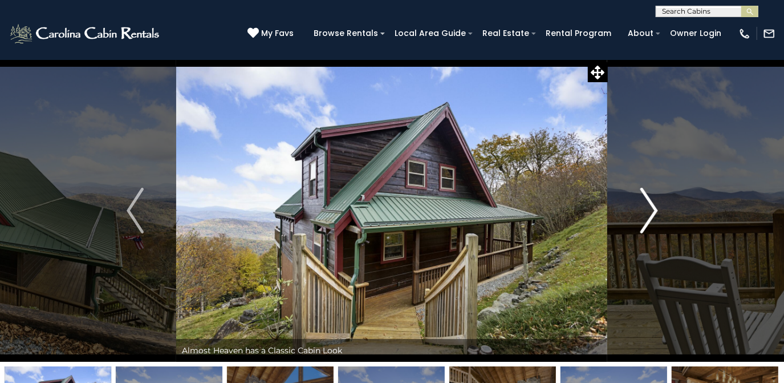
click at [655, 213] on img "Next" at bounding box center [648, 211] width 17 height 46
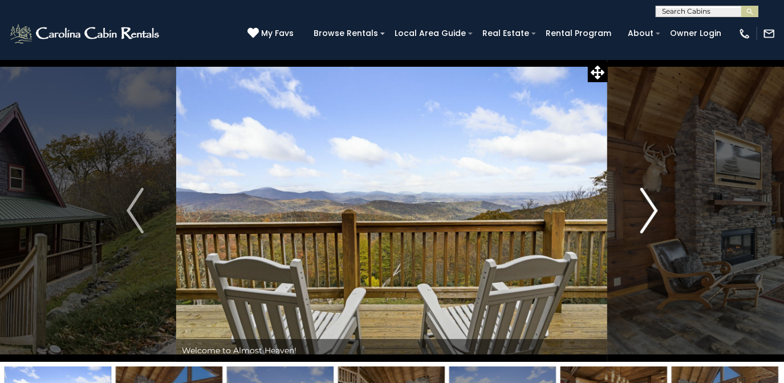
click at [655, 213] on img "Next" at bounding box center [648, 211] width 17 height 46
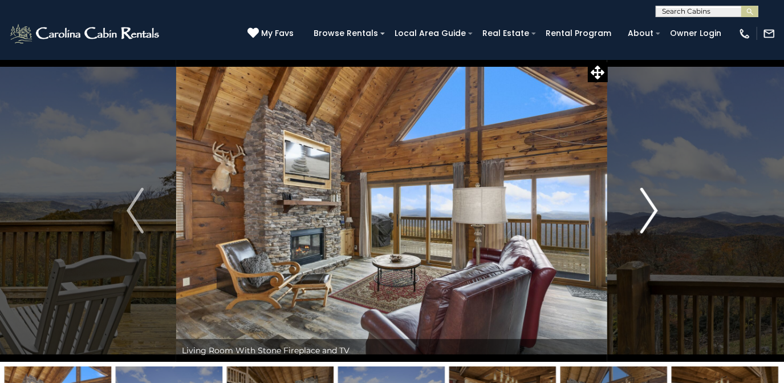
click at [656, 215] on img "Next" at bounding box center [648, 211] width 17 height 46
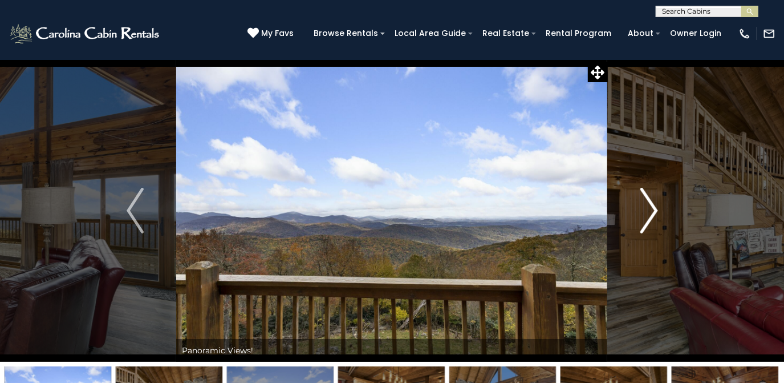
click at [656, 215] on img "Next" at bounding box center [648, 211] width 17 height 46
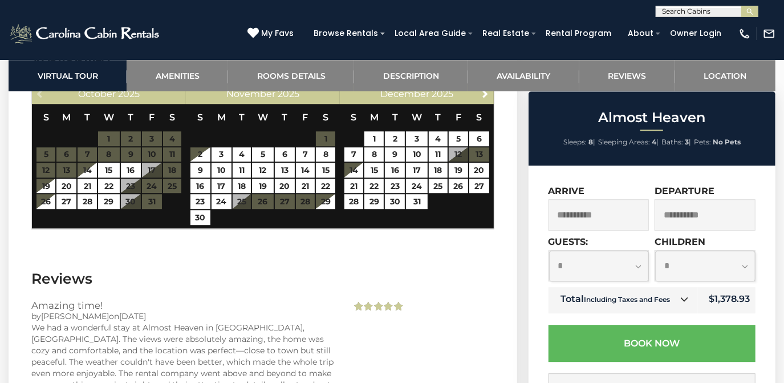
scroll to position [1917, 0]
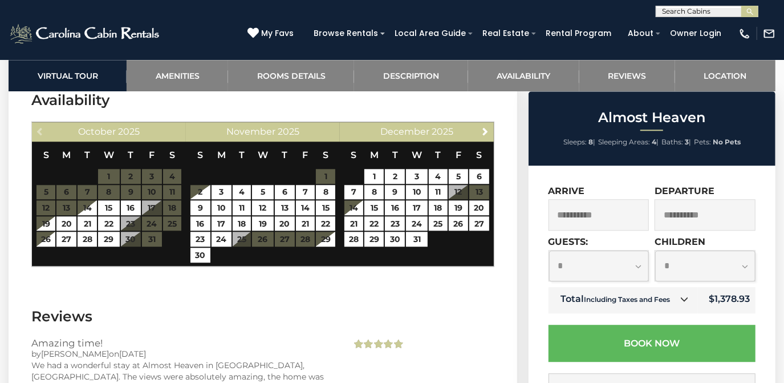
click at [686, 300] on icon at bounding box center [685, 299] width 8 height 8
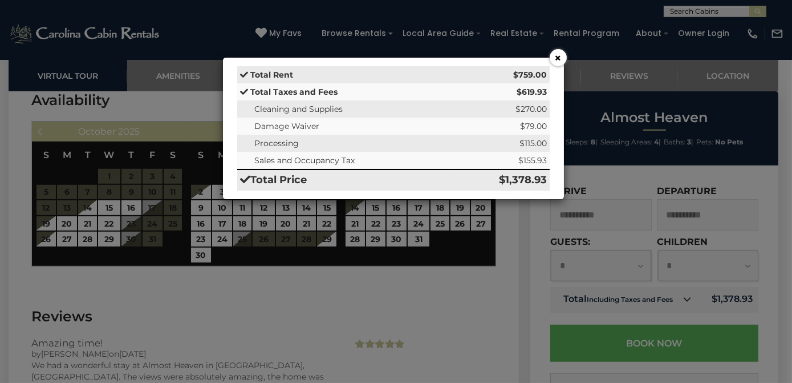
click at [560, 55] on button "×" at bounding box center [558, 57] width 17 height 17
